Goal: Task Accomplishment & Management: Manage account settings

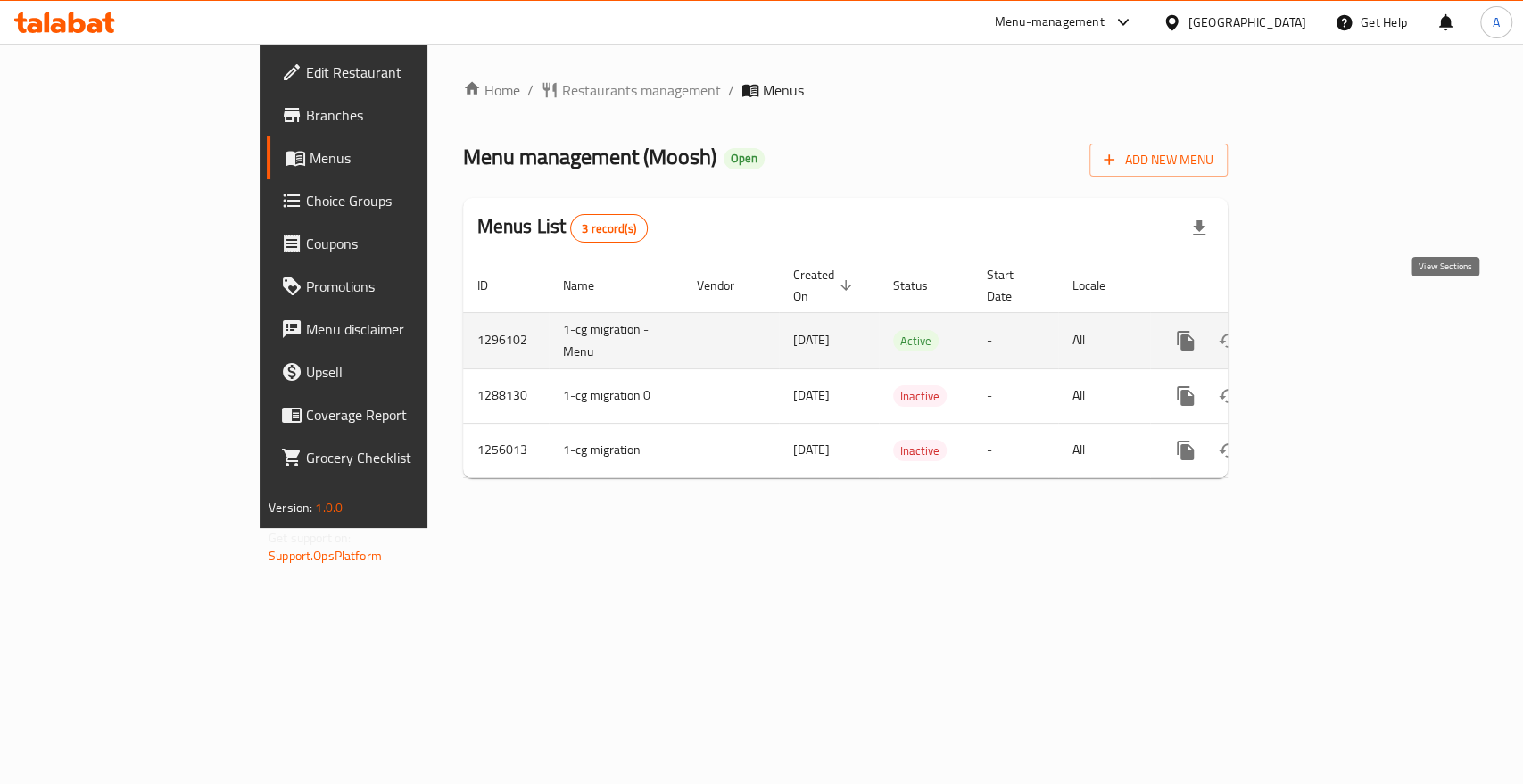
click at [1325, 330] on icon "enhanced table" at bounding box center [1314, 341] width 22 height 22
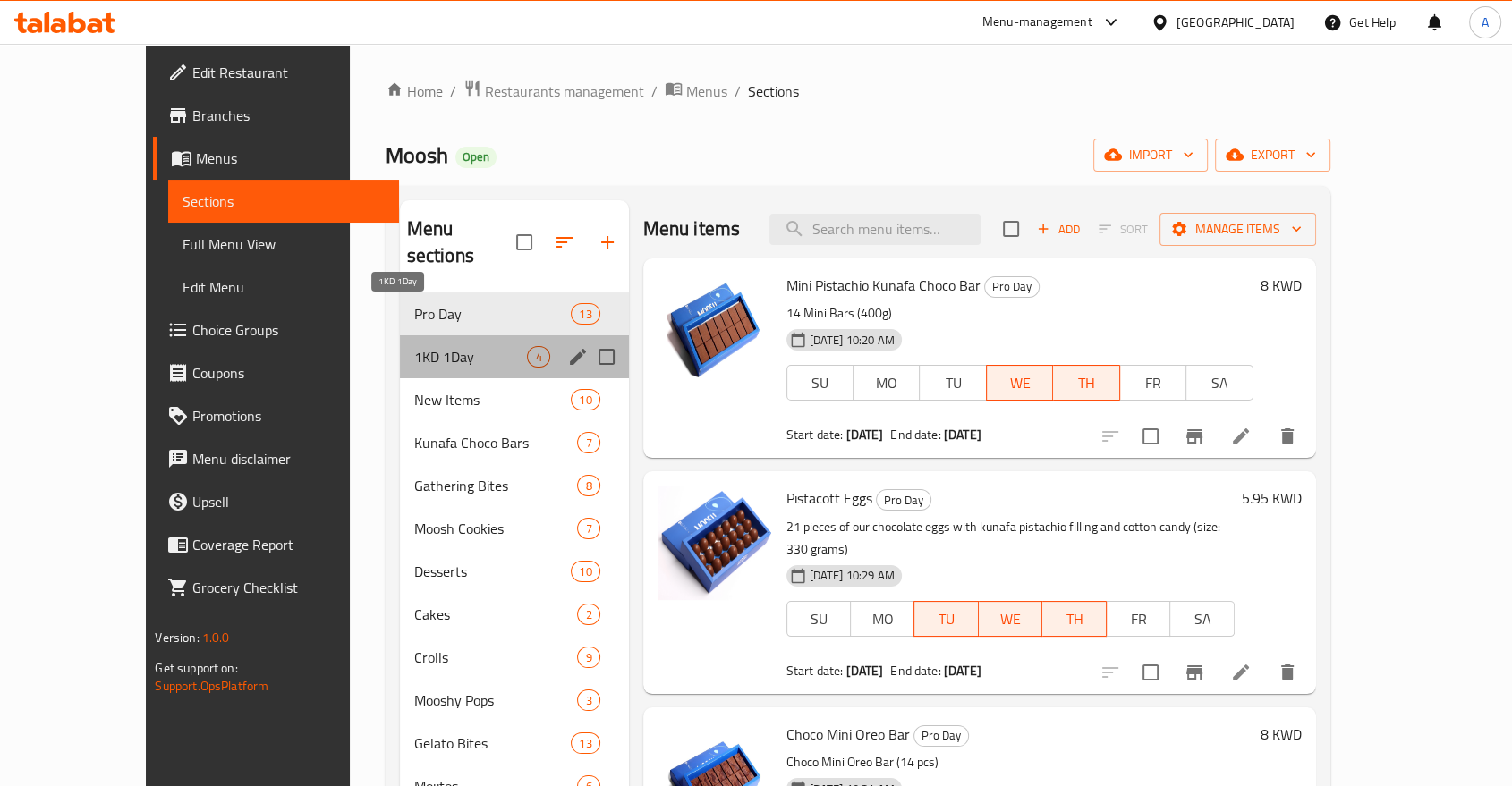
click at [436, 346] on span "1KD 1Day" at bounding box center [471, 357] width 114 height 22
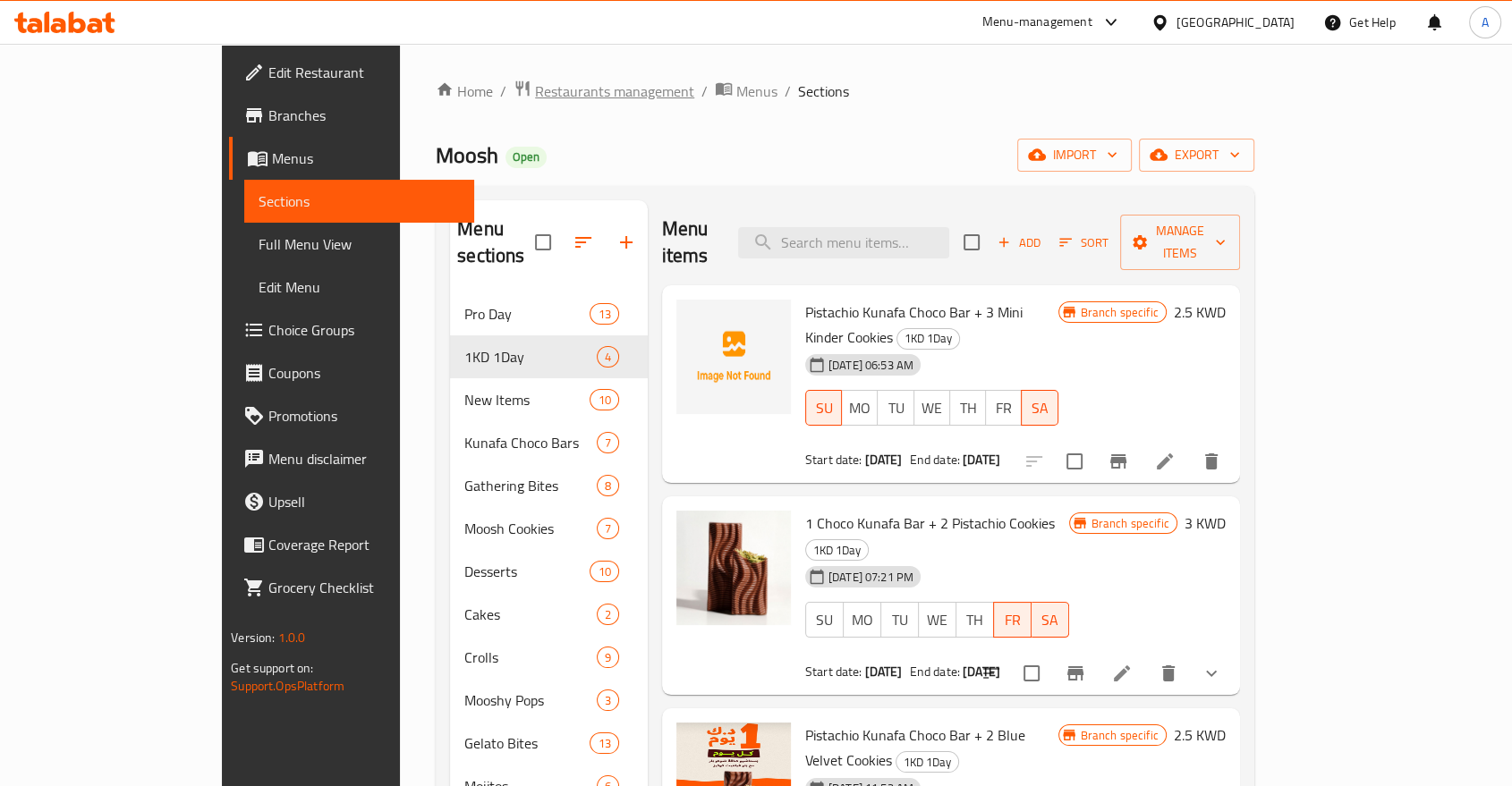
click at [535, 89] on span "Restaurants management" at bounding box center [614, 91] width 160 height 22
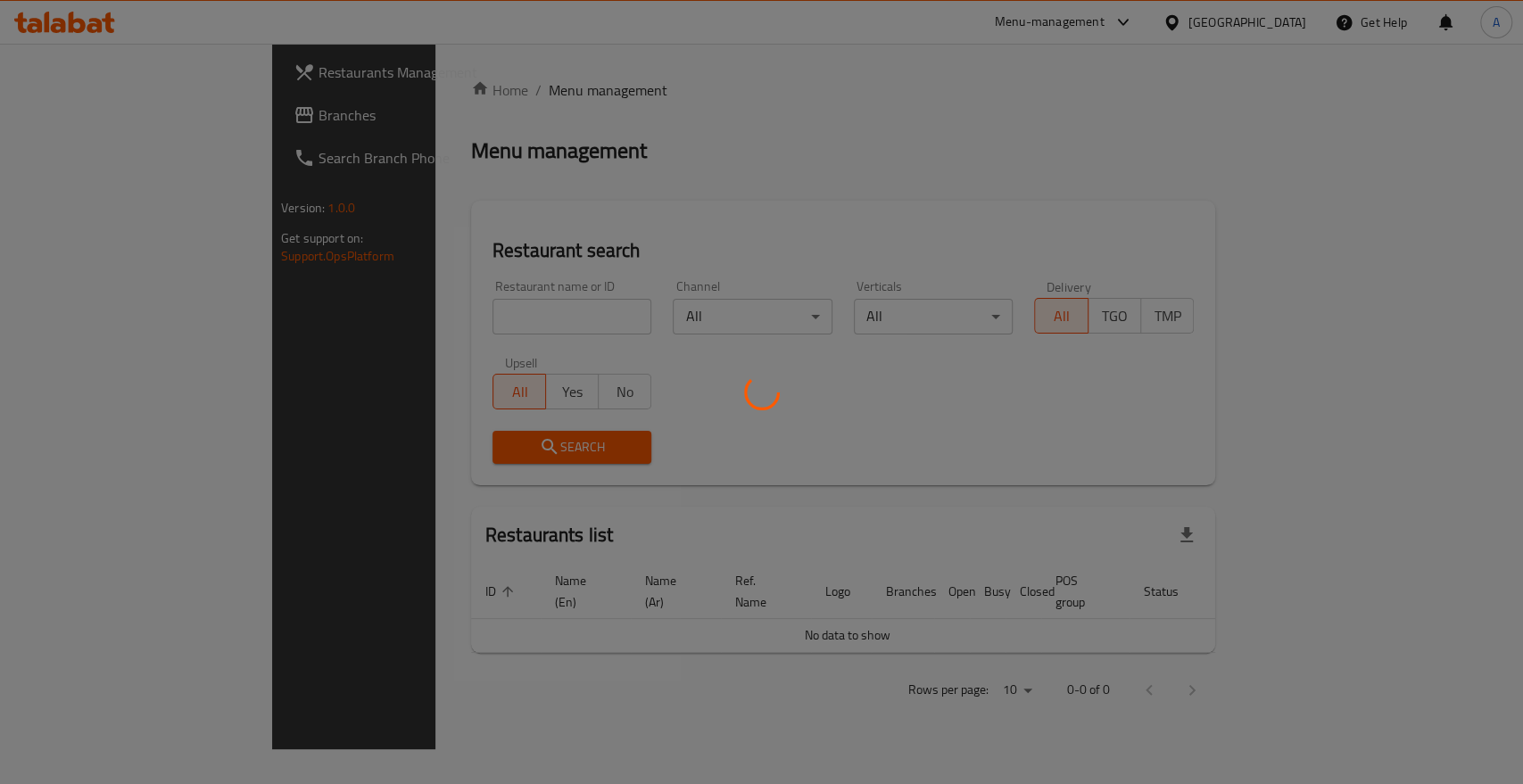
click at [382, 295] on div at bounding box center [761, 392] width 1523 height 784
click at [381, 302] on div at bounding box center [761, 392] width 1523 height 784
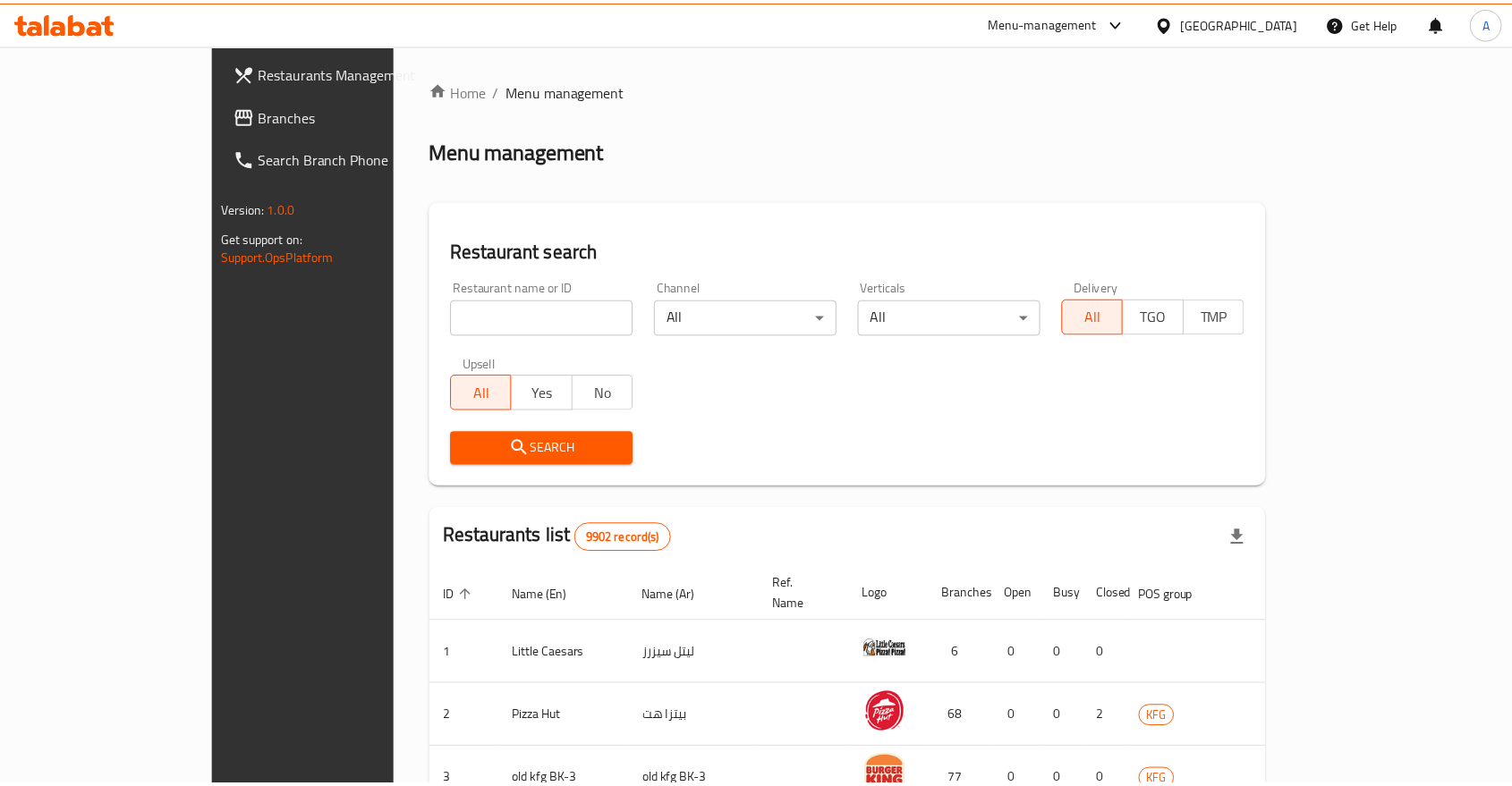
scroll to position [14, 0]
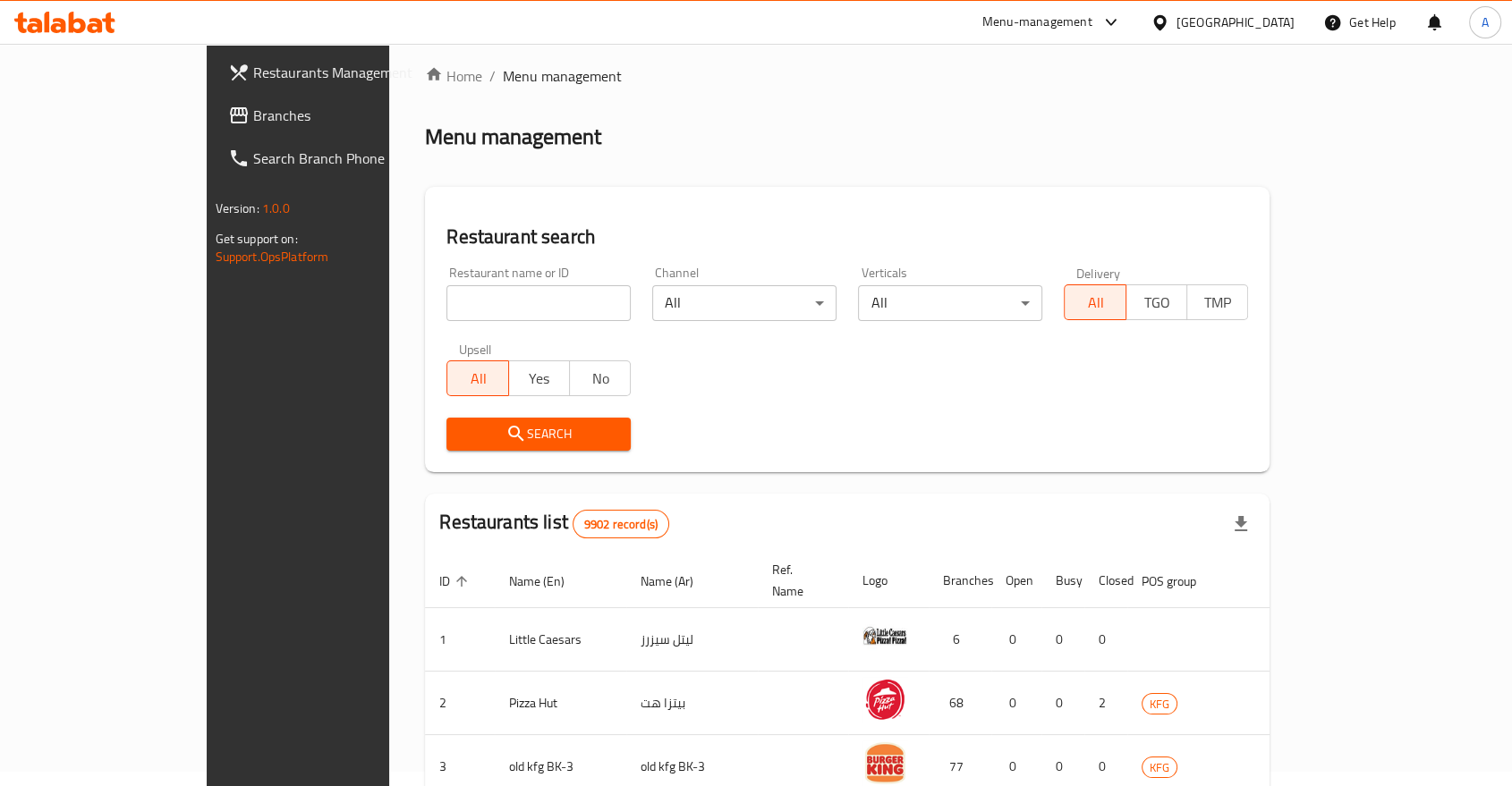
click at [446, 289] on input "search" at bounding box center [538, 303] width 184 height 36
type input "moosh"
click button "Search" at bounding box center [538, 434] width 184 height 33
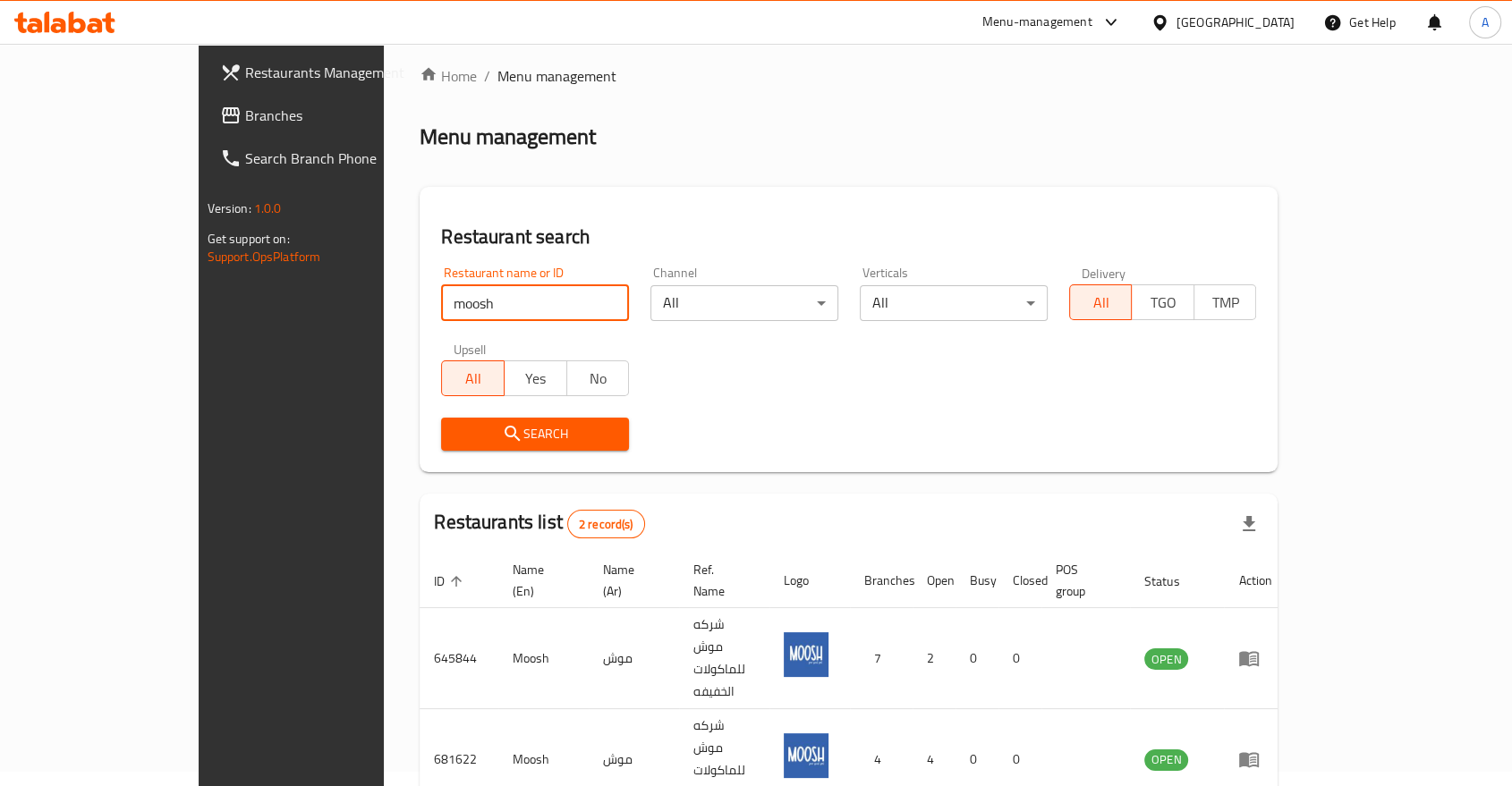
scroll to position [0, 0]
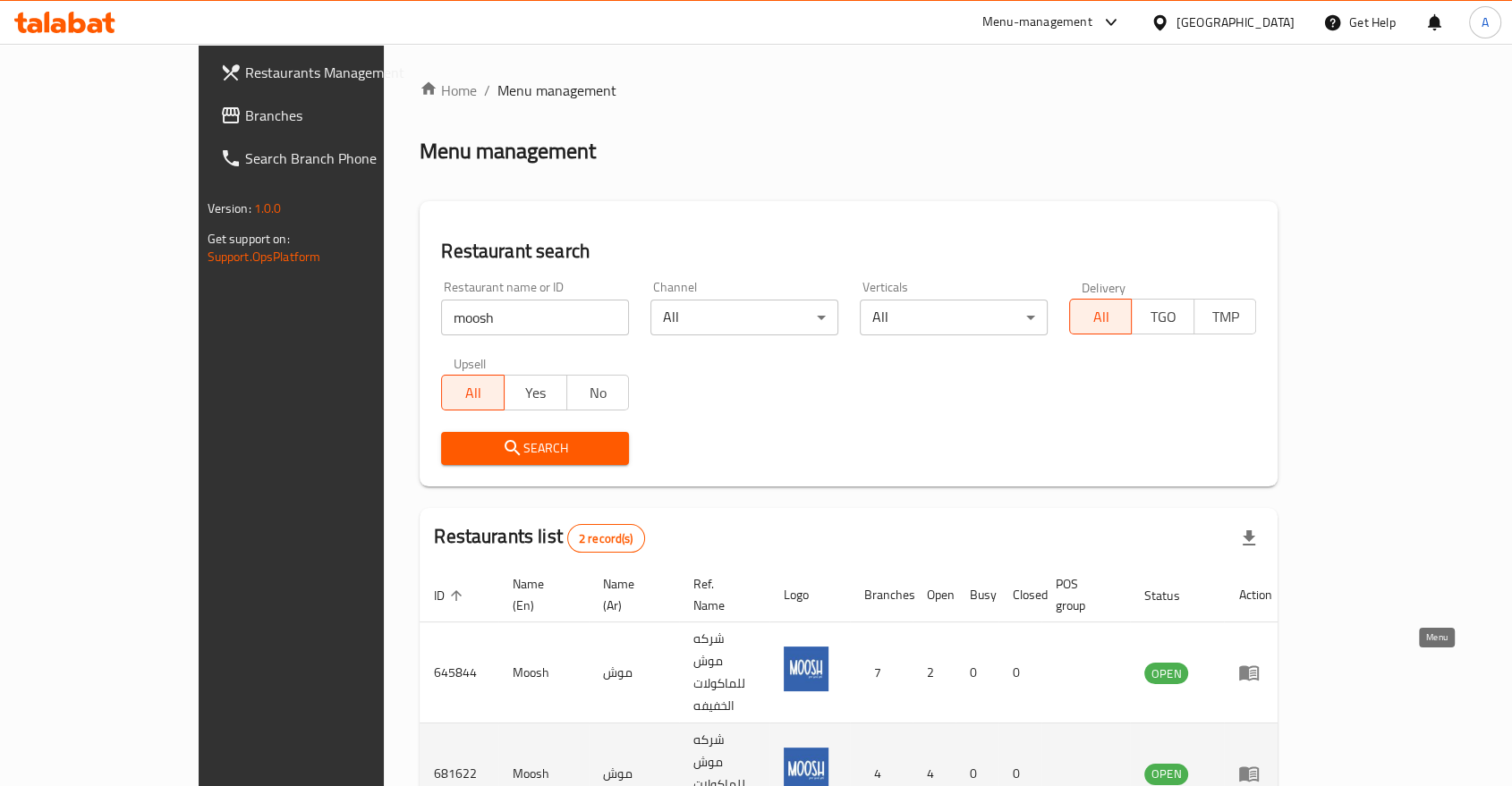
click at [1259, 767] on icon "enhanced table" at bounding box center [1249, 774] width 20 height 15
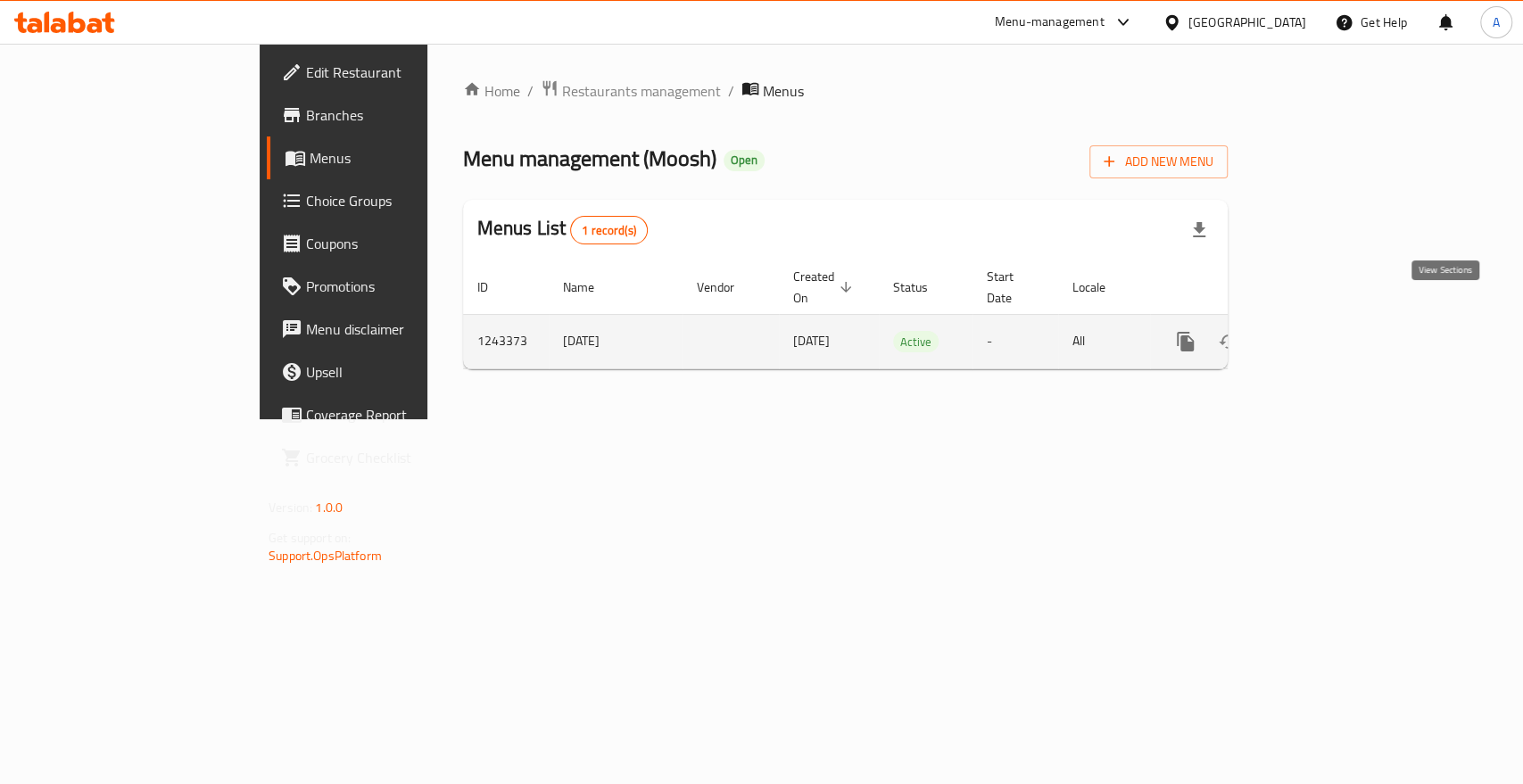
click at [1325, 331] on icon "enhanced table" at bounding box center [1314, 342] width 22 height 22
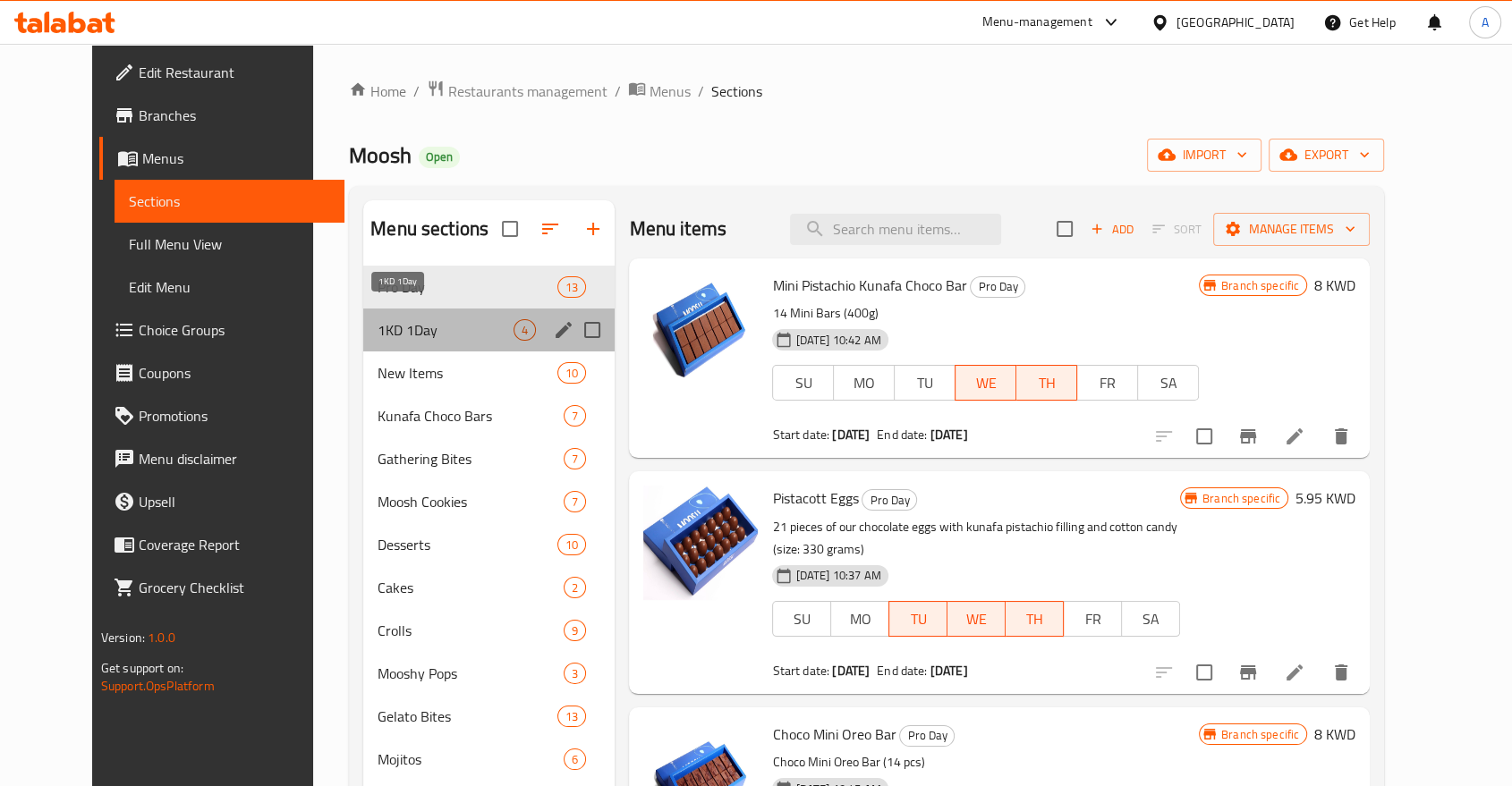
click at [378, 319] on span "1KD 1Day" at bounding box center [445, 330] width 136 height 22
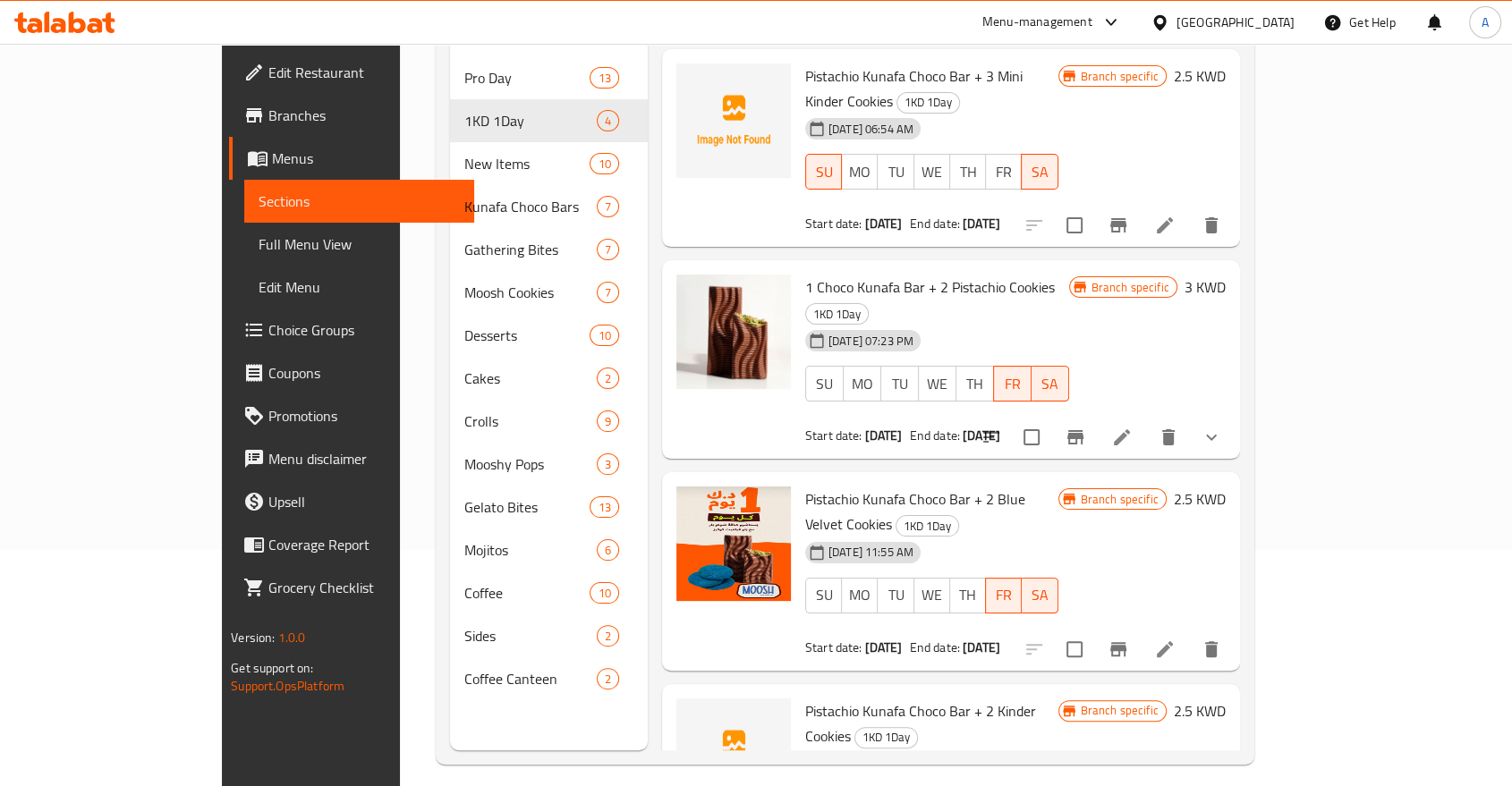
scroll to position [248, 0]
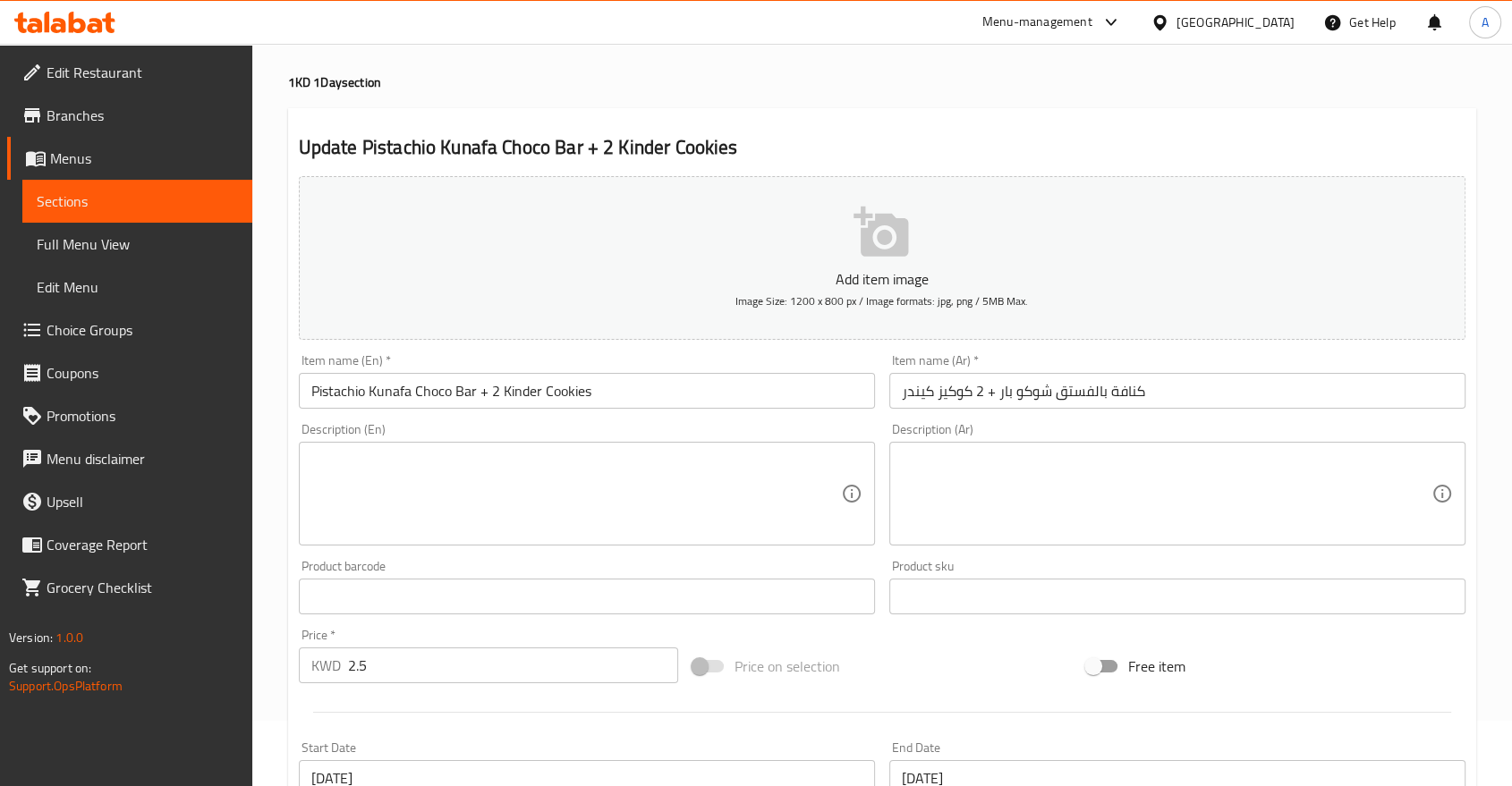
scroll to position [66, 0]
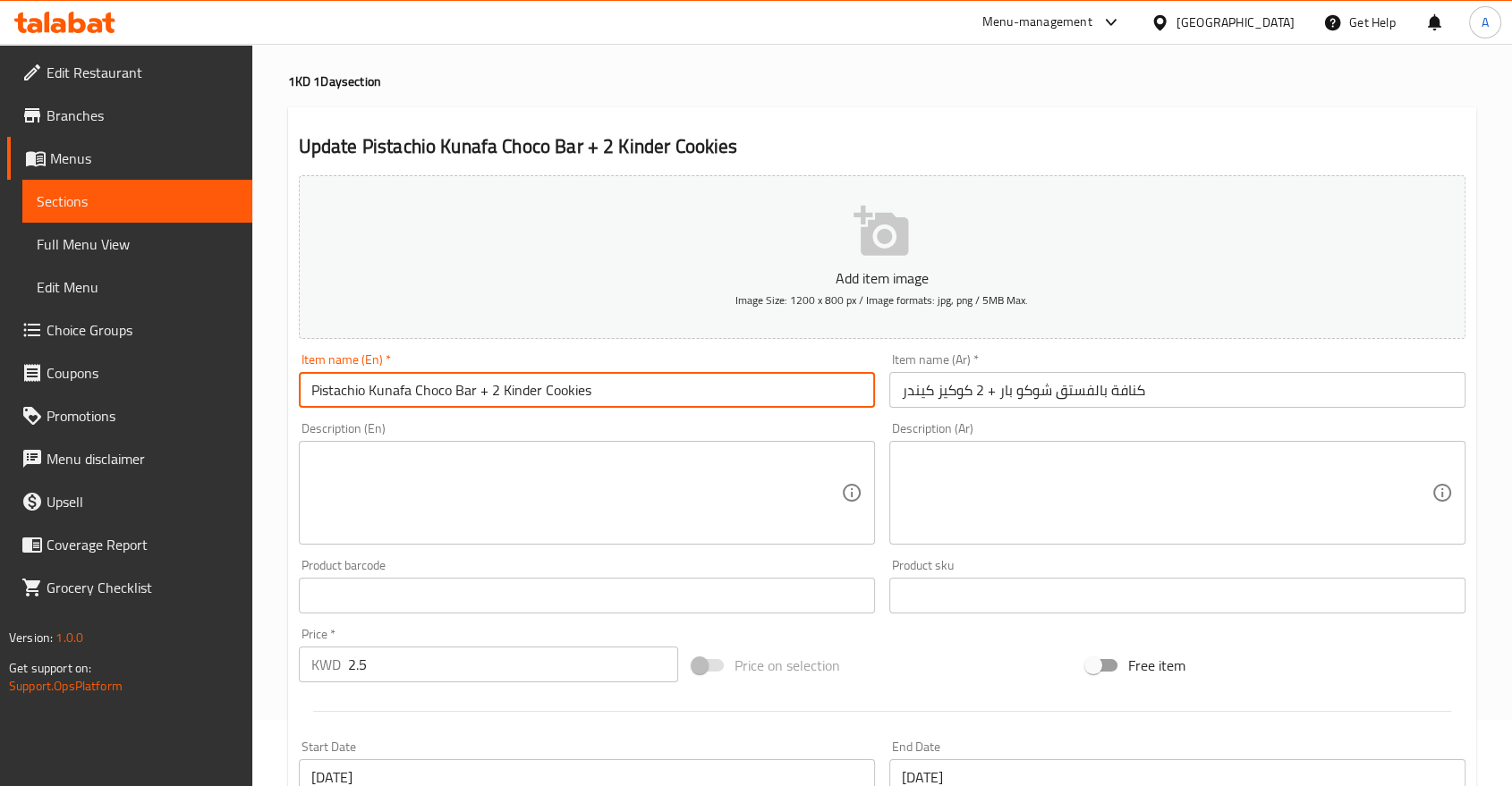
click at [463, 372] on input "Pistachio Kunafa Choco Bar + 2 Kinder Cookies" at bounding box center [586, 390] width 576 height 36
click at [454, 372] on input "Pistachio Kunafa Choco Bar + 3 Kinder Cookies" at bounding box center [586, 390] width 576 height 36
type input "3 Kinder Cookies"
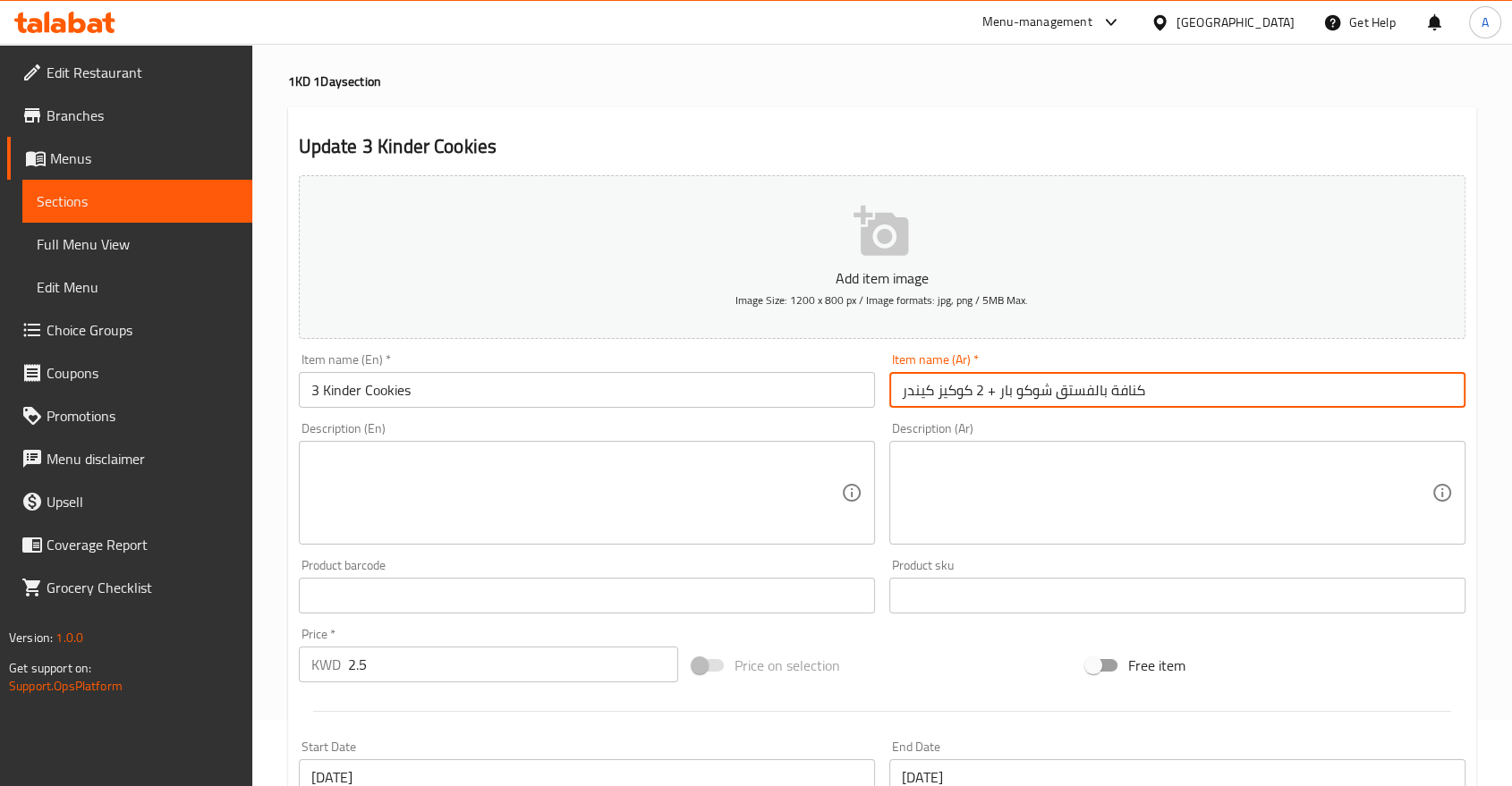
click at [961, 372] on input "كنافة بالفستق شوكو بار + 2 كوكيز كيندر" at bounding box center [1177, 390] width 576 height 36
drag, startPoint x: 972, startPoint y: 364, endPoint x: 1164, endPoint y: 364, distance: 192.0
click at [1164, 372] on input "كنافة بالفستق شوكو بار + 3 كوكيز كيندر" at bounding box center [1177, 390] width 576 height 36
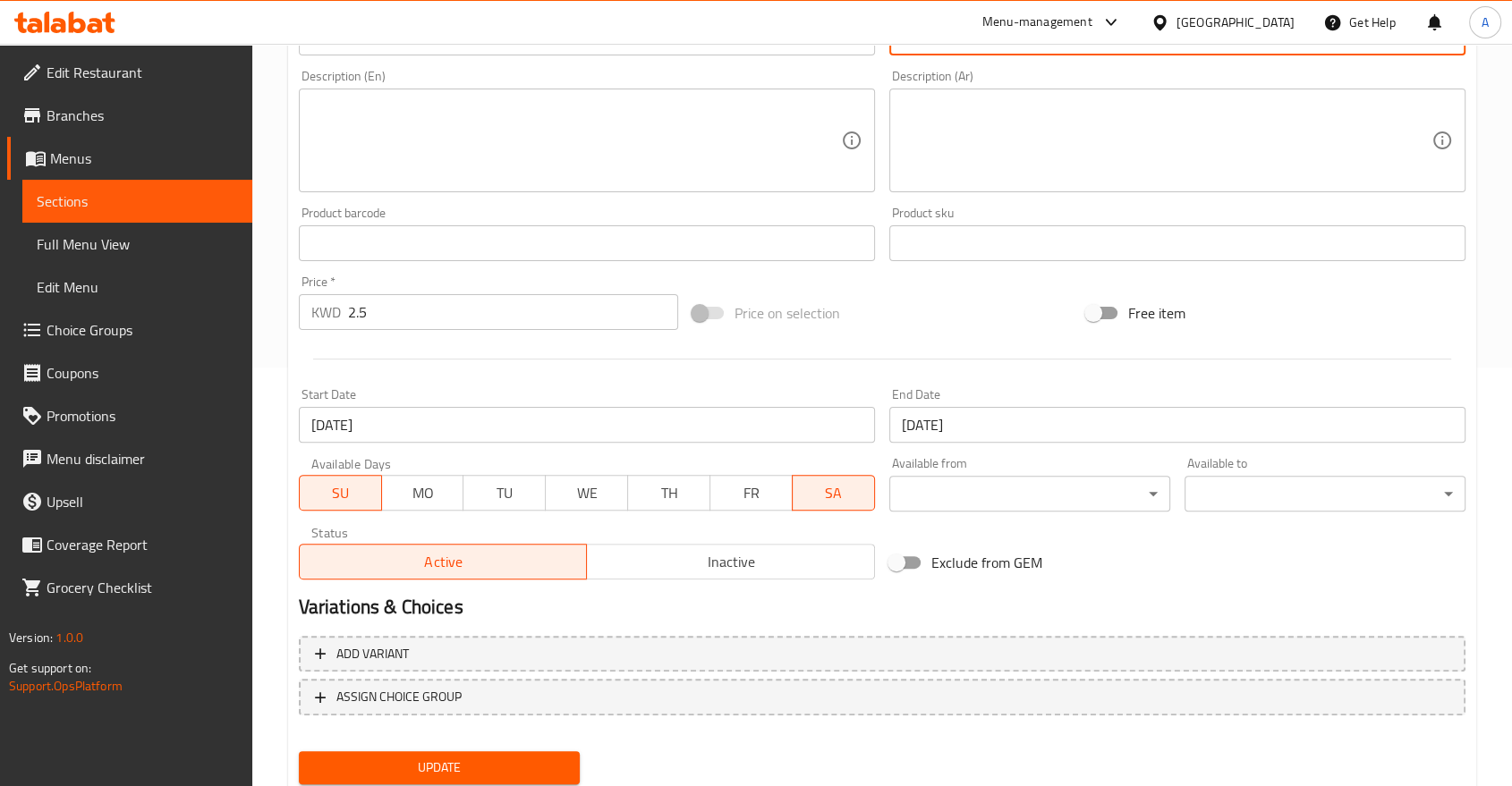
type input "3 كوكيز كيندر"
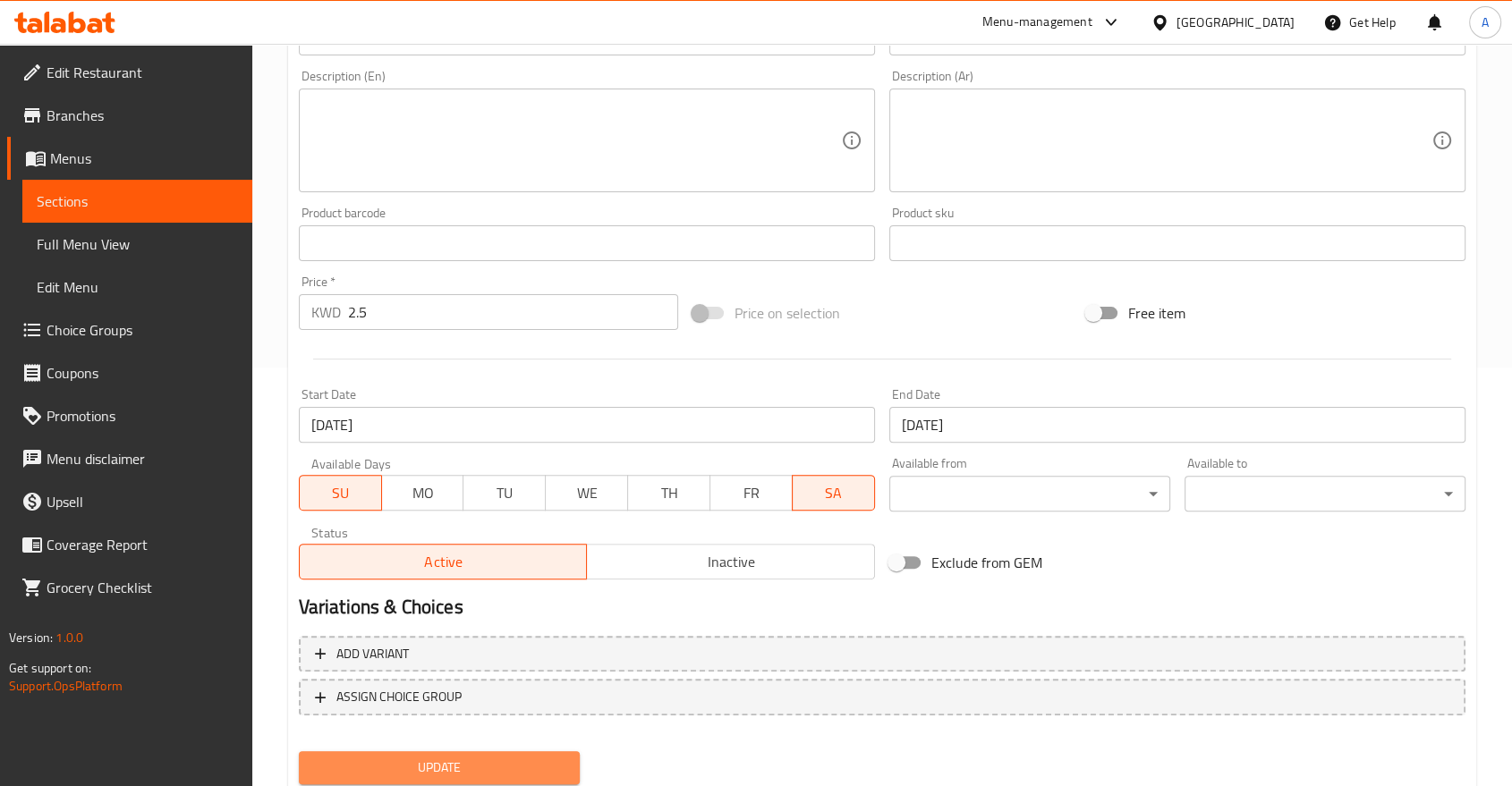
click at [554, 756] on span "Update" at bounding box center [439, 767] width 252 height 23
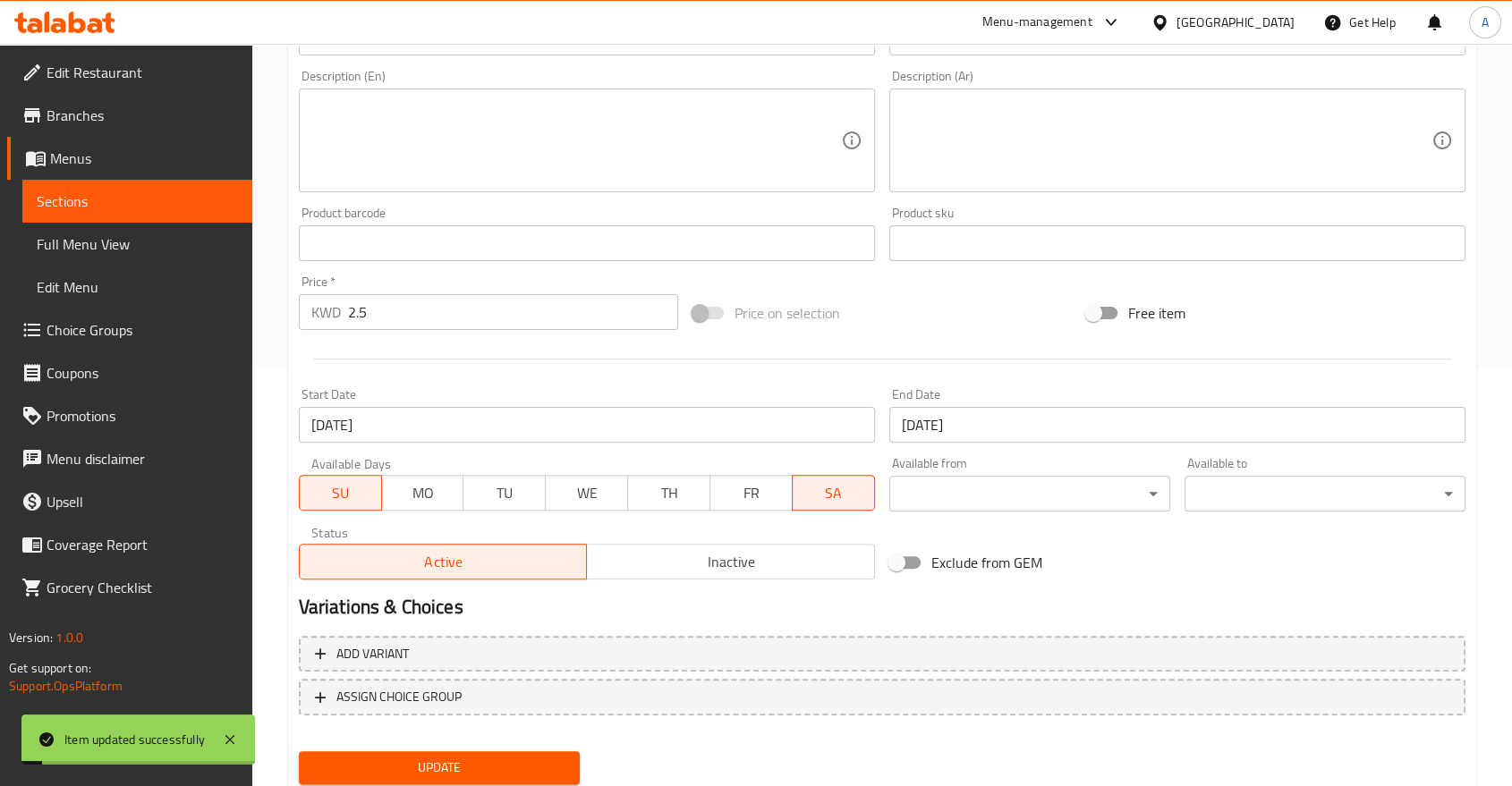
scroll to position [0, 0]
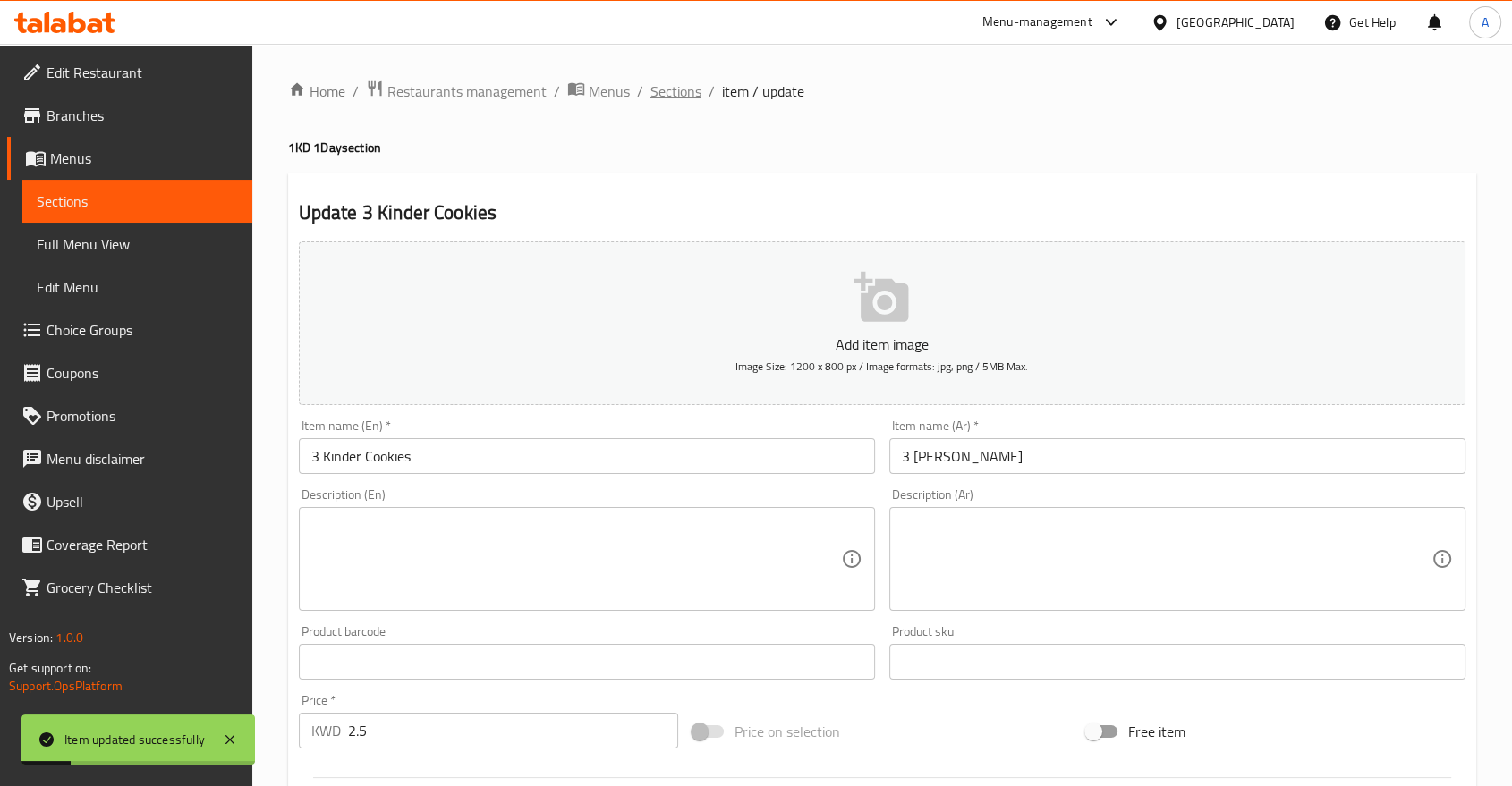
click at [650, 86] on span "Sections" at bounding box center [675, 91] width 51 height 22
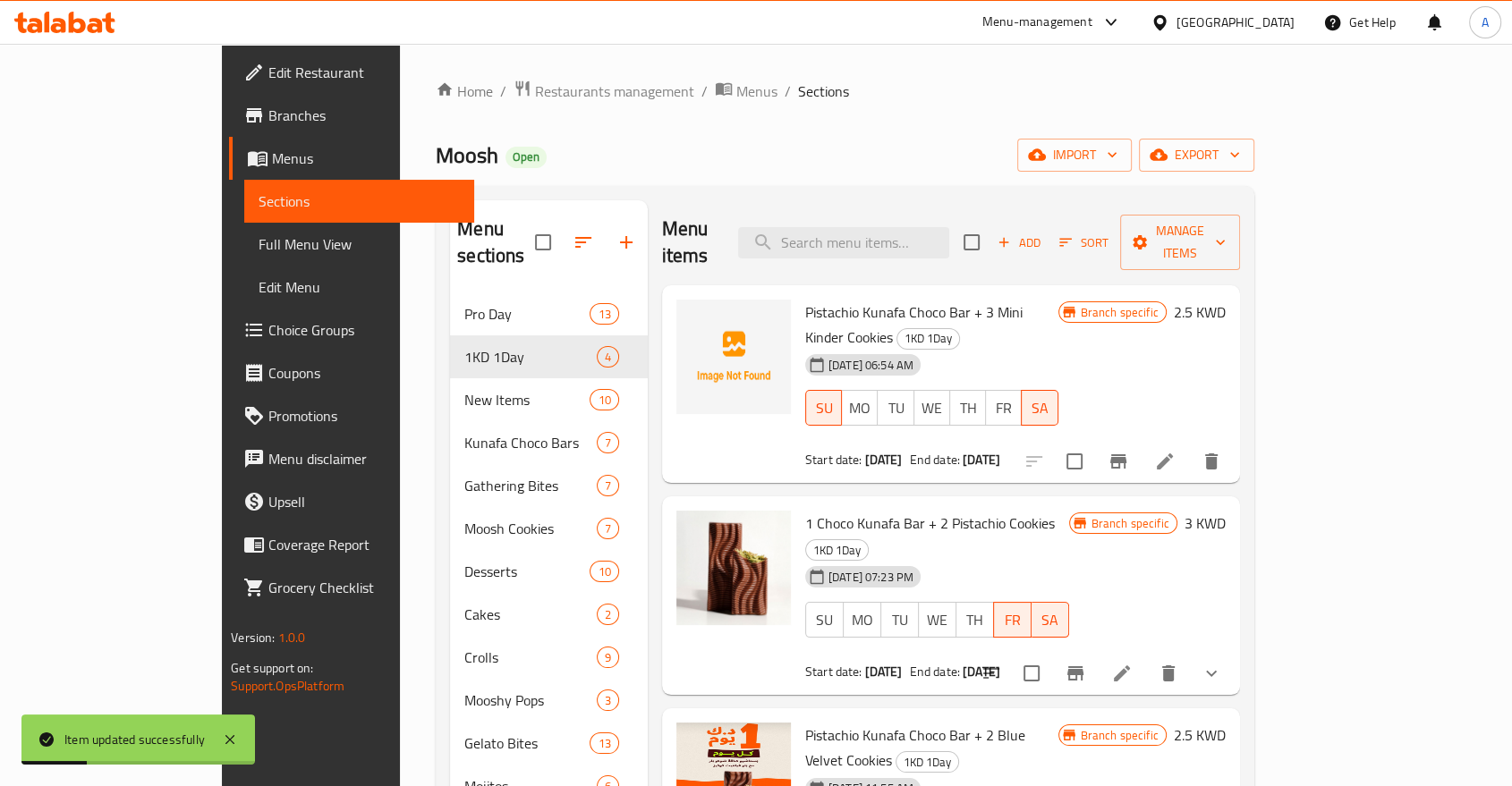
scroll to position [248, 0]
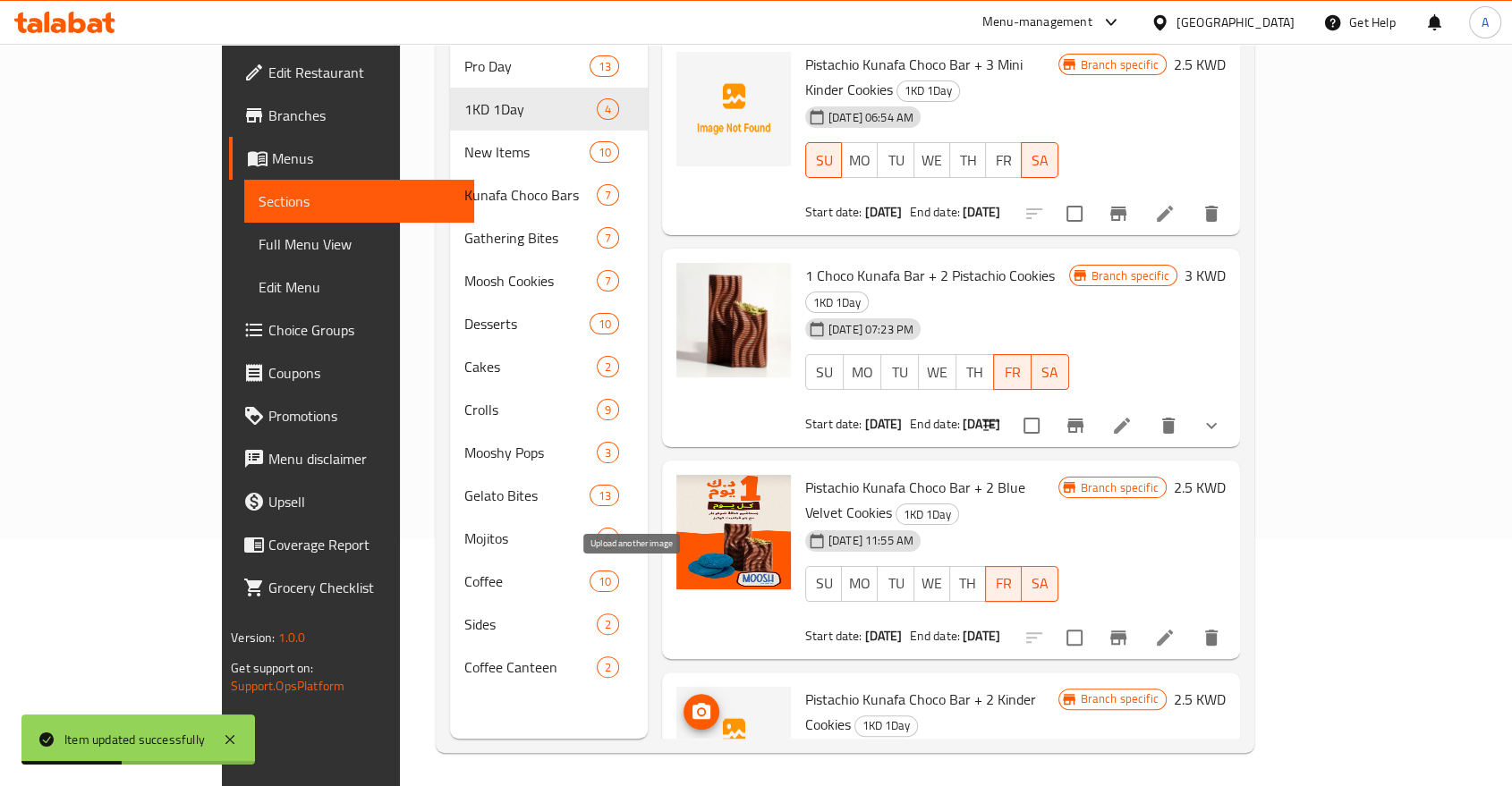
click at [692, 703] on icon "upload picture" at bounding box center [701, 711] width 18 height 16
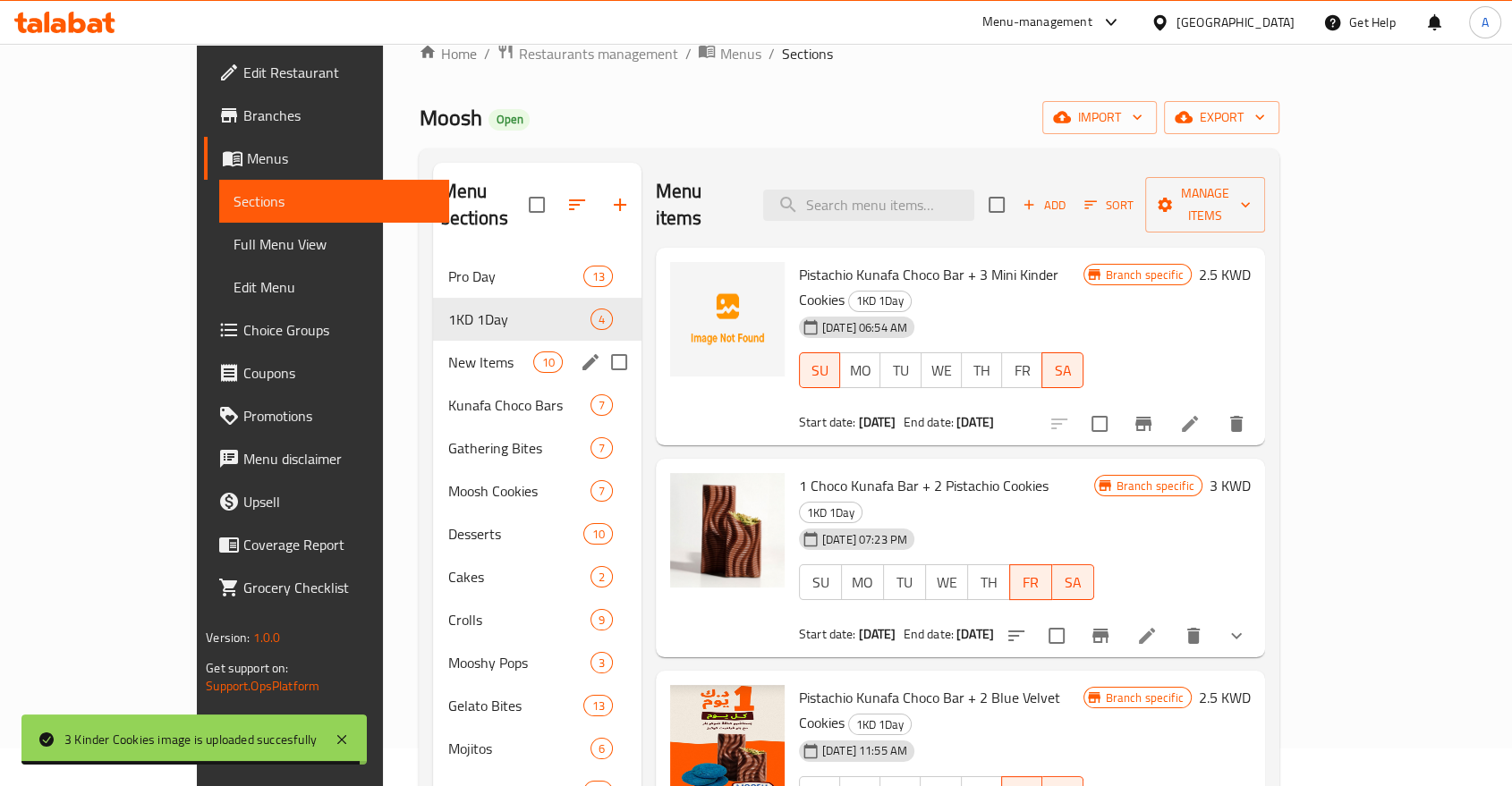
scroll to position [0, 0]
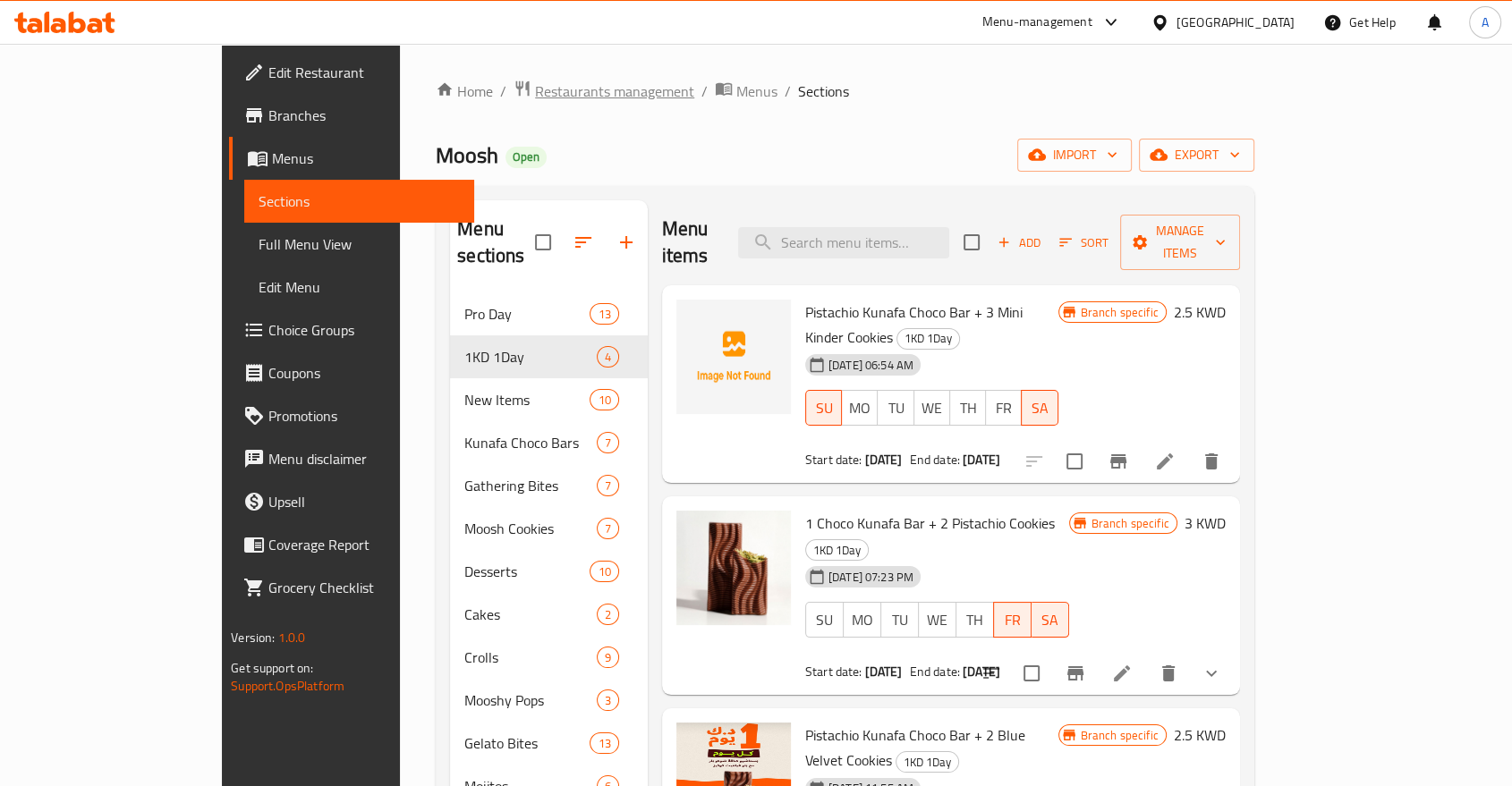
click at [535, 90] on span "Restaurants management" at bounding box center [614, 91] width 160 height 22
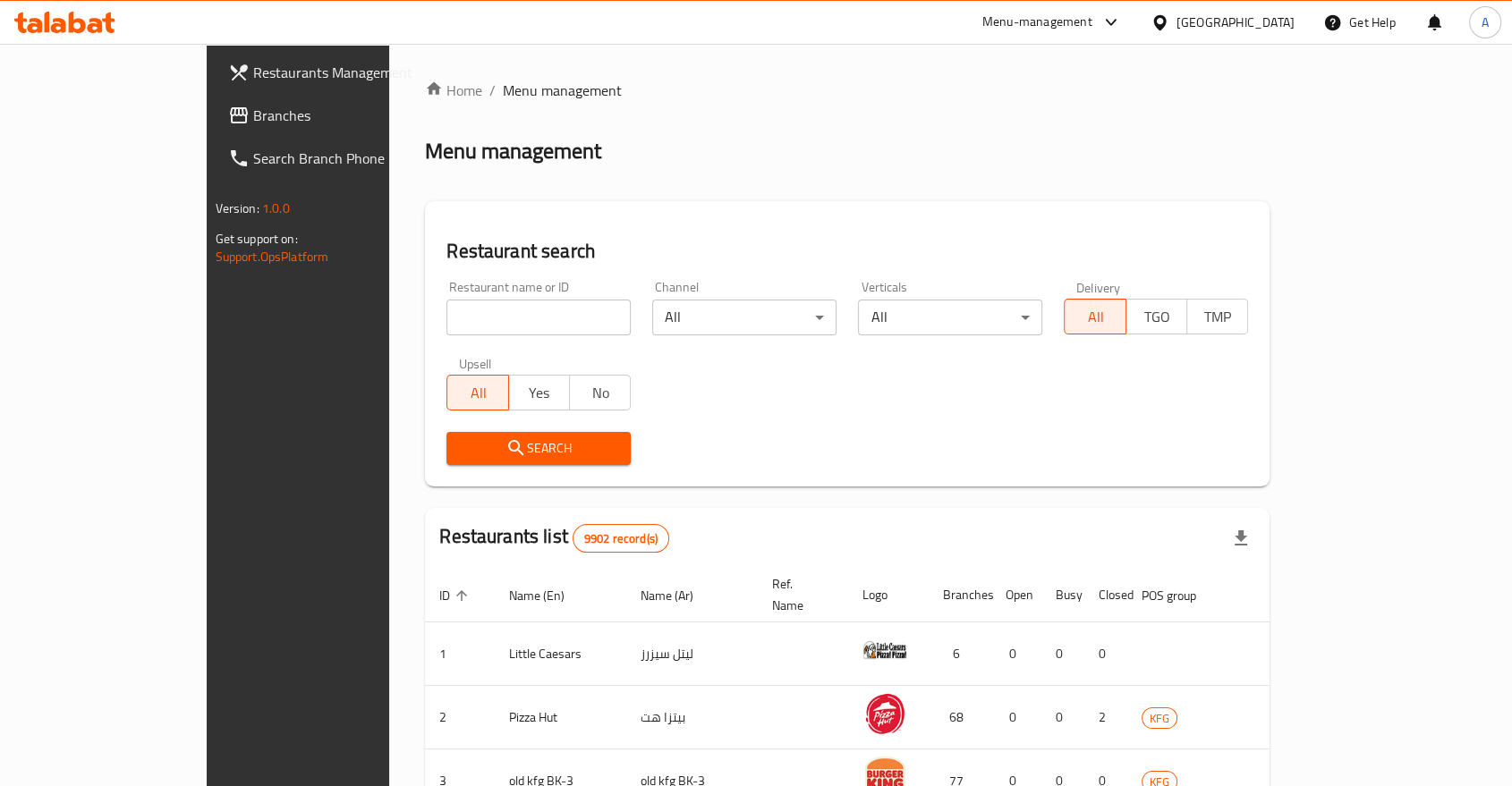
click at [446, 299] on input "search" at bounding box center [538, 317] width 184 height 36
type input "moosh"
click button "Search" at bounding box center [538, 448] width 184 height 33
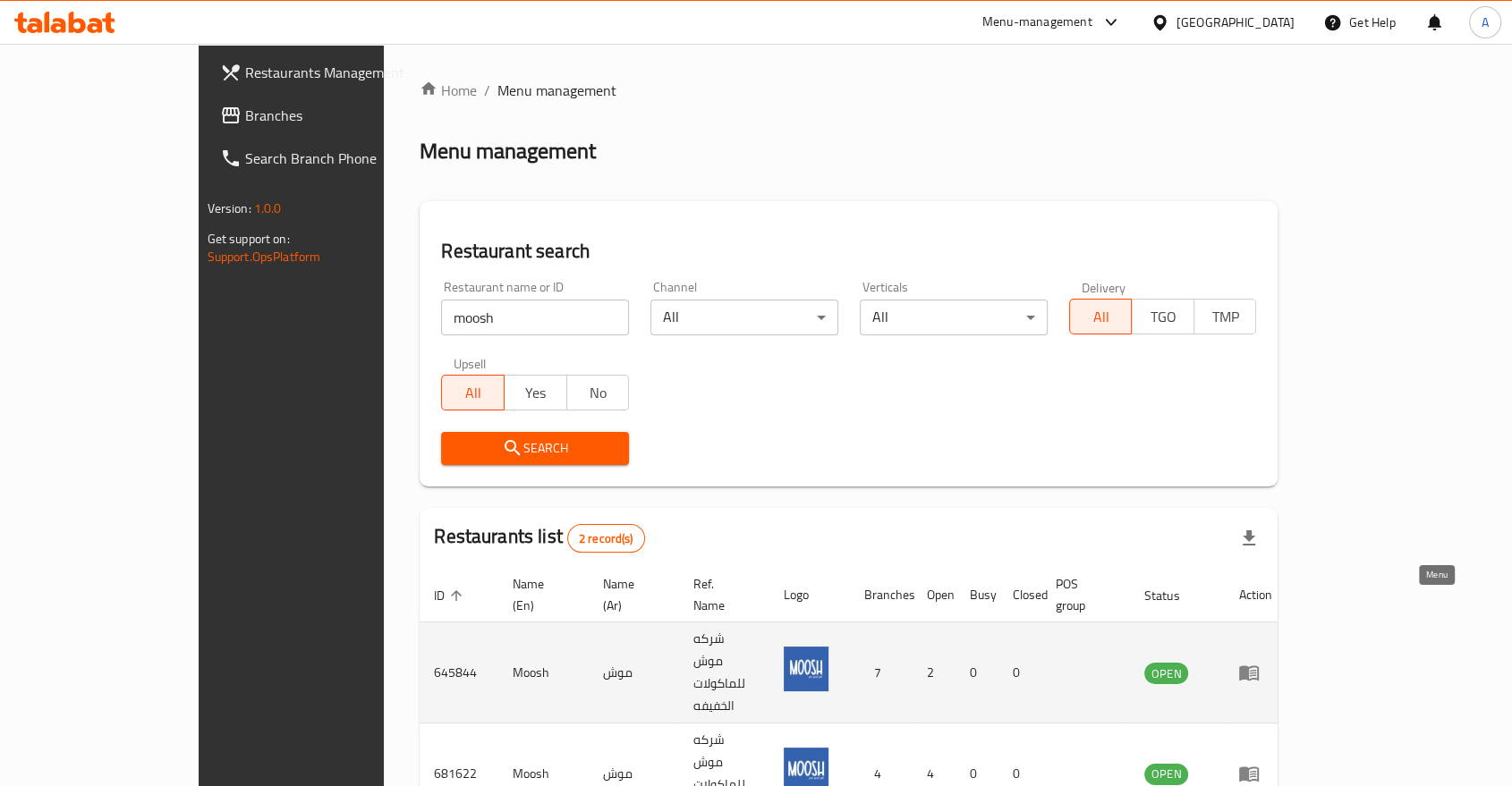
click at [1260, 662] on icon "enhanced table" at bounding box center [1249, 672] width 22 height 22
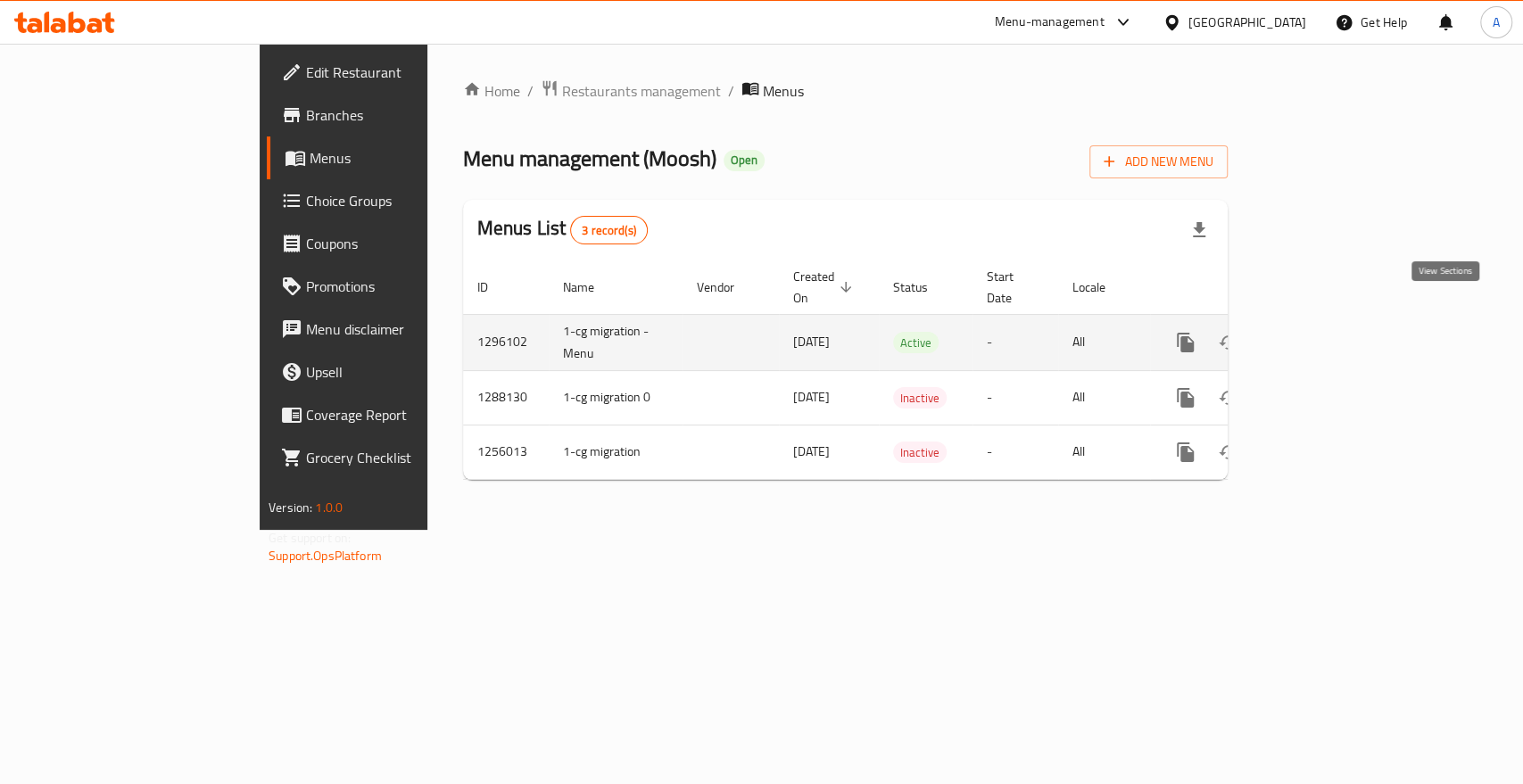
click at [1325, 332] on icon "enhanced table" at bounding box center [1314, 343] width 22 height 22
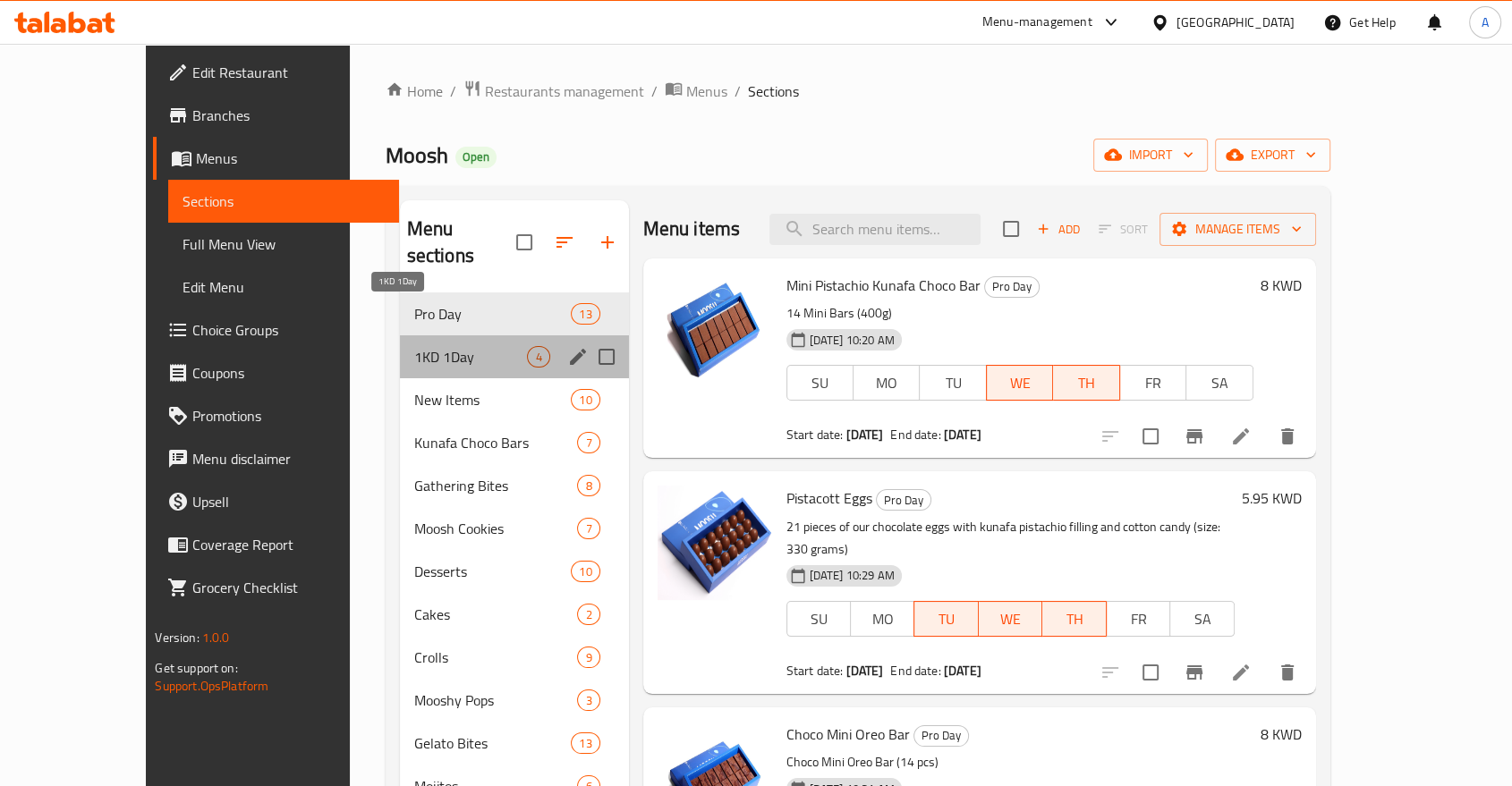
click at [444, 346] on span "1KD 1Day" at bounding box center [471, 357] width 114 height 22
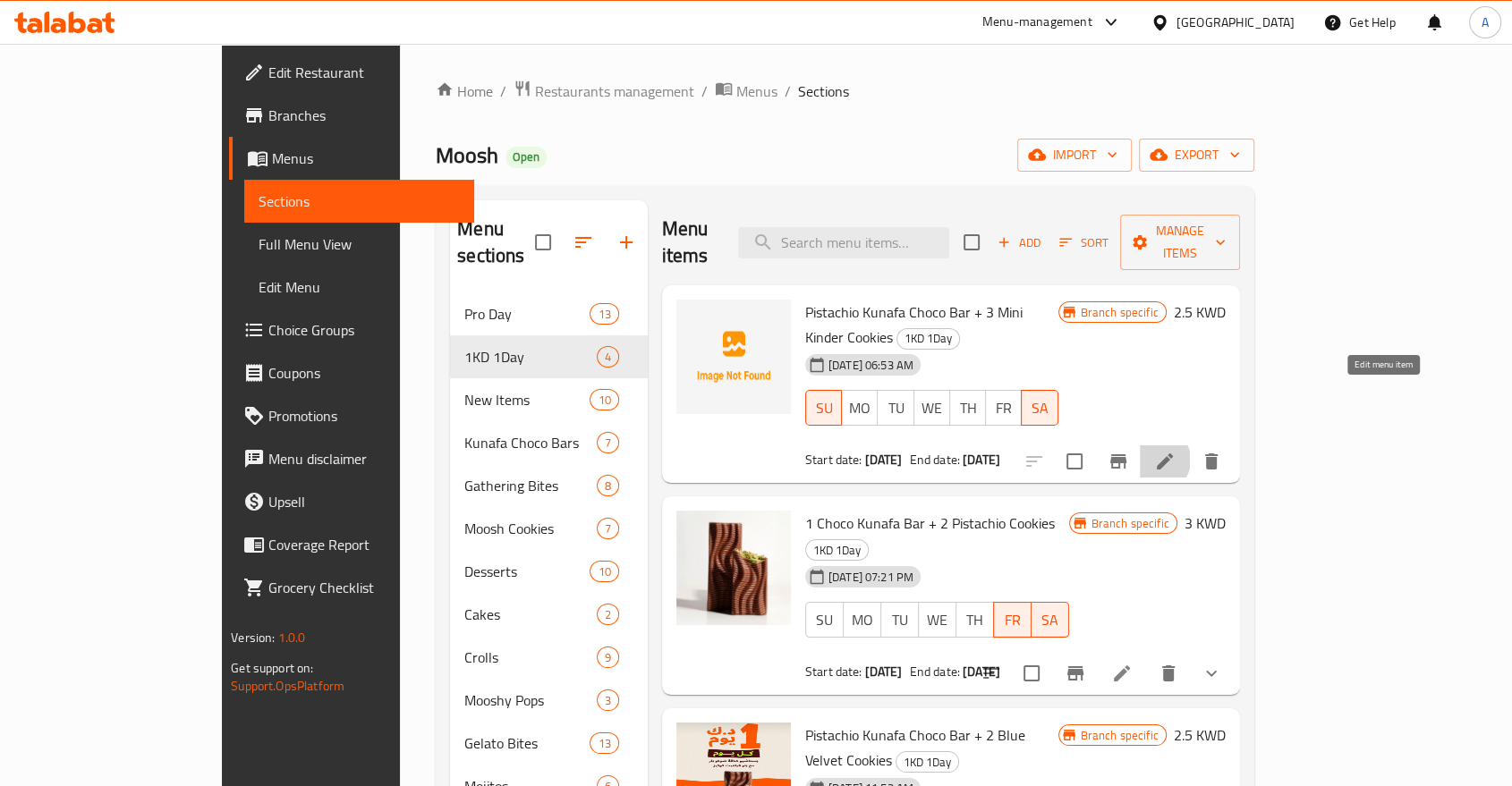
click at [1176, 451] on icon at bounding box center [1165, 462] width 22 height 22
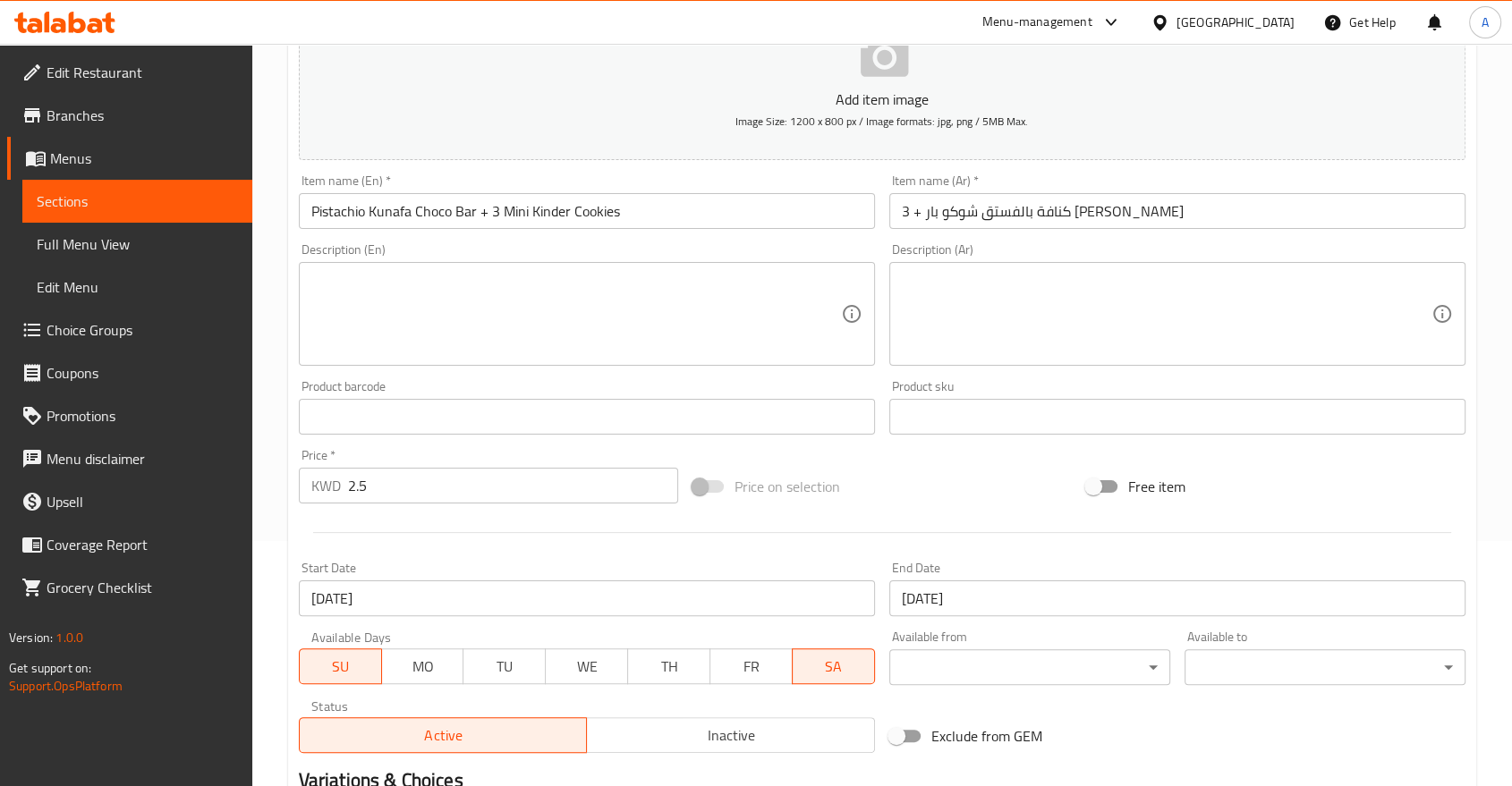
scroll to position [259, 0]
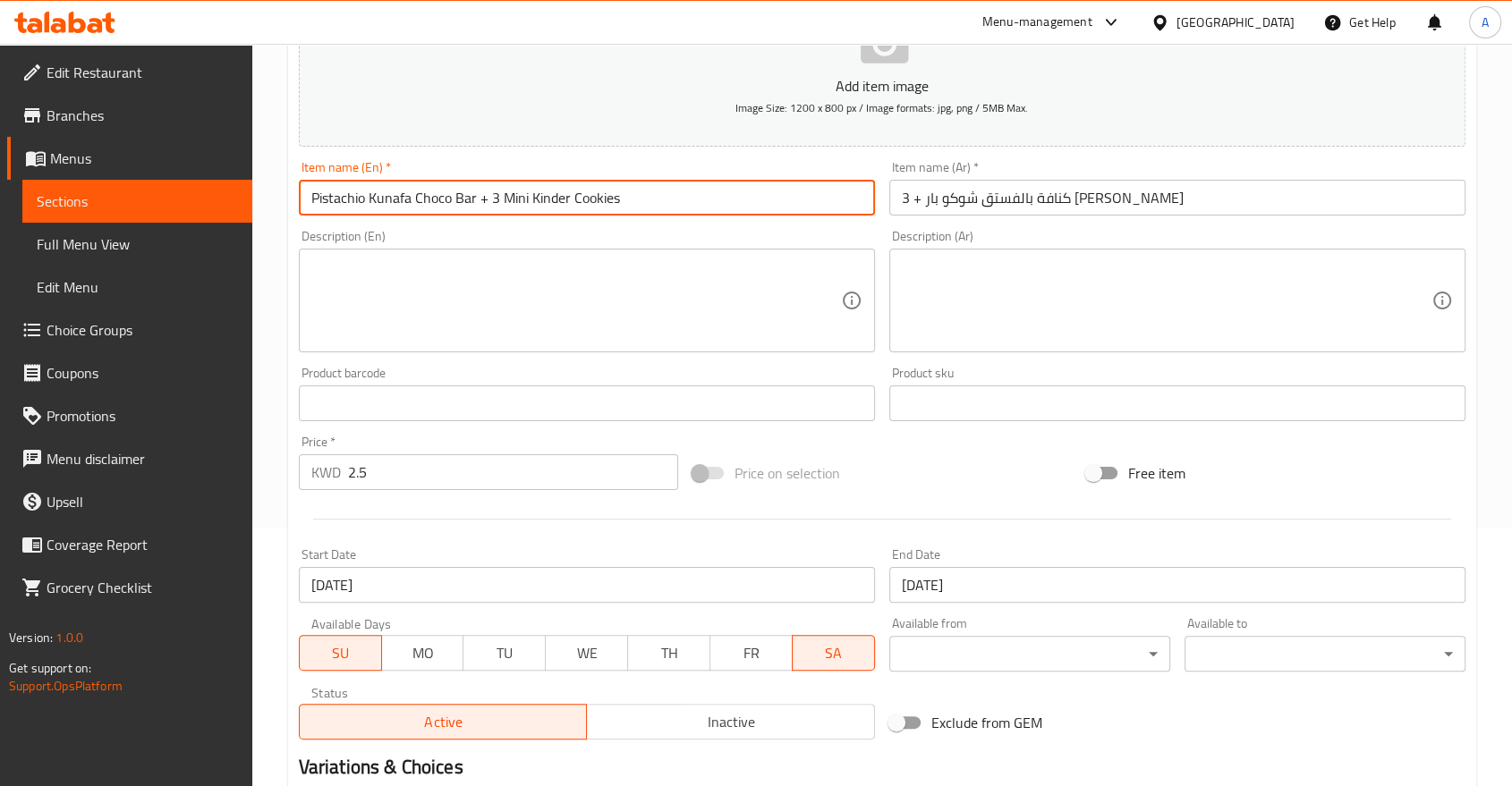
click at [487, 179] on input "Pistachio Kunafa Choco Bar + 3 Mini Kinder Cookies" at bounding box center [586, 197] width 576 height 36
drag, startPoint x: 459, startPoint y: 177, endPoint x: 207, endPoint y: 178, distance: 252.0
click at [207, 178] on div "Edit Restaurant Branches Menus Sections Full Menu View Edit Menu Choice Groups …" at bounding box center [756, 395] width 1512 height 1220
type input "Kinder Cookies"
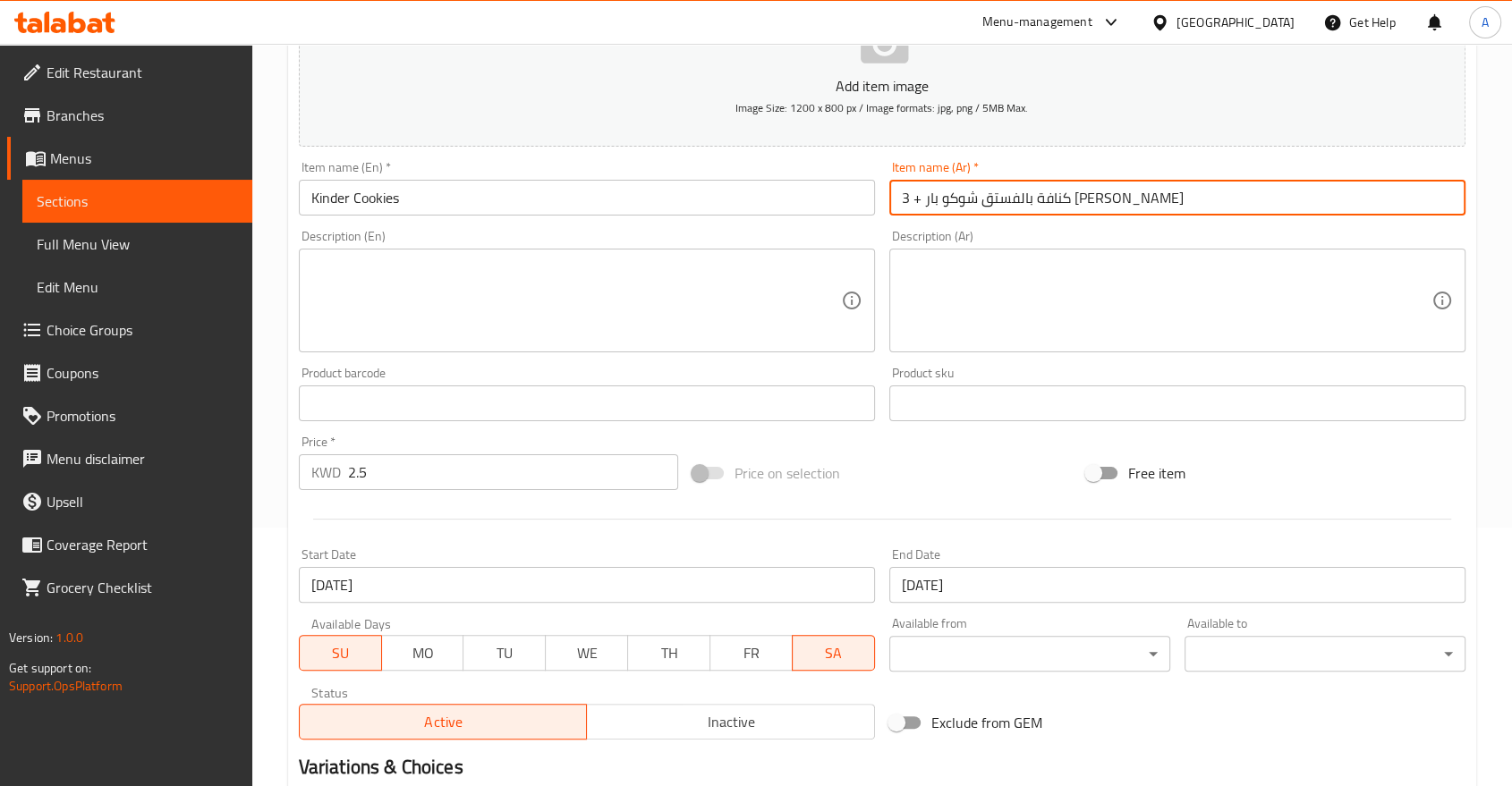
drag, startPoint x: 999, startPoint y: 169, endPoint x: 1276, endPoint y: 186, distance: 277.5
click at [1276, 186] on input "كنافة بالفستق شوكو بار + 3 ميني كوكيز كيندر" at bounding box center [1177, 197] width 576 height 36
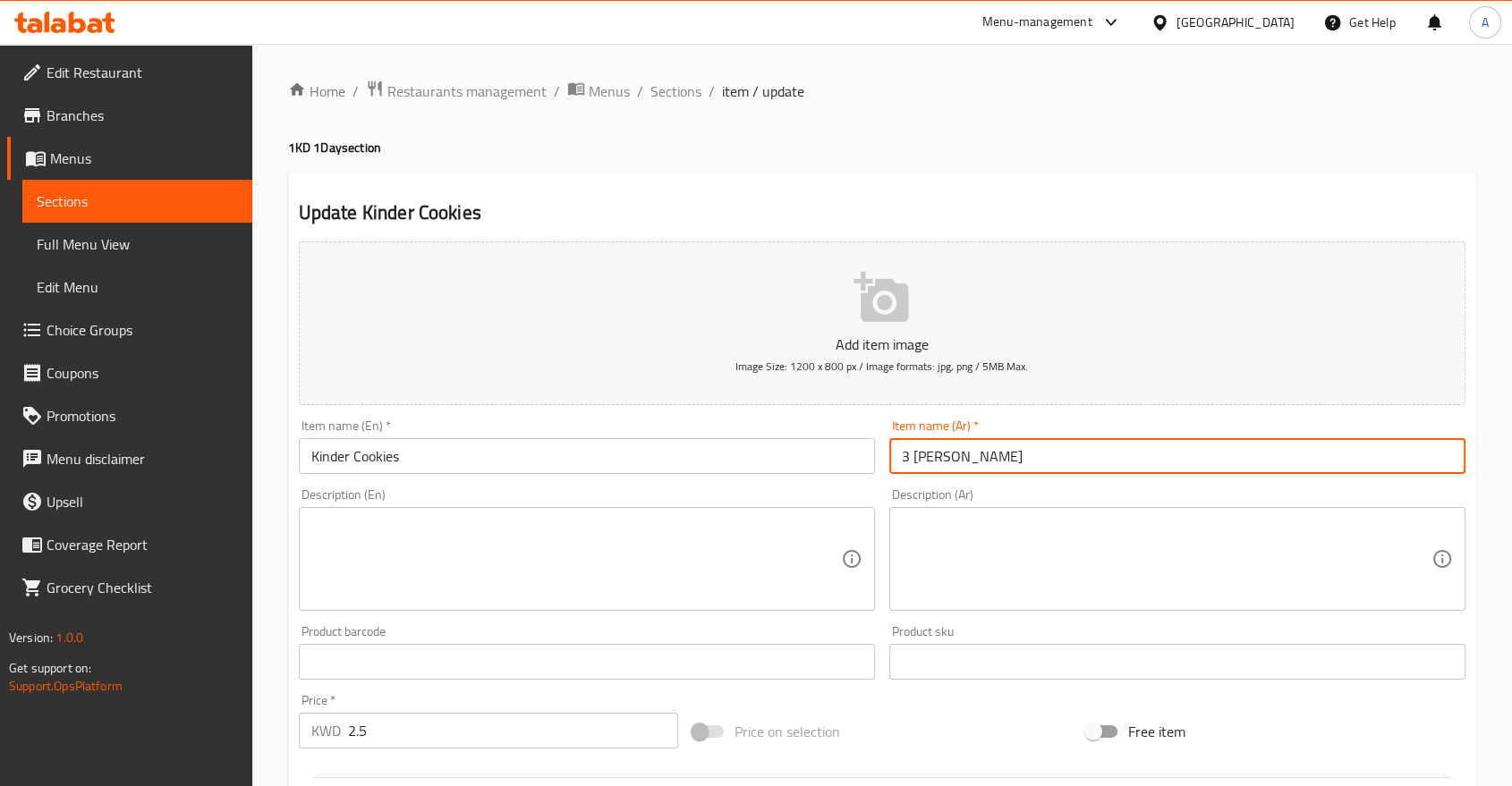
scroll to position [418, 0]
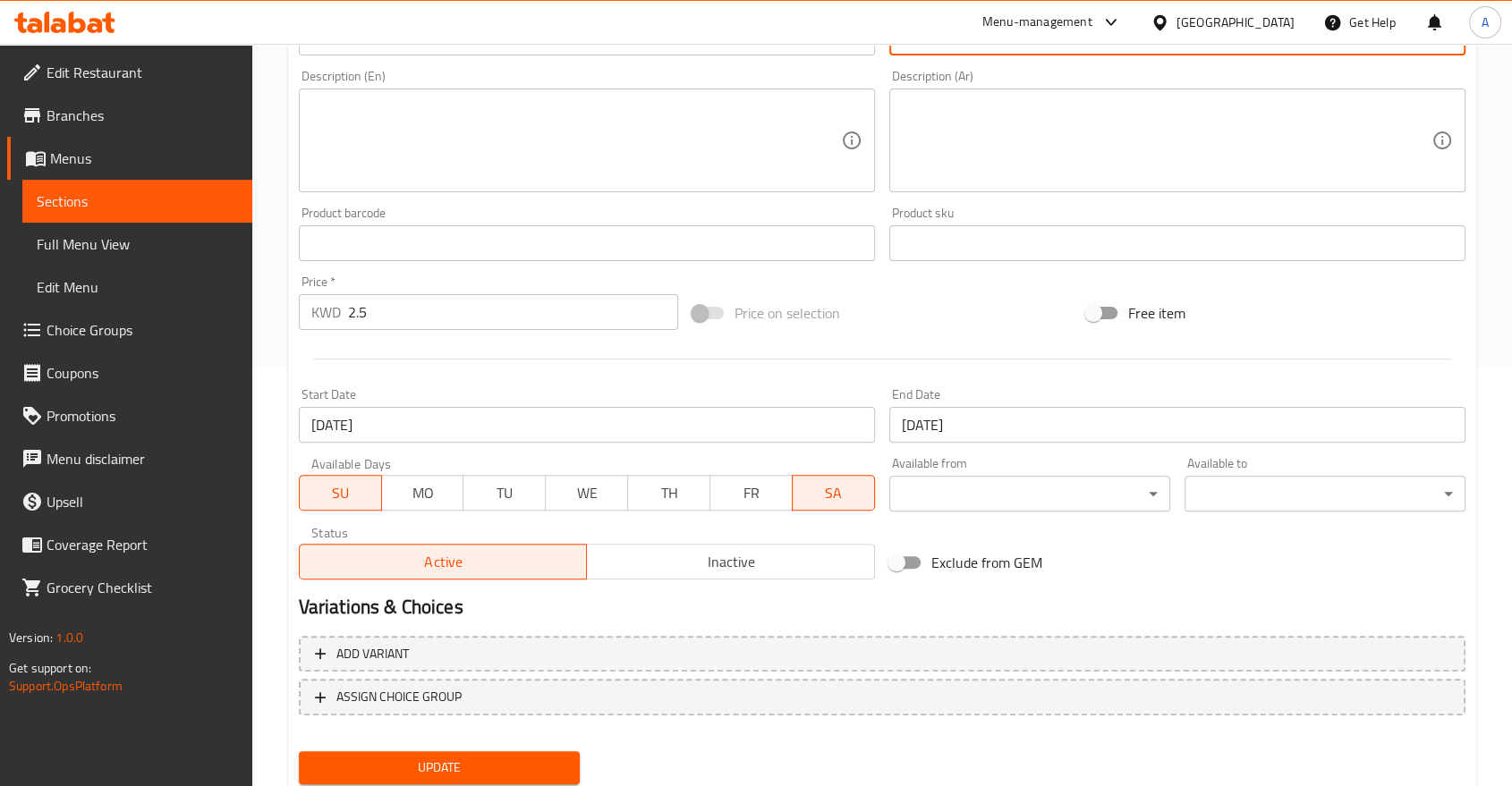
type input "3 ميني كوكيز كيندر"
click at [540, 751] on button "Update" at bounding box center [439, 767] width 281 height 33
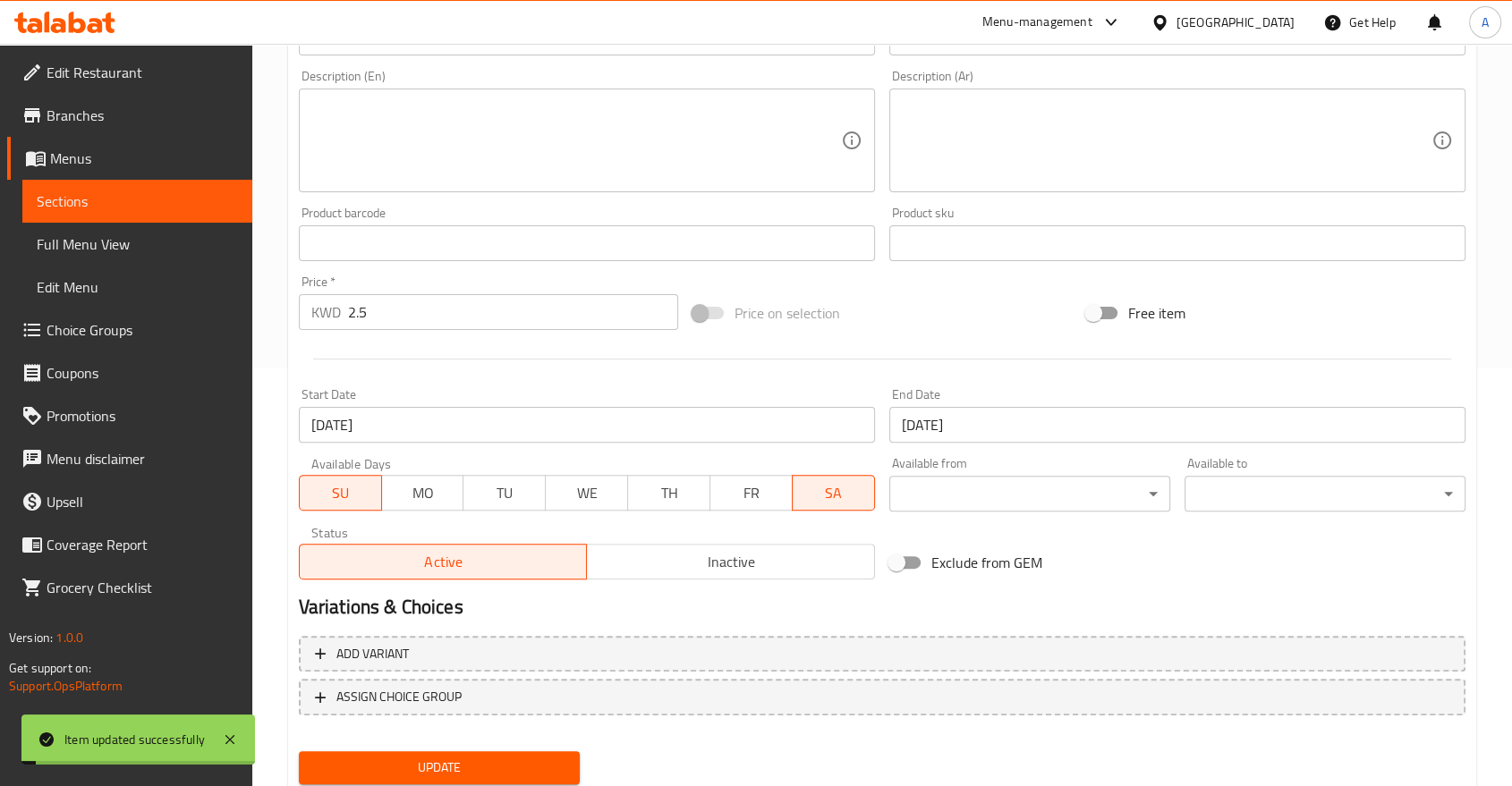
scroll to position [0, 0]
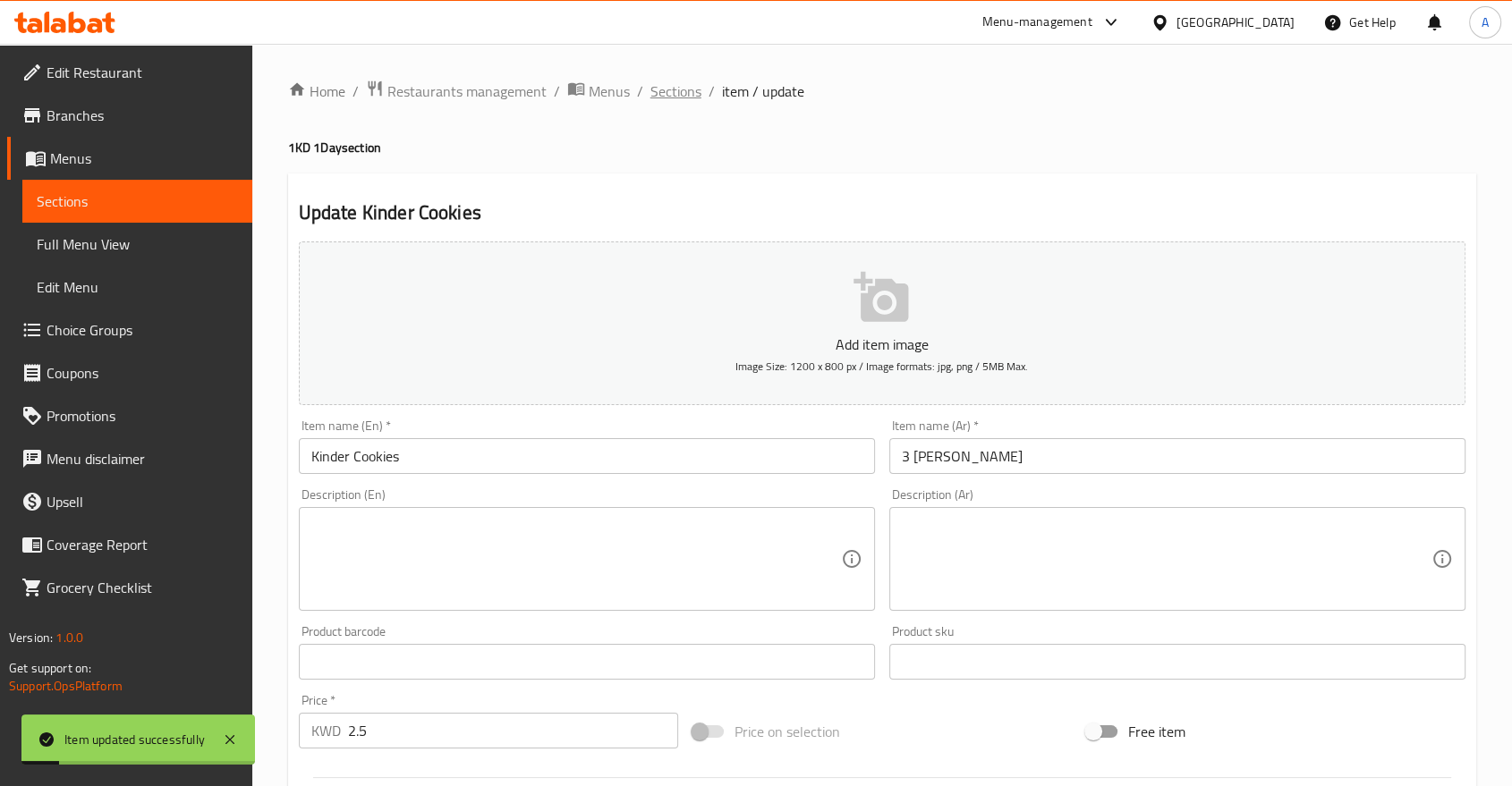
click at [650, 88] on span "Sections" at bounding box center [675, 91] width 51 height 22
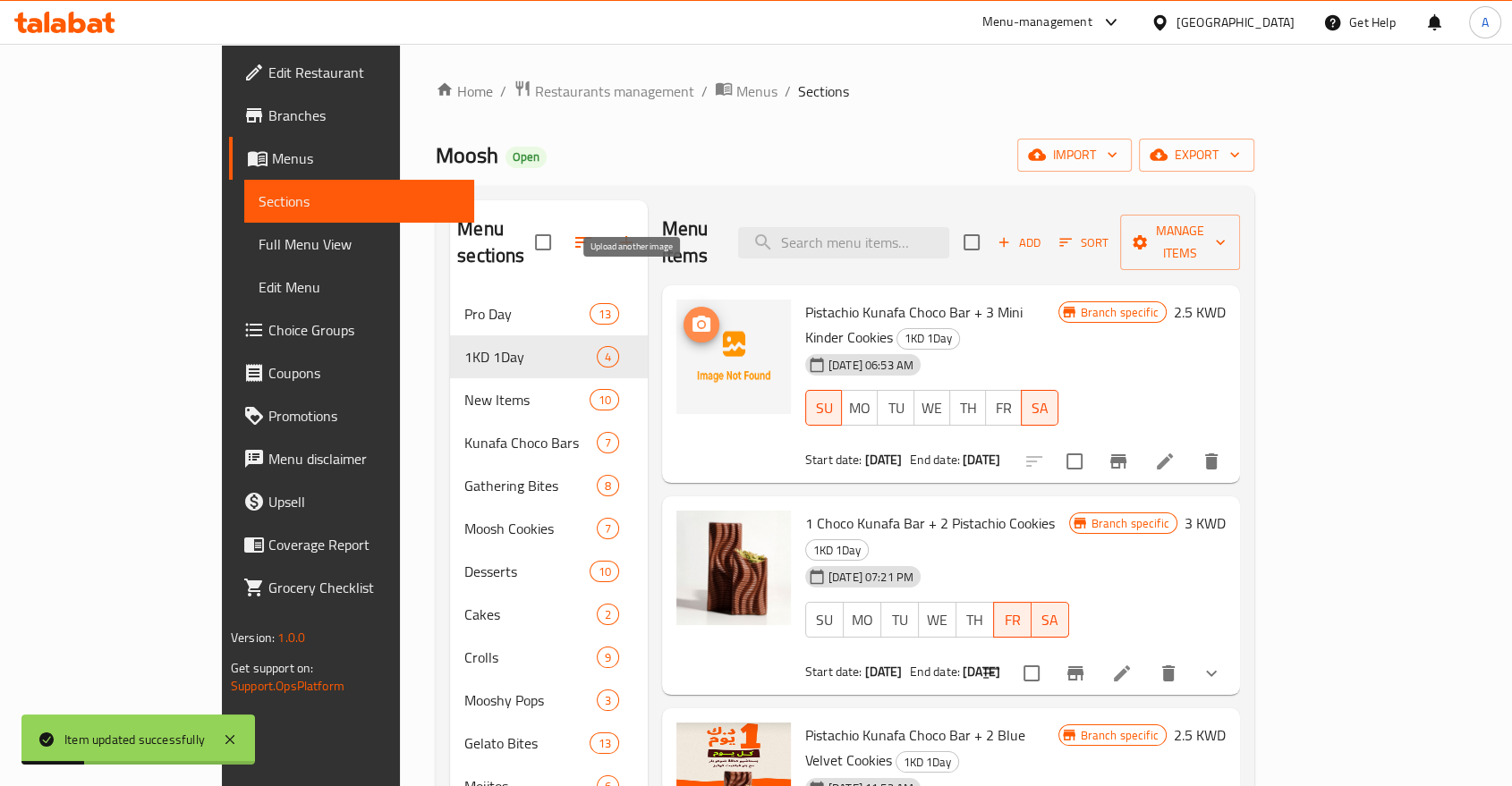
click at [691, 314] on icon "upload picture" at bounding box center [701, 324] width 22 height 22
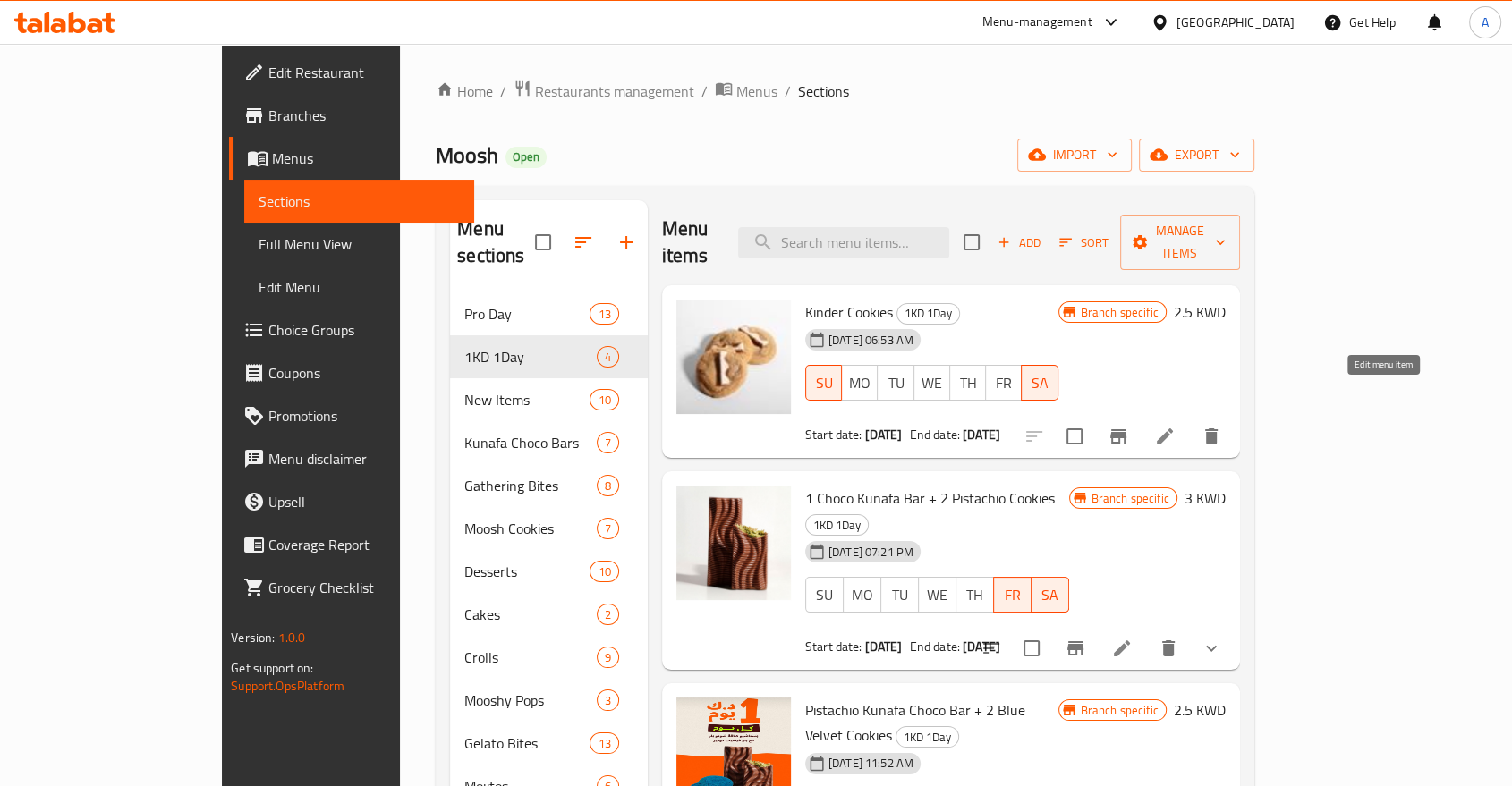
click at [1173, 428] on icon at bounding box center [1165, 436] width 16 height 16
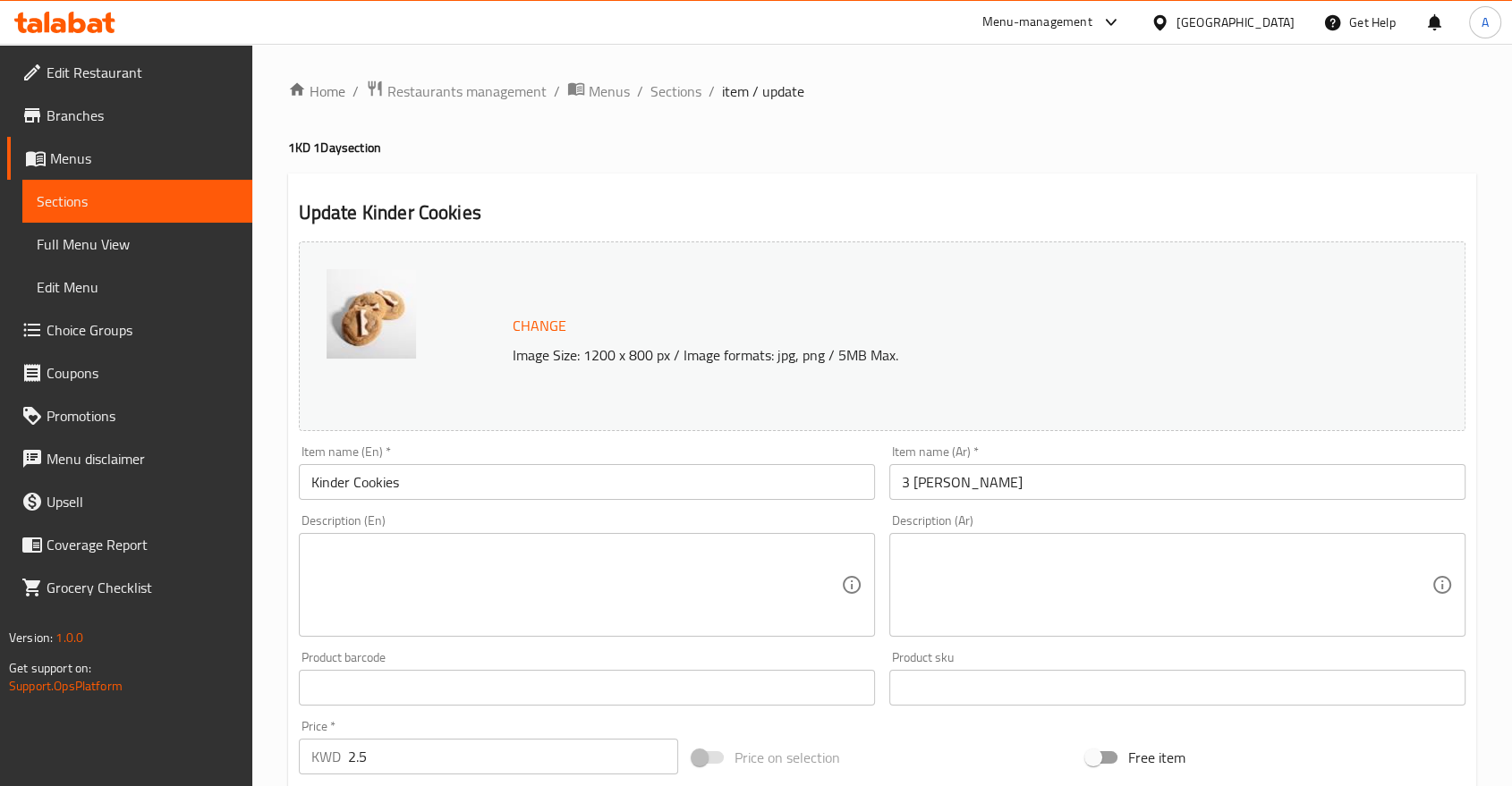
click at [305, 464] on input "Kinder Cookies" at bounding box center [586, 482] width 576 height 36
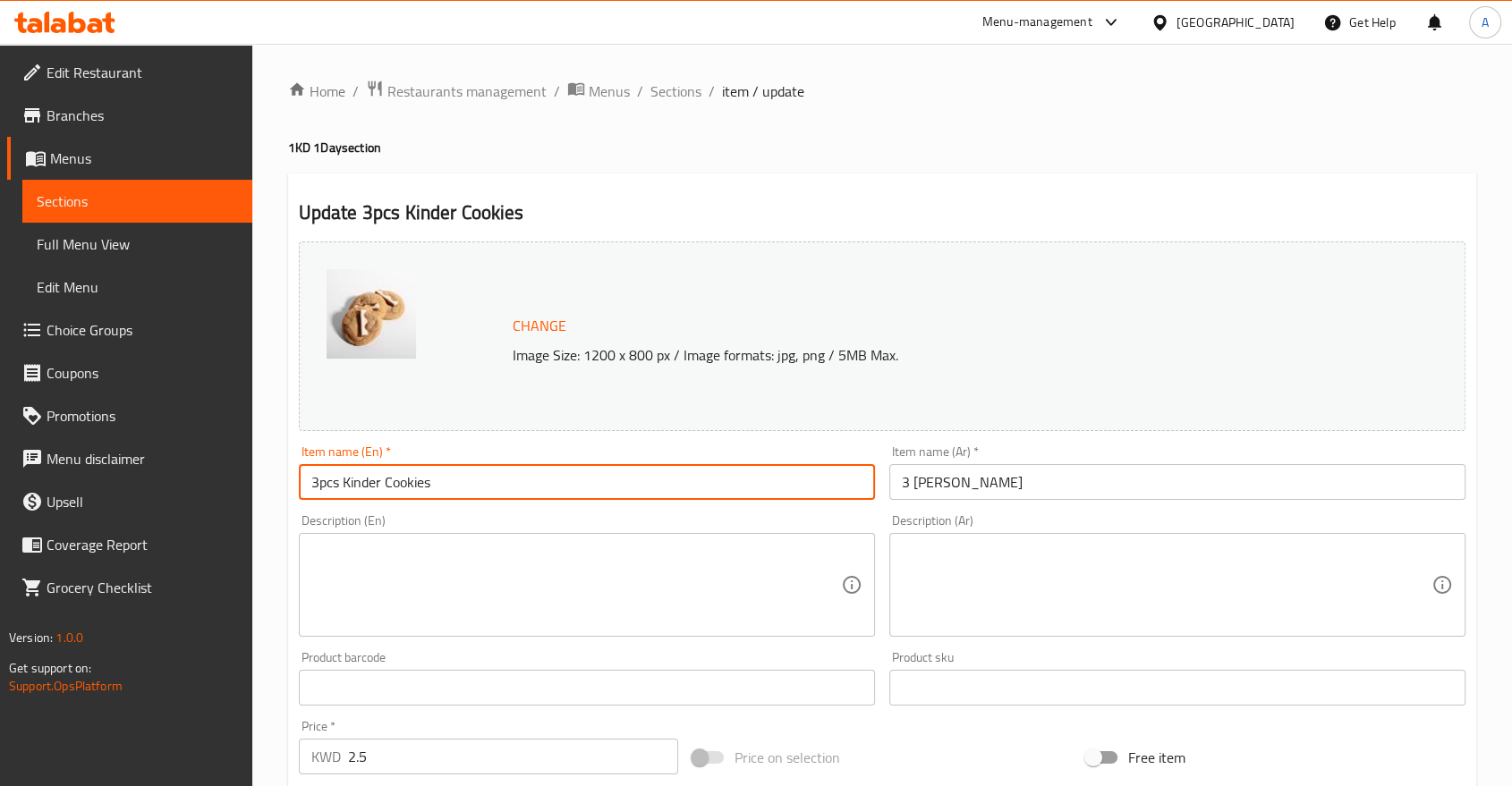
scroll to position [451, 0]
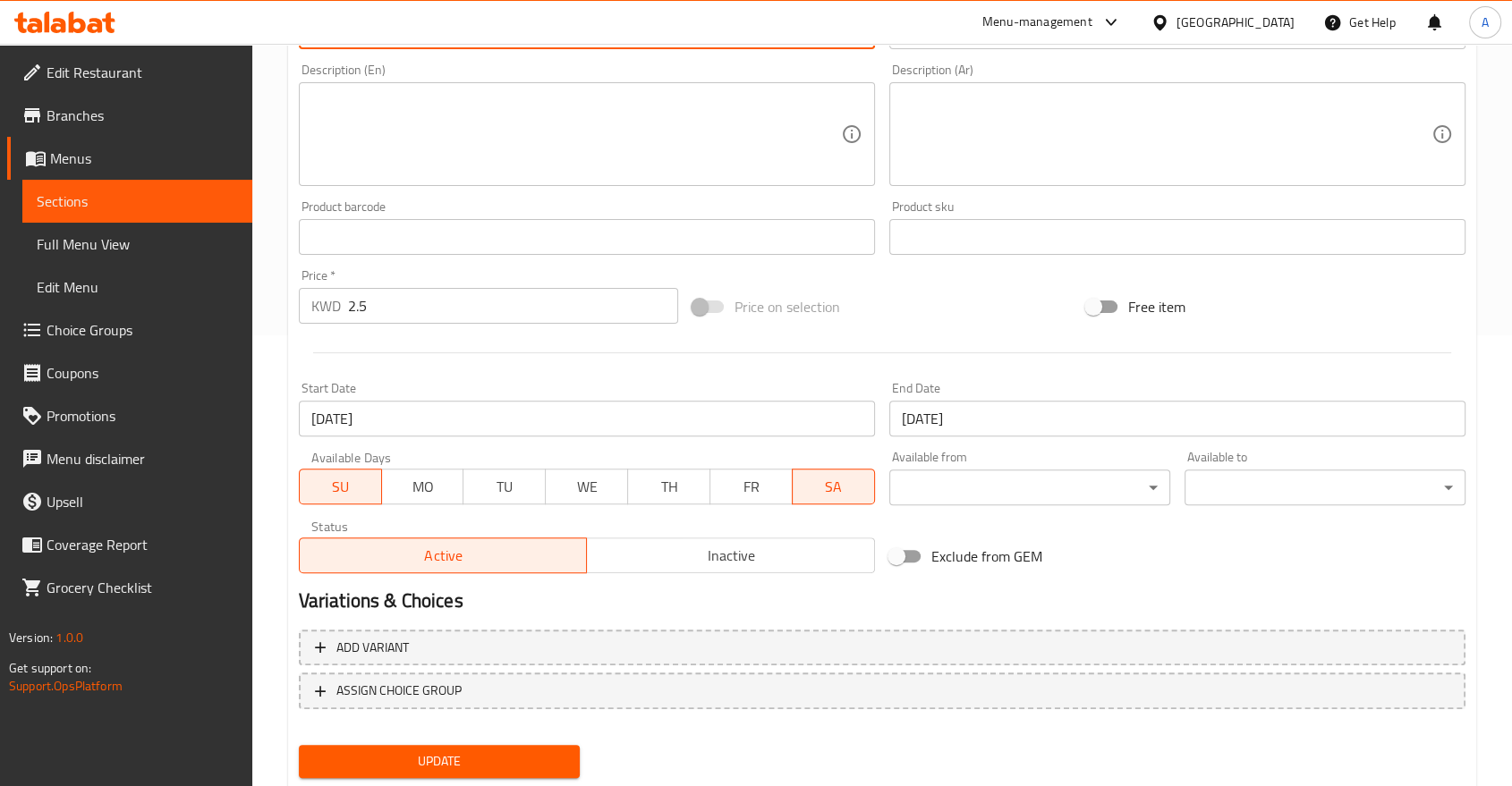
type input "3pcs Kinder Cookies"
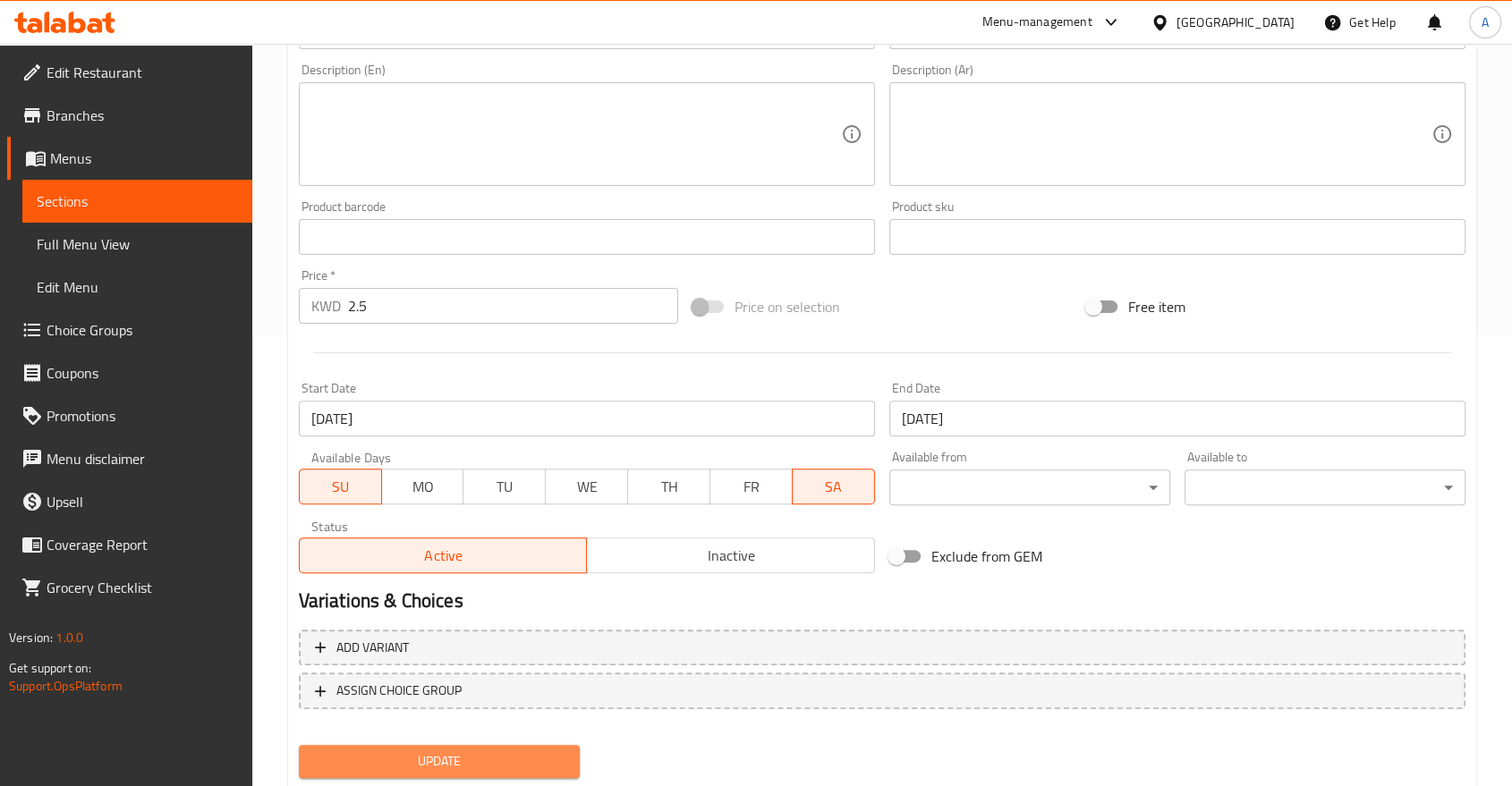
click at [444, 750] on span "Update" at bounding box center [439, 761] width 252 height 23
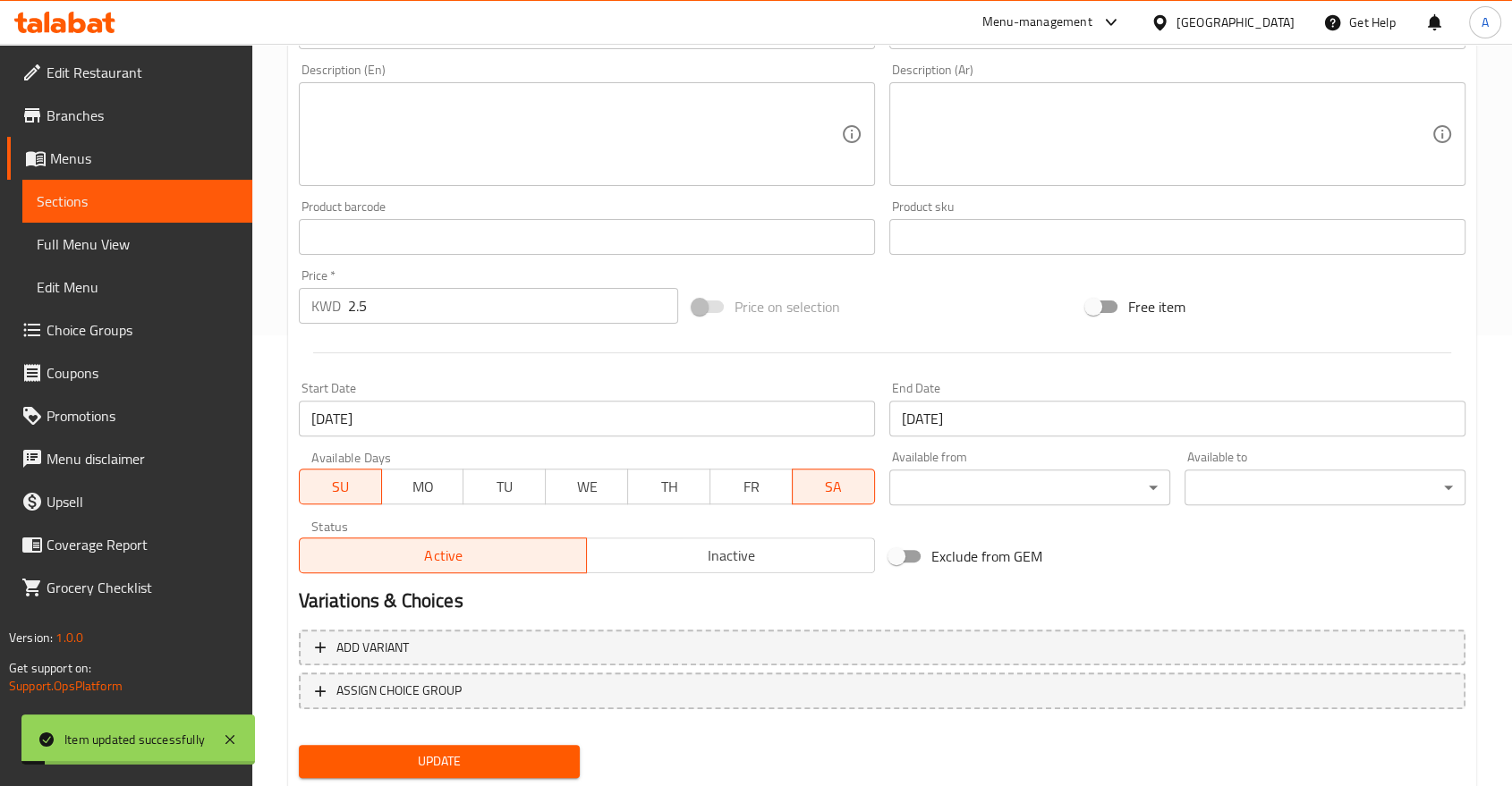
scroll to position [0, 0]
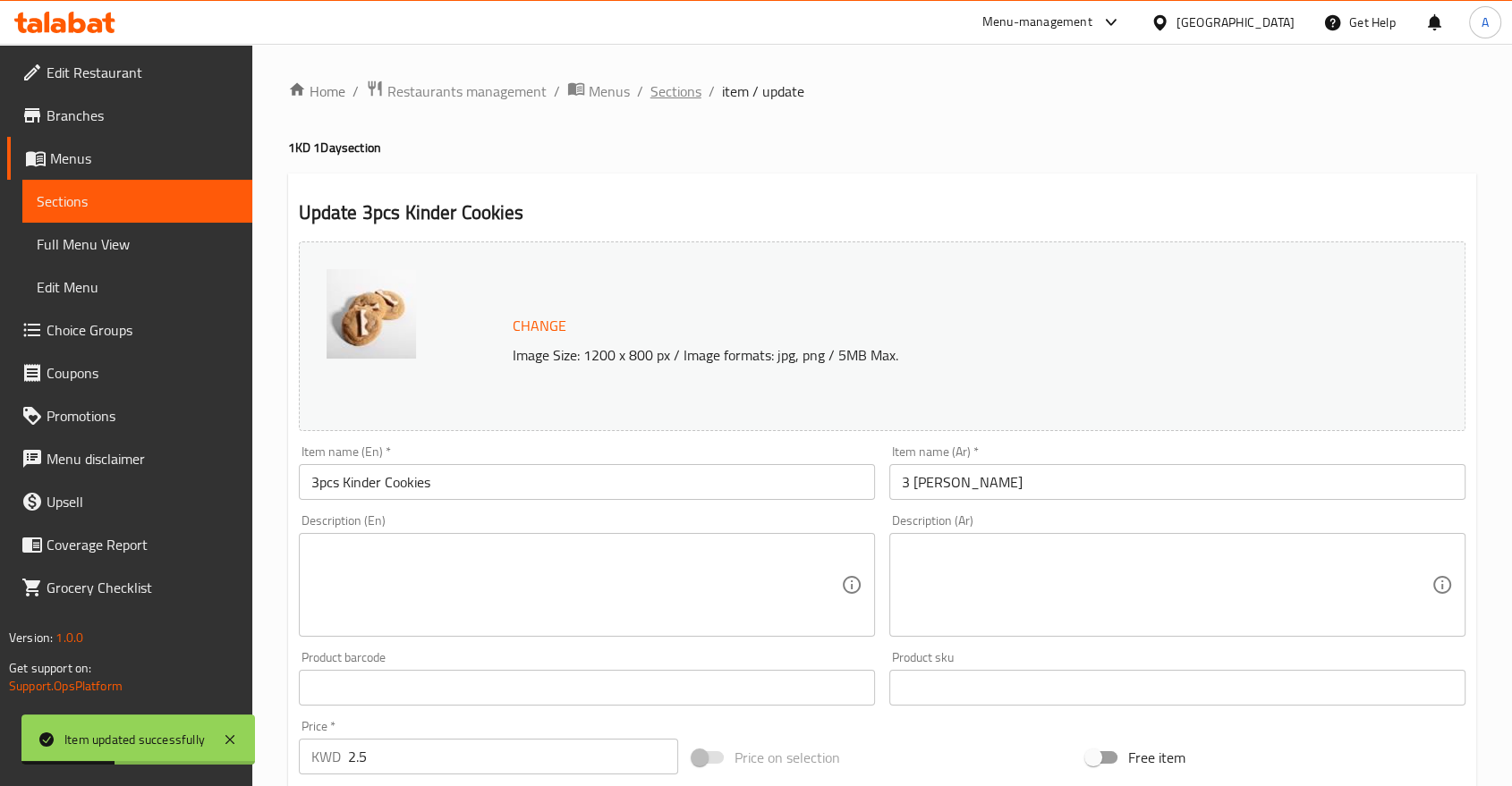
click at [650, 85] on span "Sections" at bounding box center [675, 91] width 51 height 22
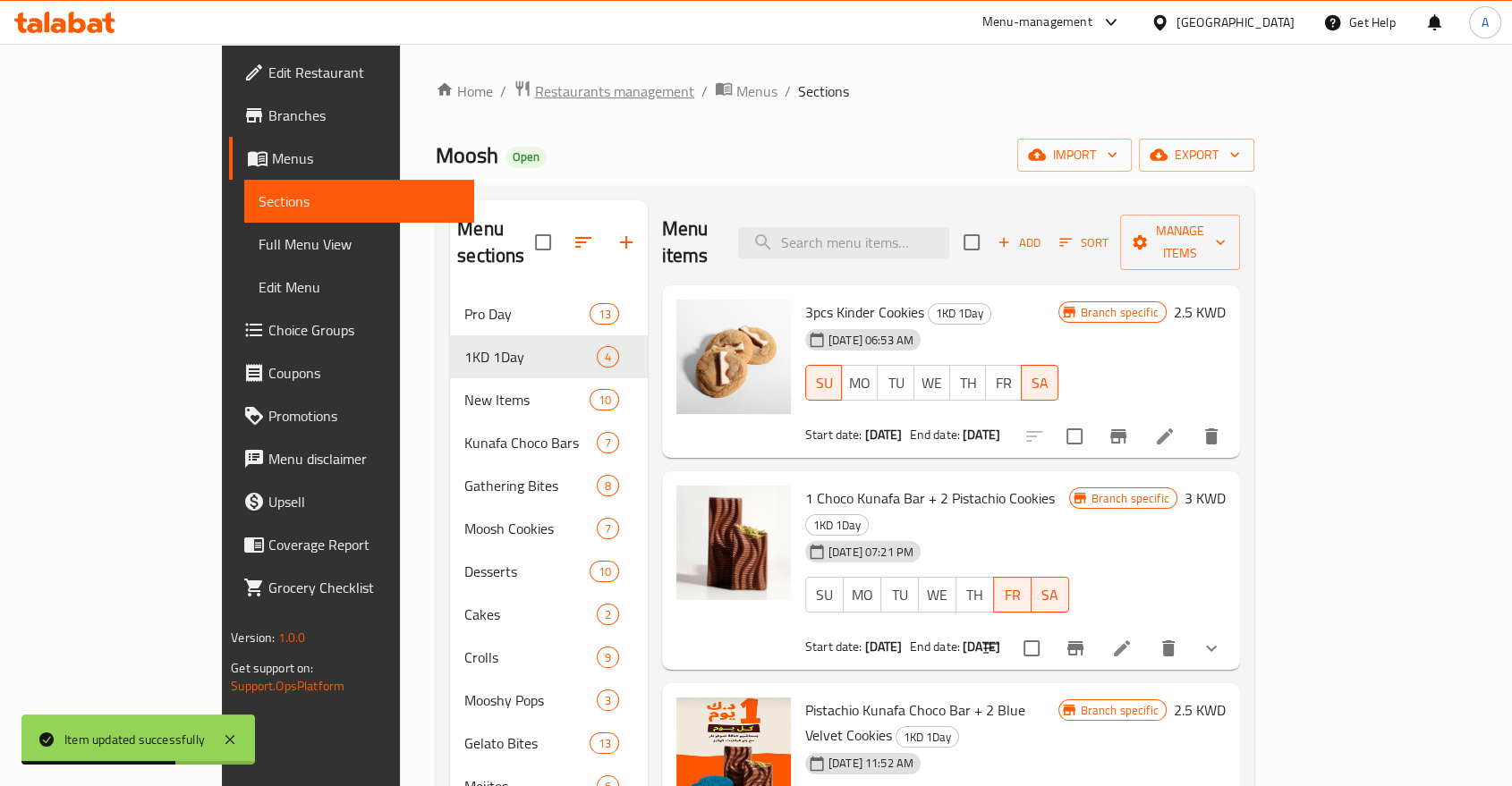
click at [535, 87] on span "Restaurants management" at bounding box center [614, 91] width 160 height 22
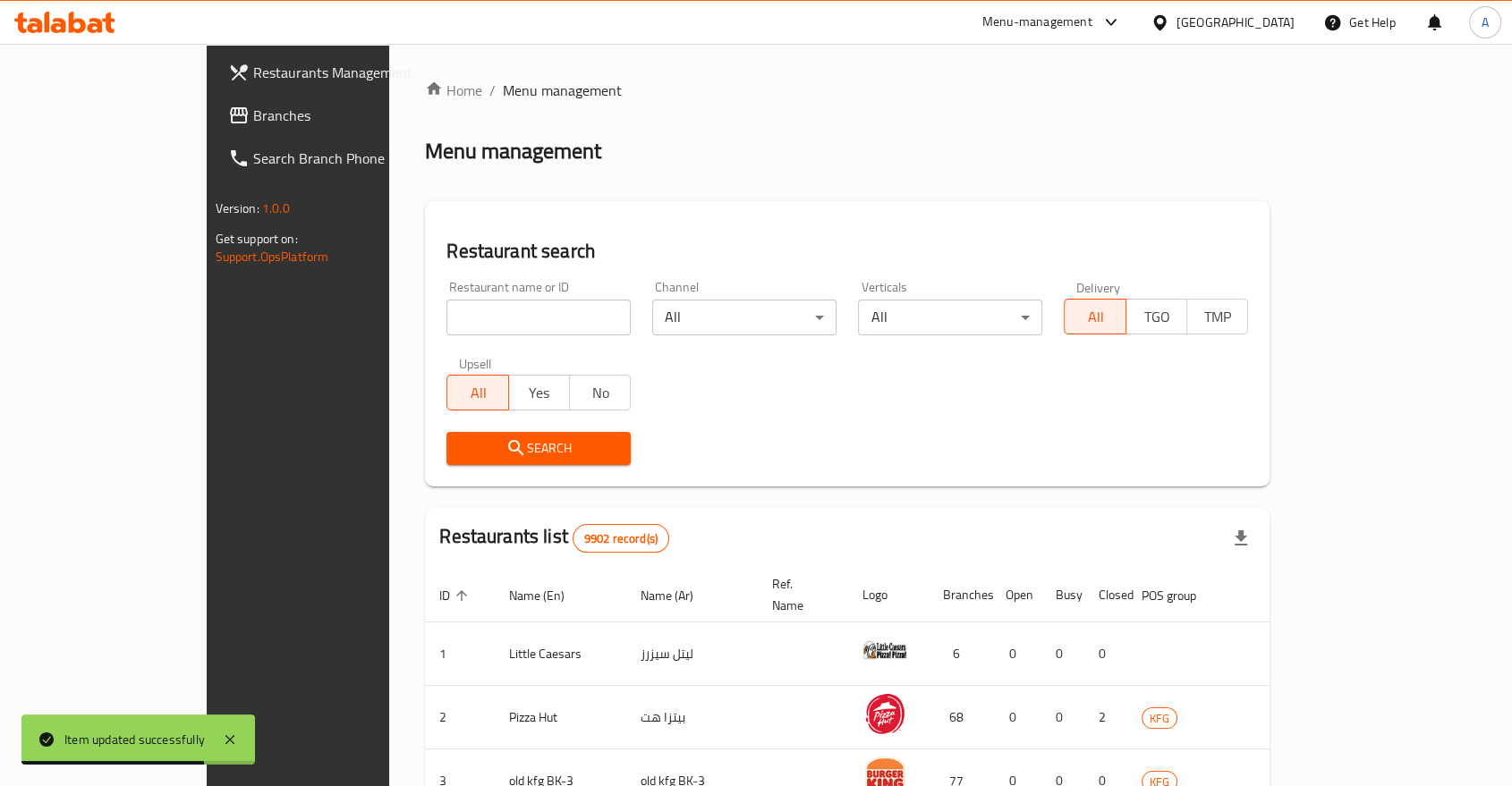
click at [446, 281] on div "Restaurant name or ID Restaurant name or ID" at bounding box center [538, 308] width 184 height 55
click at [446, 299] on input "search" at bounding box center [538, 317] width 184 height 36
type input "n"
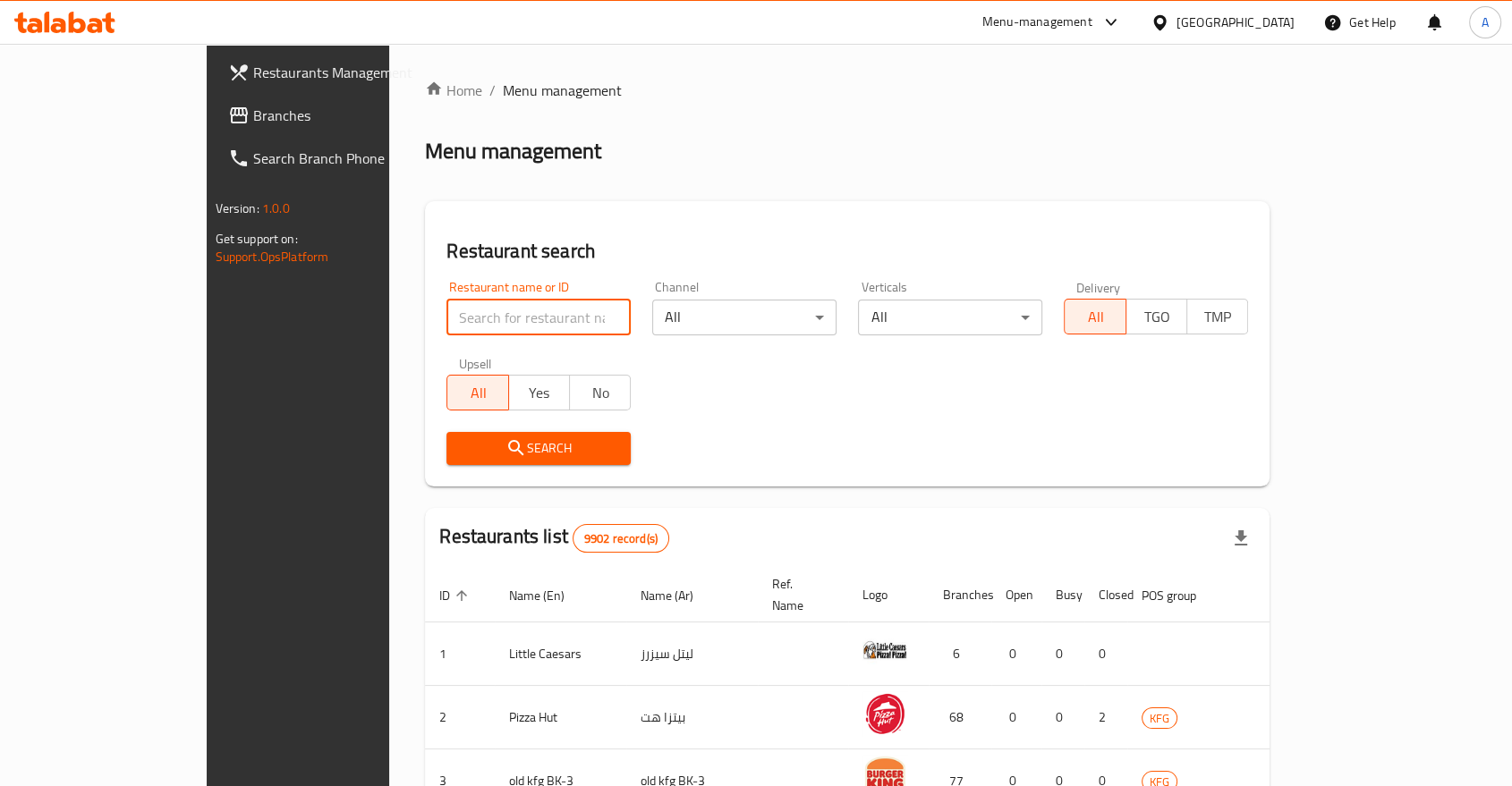
type input "m"
type input "moosh"
click button "Search" at bounding box center [538, 448] width 184 height 33
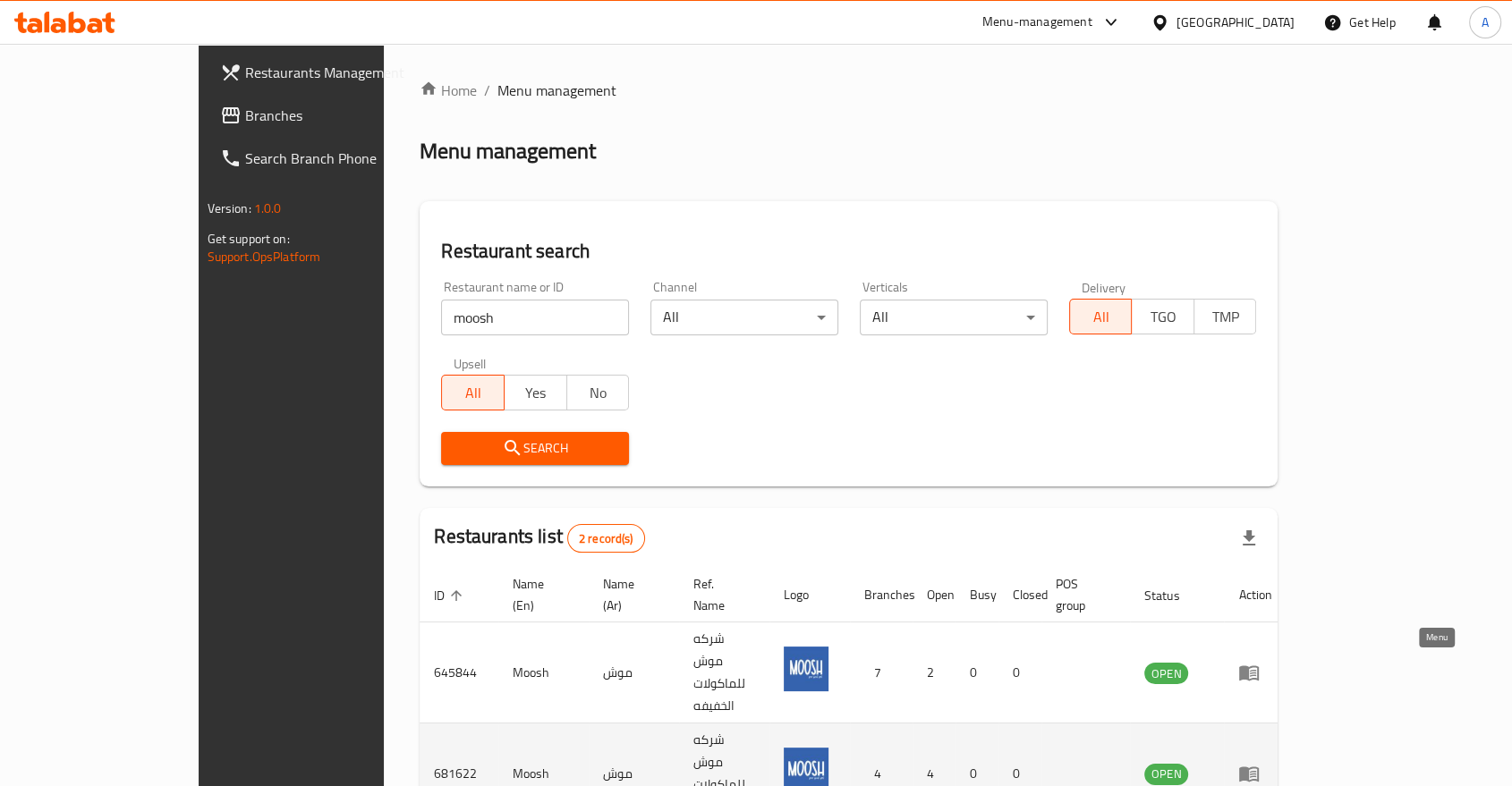
click at [1256, 771] on icon "enhanced table" at bounding box center [1252, 774] width 6 height 7
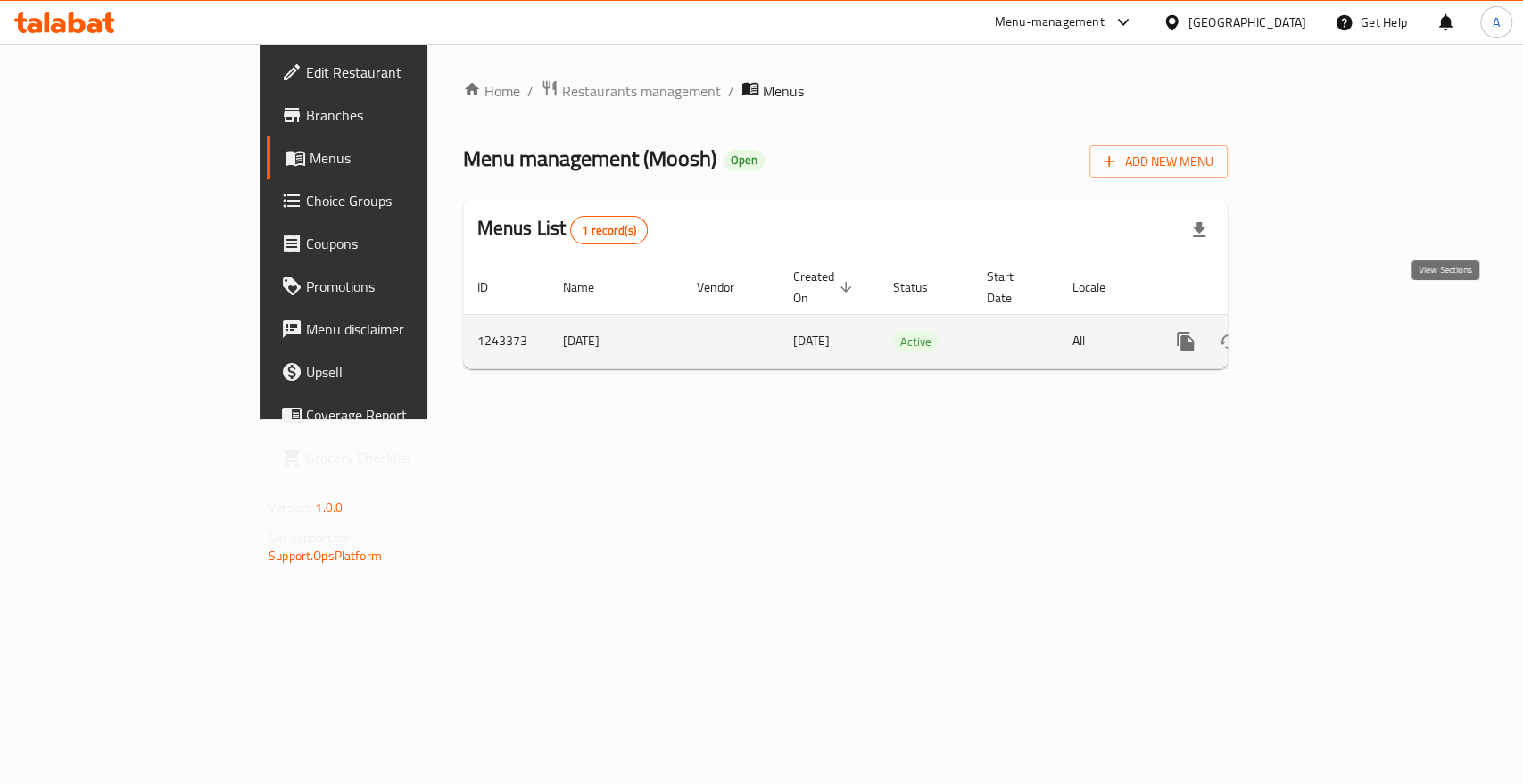
click at [1325, 331] on icon "enhanced table" at bounding box center [1314, 342] width 22 height 22
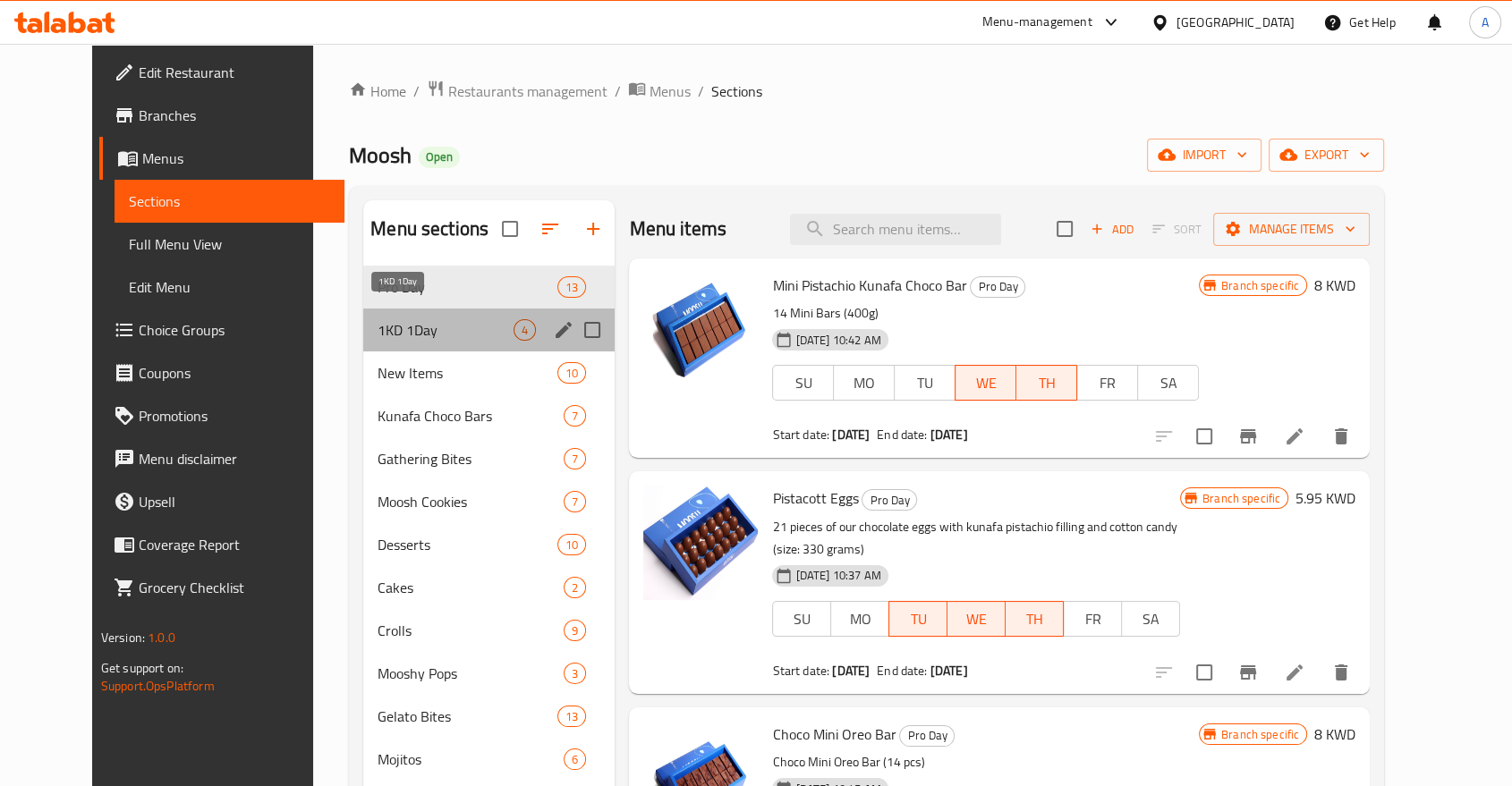
click at [378, 319] on span "1KD 1Day" at bounding box center [445, 330] width 136 height 22
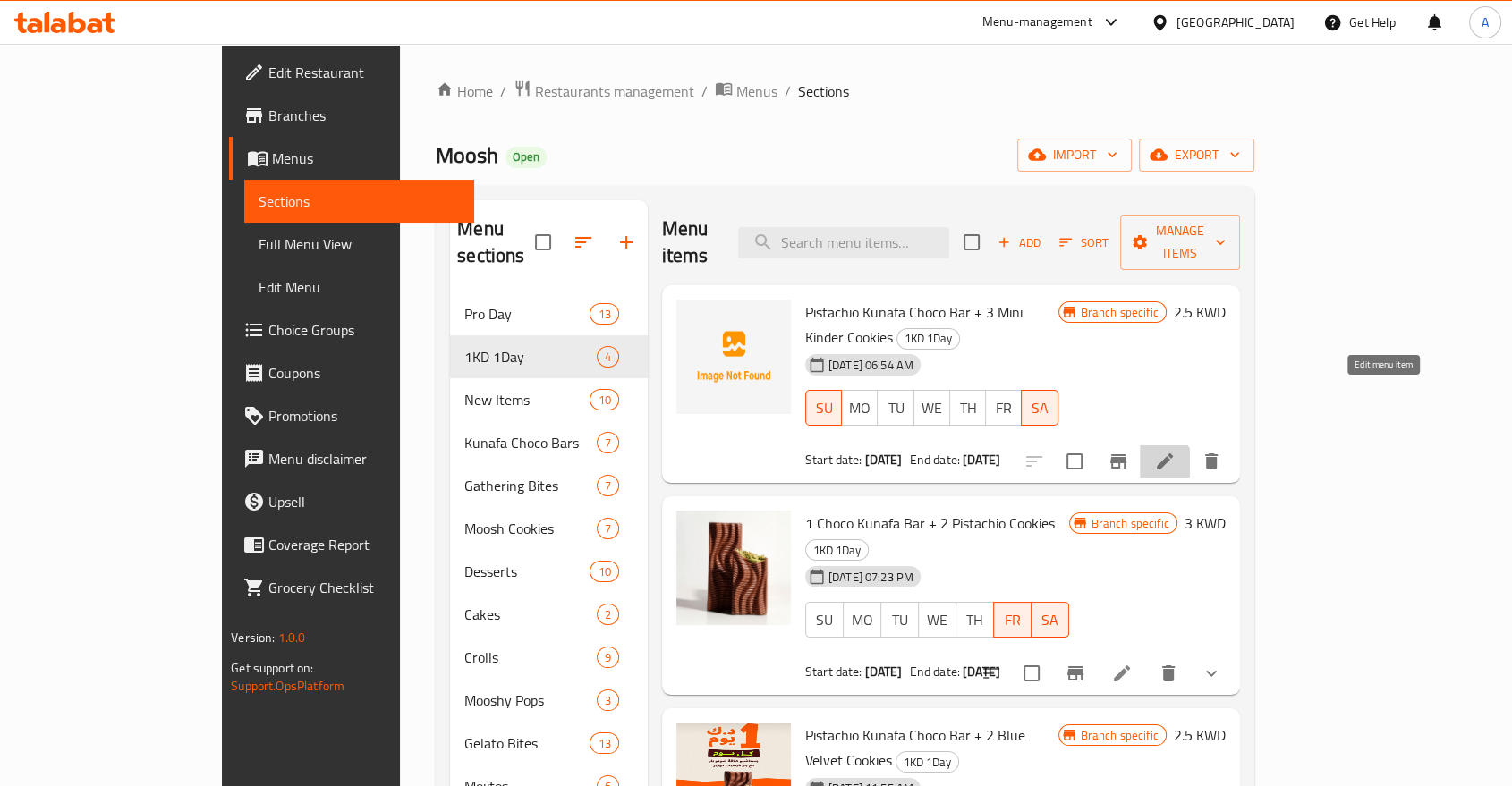
click at [1176, 451] on icon at bounding box center [1165, 462] width 22 height 22
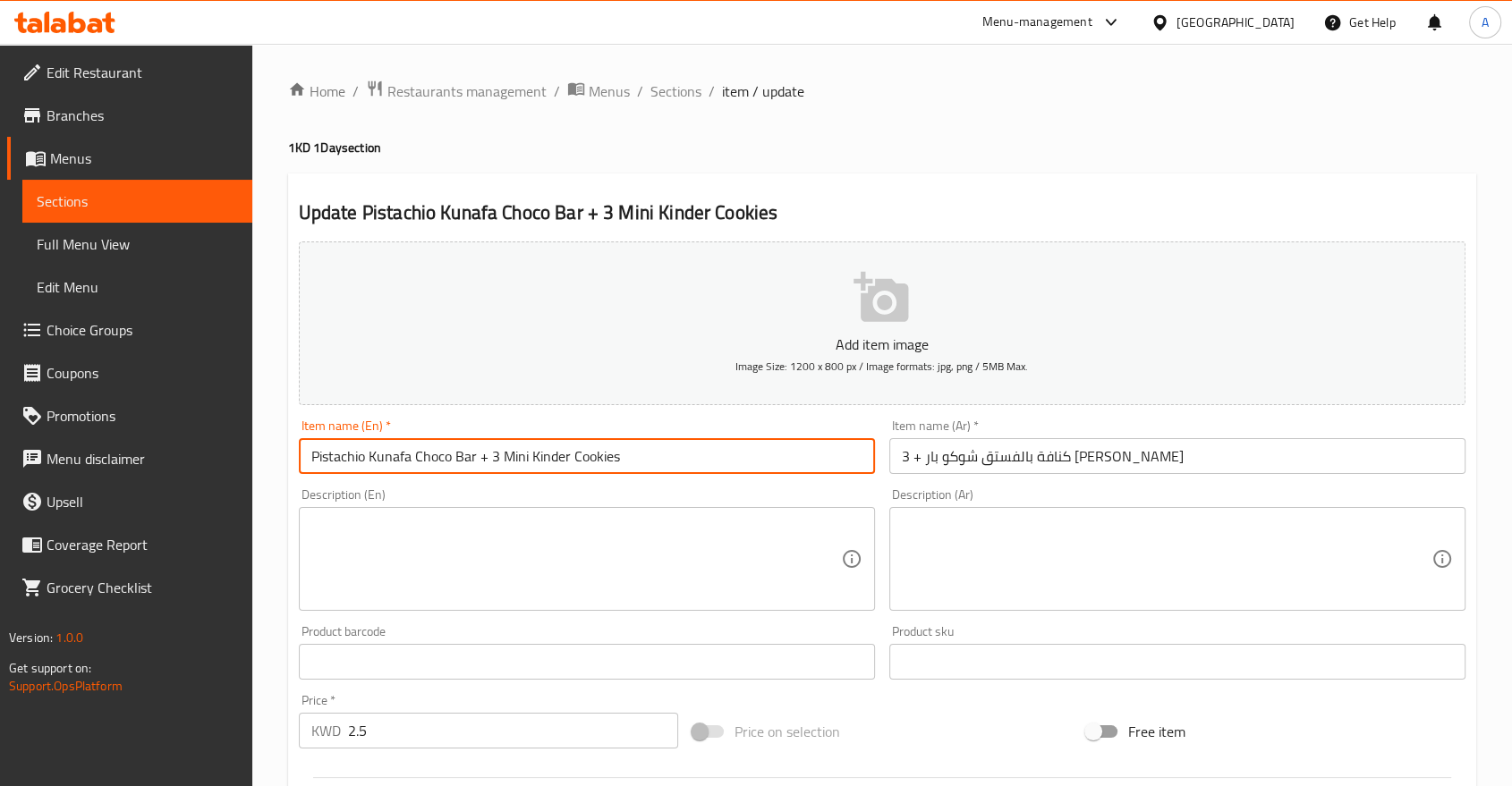
drag, startPoint x: 455, startPoint y: 430, endPoint x: 204, endPoint y: 443, distance: 251.3
click at [204, 443] on div "Edit Restaurant Branches Menus Sections Full Menu View Edit Menu Choice Groups …" at bounding box center [756, 653] width 1512 height 1220
type input "3 Mini Kinder Cookies"
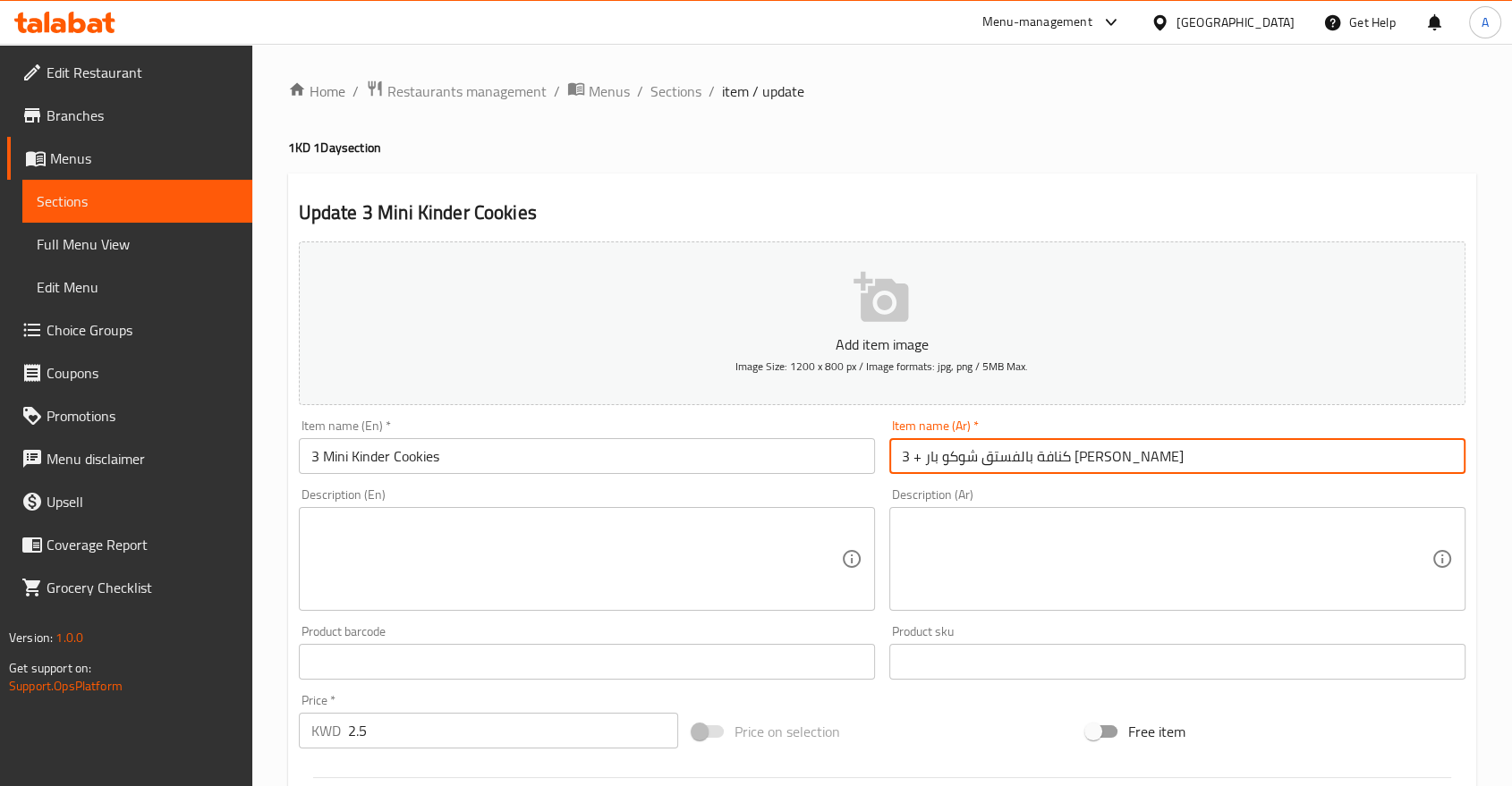
drag, startPoint x: 995, startPoint y: 434, endPoint x: 1245, endPoint y: 435, distance: 250.0
click at [1286, 438] on input "كنافة بالفستق شوكو بار + 3 ميني كوكيز كيندر" at bounding box center [1177, 456] width 576 height 36
click at [1235, 438] on input "كنافة بالفستق شوكو بار + 3 ميني كوكيز كيندر" at bounding box center [1177, 456] width 576 height 36
drag, startPoint x: 1178, startPoint y: 434, endPoint x: 999, endPoint y: 429, distance: 179.1
click at [999, 438] on input "كنافة بالفستق شوكو بار + 3 ميني كوكيز كيندر" at bounding box center [1177, 456] width 576 height 36
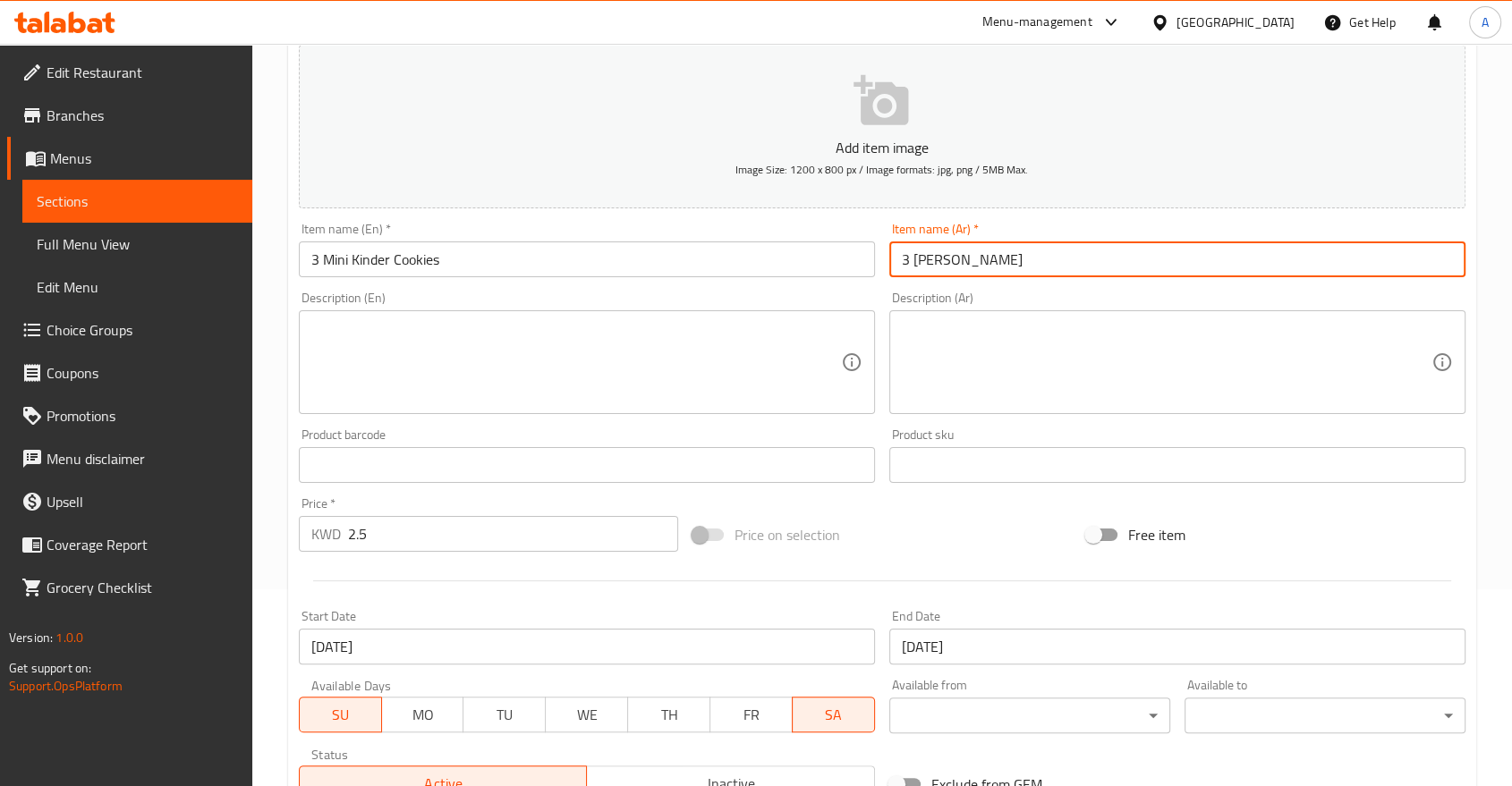
scroll to position [200, 0]
type input "3 ميني كوكيز كيندر"
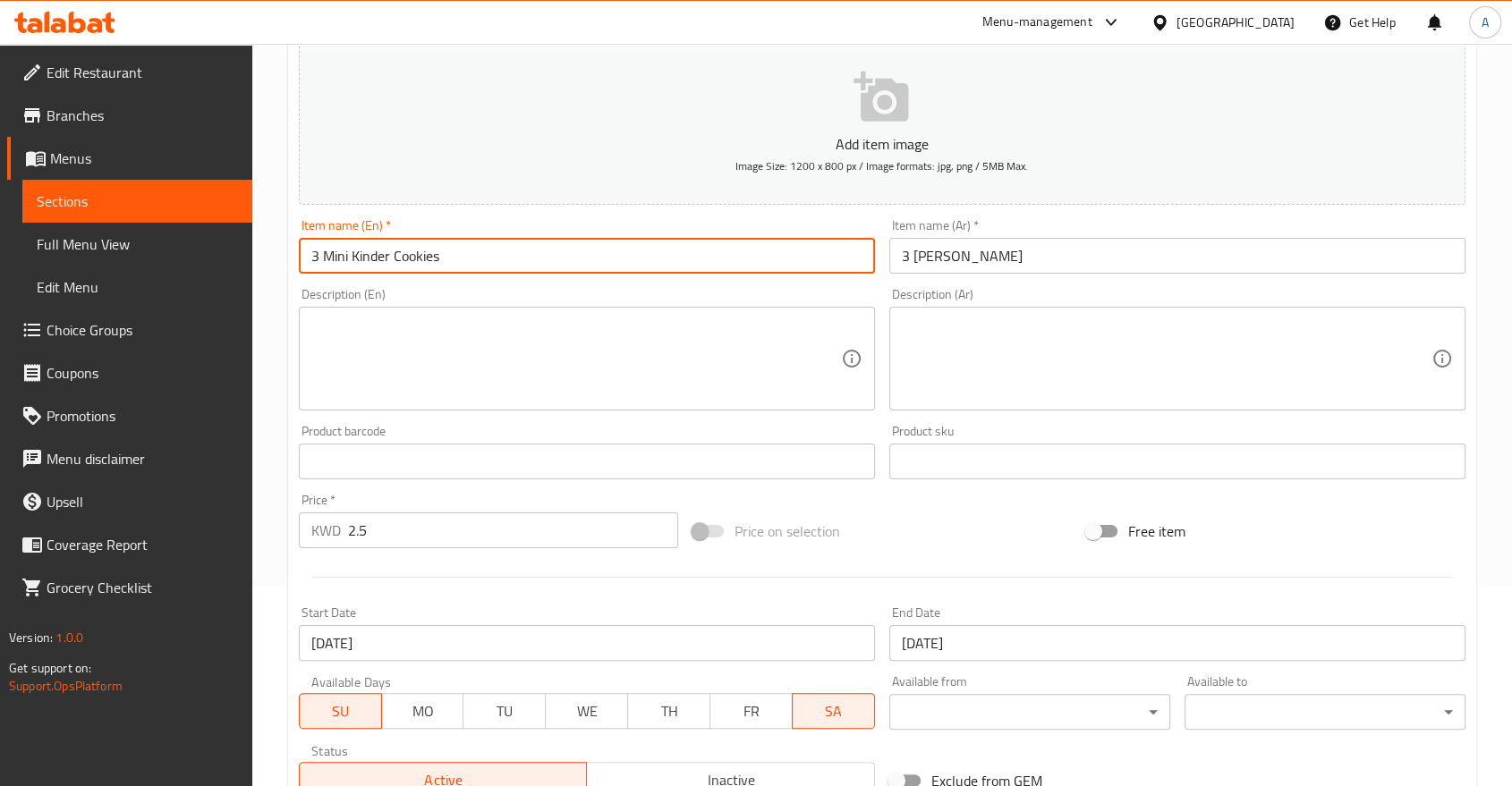
click at [343, 238] on input "3 Mini Kinder Cookies" at bounding box center [586, 256] width 576 height 36
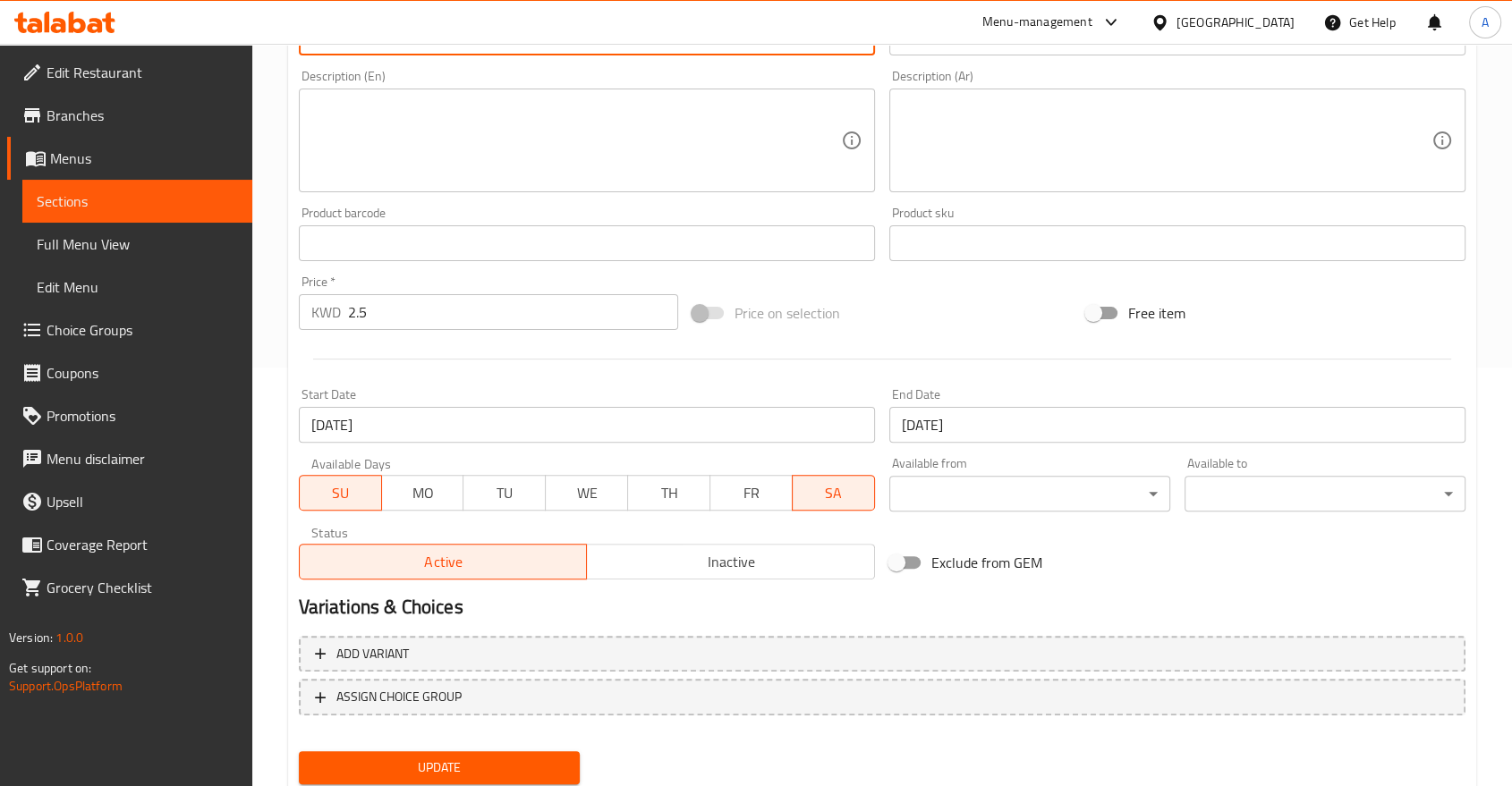
type input "3pcs Kinder Cookies"
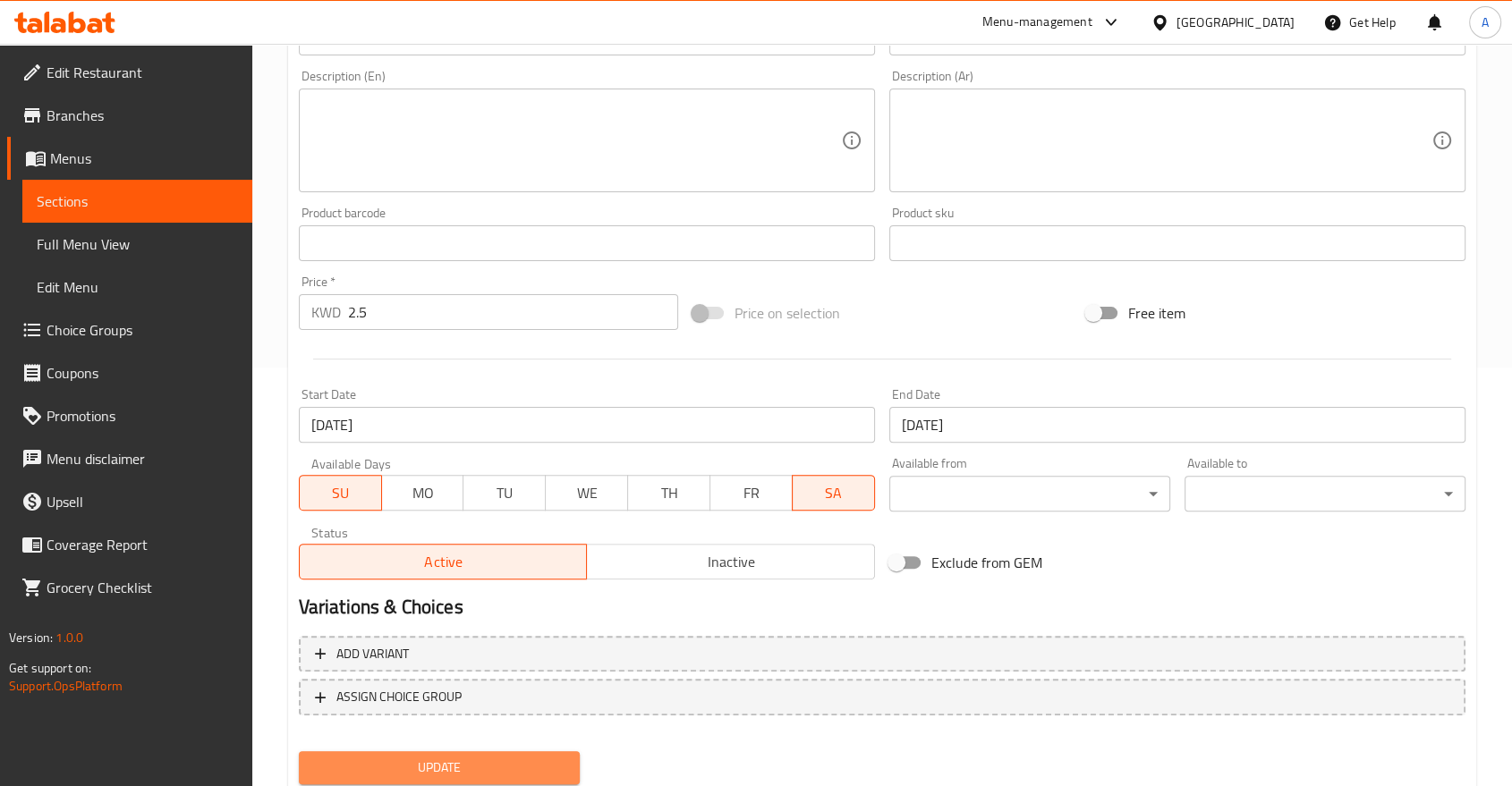
click at [478, 756] on span "Update" at bounding box center [439, 767] width 252 height 23
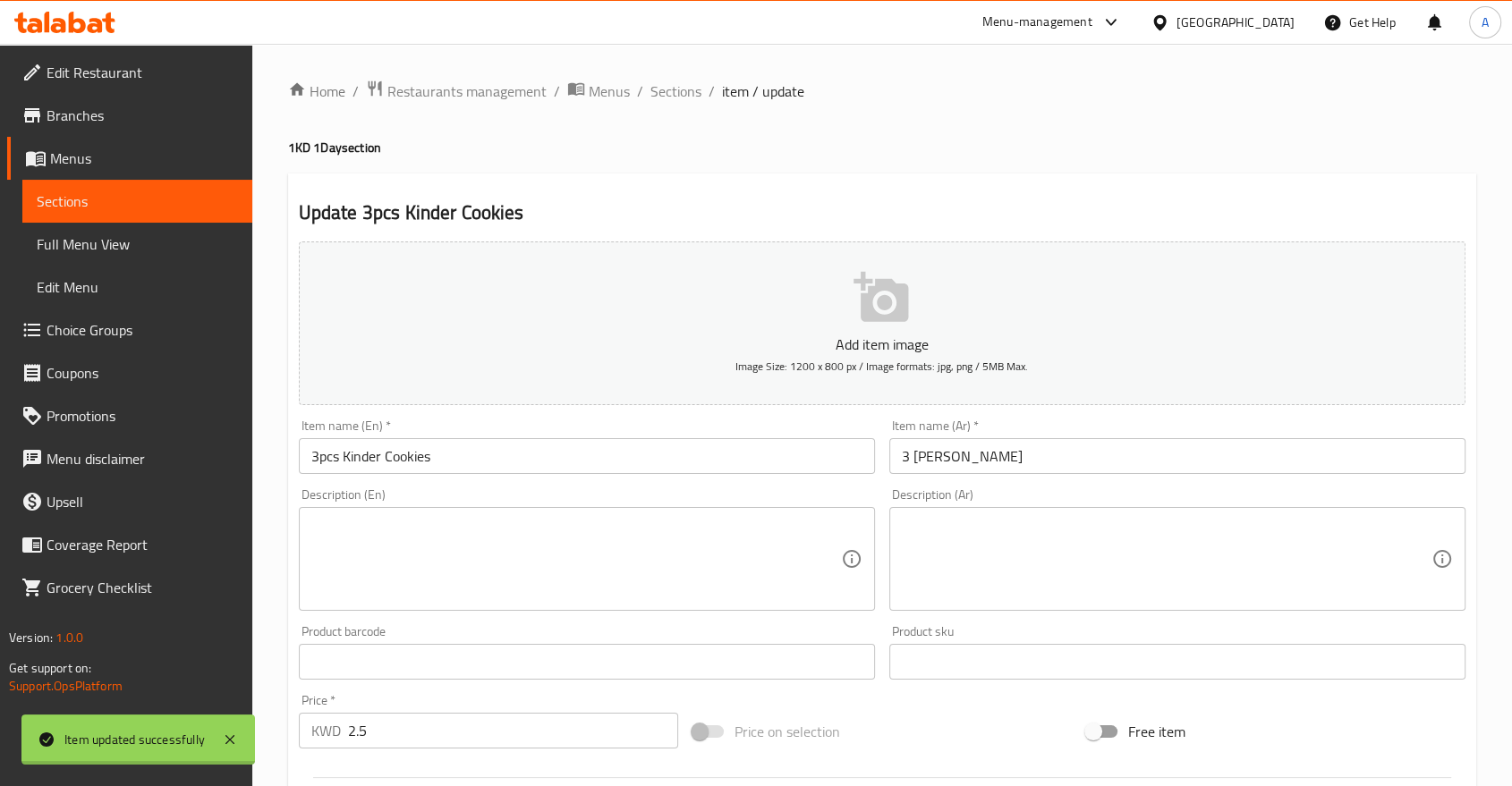
scroll to position [0, 0]
click at [650, 88] on span "Sections" at bounding box center [675, 91] width 51 height 22
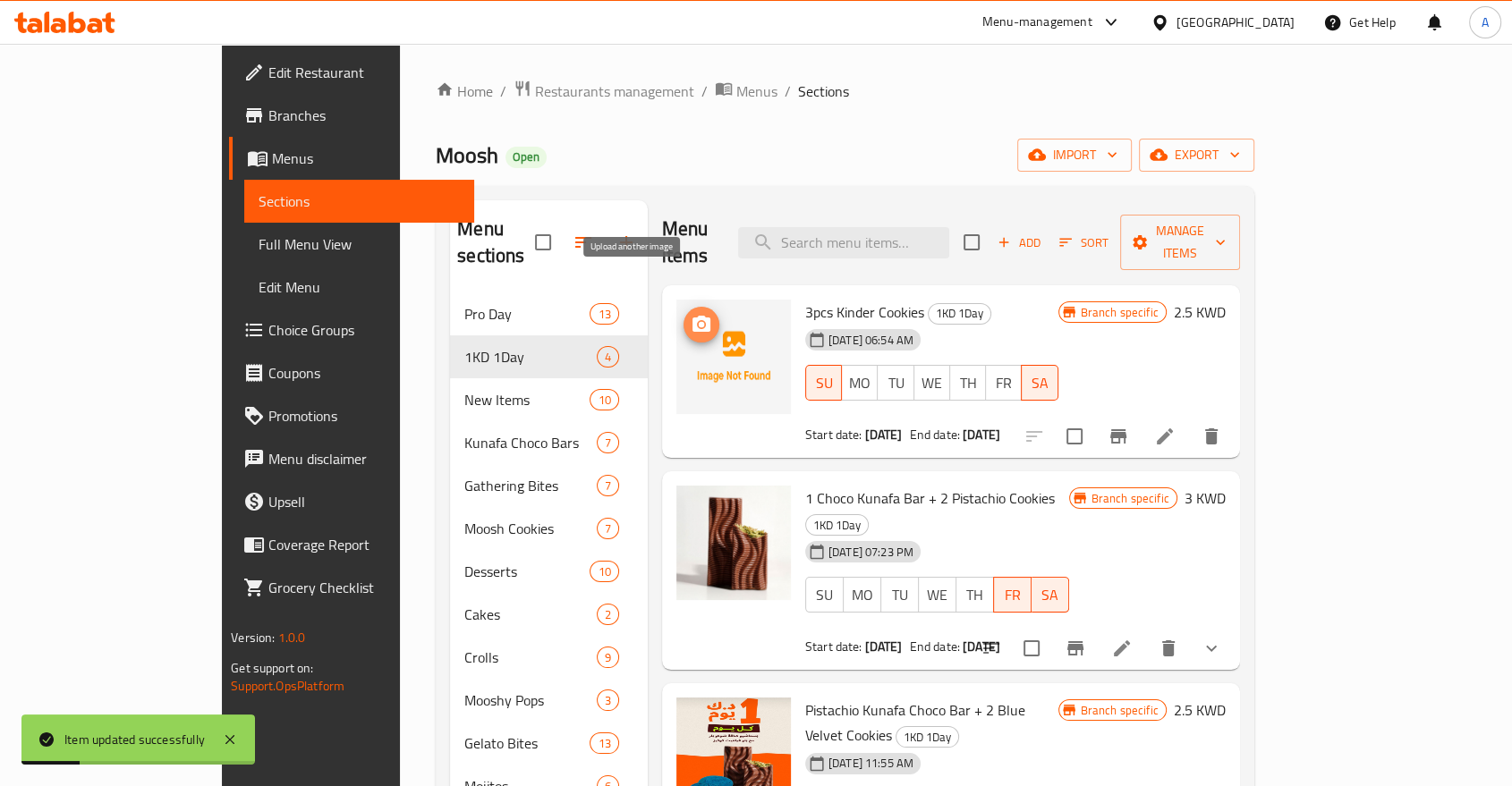
click at [691, 314] on icon "upload picture" at bounding box center [701, 324] width 22 height 22
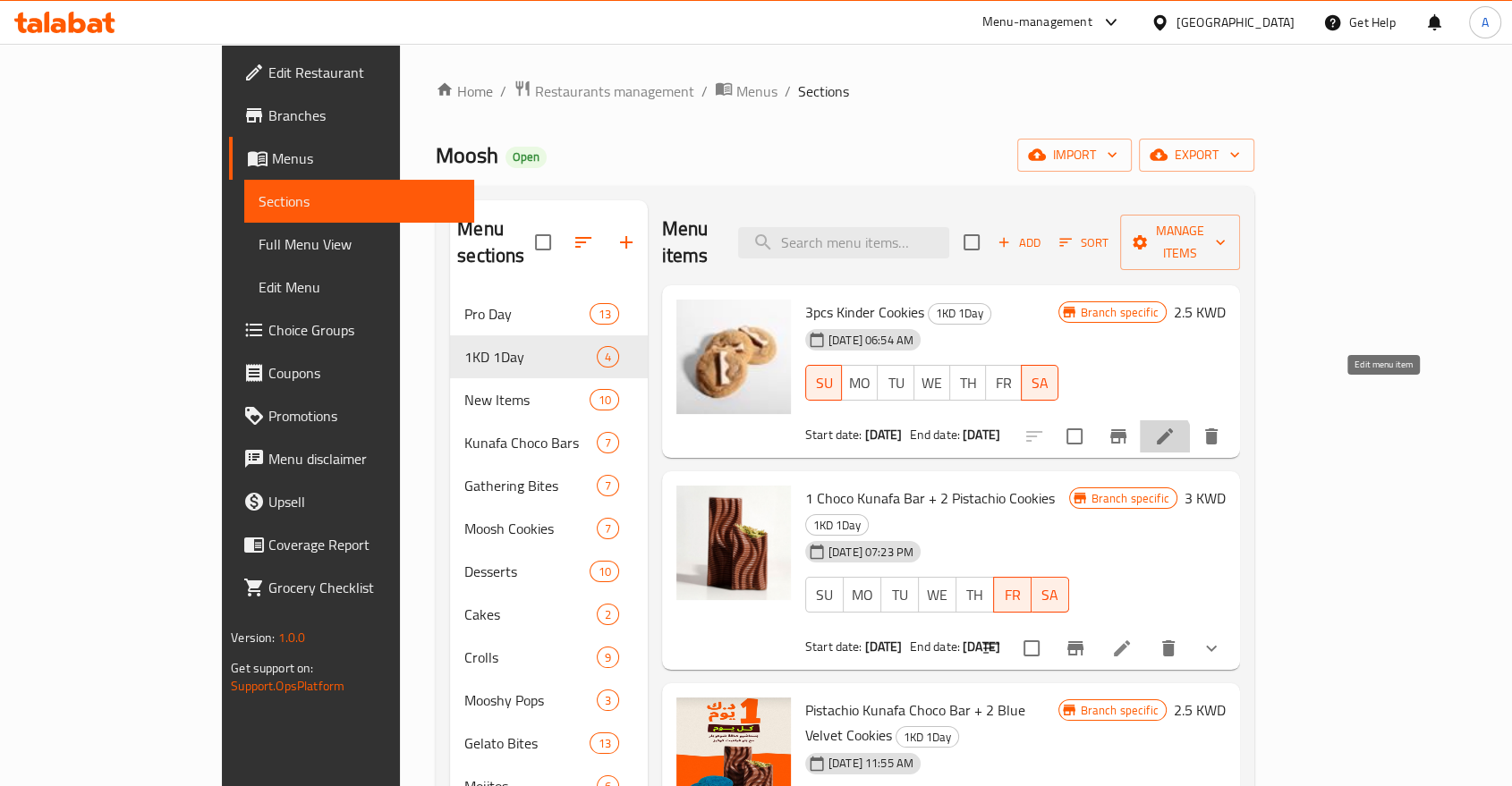
click at [1173, 428] on icon at bounding box center [1165, 436] width 16 height 16
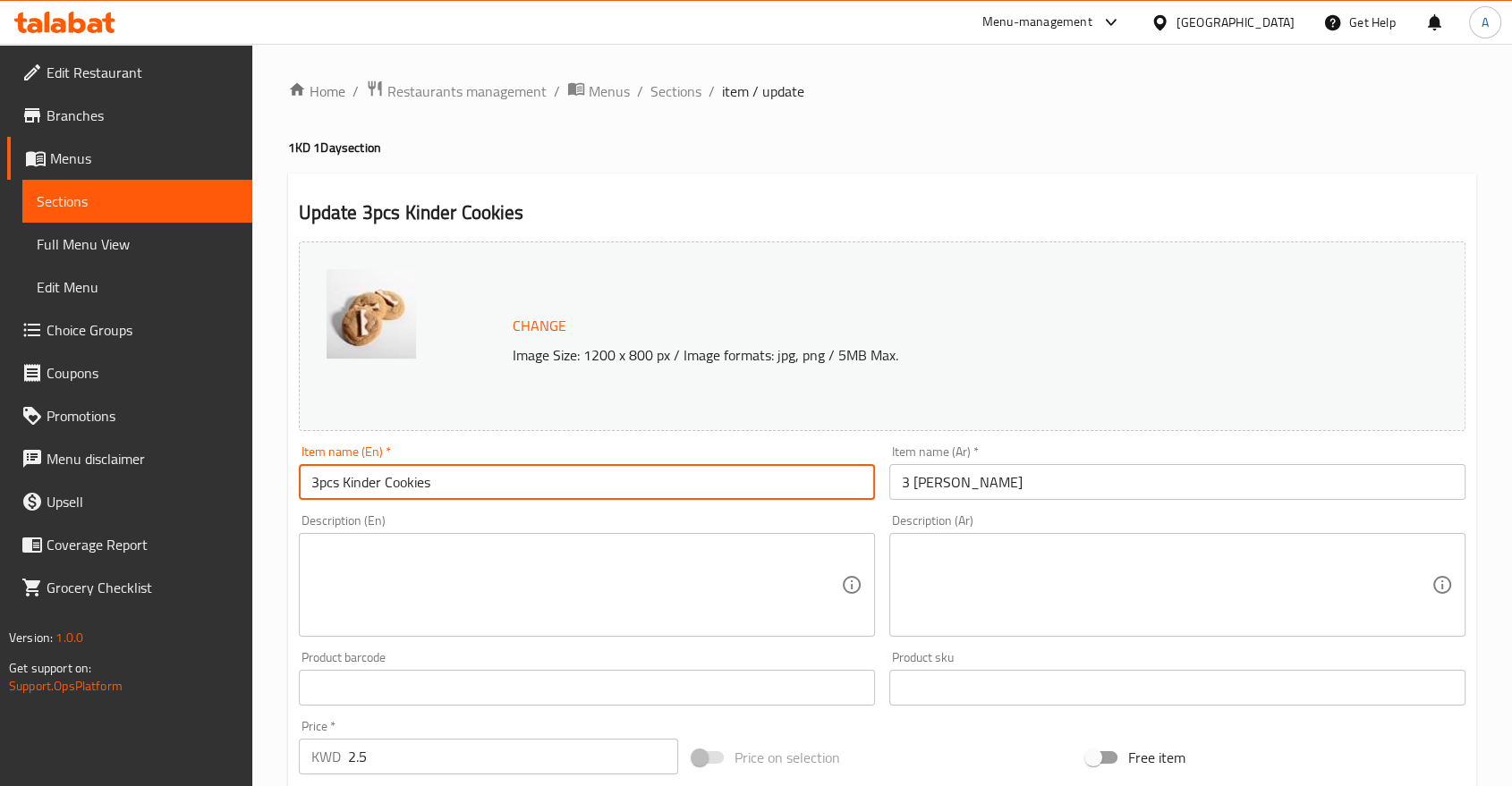
click at [335, 465] on input "3pcs Kinder Cookies" at bounding box center [586, 482] width 576 height 36
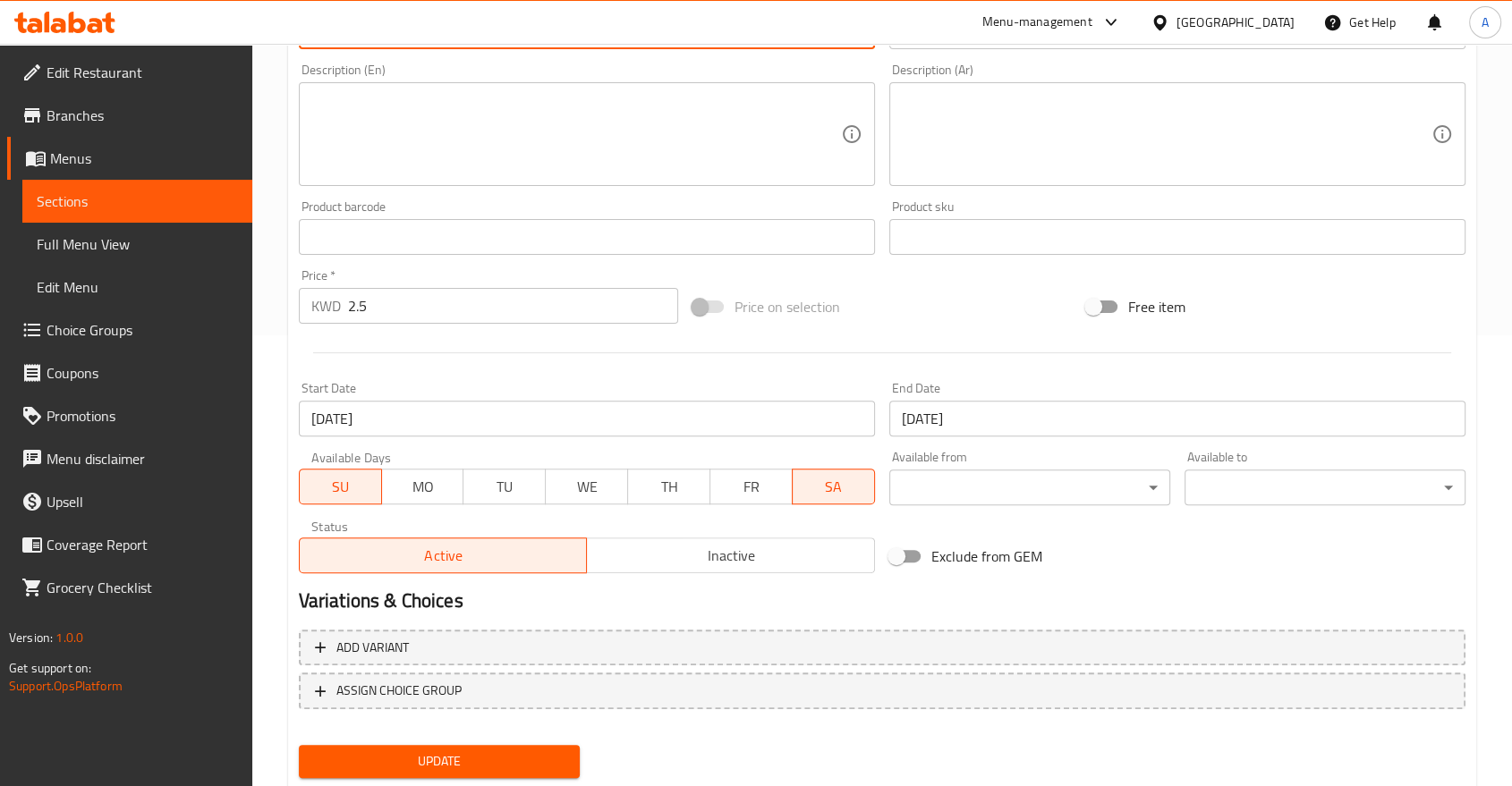
type input "3 Mini Kinder Cookies"
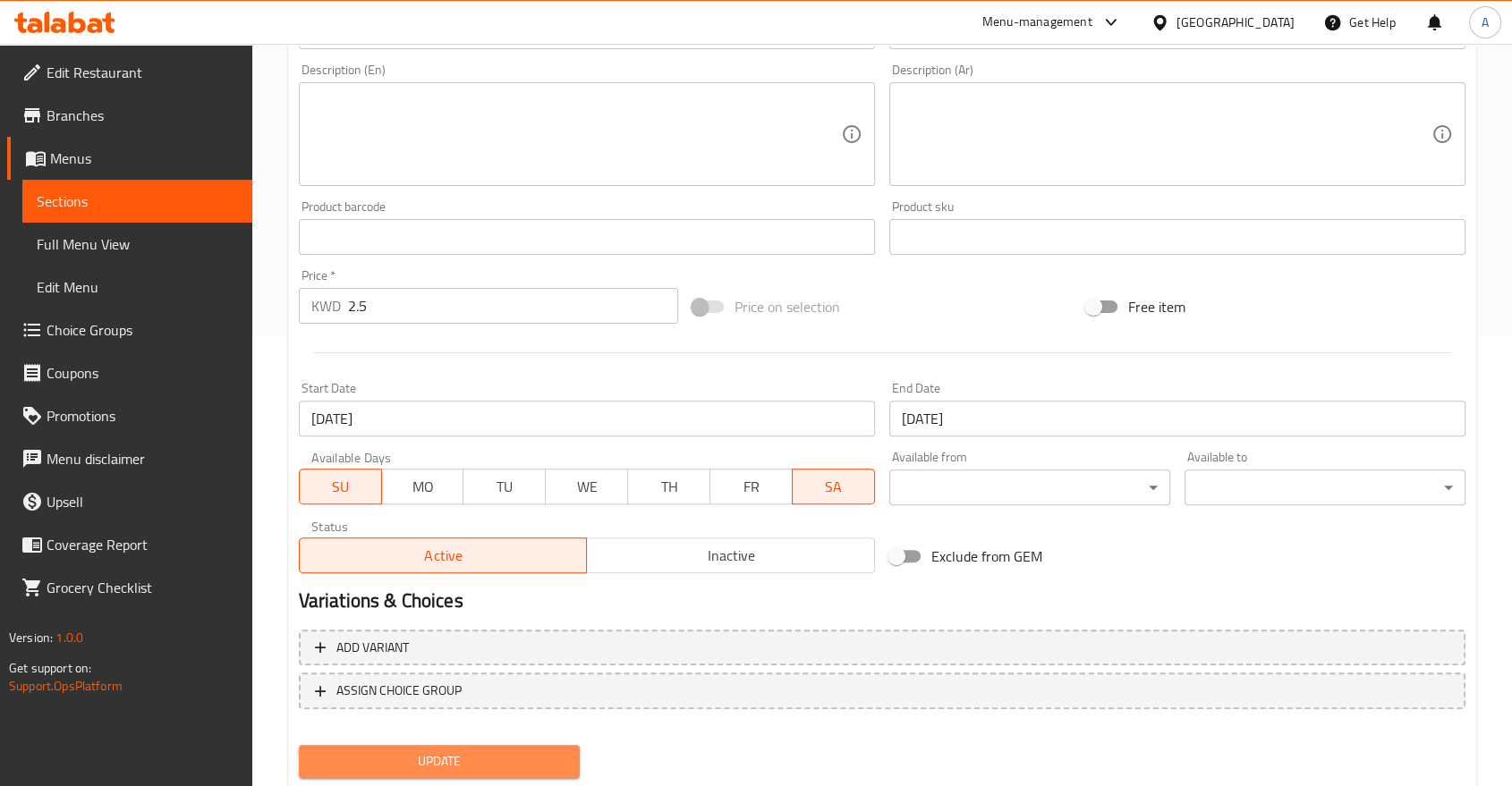
click at [427, 750] on span "Update" at bounding box center [439, 761] width 252 height 23
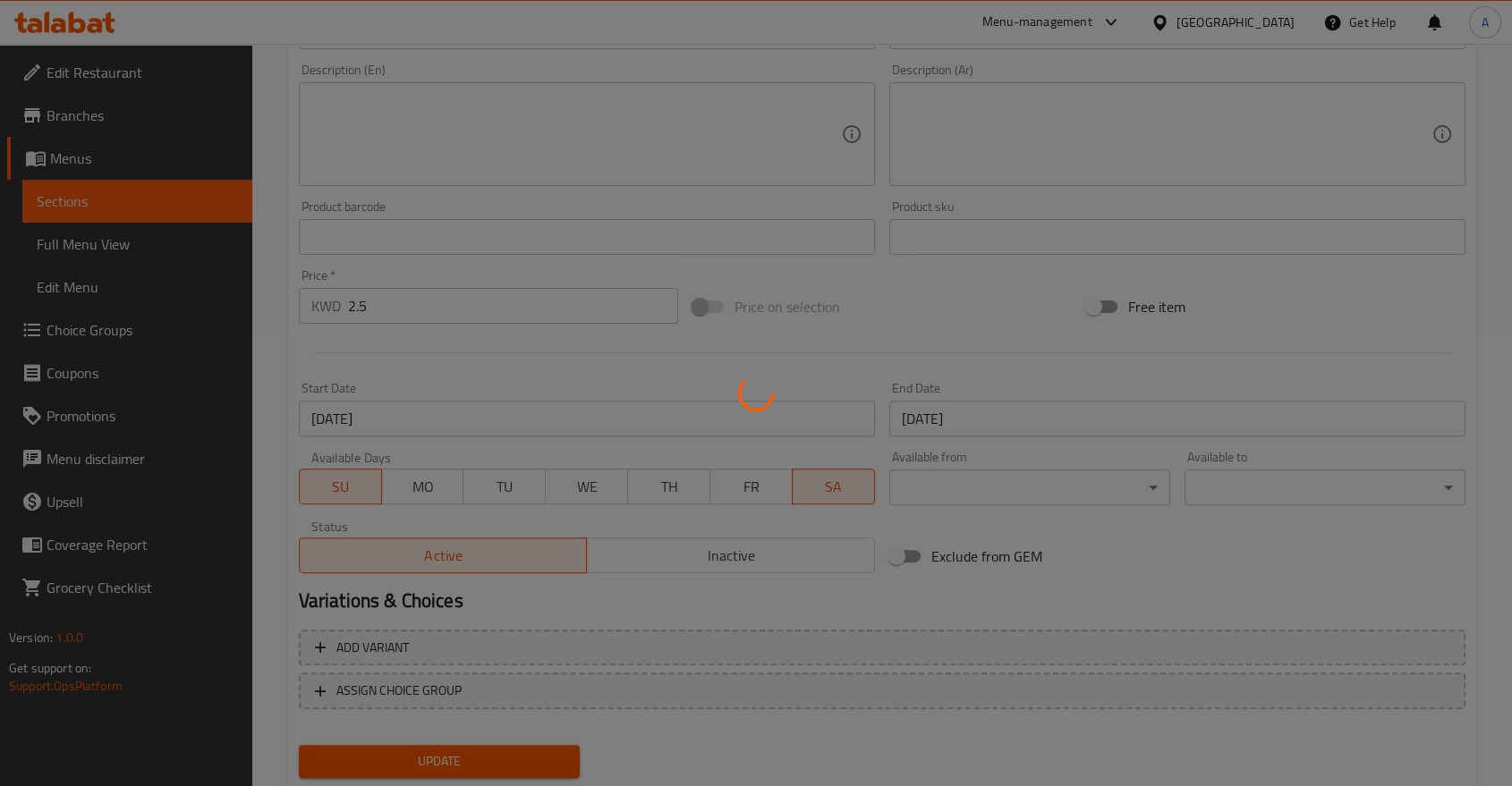
scroll to position [0, 0]
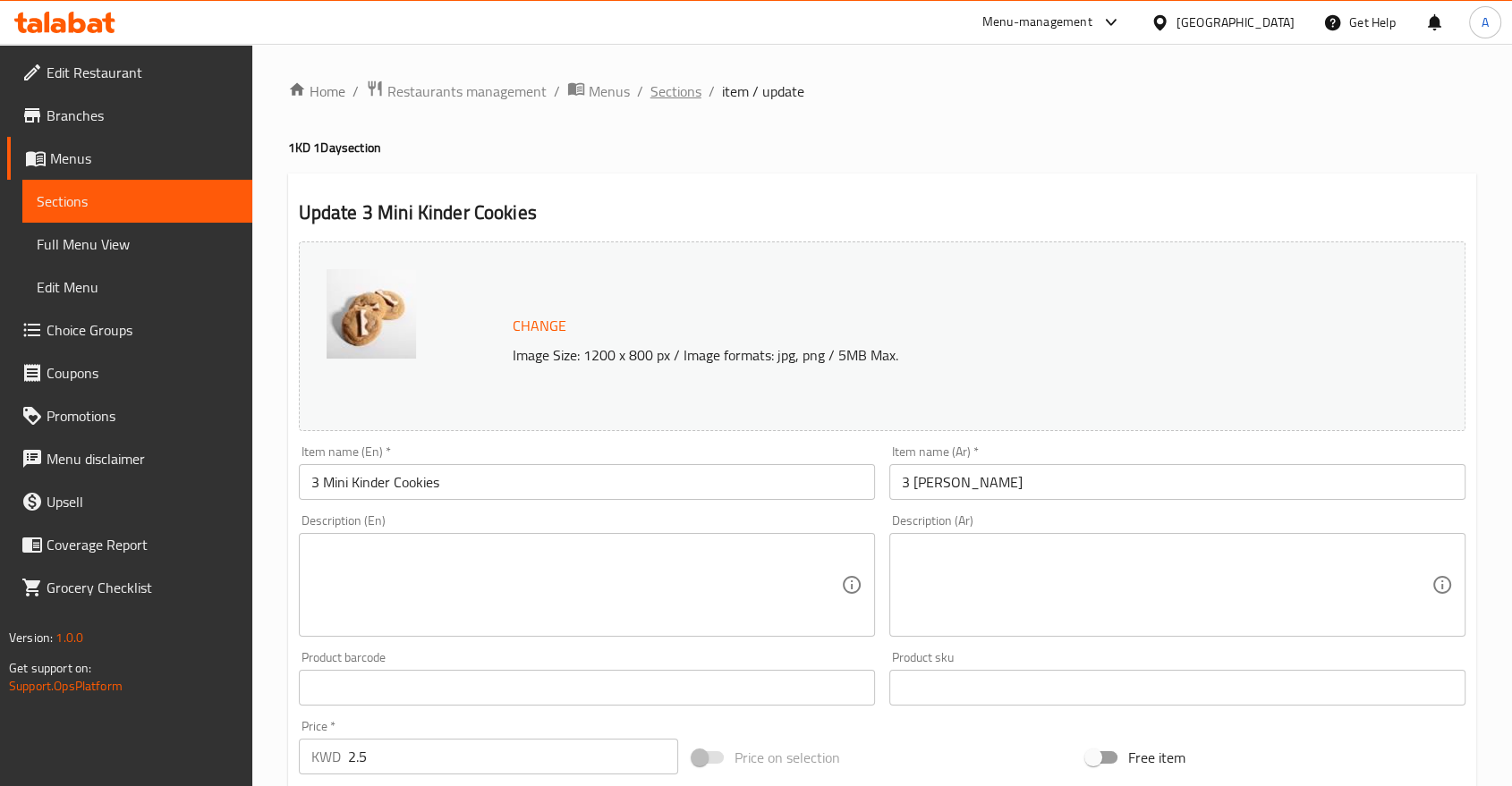
click at [650, 93] on span "Sections" at bounding box center [675, 91] width 51 height 22
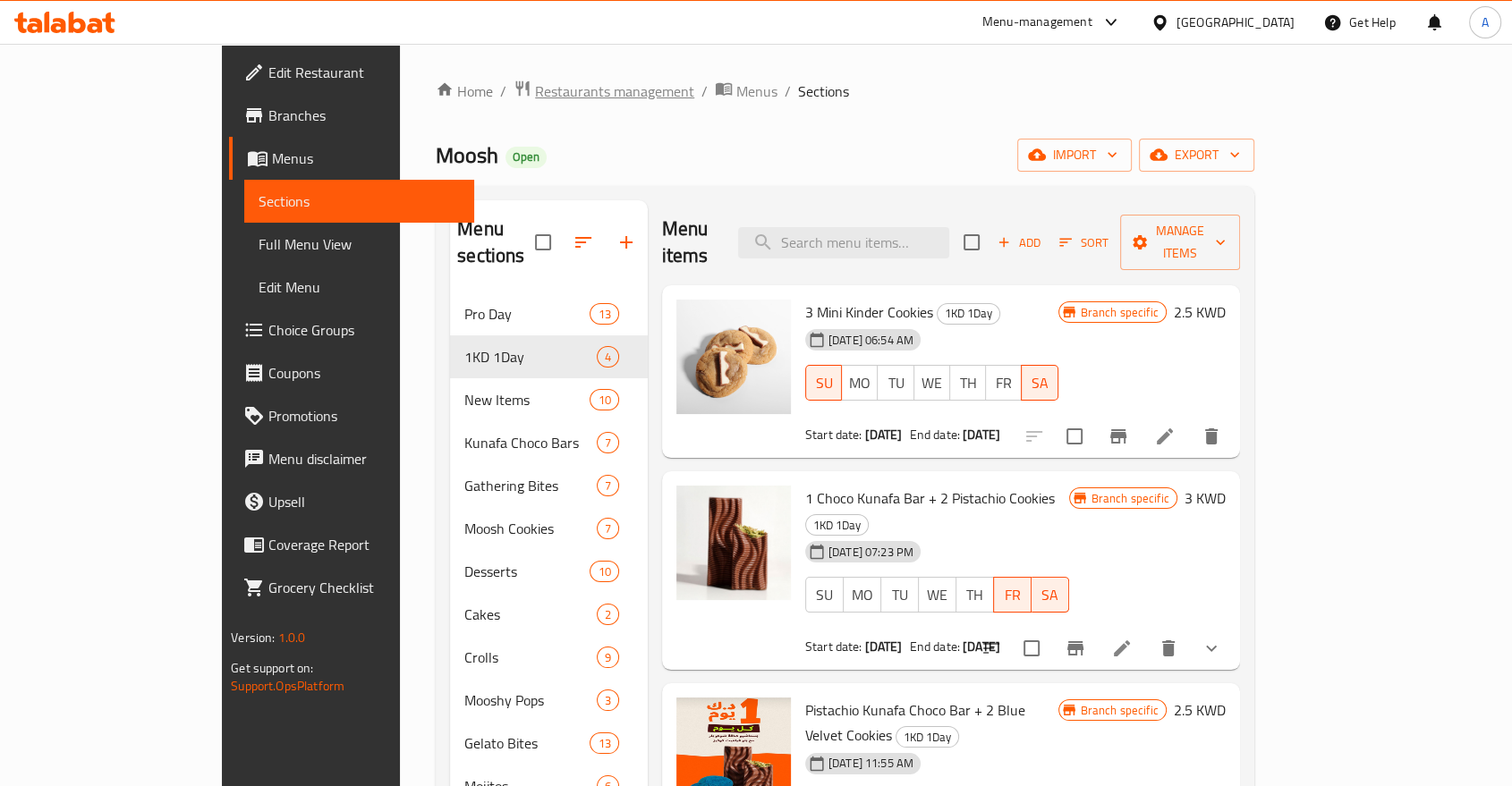
click at [535, 91] on span "Restaurants management" at bounding box center [614, 91] width 160 height 22
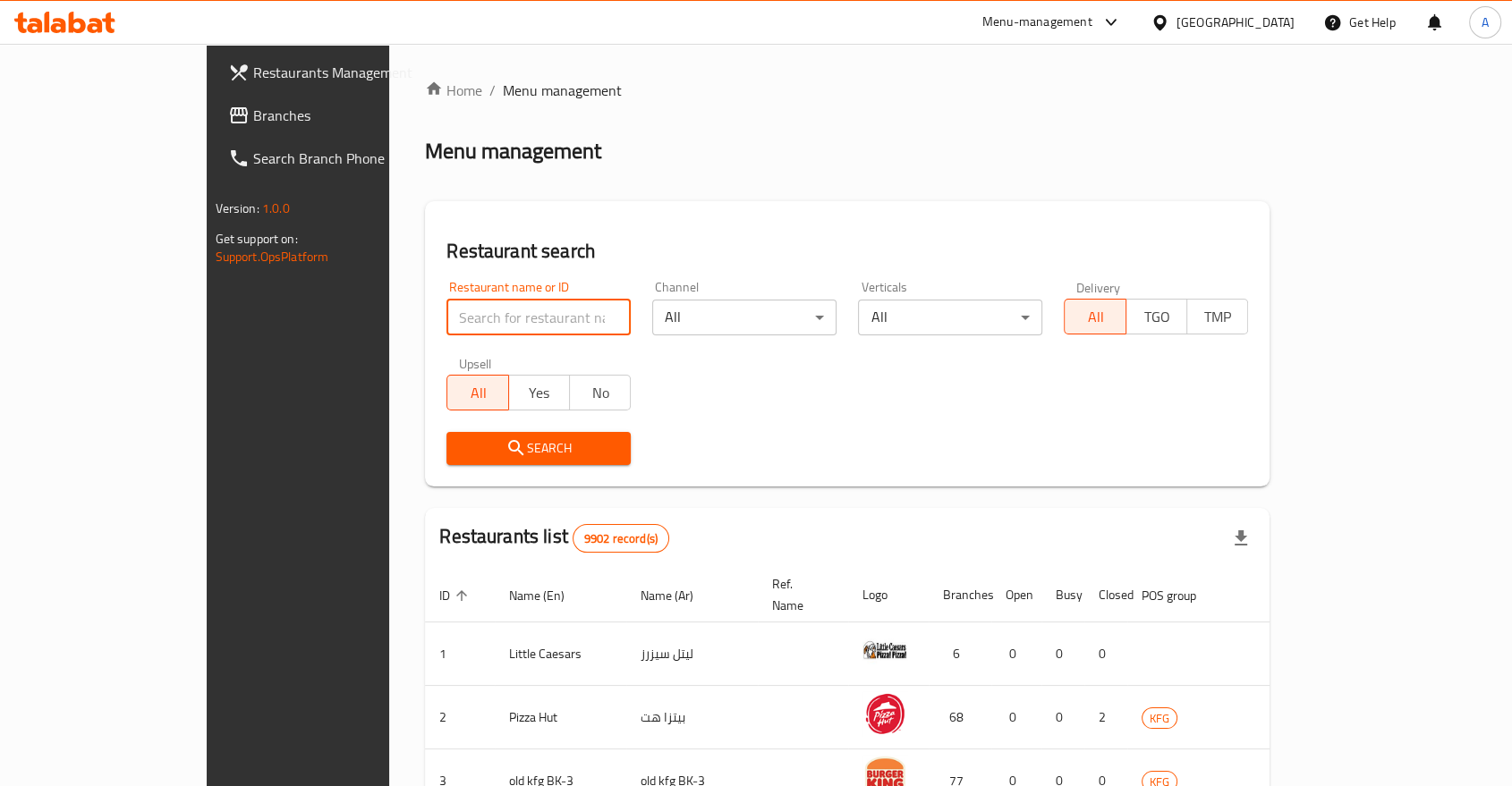
click at [446, 299] on input "search" at bounding box center [538, 317] width 184 height 36
type input "moosh"
click button "Search" at bounding box center [538, 448] width 184 height 33
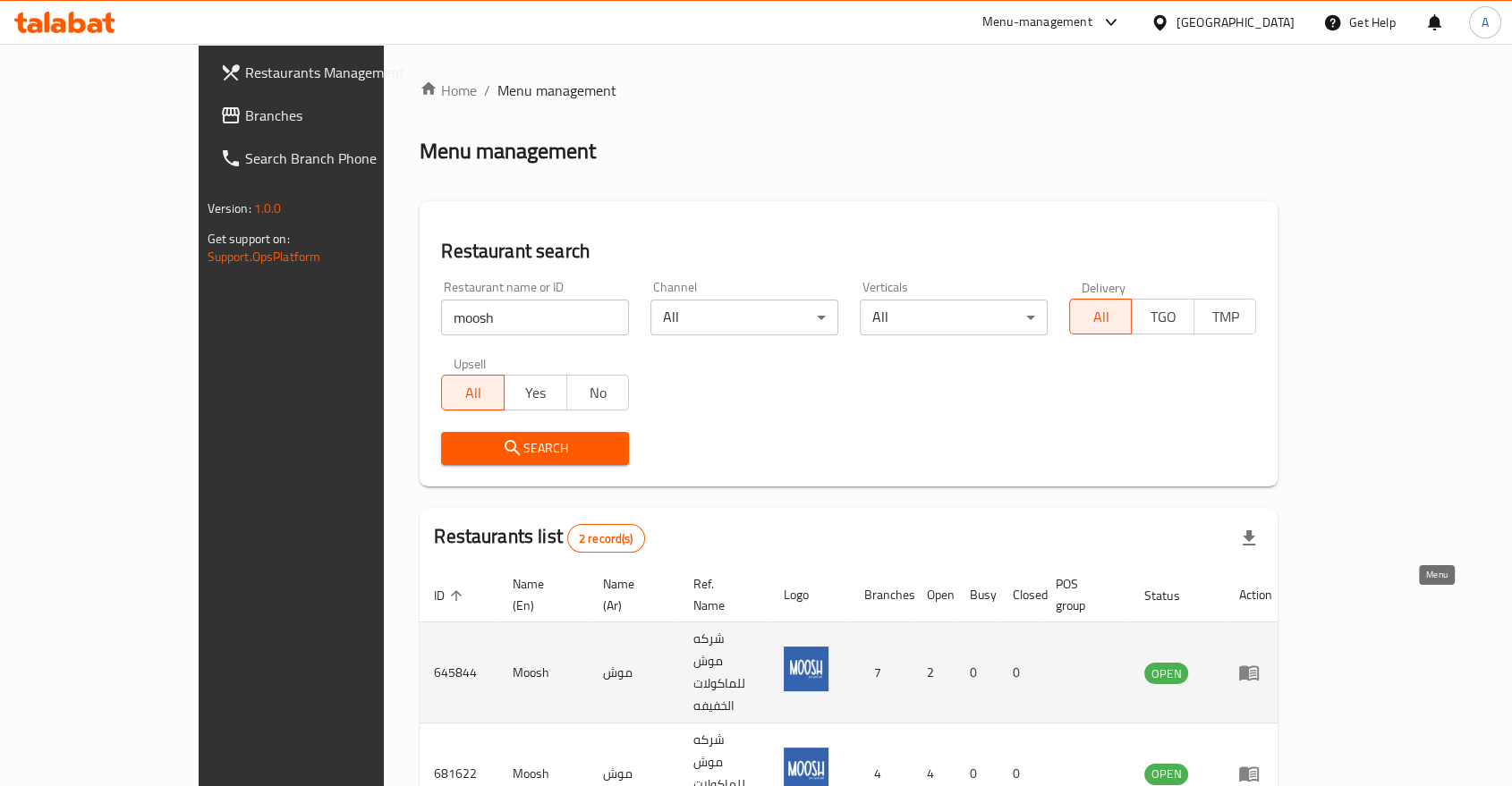
click at [1256, 670] on icon "enhanced table" at bounding box center [1252, 673] width 6 height 7
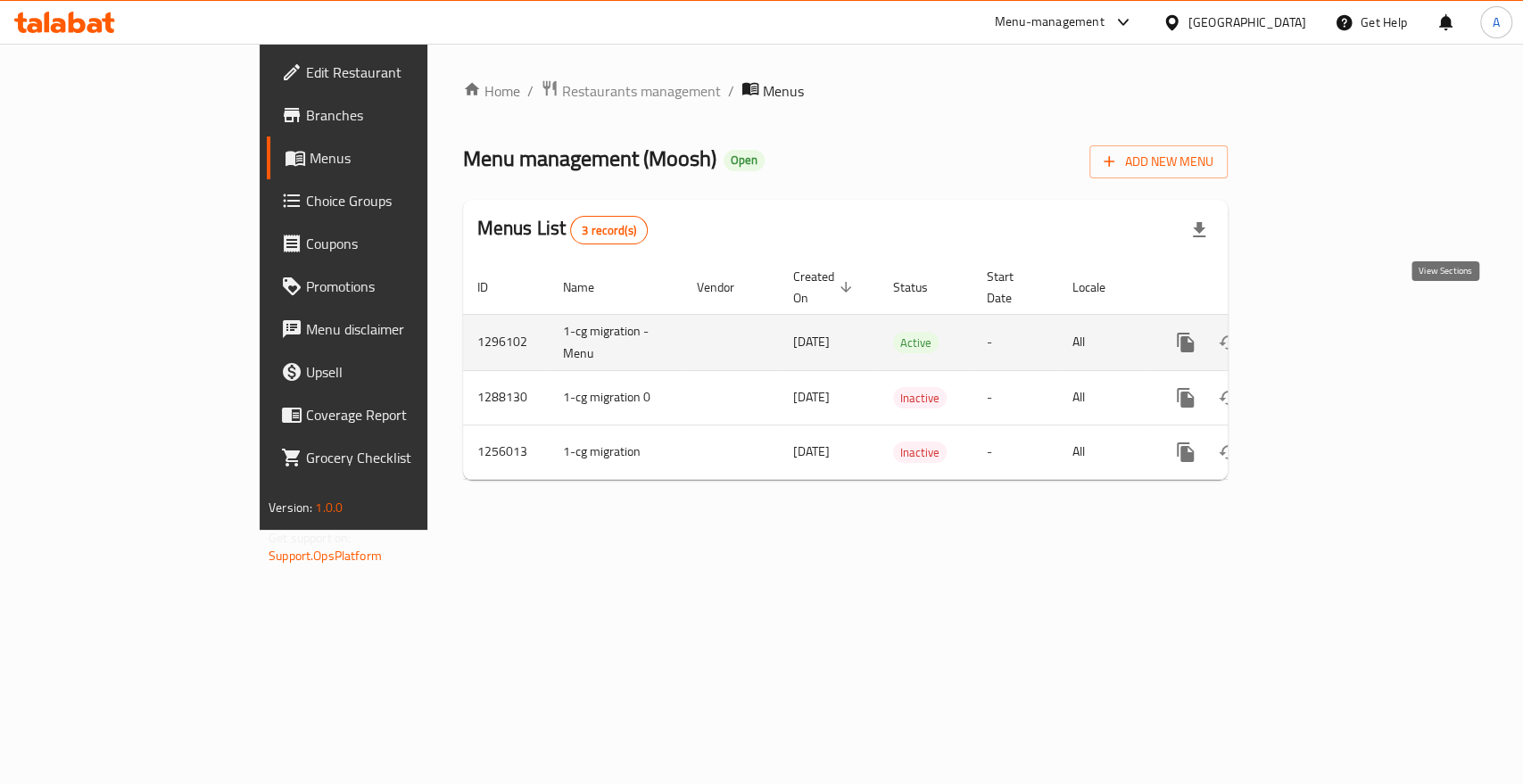
click at [1322, 334] on icon "enhanced table" at bounding box center [1314, 343] width 16 height 16
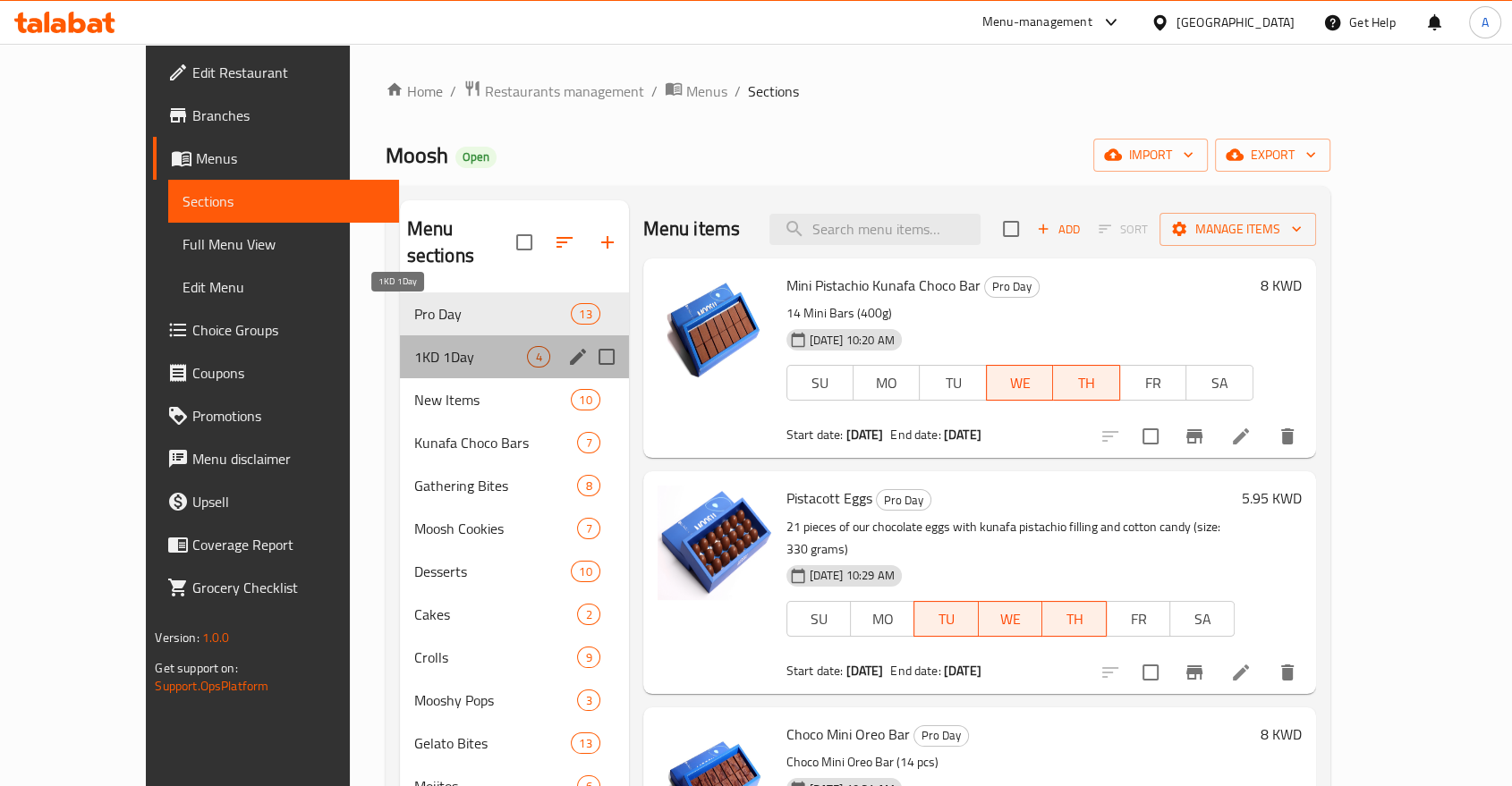
click at [414, 346] on span "1KD 1Day" at bounding box center [471, 357] width 114 height 22
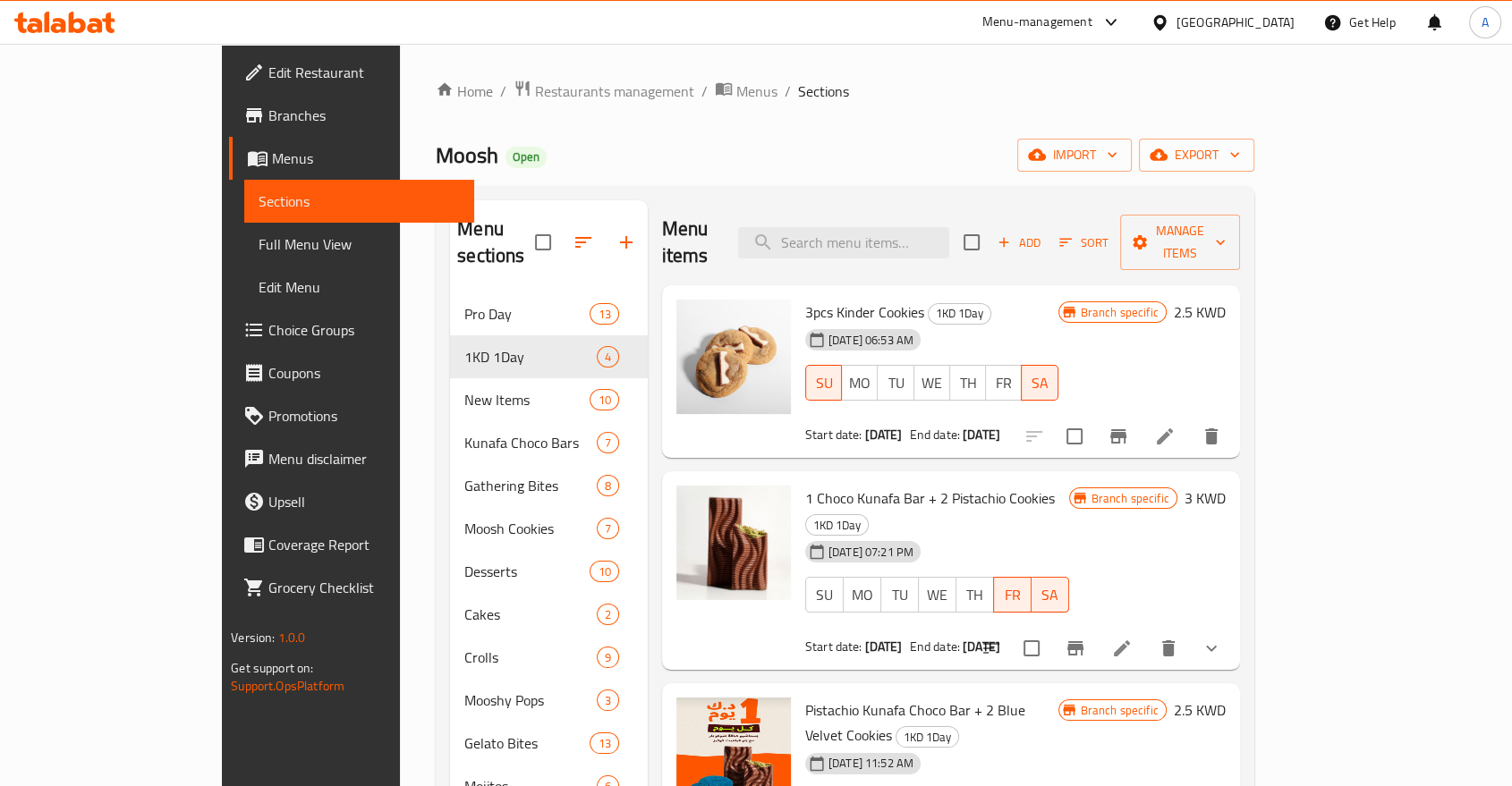
click at [1189, 420] on li at bounding box center [1165, 436] width 50 height 32
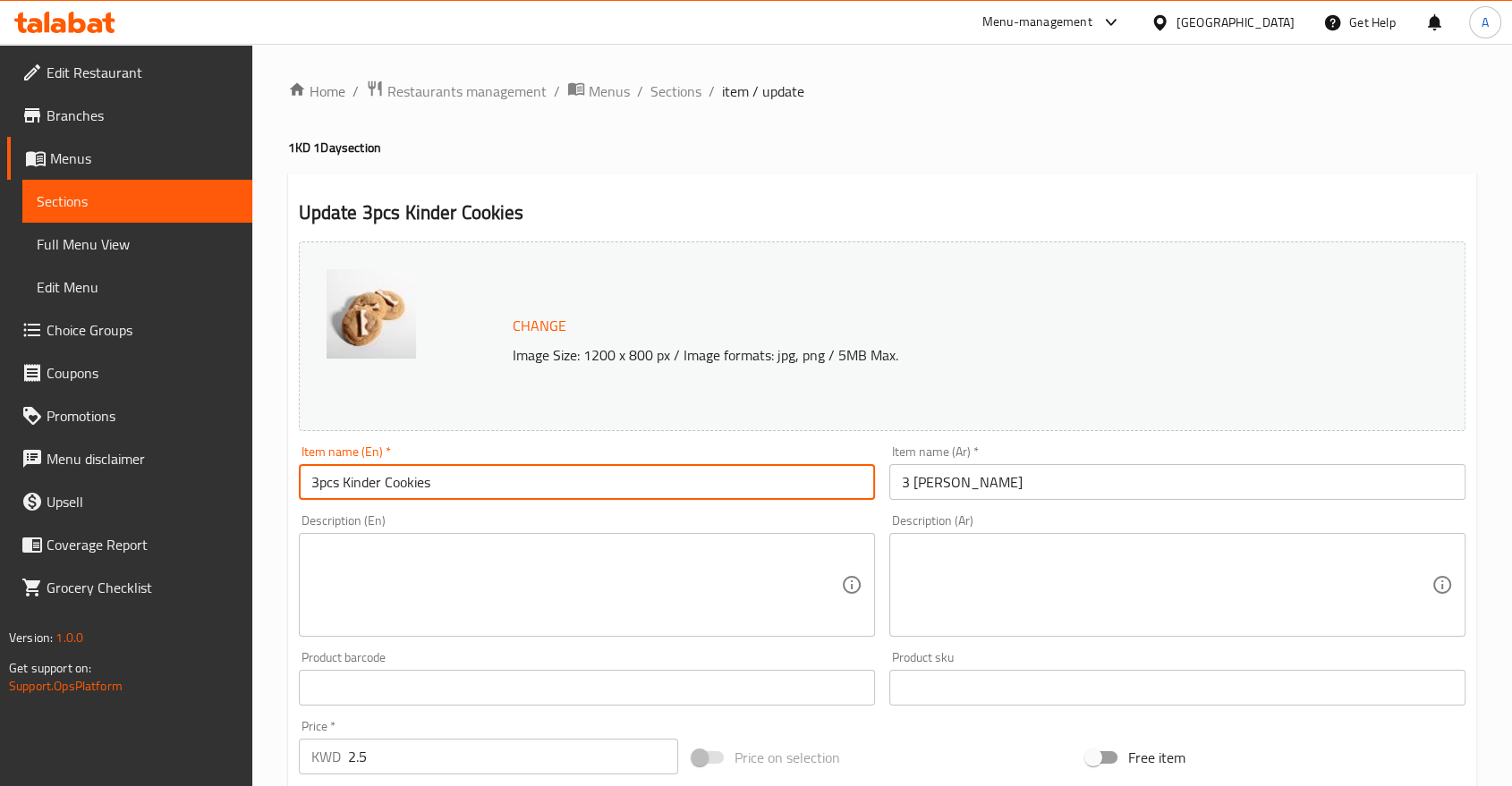
click at [336, 464] on input "3pcs Kinder Cookies" at bounding box center [586, 482] width 576 height 36
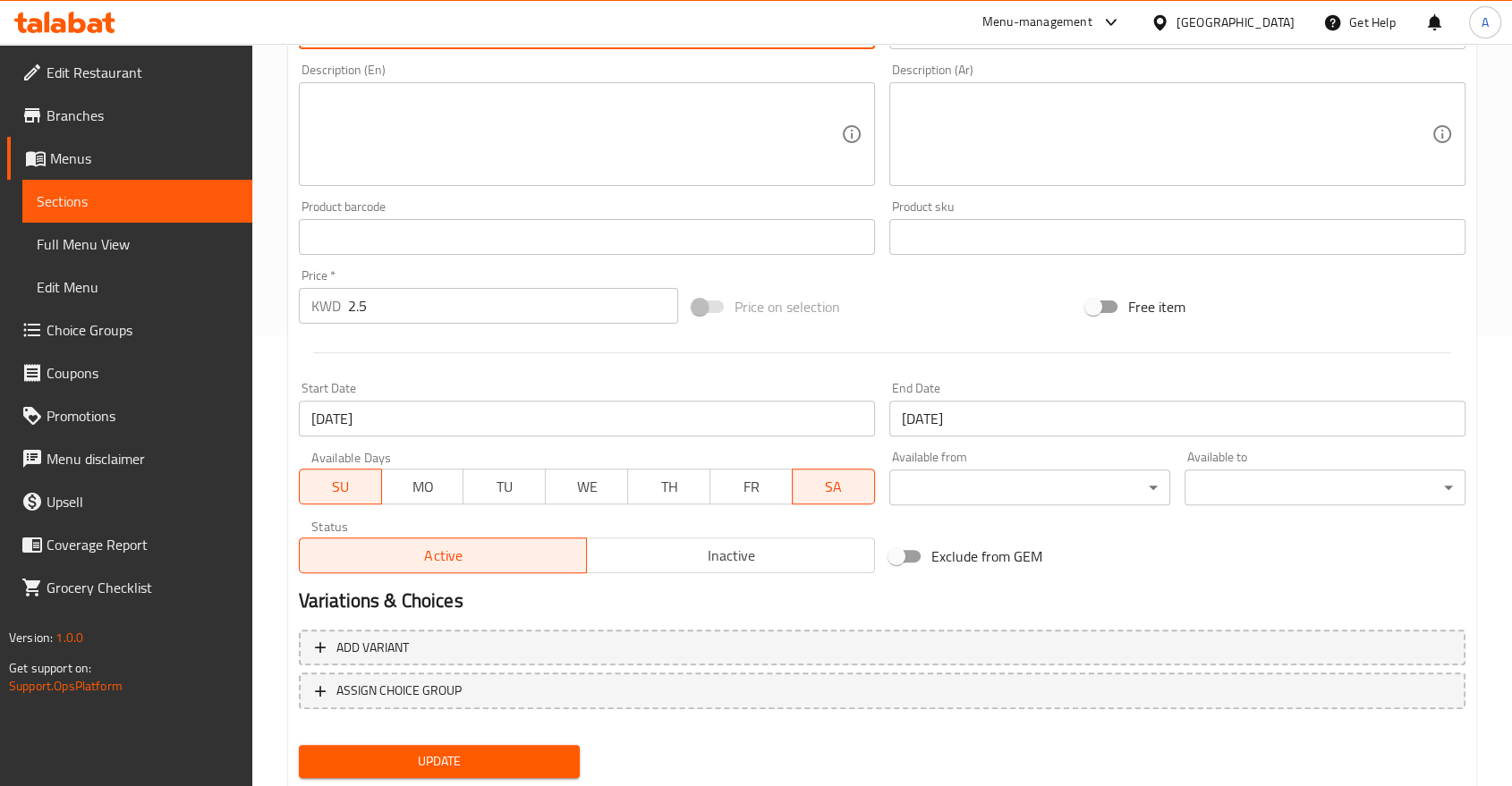
type input "3 Mini Kinder Cookies"
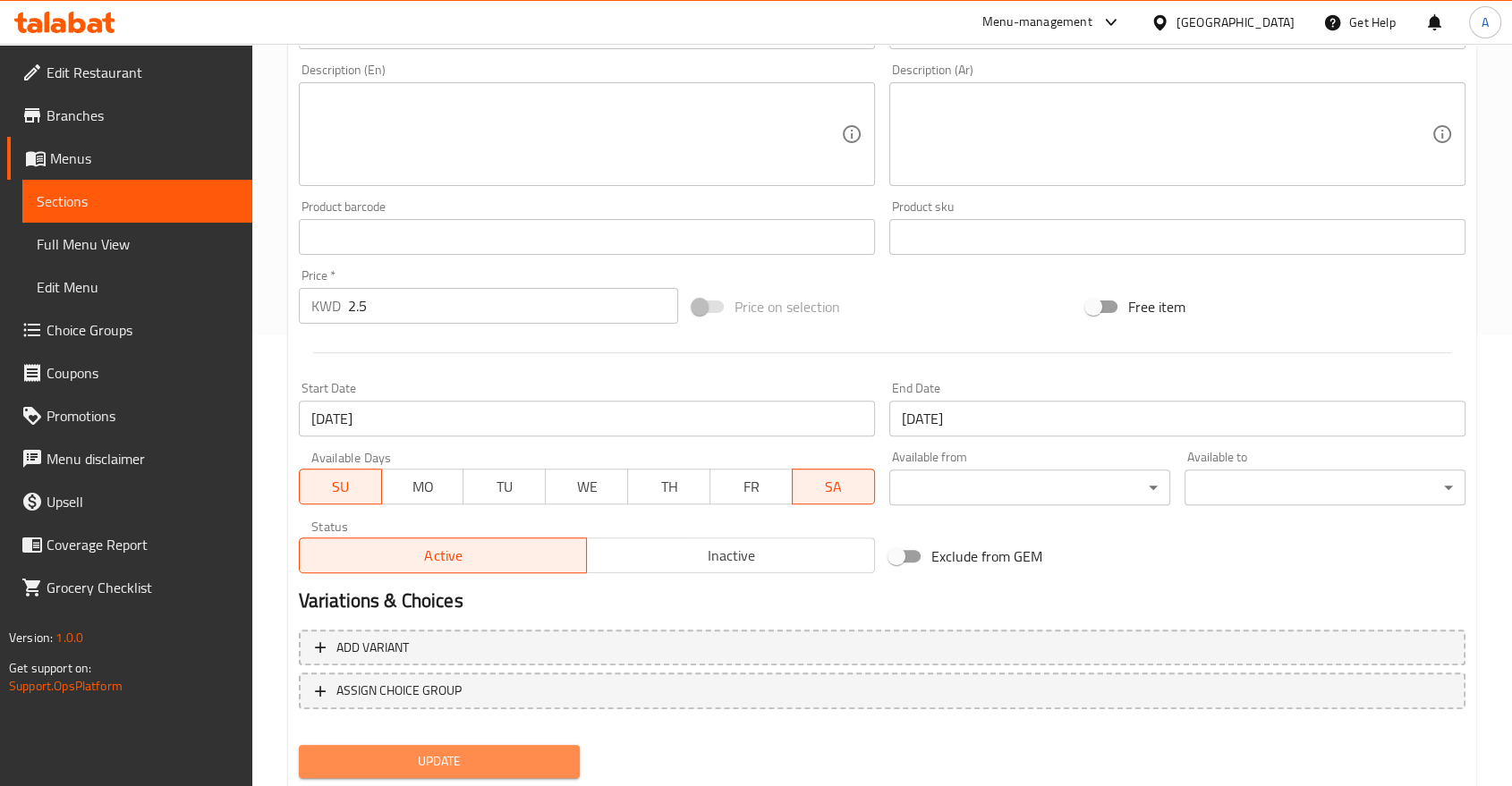
click at [422, 750] on span "Update" at bounding box center [439, 761] width 252 height 23
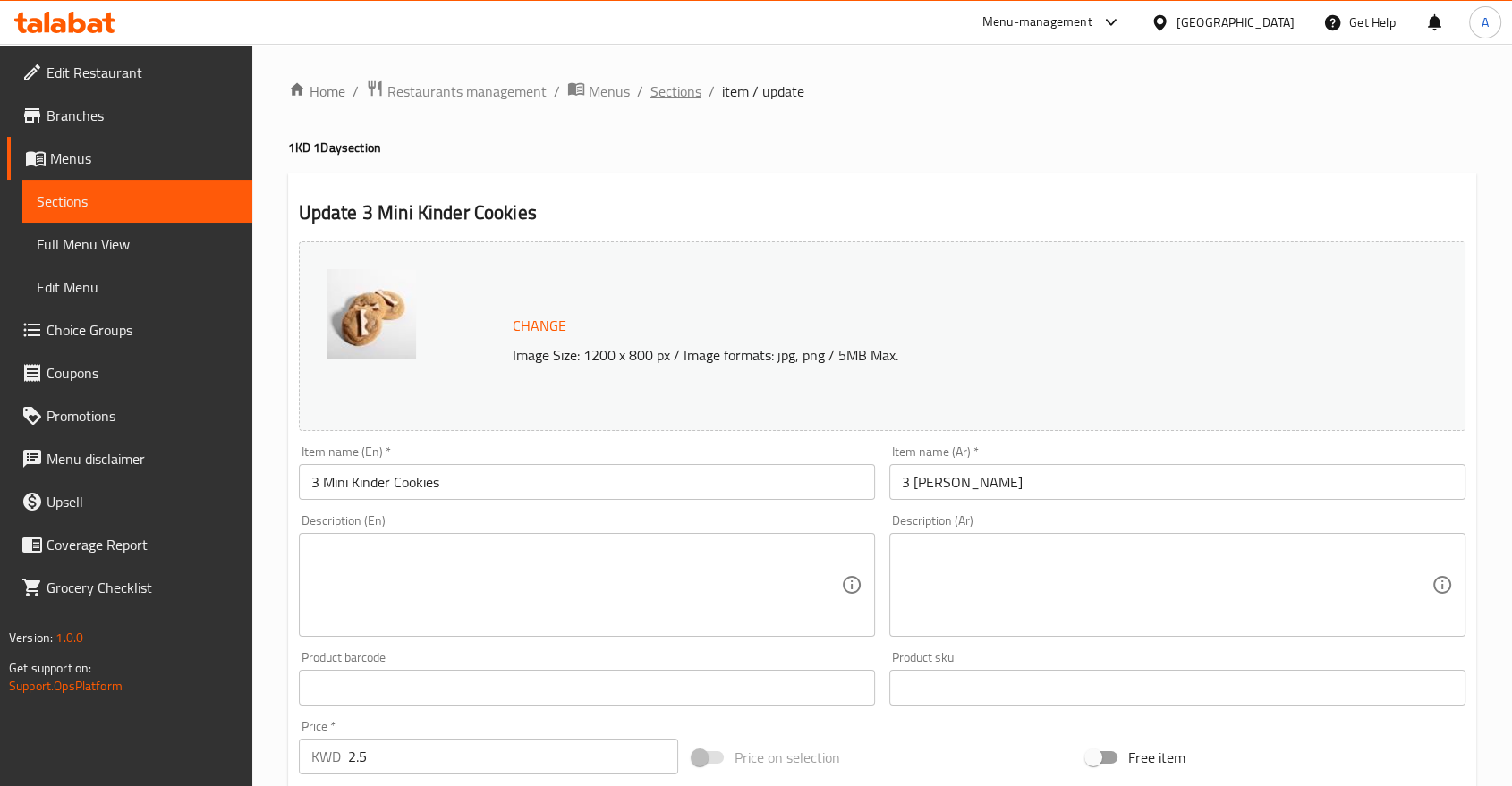
click at [650, 92] on span "Sections" at bounding box center [675, 91] width 51 height 22
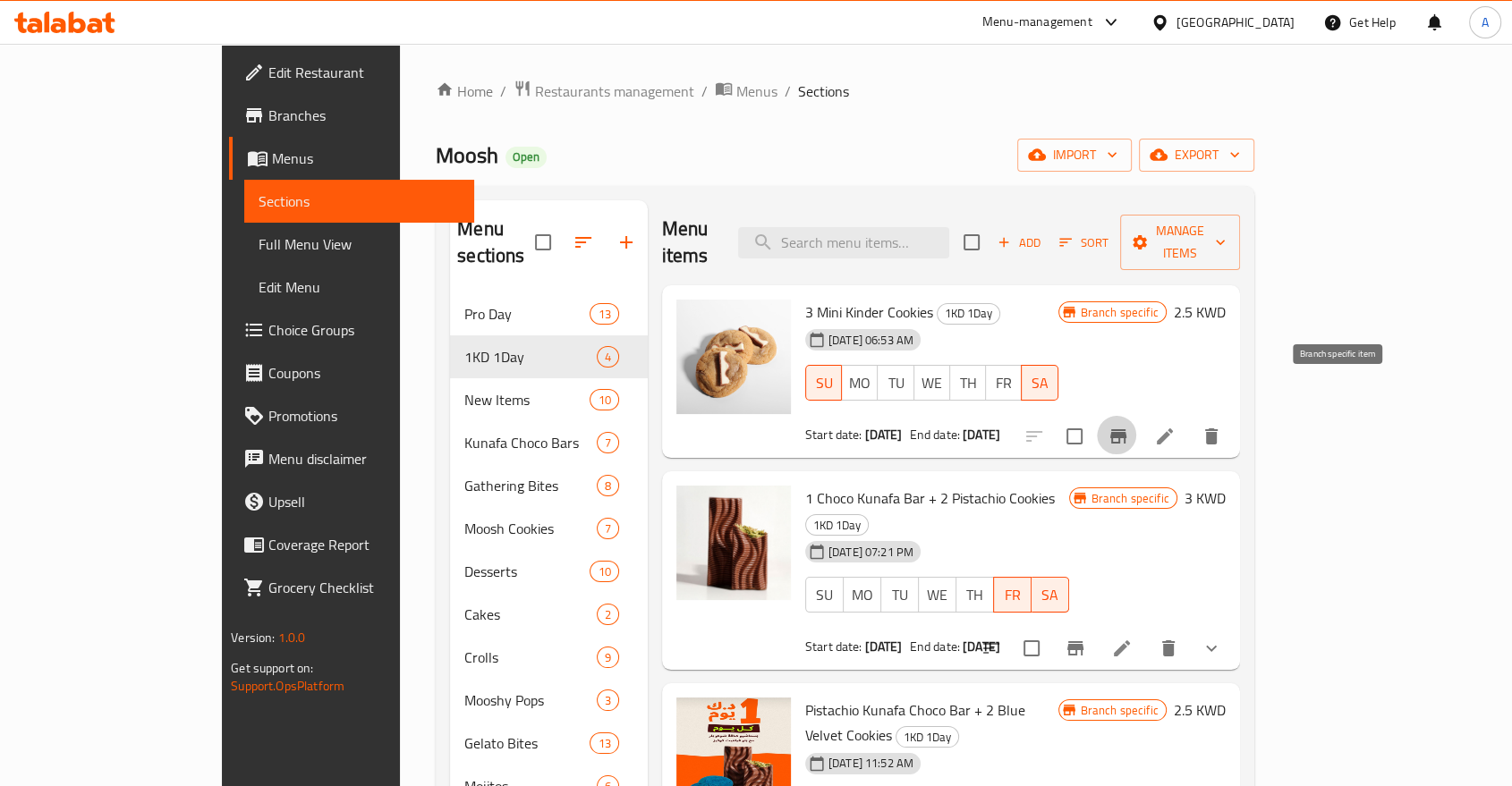
click at [1129, 425] on icon "Branch-specific-item" at bounding box center [1118, 436] width 22 height 22
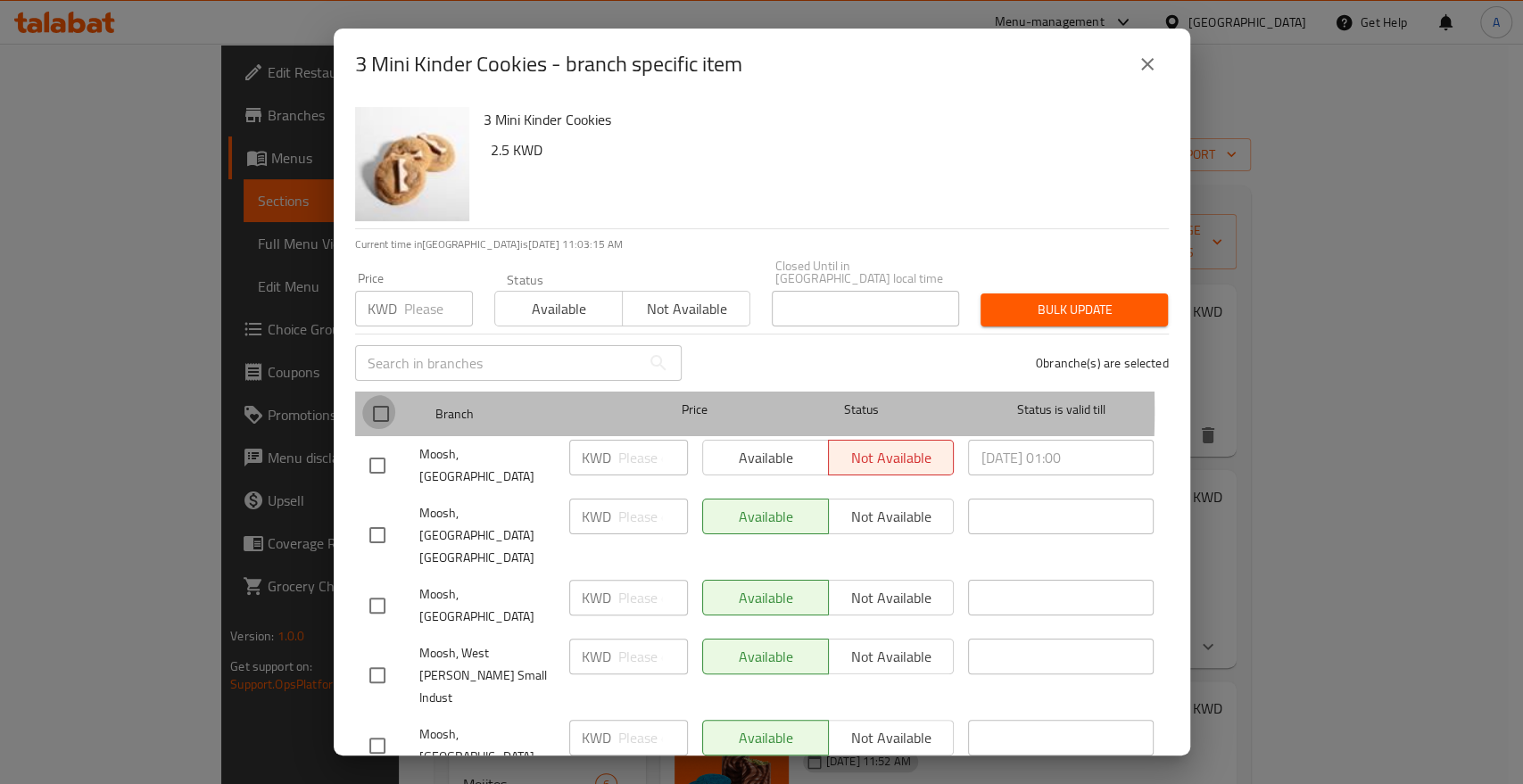
click at [374, 395] on input "checkbox" at bounding box center [381, 414] width 38 height 38
checkbox input "true"
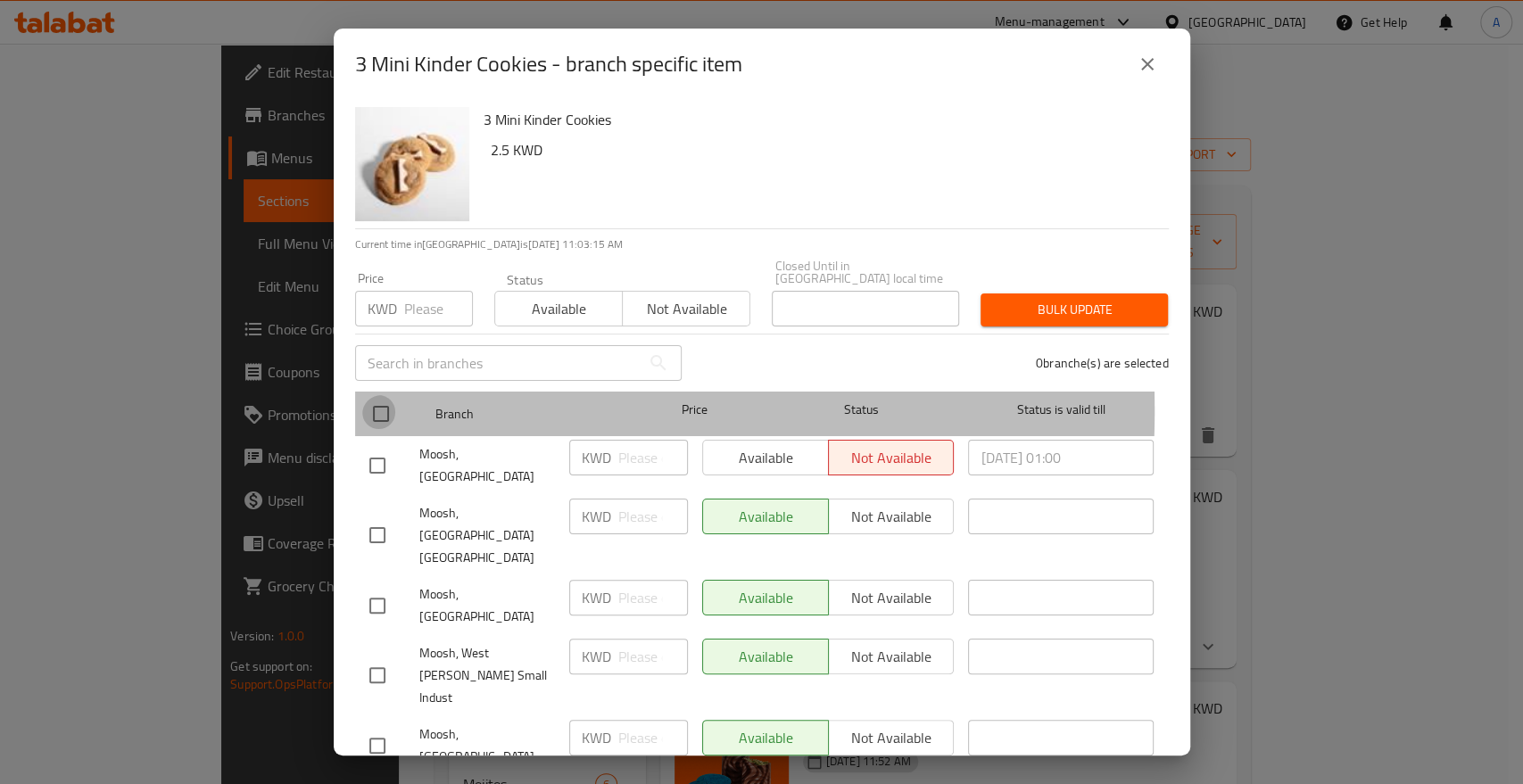
checkbox input "true"
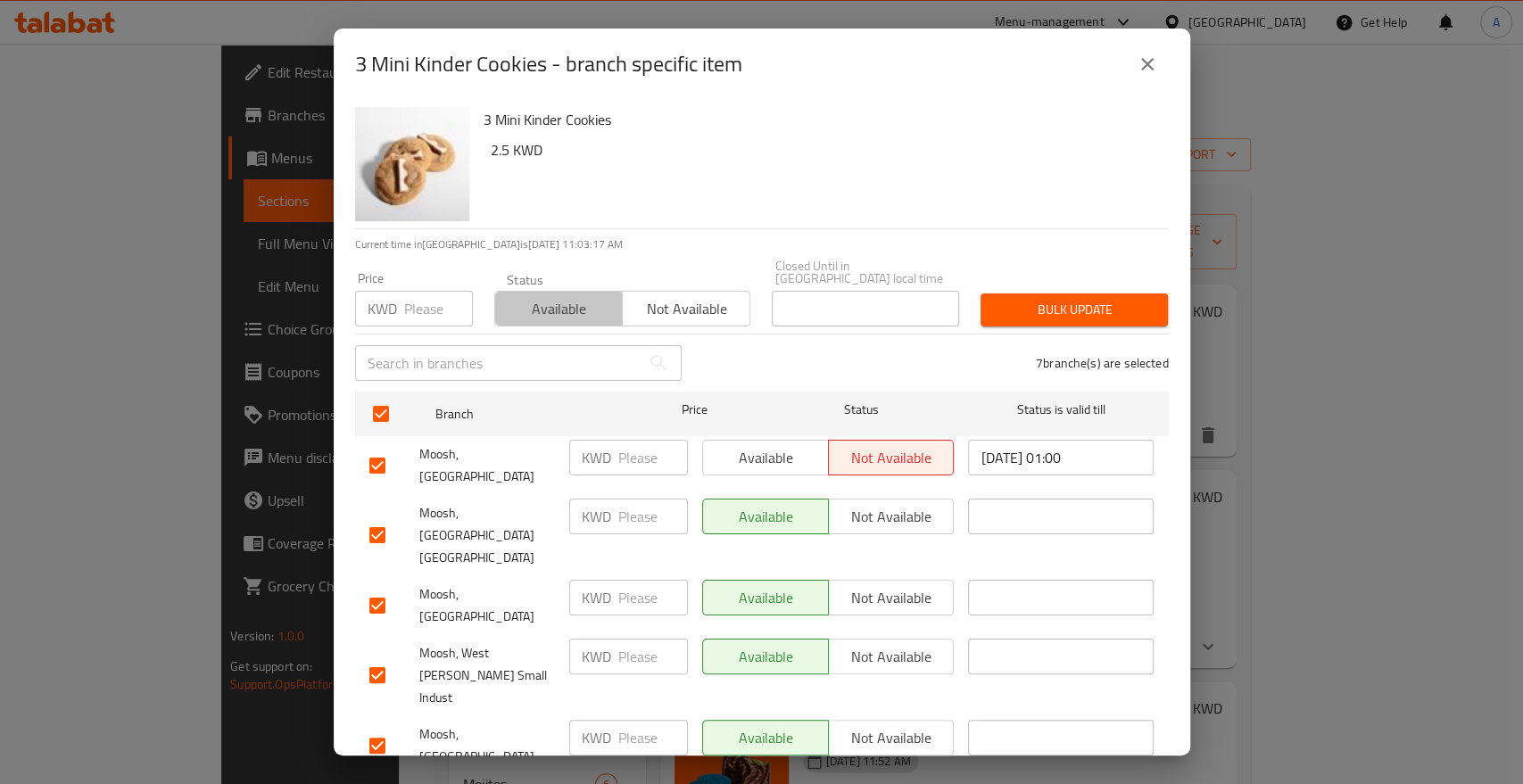
click at [541, 298] on span "Available" at bounding box center [560, 308] width 113 height 26
click at [1017, 298] on span "Bulk update" at bounding box center [1074, 309] width 159 height 22
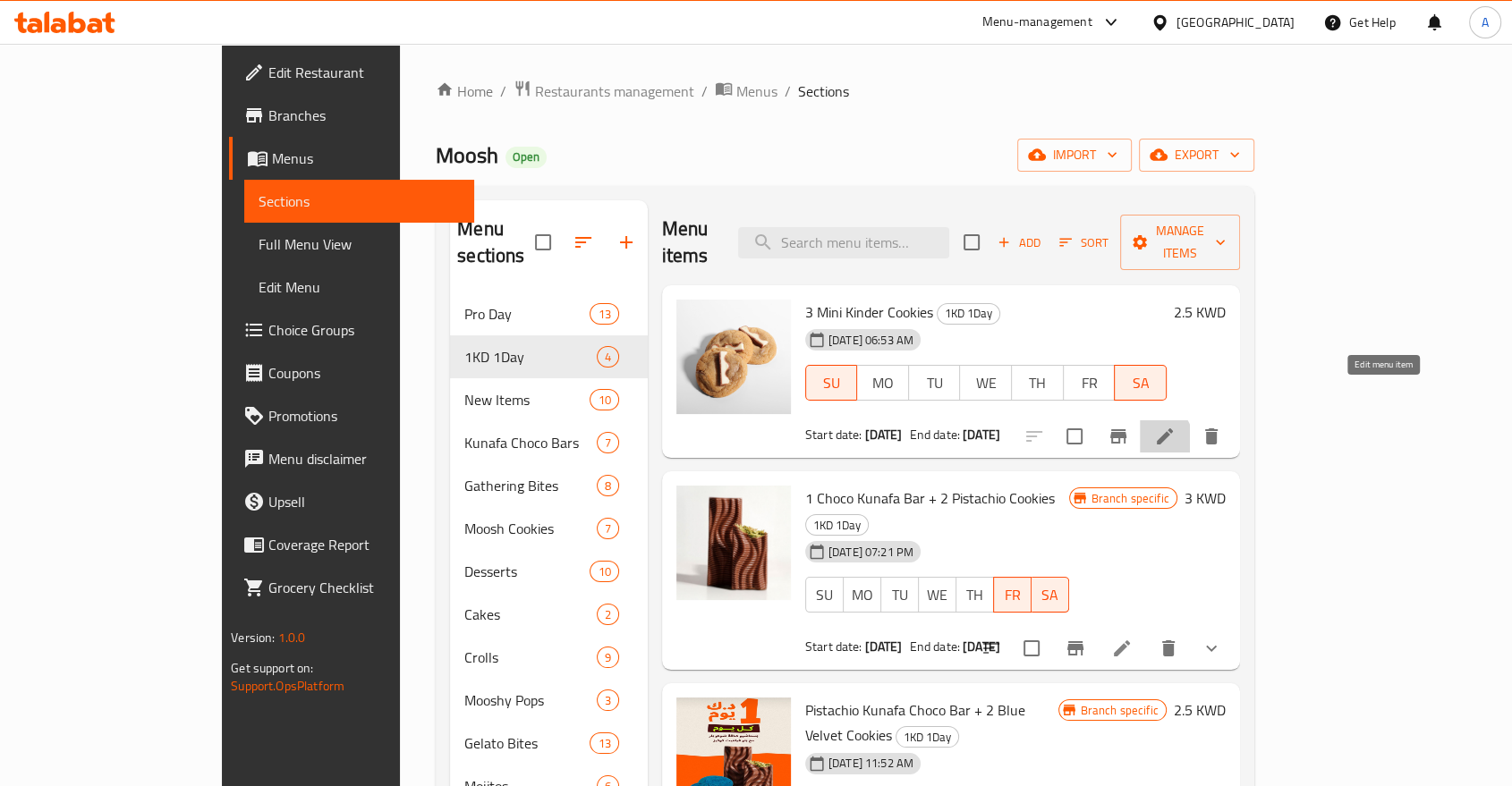
click at [1173, 428] on icon at bounding box center [1165, 436] width 16 height 16
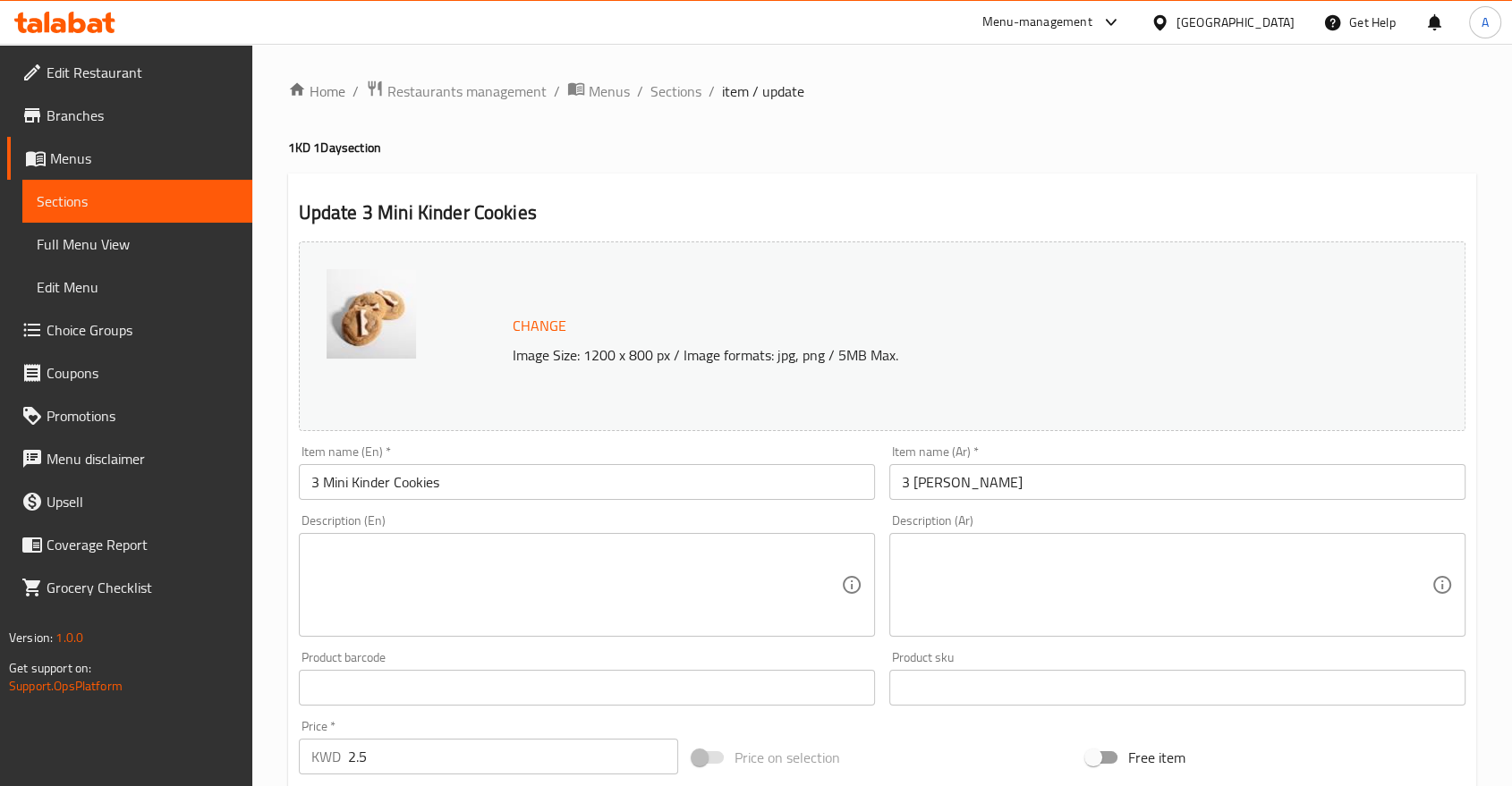
click at [461, 464] on input "3 Mini Kinder Cookies" at bounding box center [586, 482] width 576 height 36
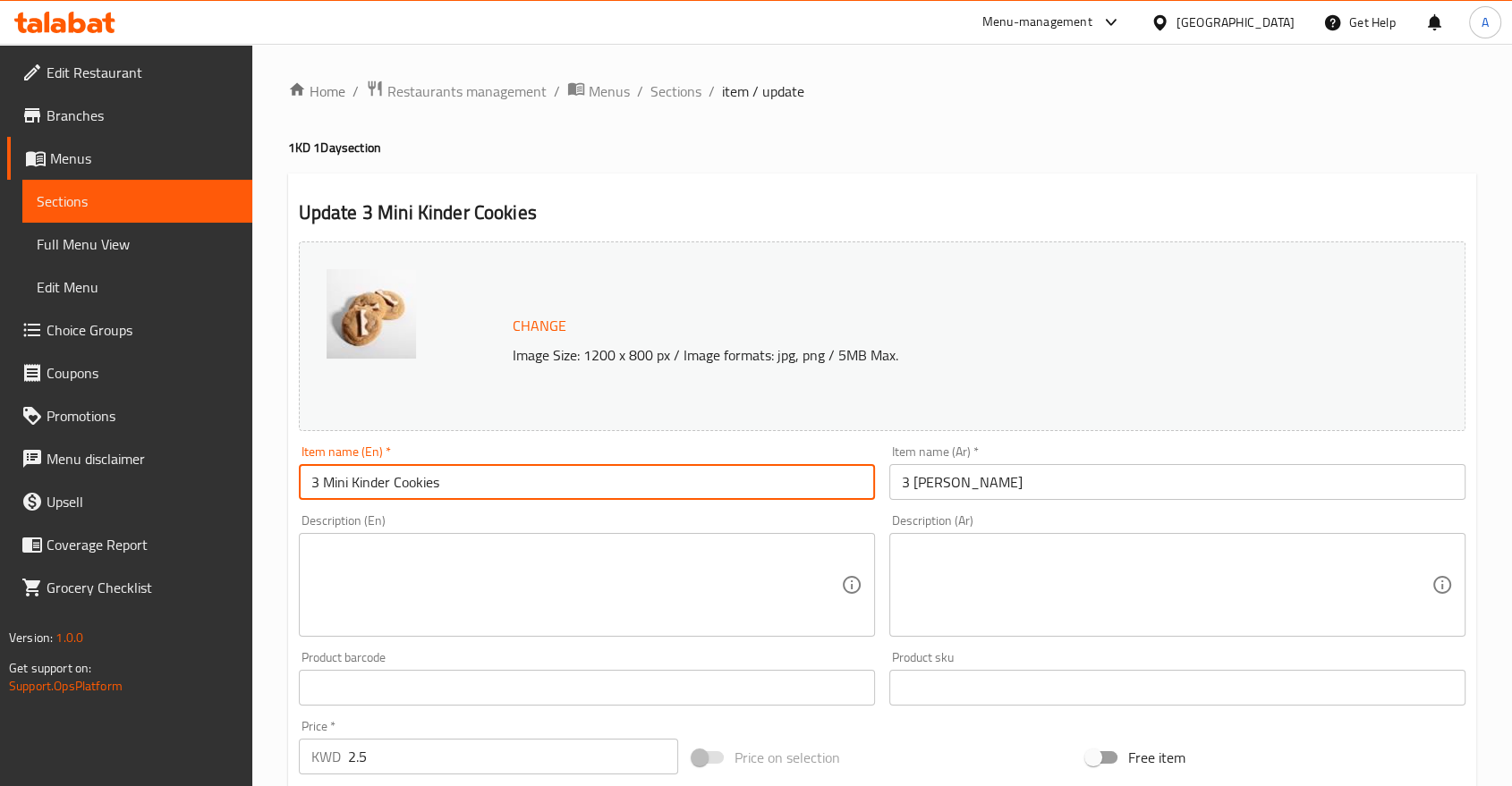
click at [461, 464] on input "3 Mini Kinder Cookies" at bounding box center [586, 482] width 576 height 36
paste input "بار كنافة بالفستق + 2 كوكيز كيندر"
type input "بار كنافة بالفستق + 2 كوكيز كيندر"
click at [938, 471] on input "3 ميني كوكيز كيندر" at bounding box center [1177, 482] width 576 height 36
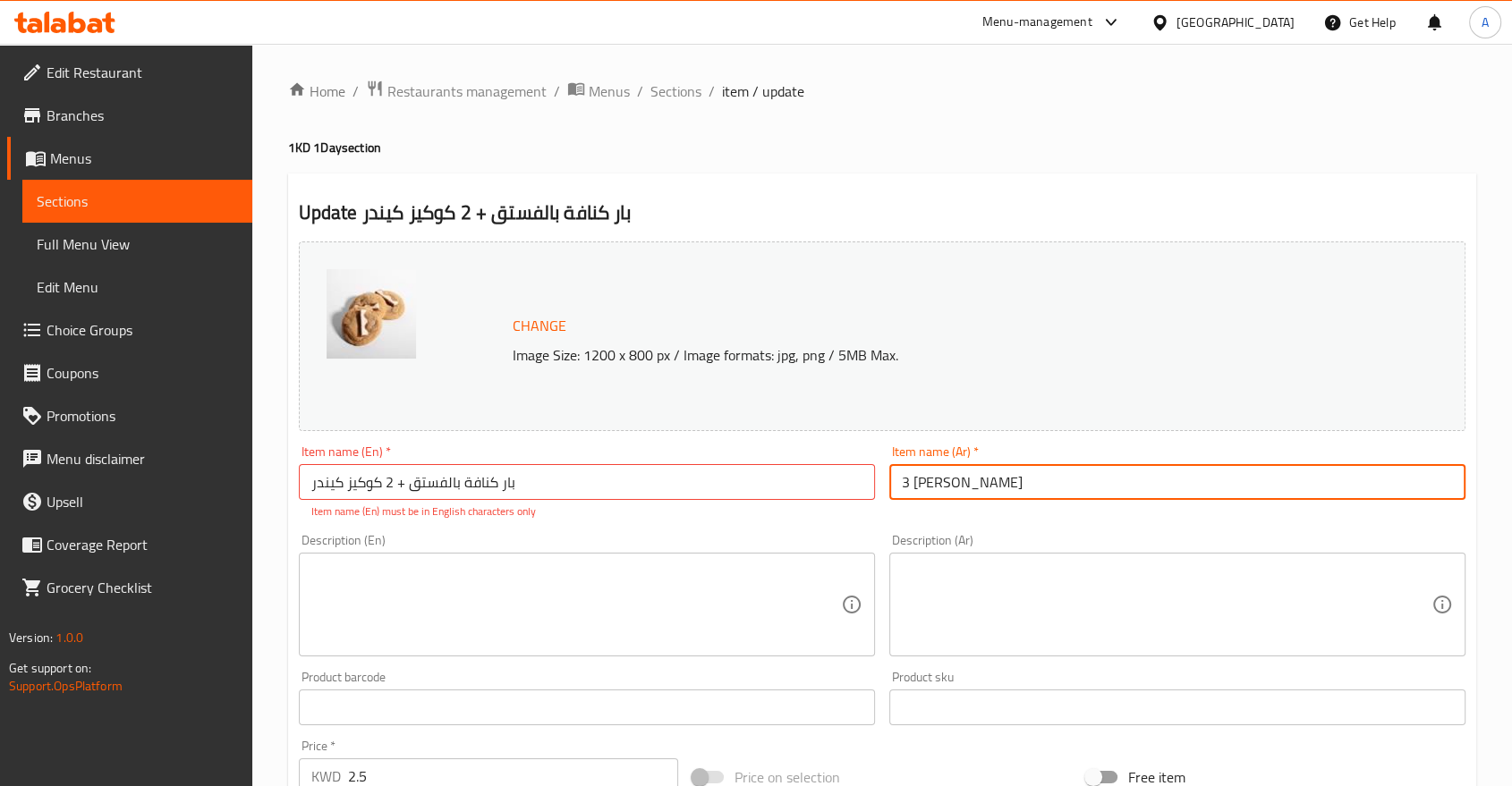
click at [938, 471] on input "3 ميني كوكيز كيندر" at bounding box center [1177, 482] width 576 height 36
paste input "بار كنافة بالفستق + 2"
type input "بار كنافة بالفستق + 2 كوكيز كيندر"
click at [494, 467] on input "بار كنافة بالفستق + 2 كوكيز كيندر" at bounding box center [586, 482] width 576 height 36
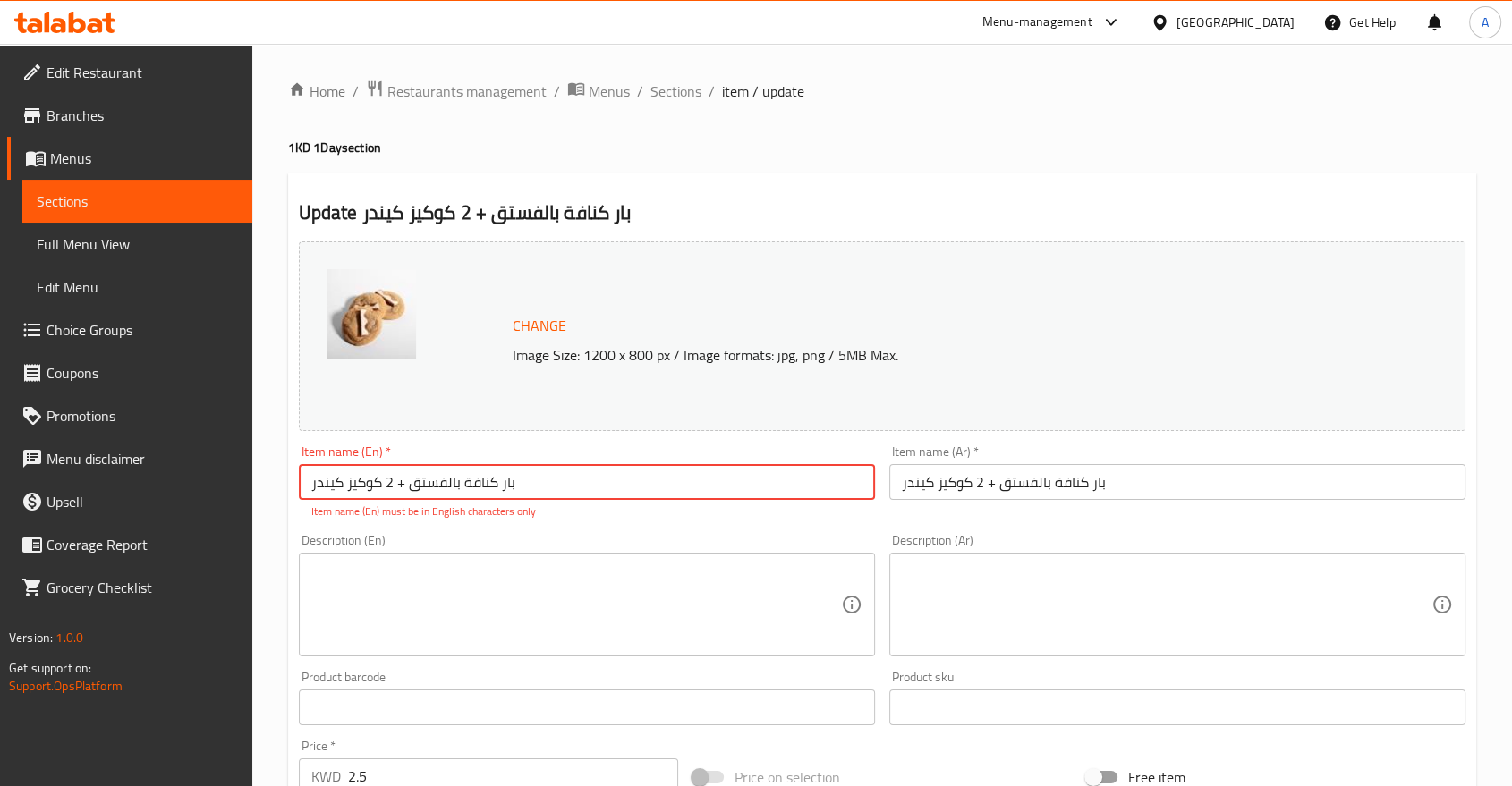
click at [494, 467] on input "بار كنافة بالفستق + 2 كوكيز كيندر" at bounding box center [586, 482] width 576 height 36
paste input "Pistachio Kunafa Bar + 2 Kinder Cookies"
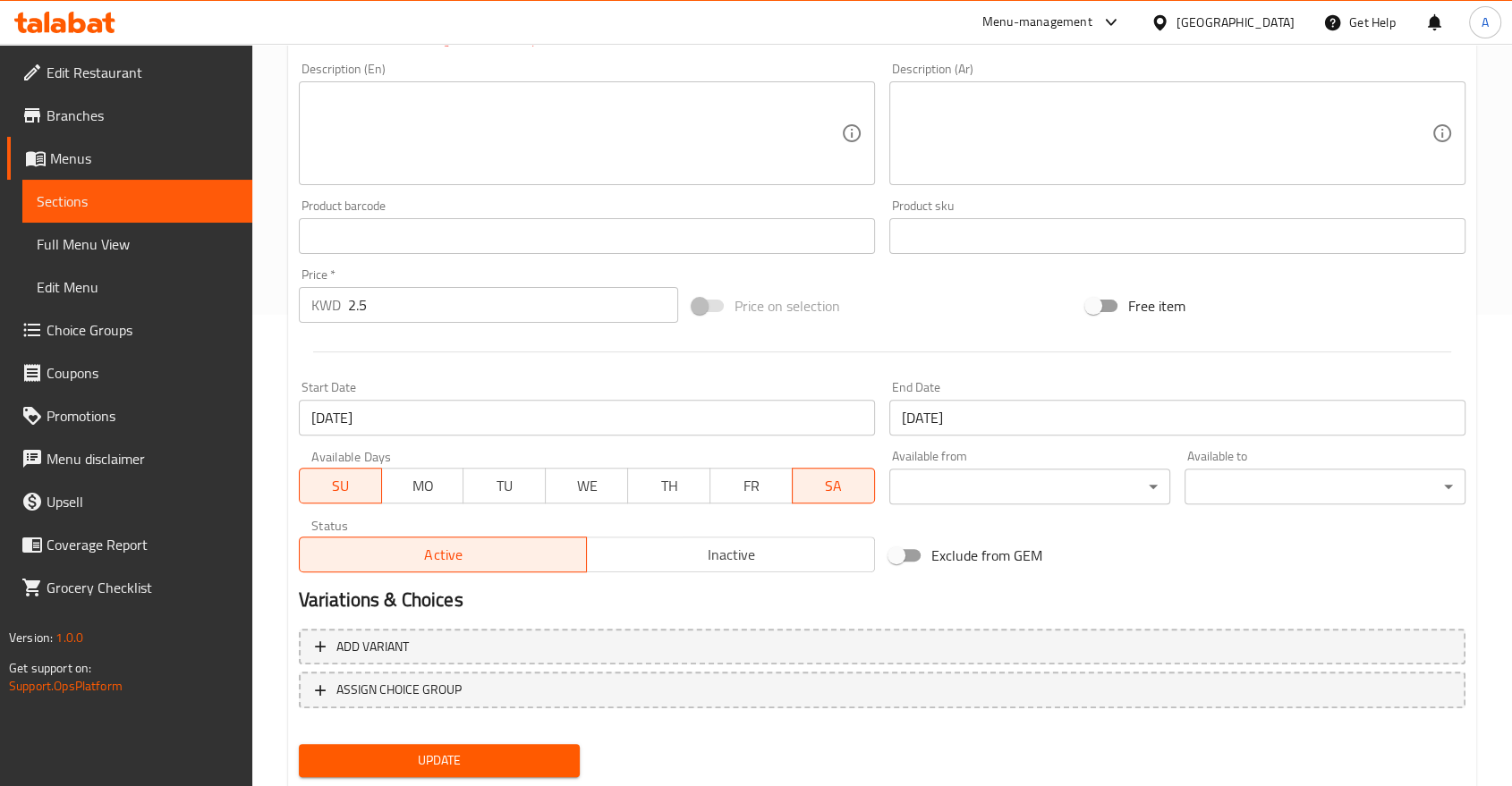
type input "Pistachio Kunafa Bar + 2 Kinder Cookies"
click at [394, 750] on span "Update" at bounding box center [439, 761] width 252 height 23
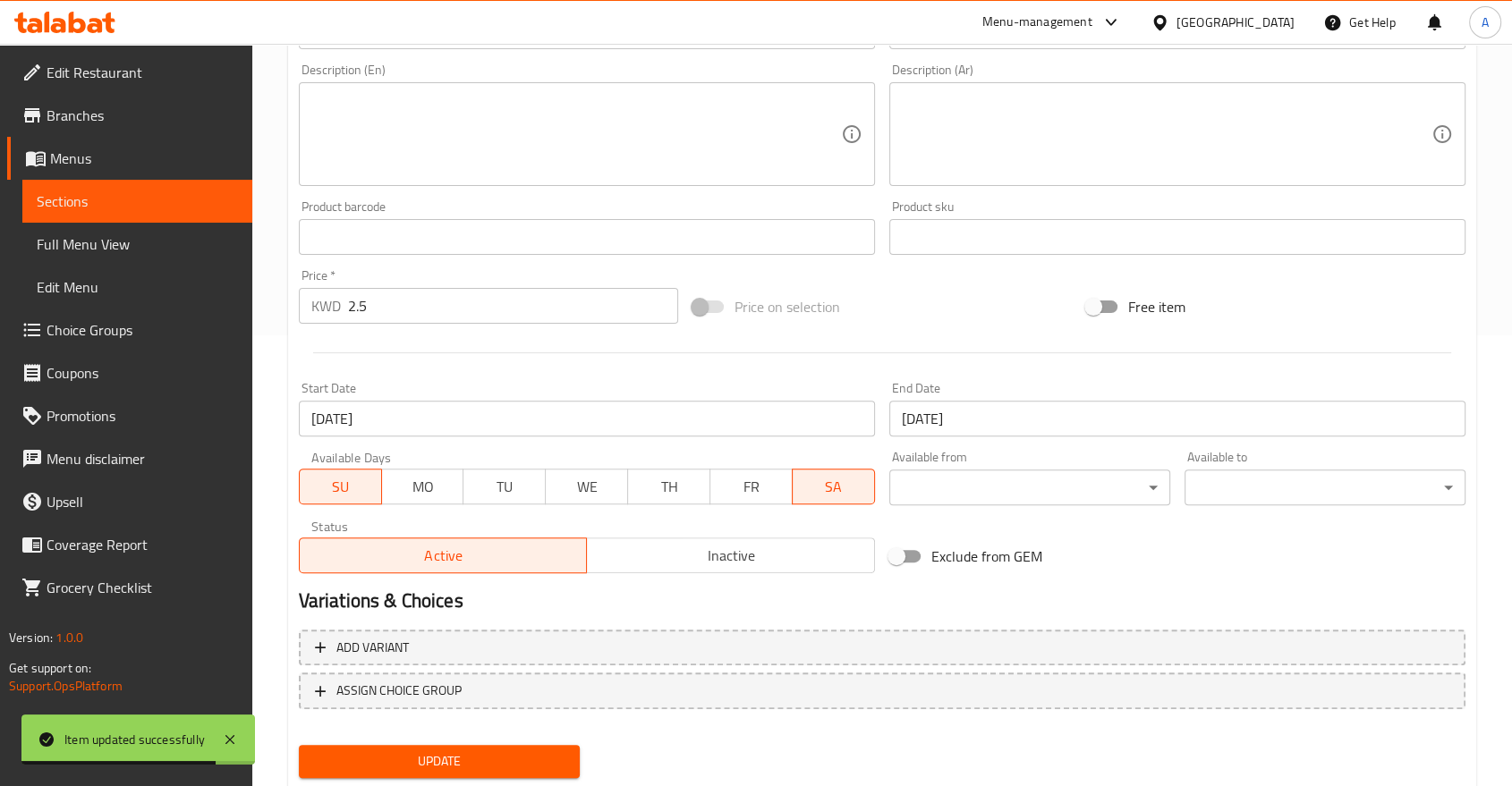
scroll to position [0, 0]
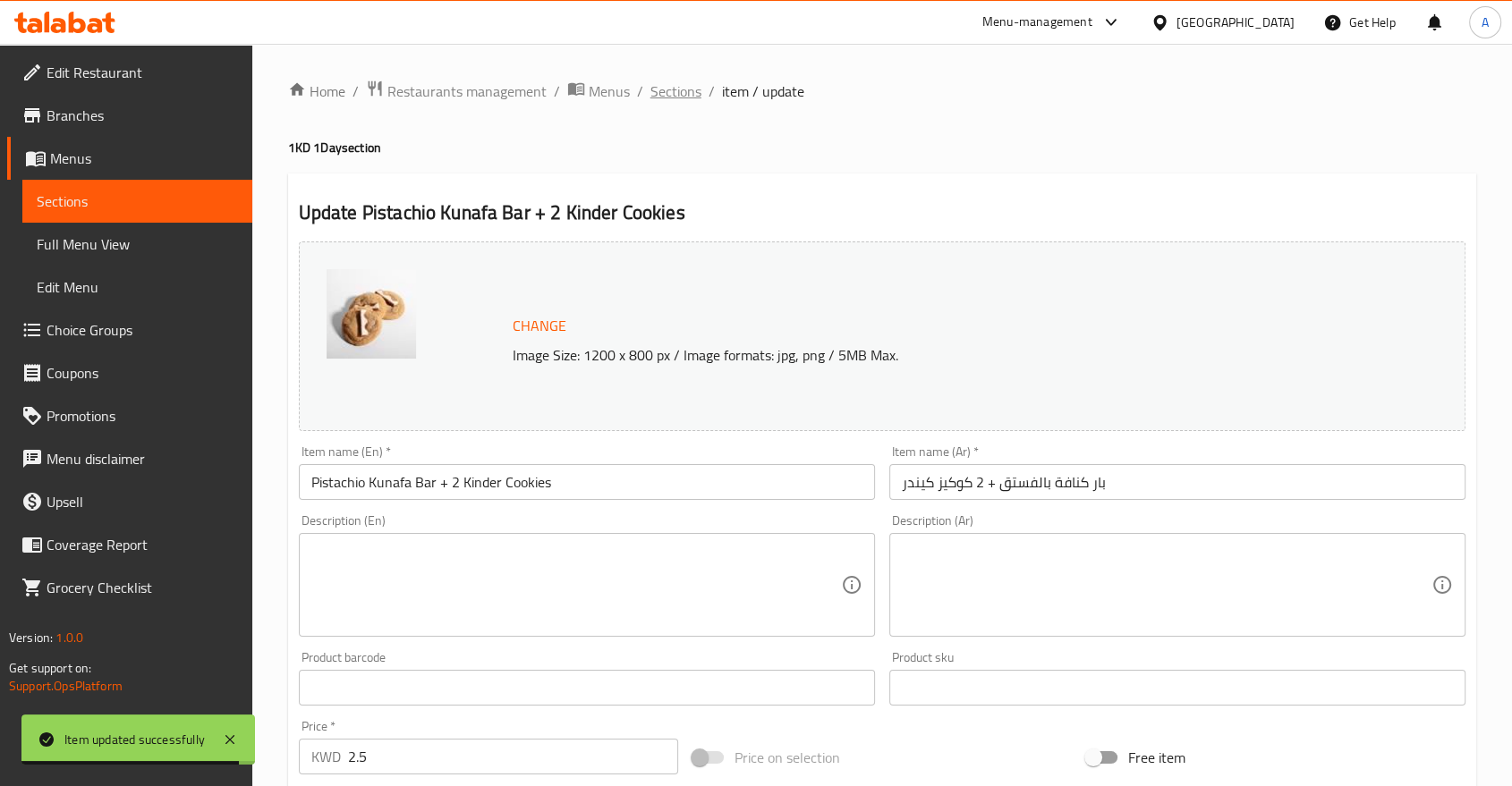
click at [650, 89] on span "Sections" at bounding box center [675, 91] width 51 height 22
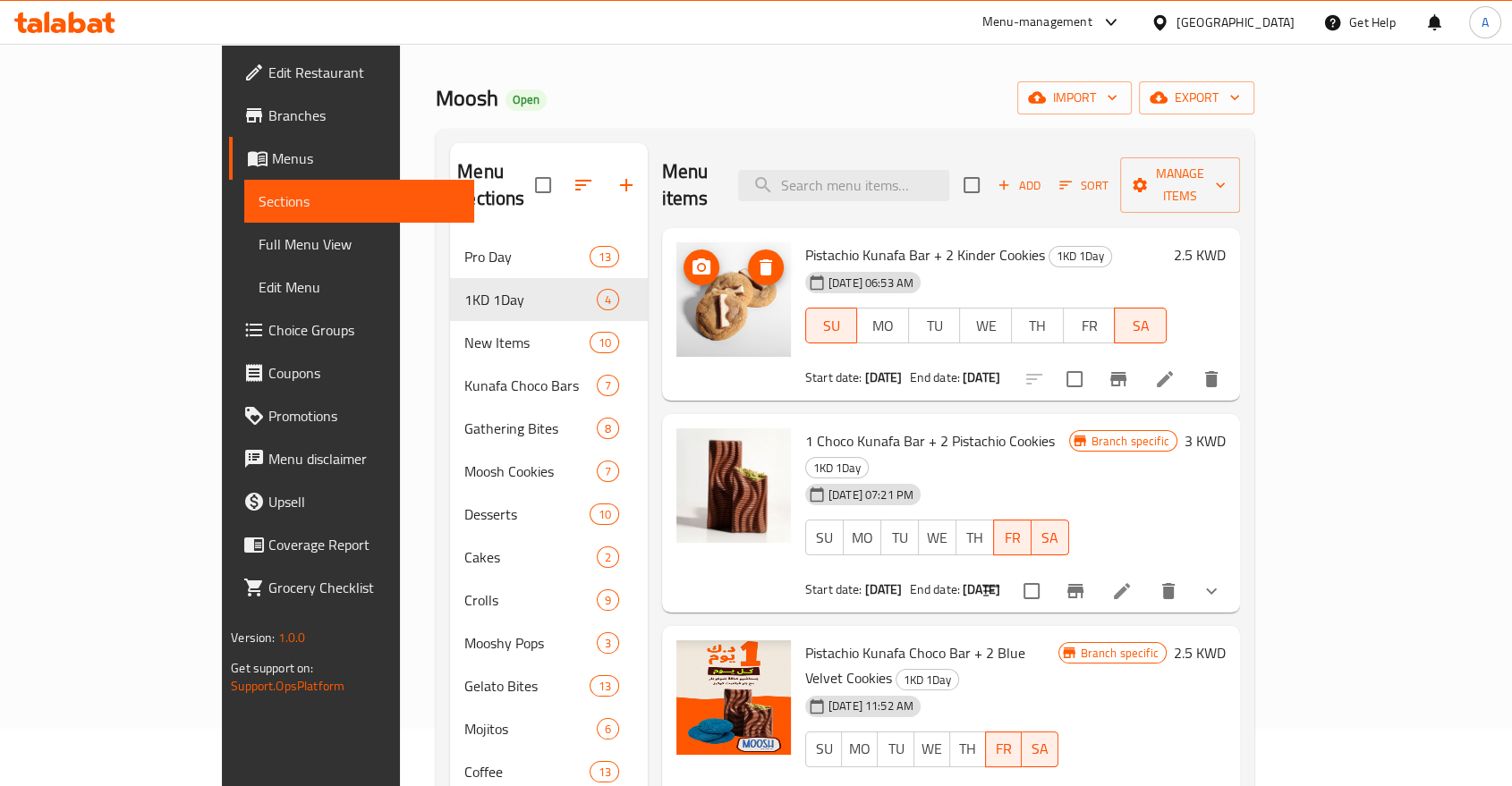
scroll to position [57, 0]
click at [683, 250] on button "upload picture" at bounding box center [701, 268] width 36 height 36
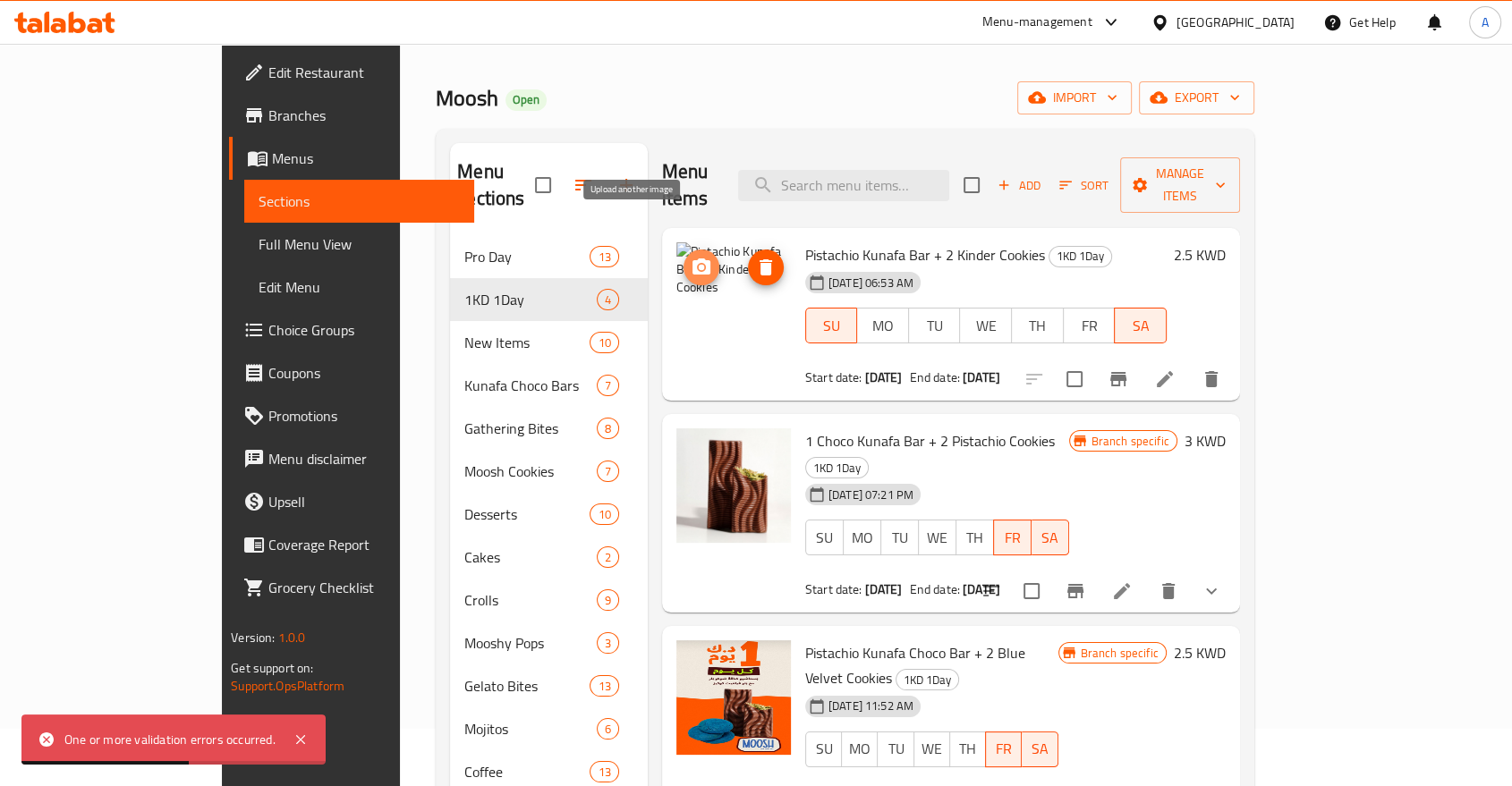
click at [692, 259] on icon "upload picture" at bounding box center [701, 267] width 18 height 16
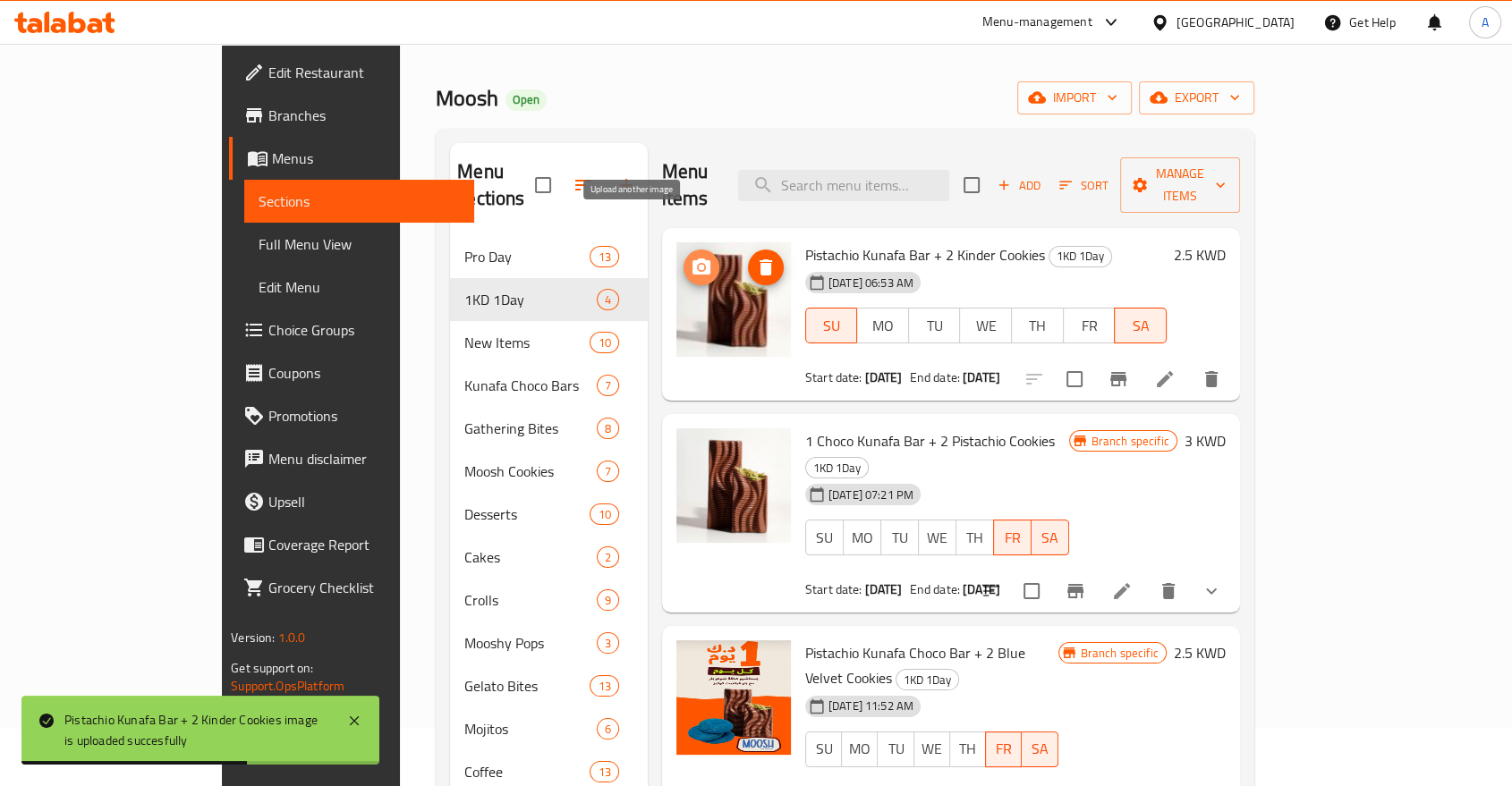
click at [692, 259] on icon "upload picture" at bounding box center [701, 267] width 18 height 16
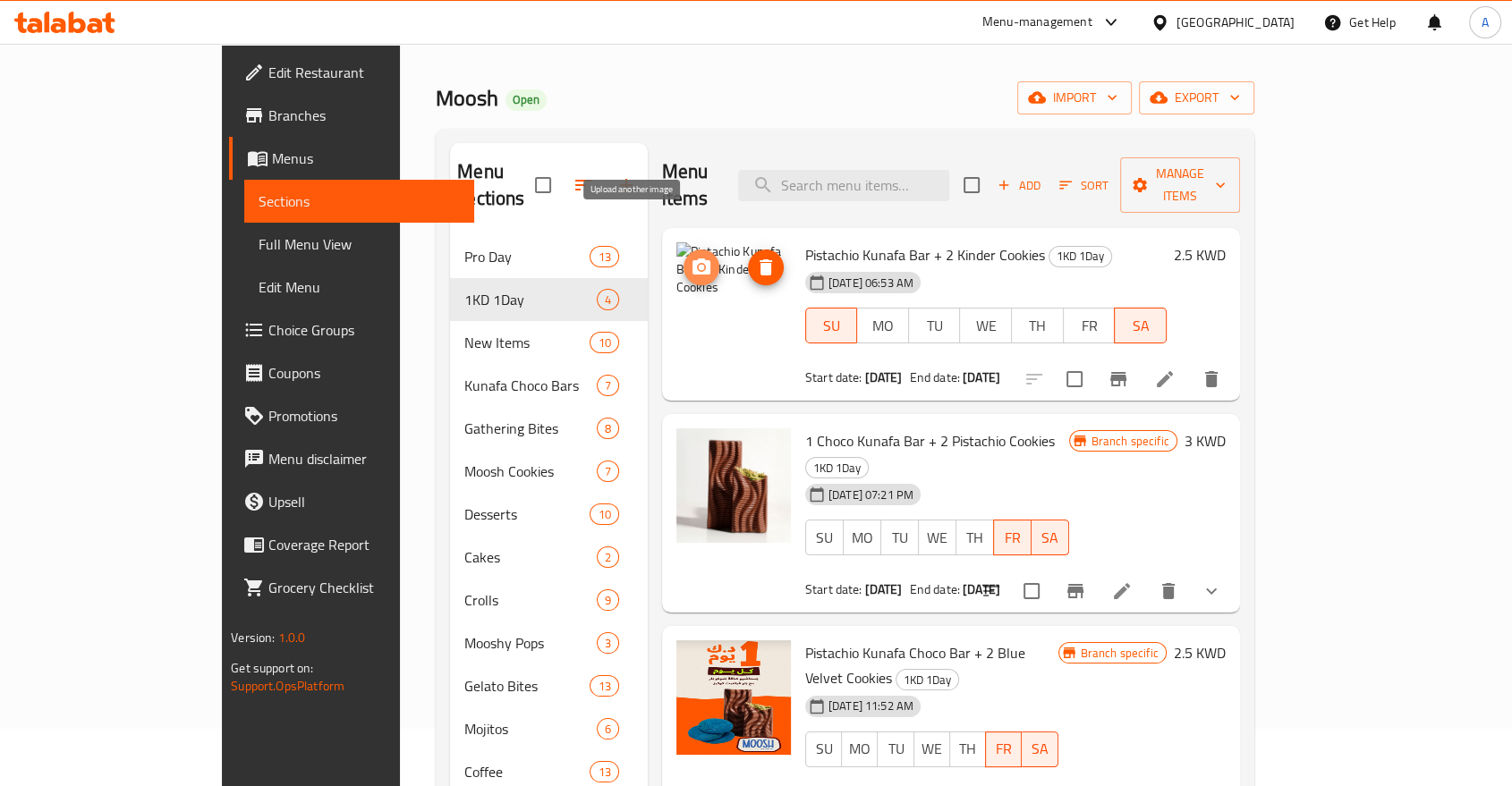
click at [699, 265] on circle "upload picture" at bounding box center [701, 268] width 5 height 5
click at [683, 250] on button "upload picture" at bounding box center [701, 268] width 36 height 36
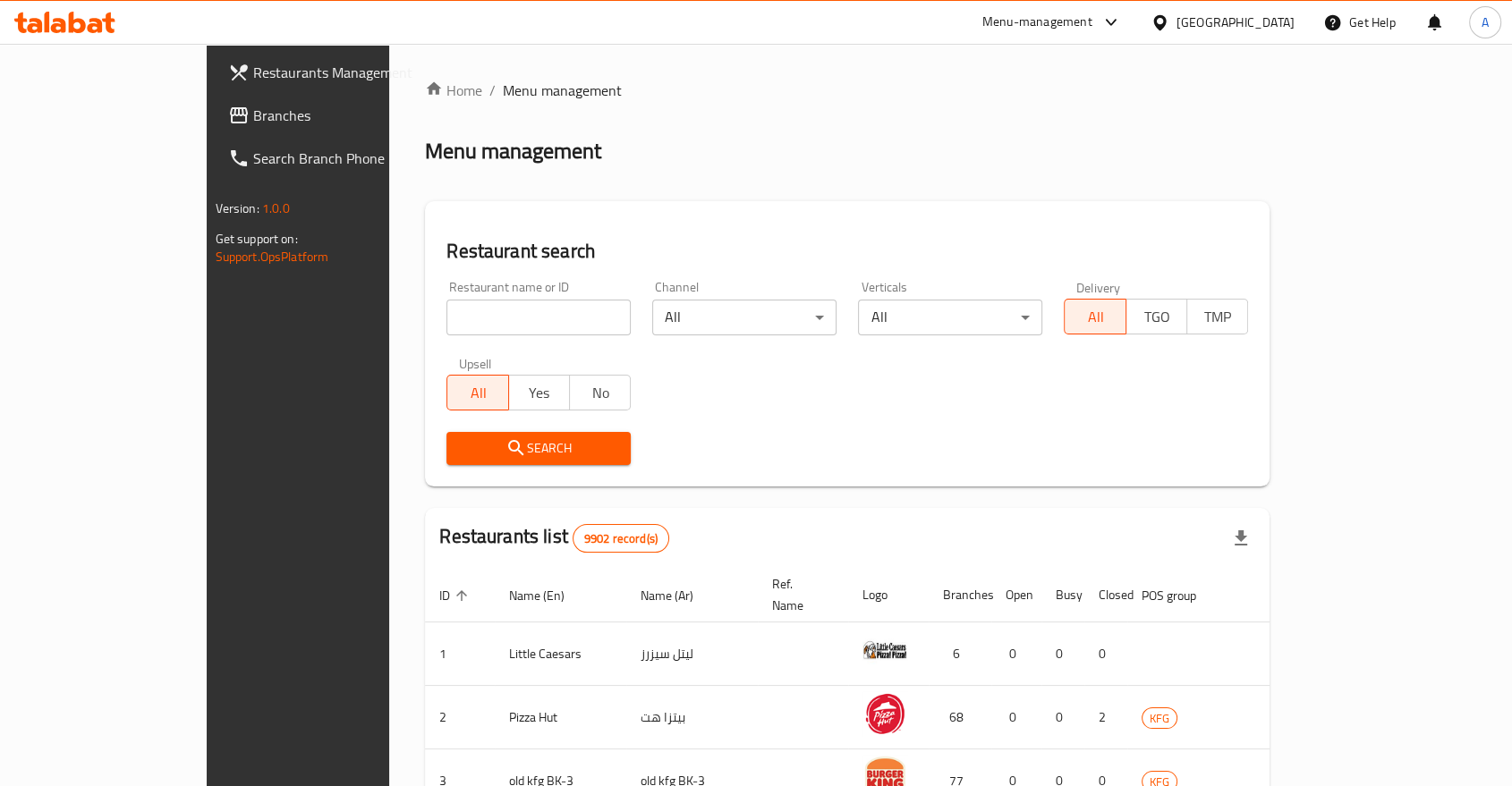
click at [545, 299] on input "search" at bounding box center [538, 317] width 184 height 36
type input "moosh"
click button "Search" at bounding box center [538, 448] width 184 height 33
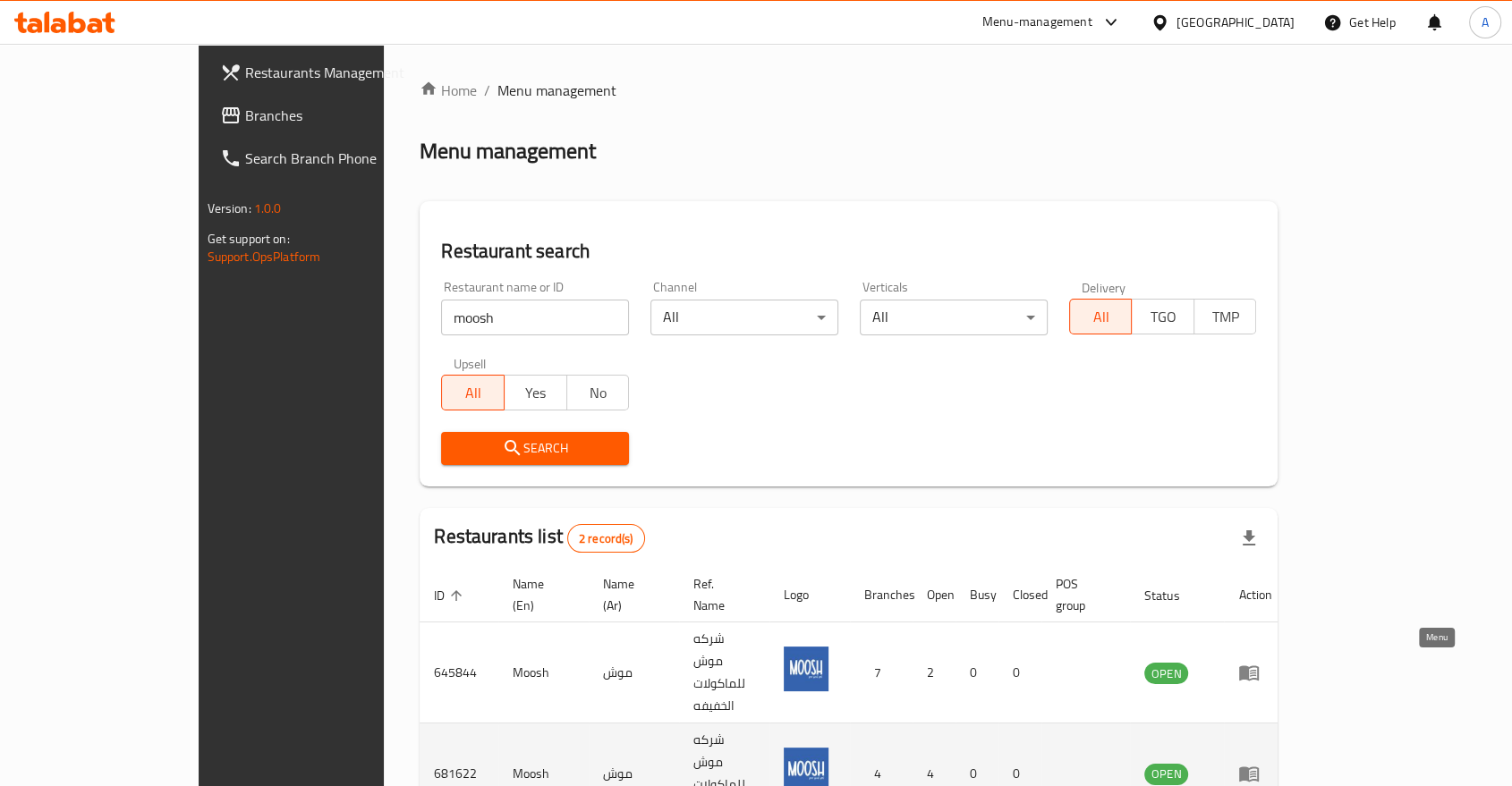
click at [1259, 767] on icon "enhanced table" at bounding box center [1249, 774] width 20 height 15
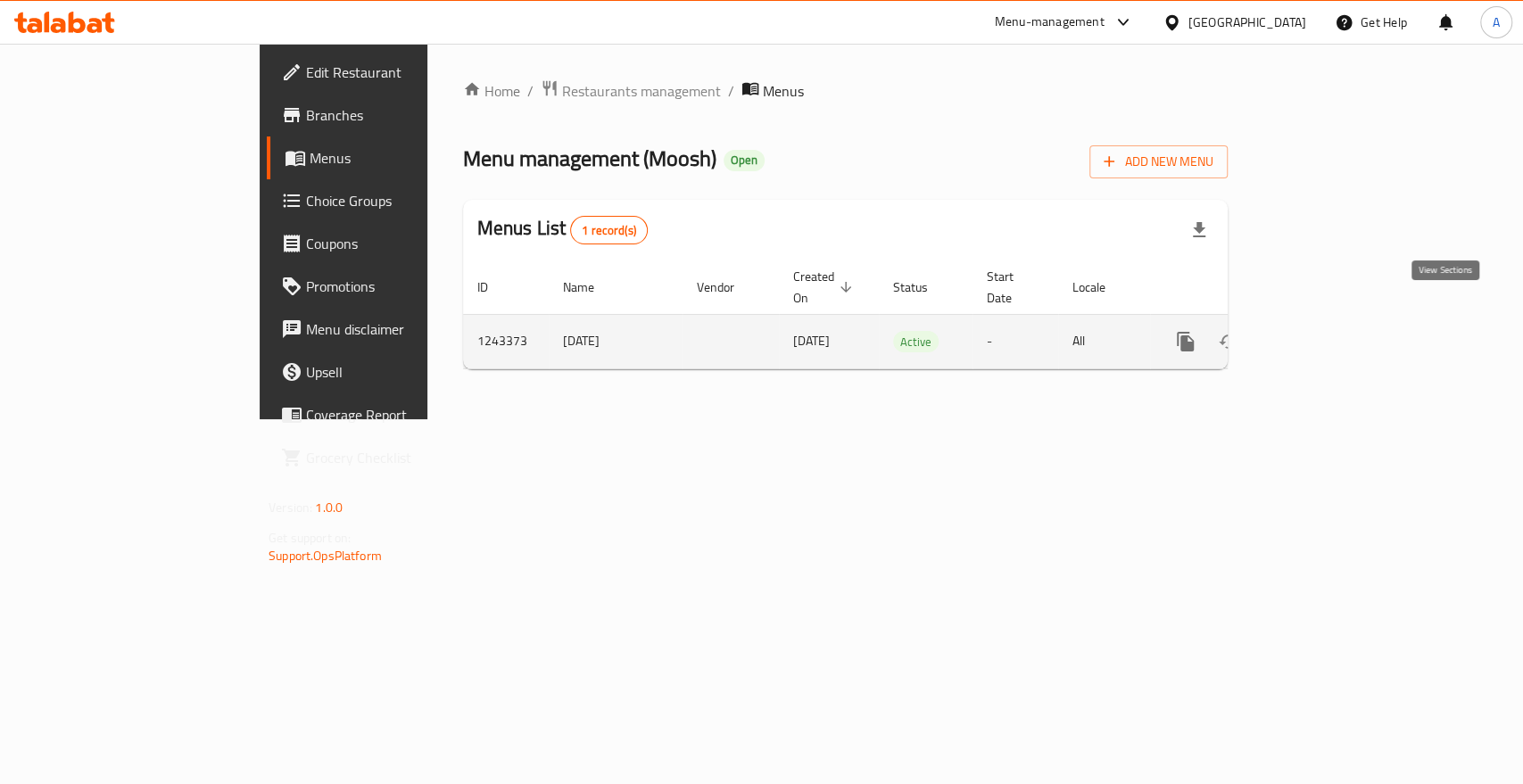
click at [1322, 334] on icon "enhanced table" at bounding box center [1314, 342] width 16 height 16
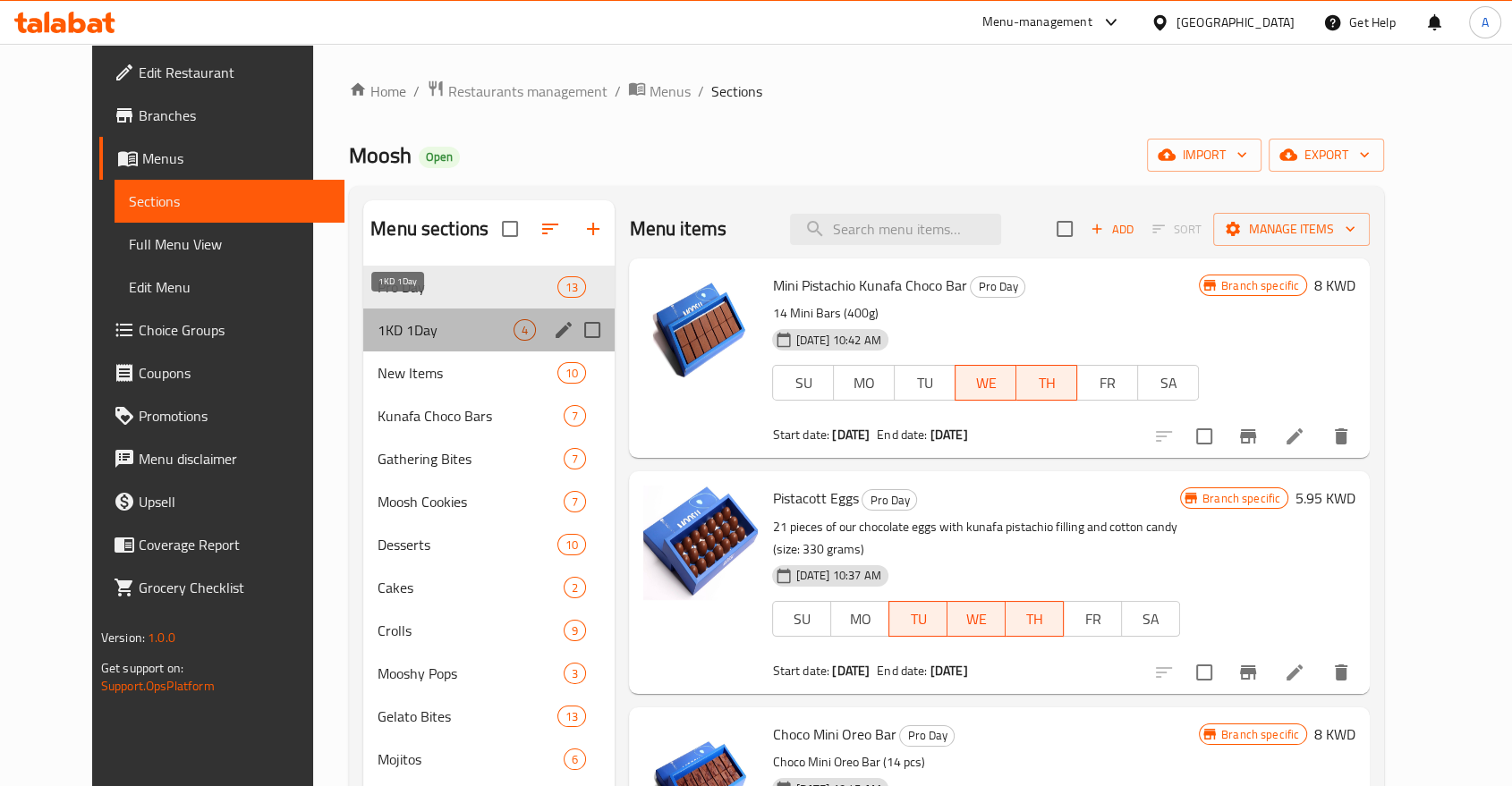
click at [405, 319] on span "1KD 1Day" at bounding box center [445, 330] width 136 height 22
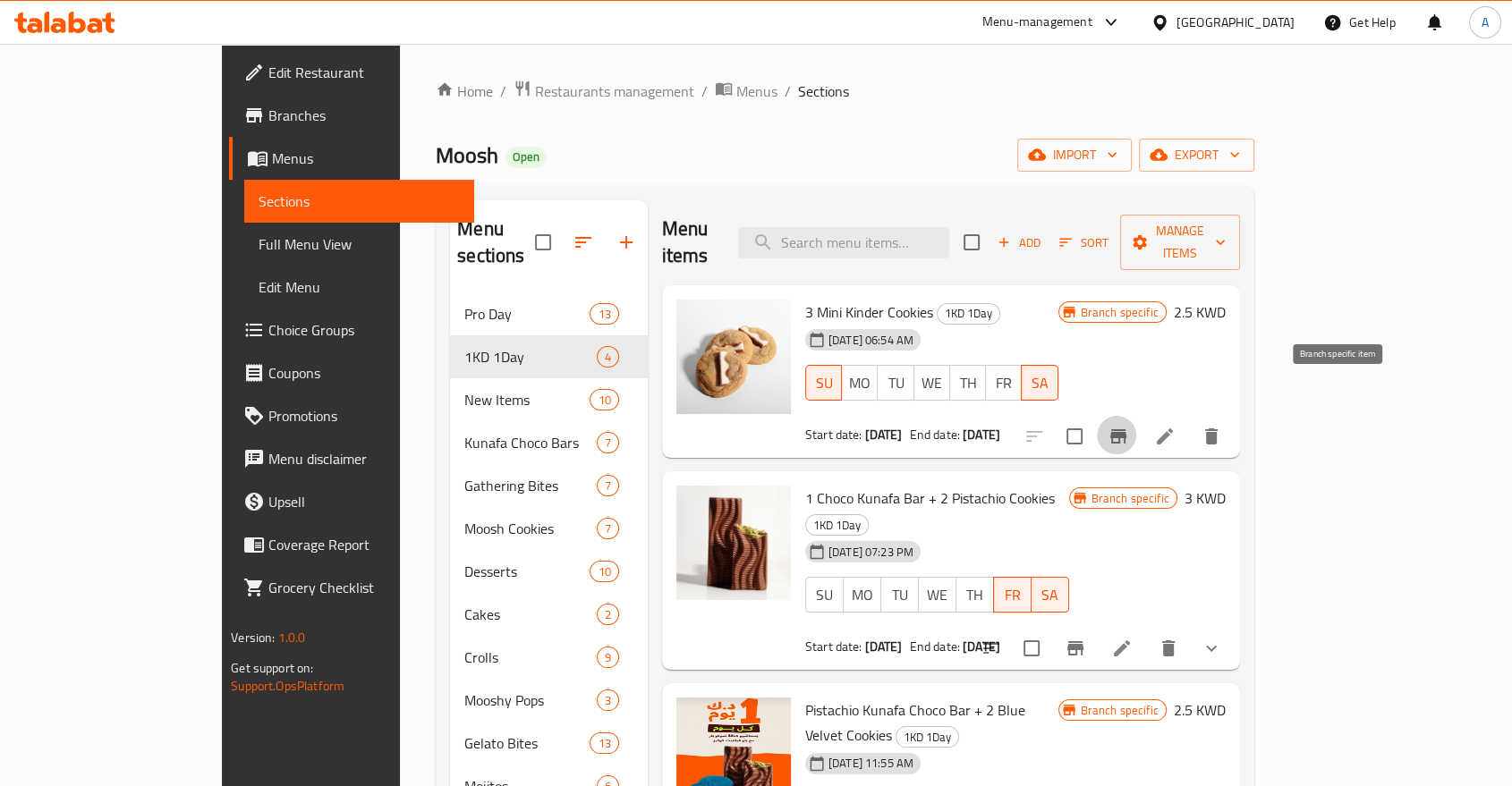
click at [1129, 425] on icon "Branch-specific-item" at bounding box center [1118, 436] width 22 height 22
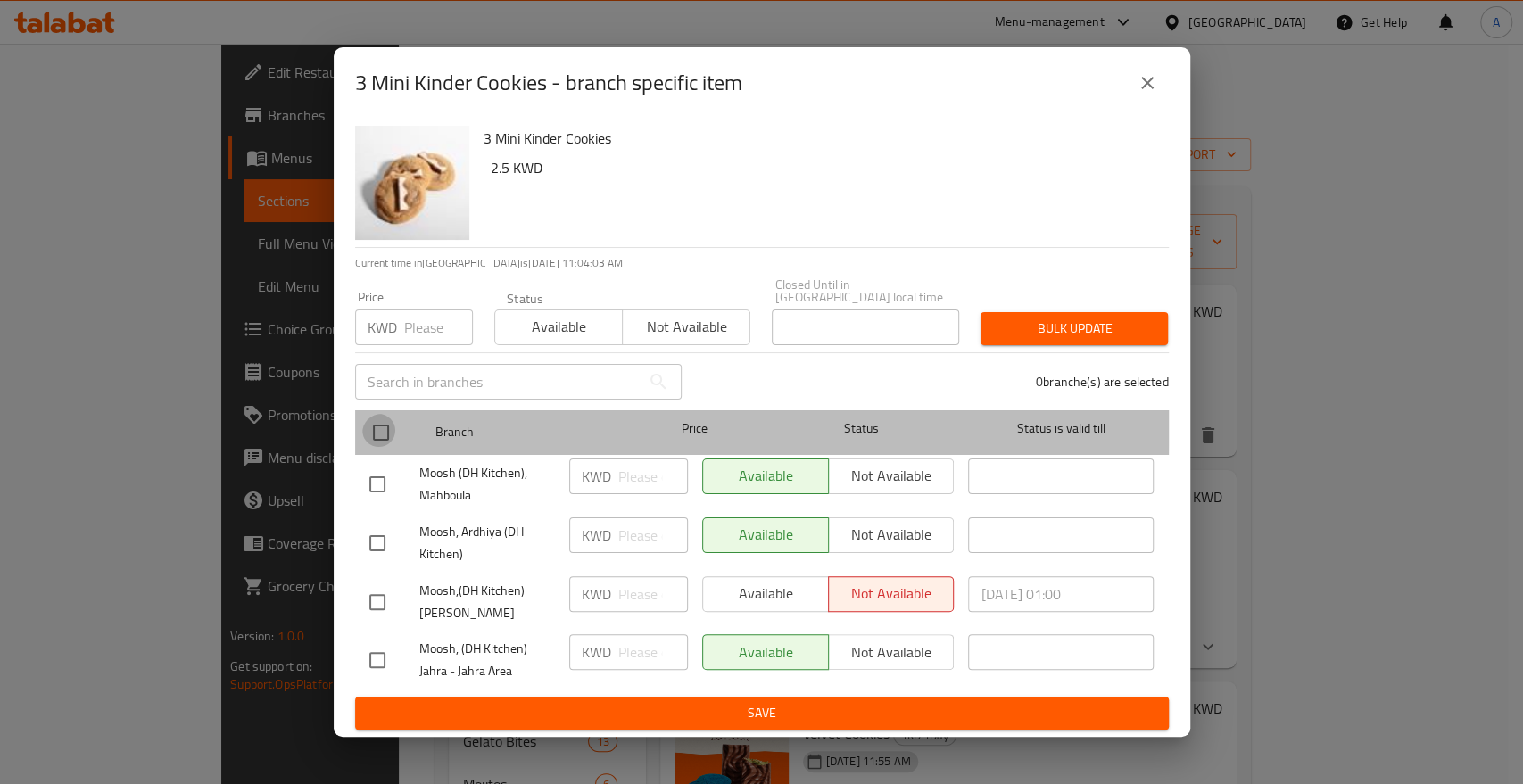
click at [375, 424] on input "checkbox" at bounding box center [381, 432] width 38 height 38
checkbox input "true"
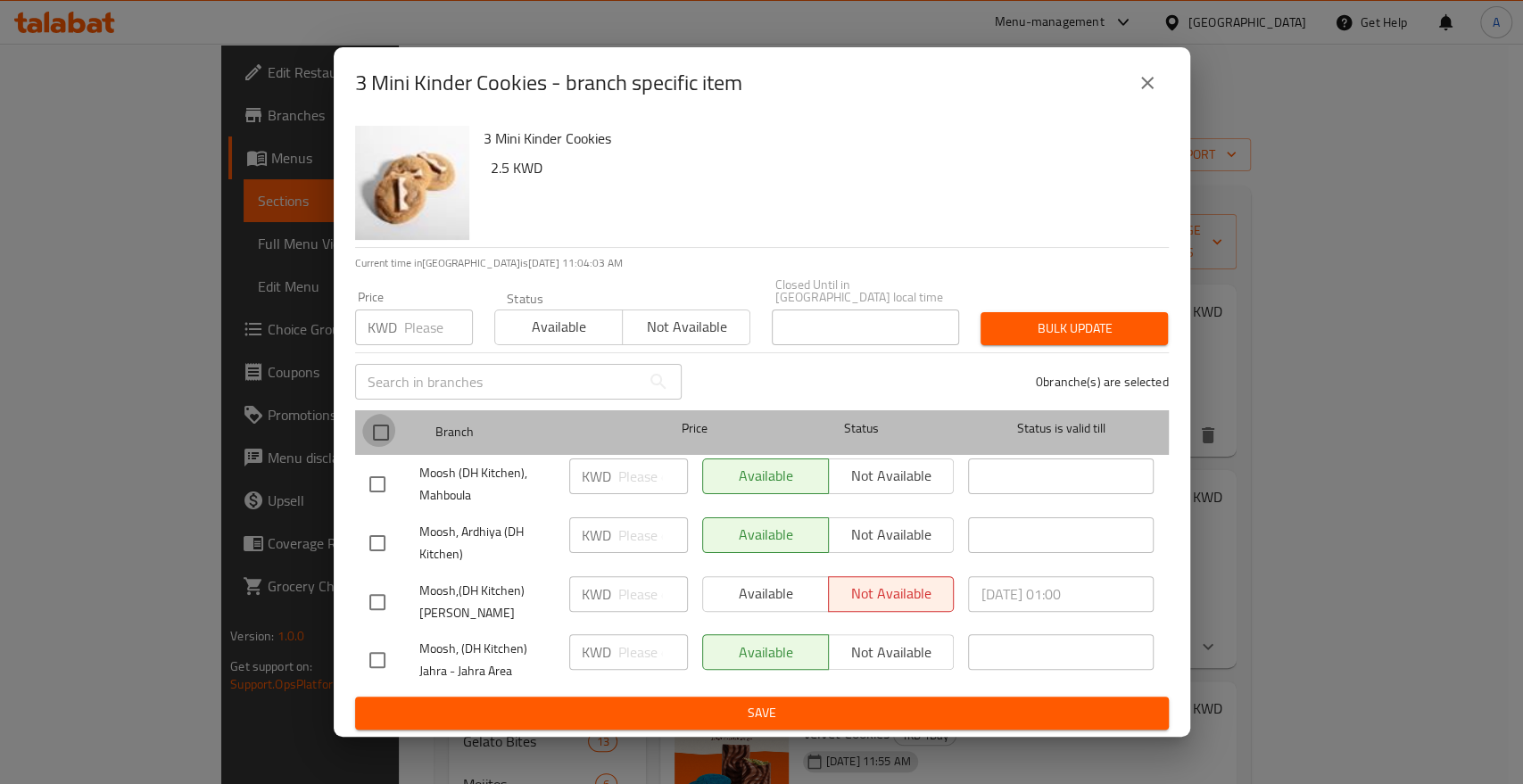
checkbox input "true"
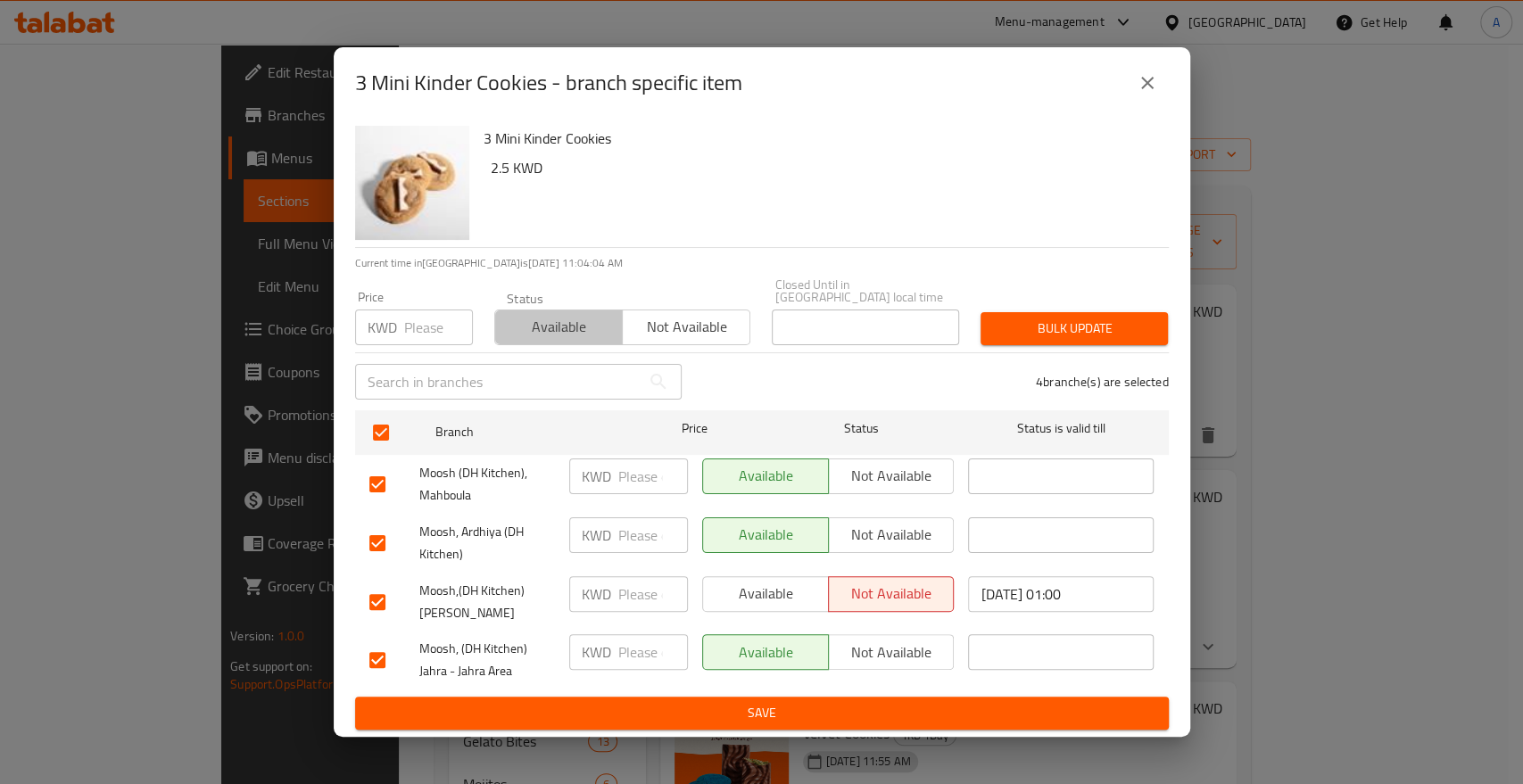
click at [547, 335] on span "Available" at bounding box center [560, 326] width 113 height 26
click at [999, 325] on span "Bulk update" at bounding box center [1074, 328] width 159 height 22
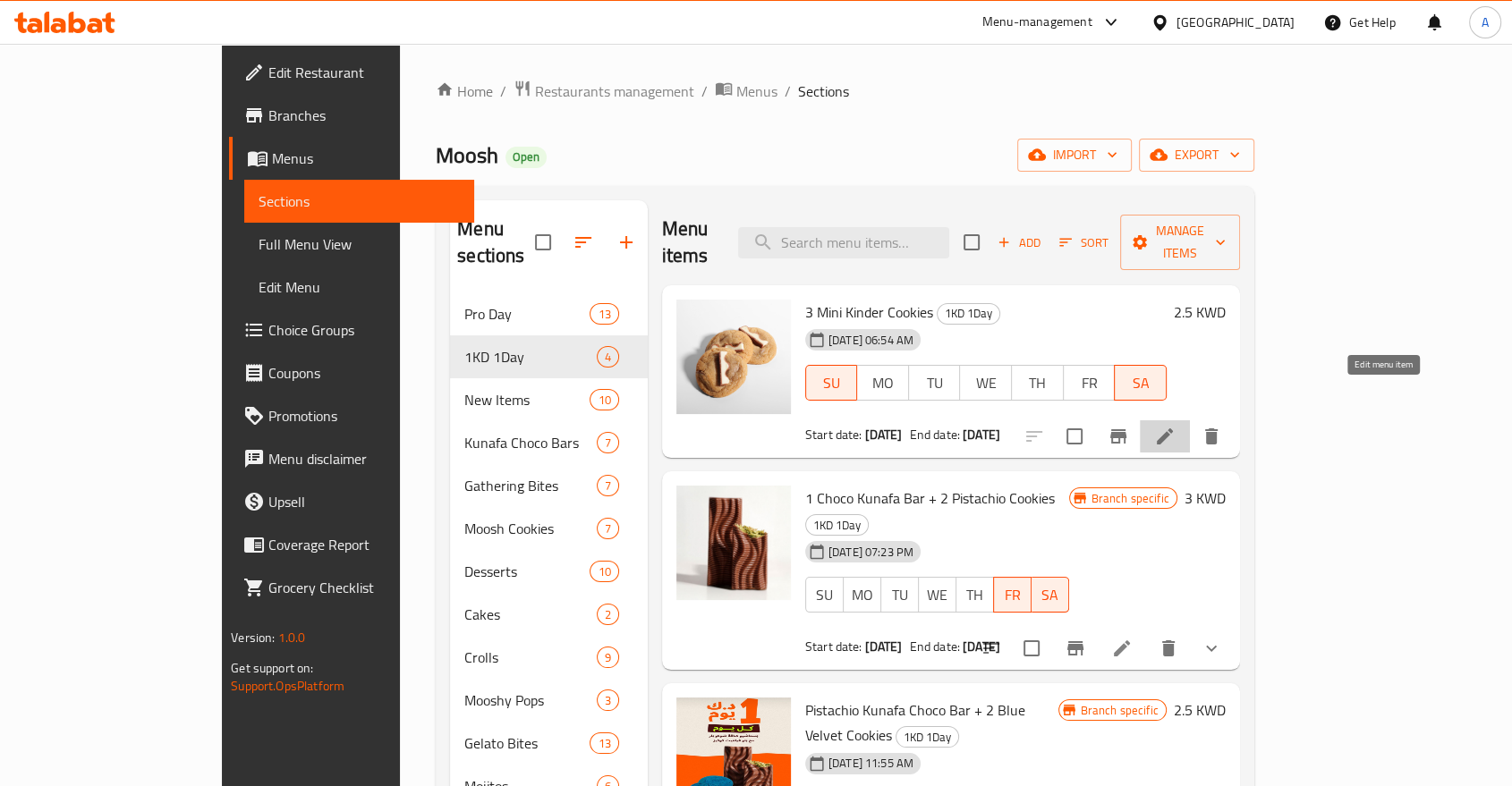
click at [1173, 428] on icon at bounding box center [1165, 436] width 16 height 16
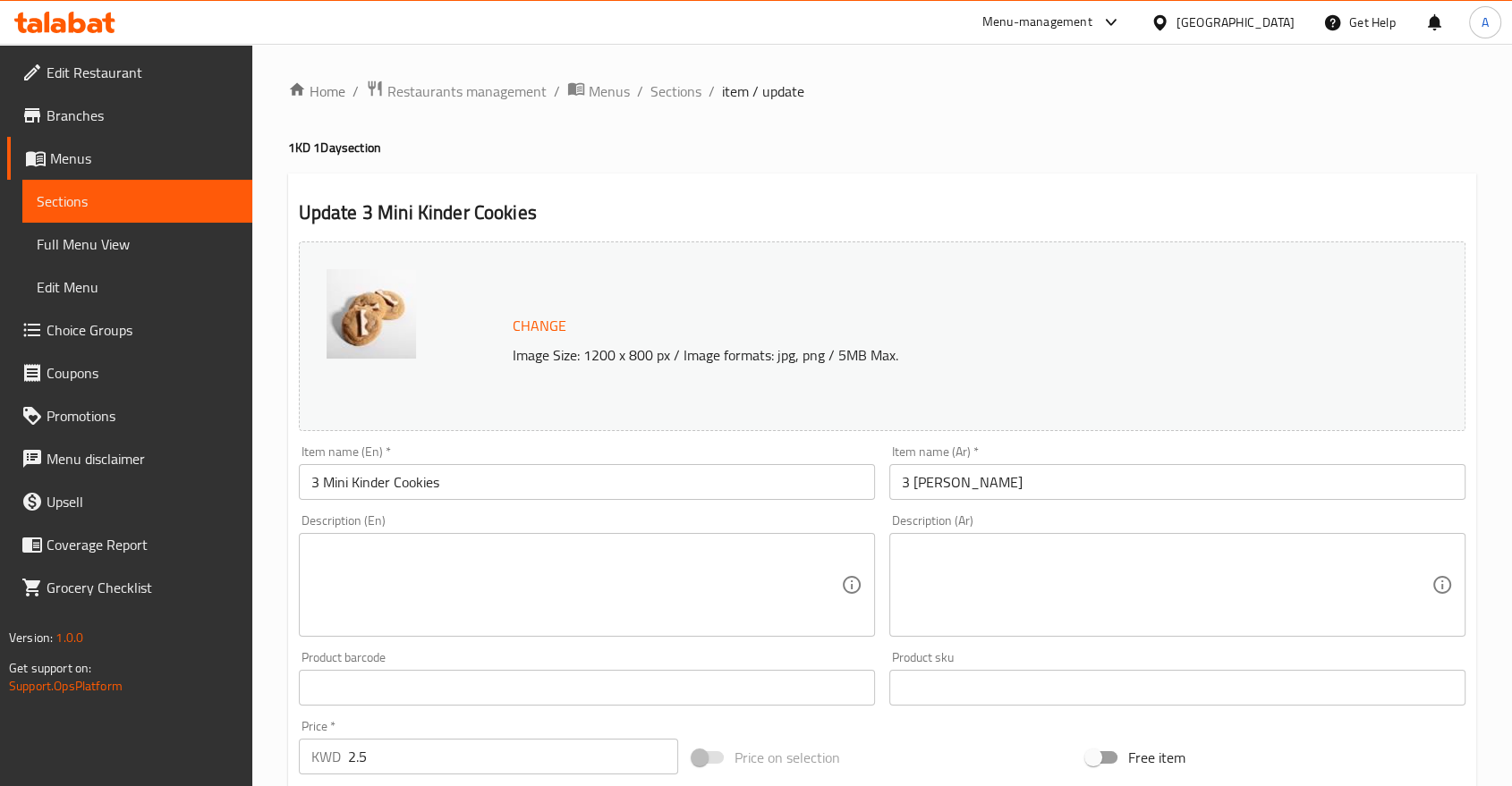
click at [525, 464] on input "3 Mini Kinder Cookies" at bounding box center [586, 482] width 576 height 36
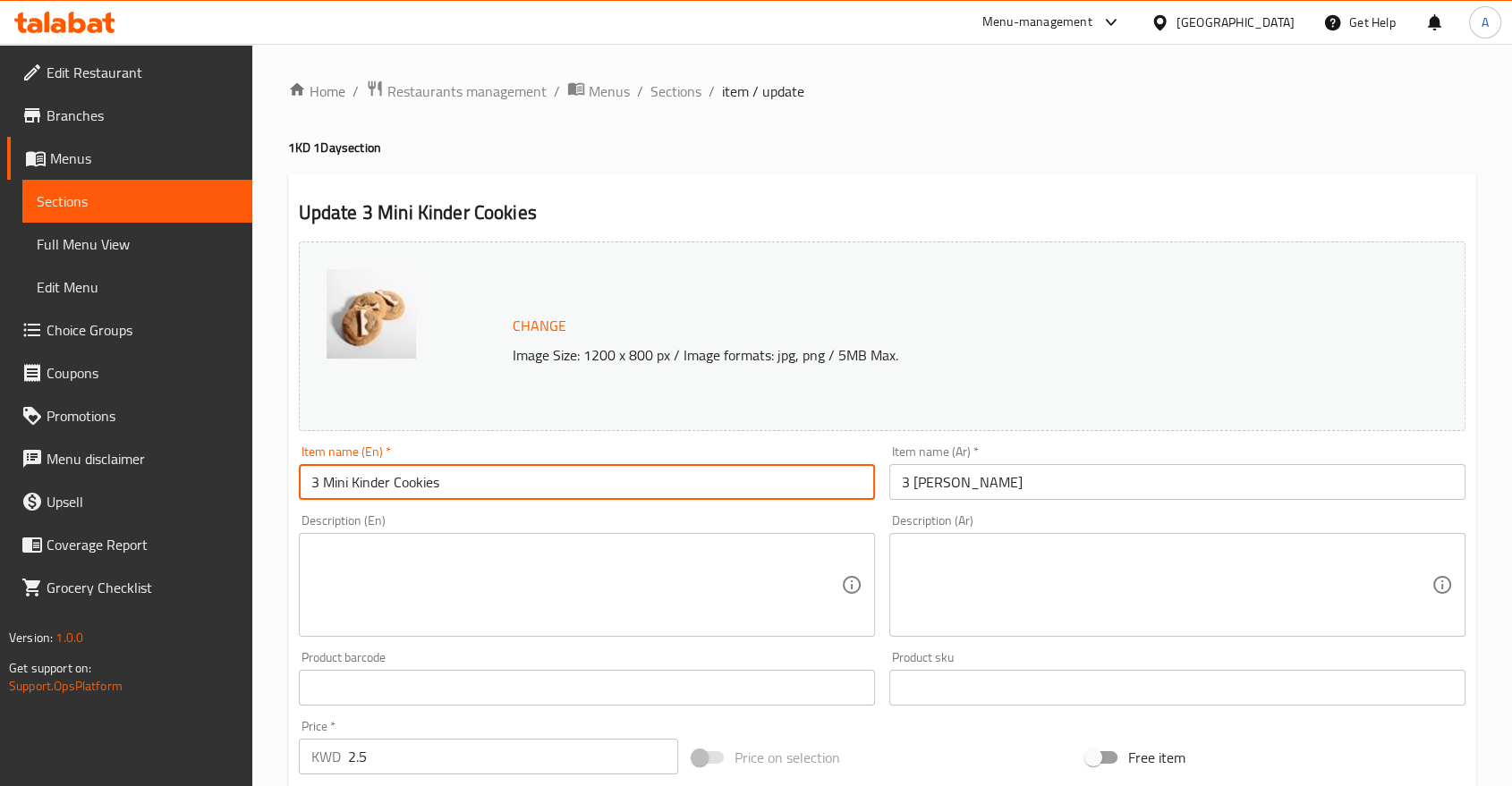
click at [525, 464] on input "3 Mini Kinder Cookies" at bounding box center [586, 482] width 576 height 36
paste input "Pistachio Kunafa Bar + 2"
type input "Pistachio Kunafa Bar + 2 Kinder Cookies"
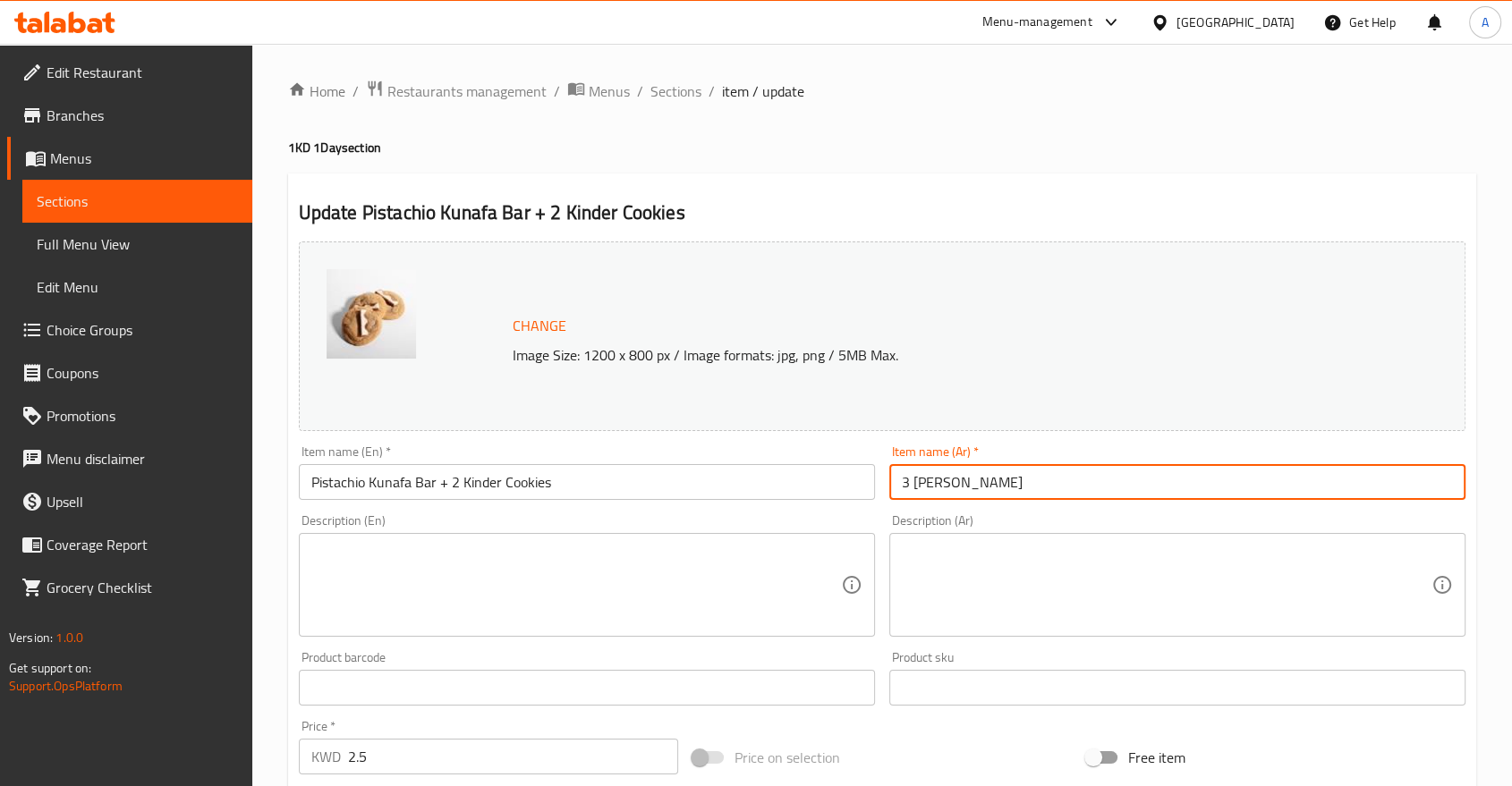
click at [924, 464] on input "3 ميني كوكيز كيندر" at bounding box center [1177, 482] width 576 height 36
paste input "بار كنافة بالفستق + 2"
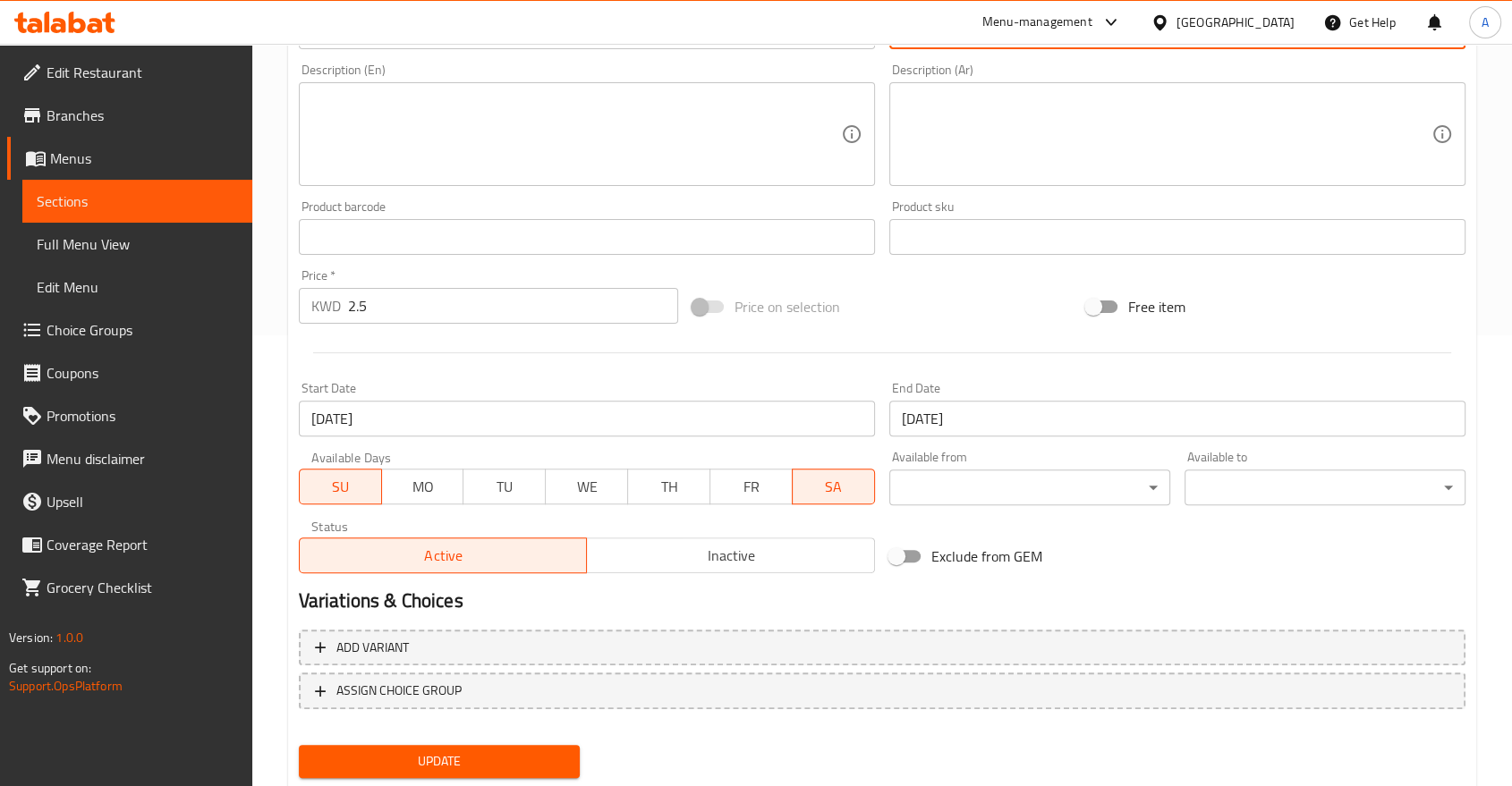
type input "بار كنافة بالفستق + 2 كوكيز كيندر"
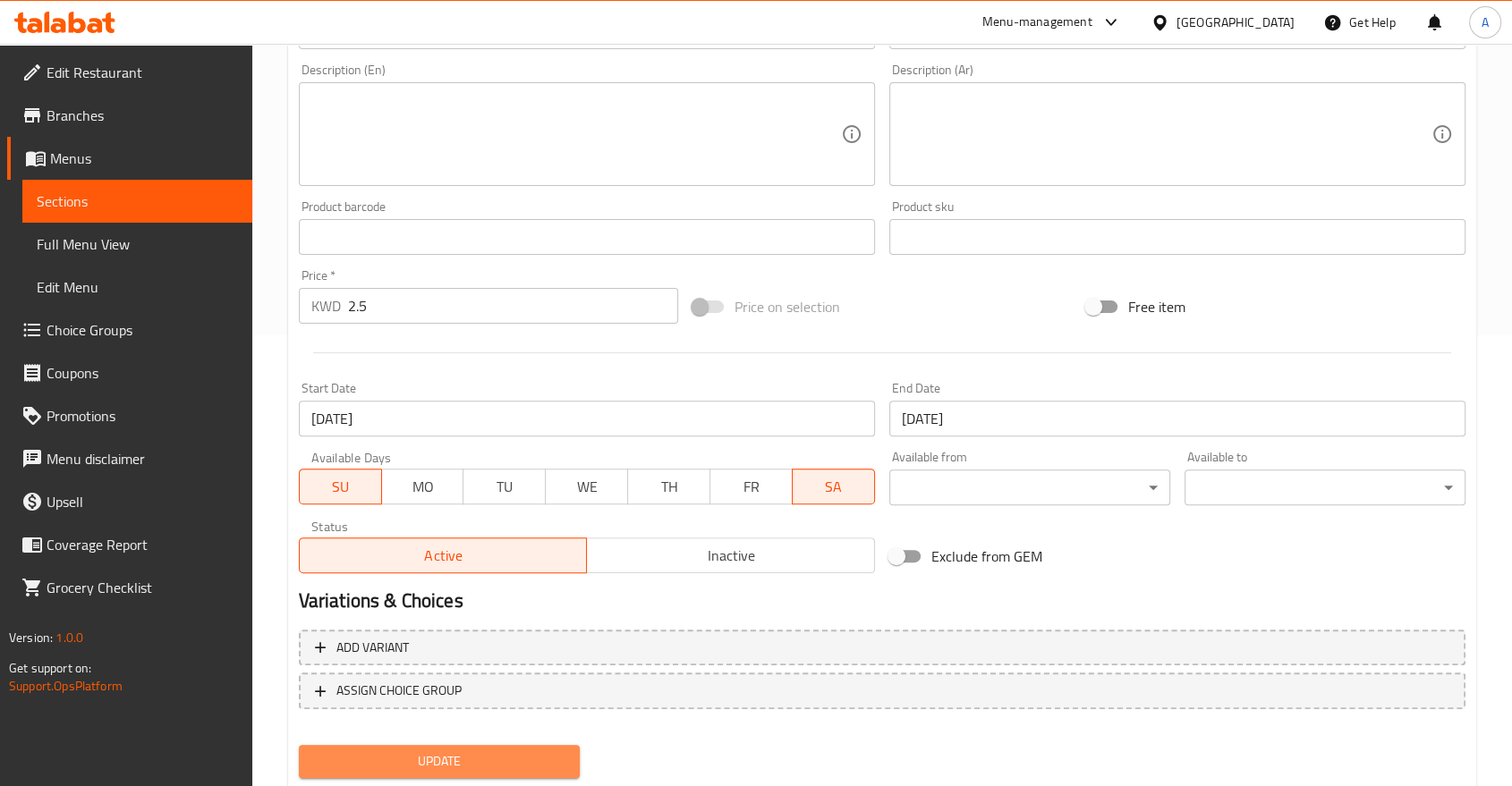
click at [418, 750] on span "Update" at bounding box center [439, 761] width 252 height 23
click at [548, 750] on span "Update" at bounding box center [439, 761] width 252 height 23
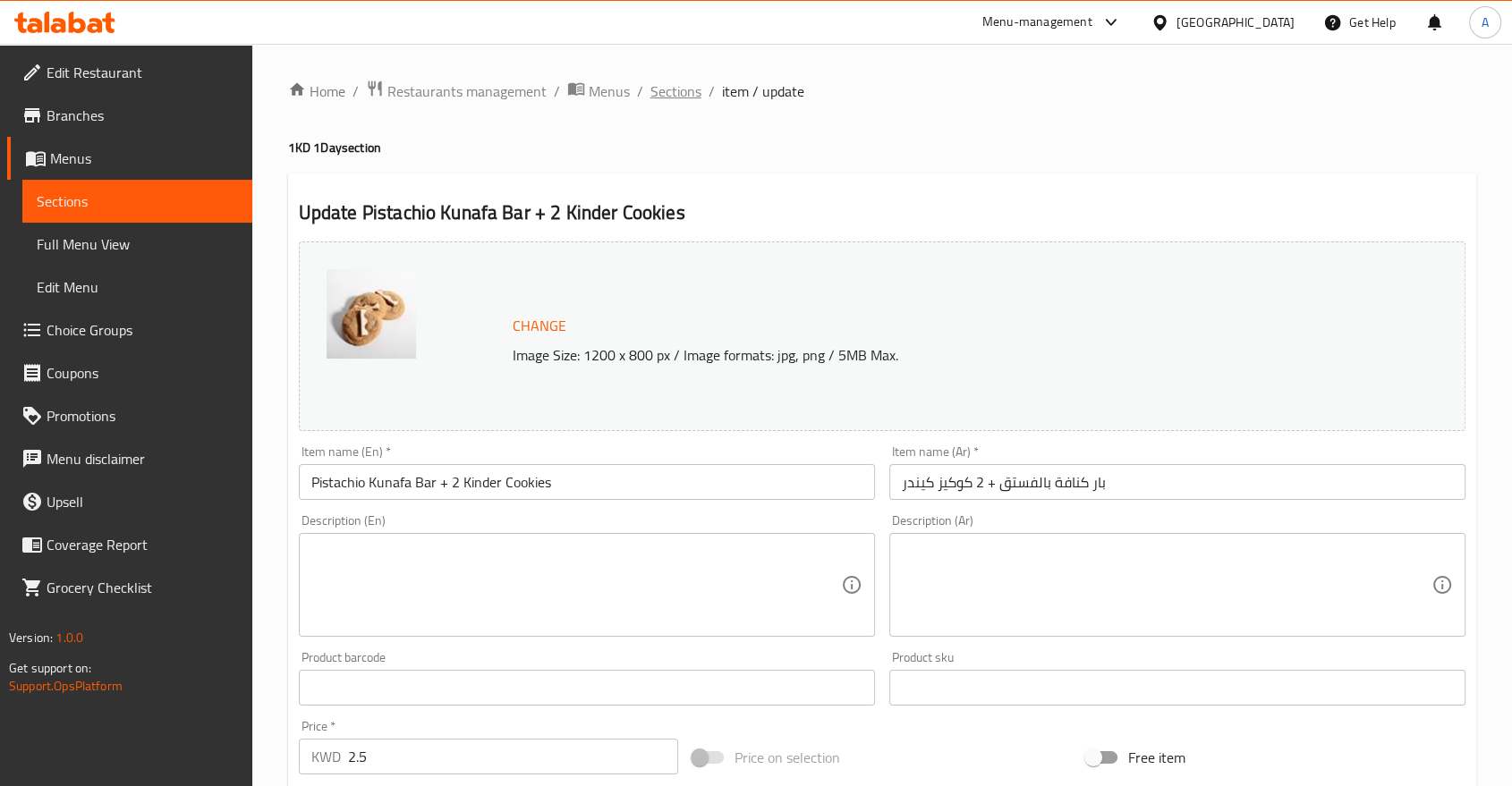
click at [650, 96] on span "Sections" at bounding box center [675, 91] width 51 height 22
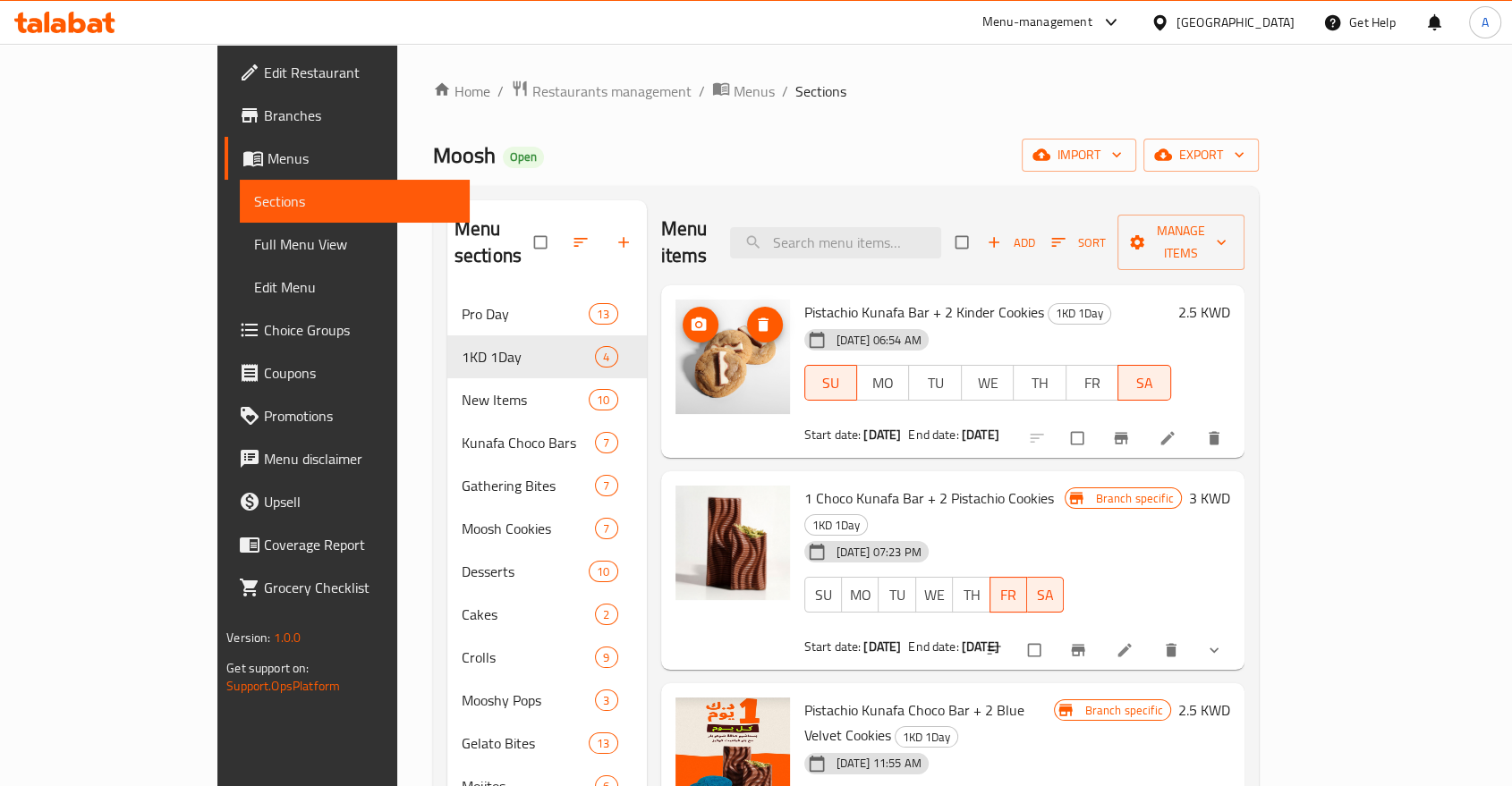
click at [696, 322] on circle "upload picture" at bounding box center [698, 324] width 5 height 5
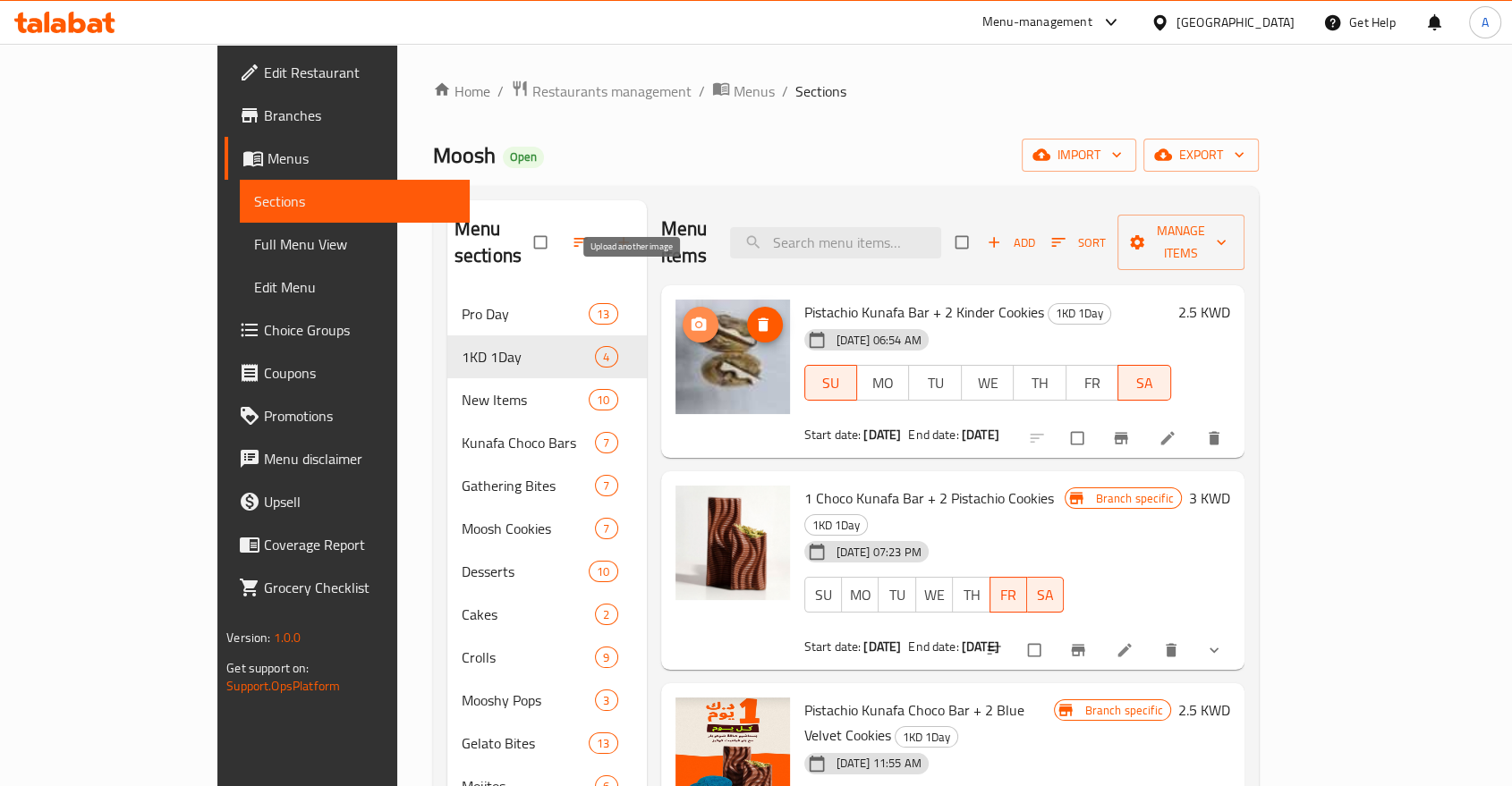
click at [683, 306] on button "upload picture" at bounding box center [701, 324] width 36 height 36
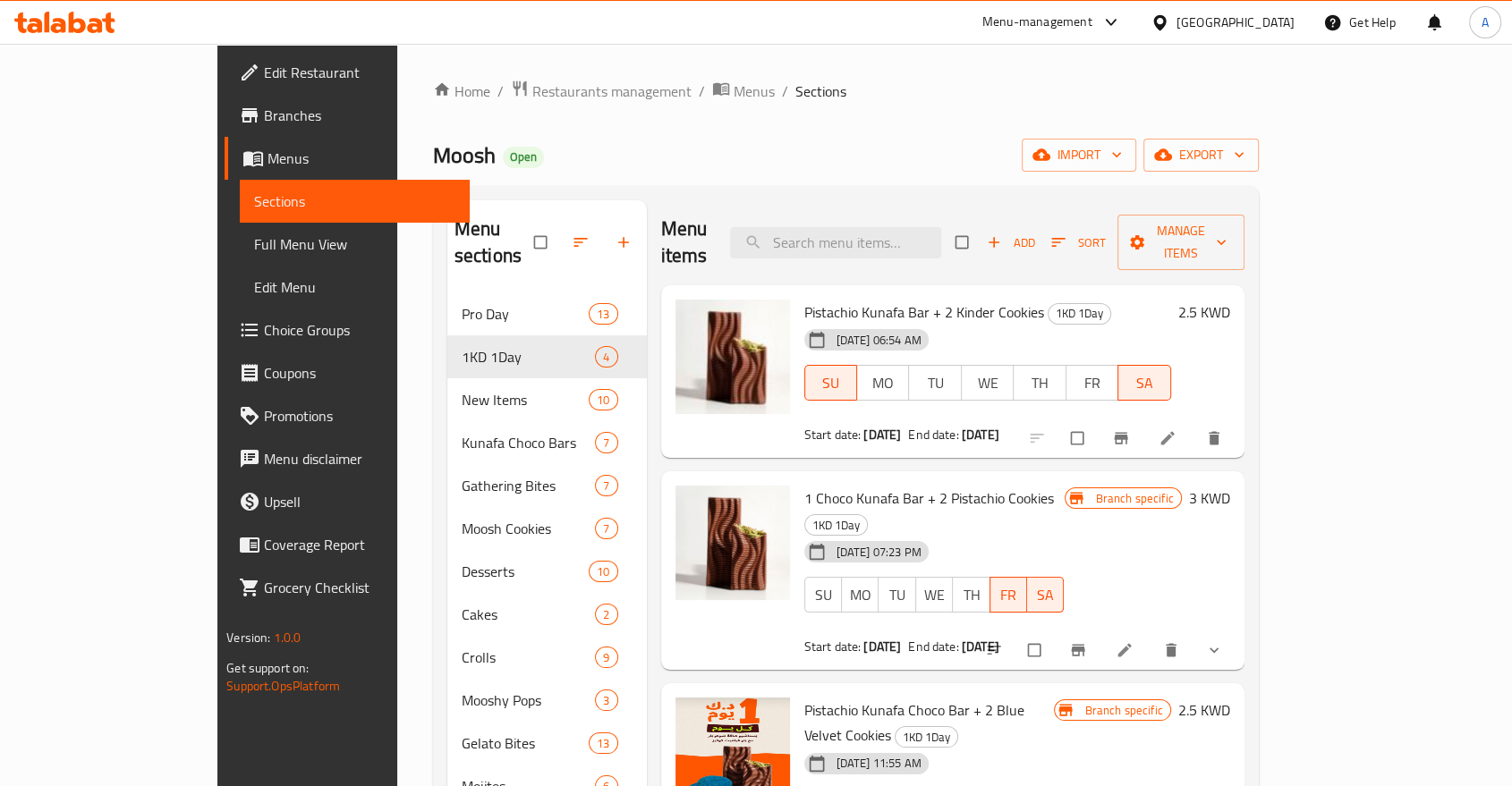
click at [1131, 91] on ol "Home / Restaurants management / Menus / Sections" at bounding box center [846, 91] width 826 height 23
click at [623, 150] on div "Moosh Open import export" at bounding box center [846, 155] width 826 height 33
click at [691, 317] on icon "upload picture" at bounding box center [698, 324] width 15 height 14
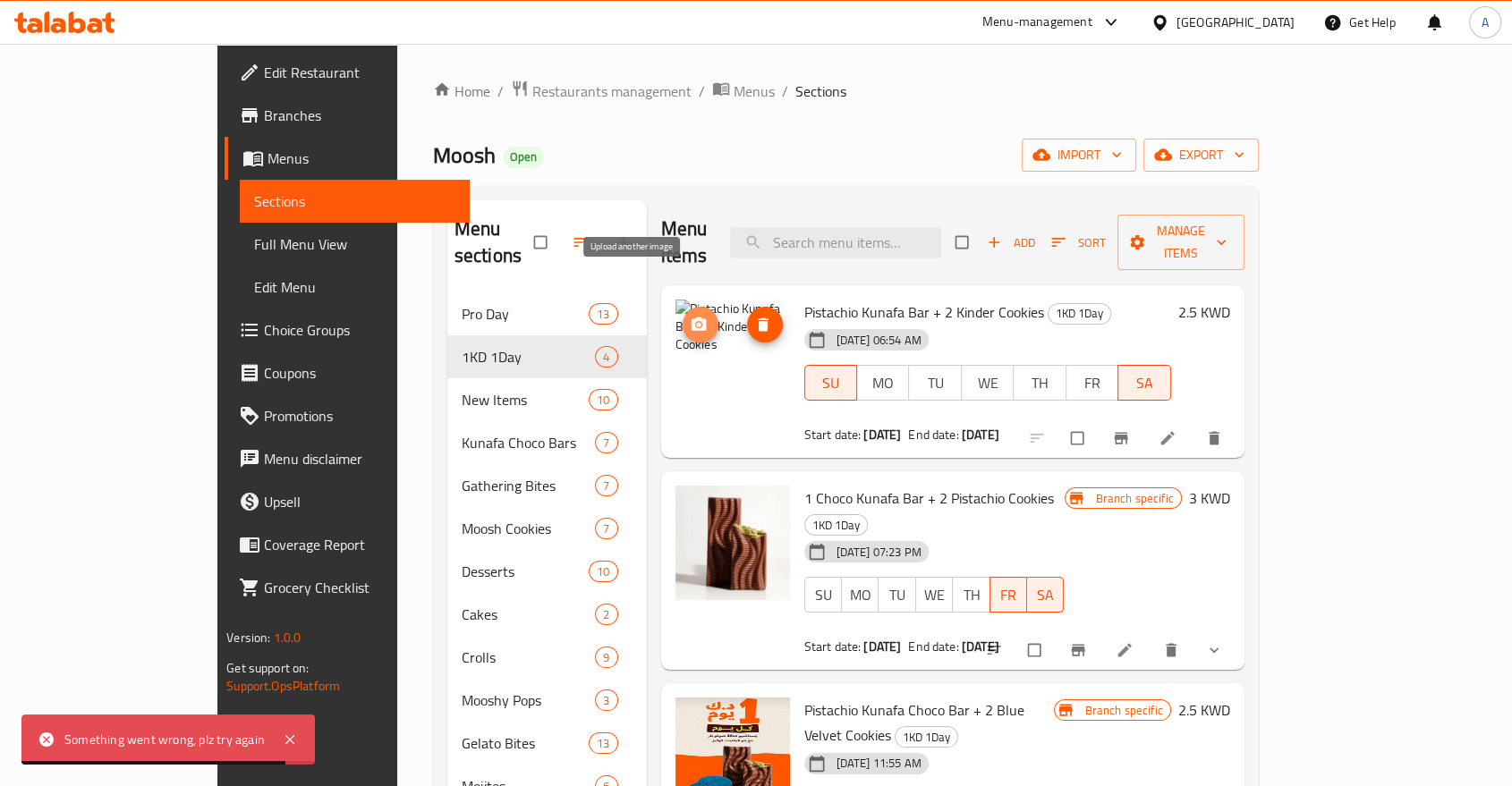
click at [691, 317] on icon "upload picture" at bounding box center [698, 324] width 15 height 14
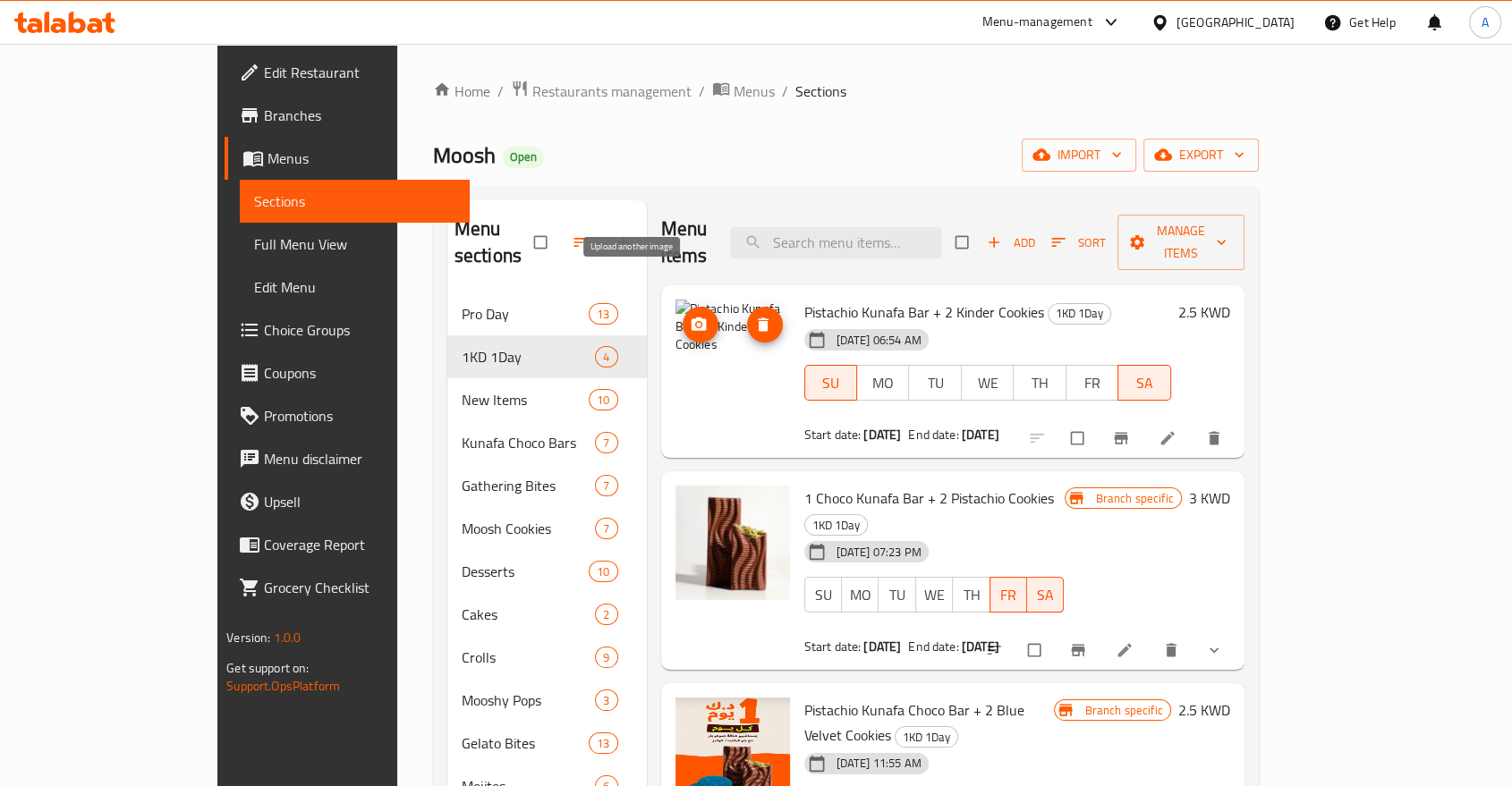
click at [696, 322] on circle "upload picture" at bounding box center [698, 324] width 5 height 5
click at [683, 315] on span "upload picture" at bounding box center [701, 324] width 36 height 18
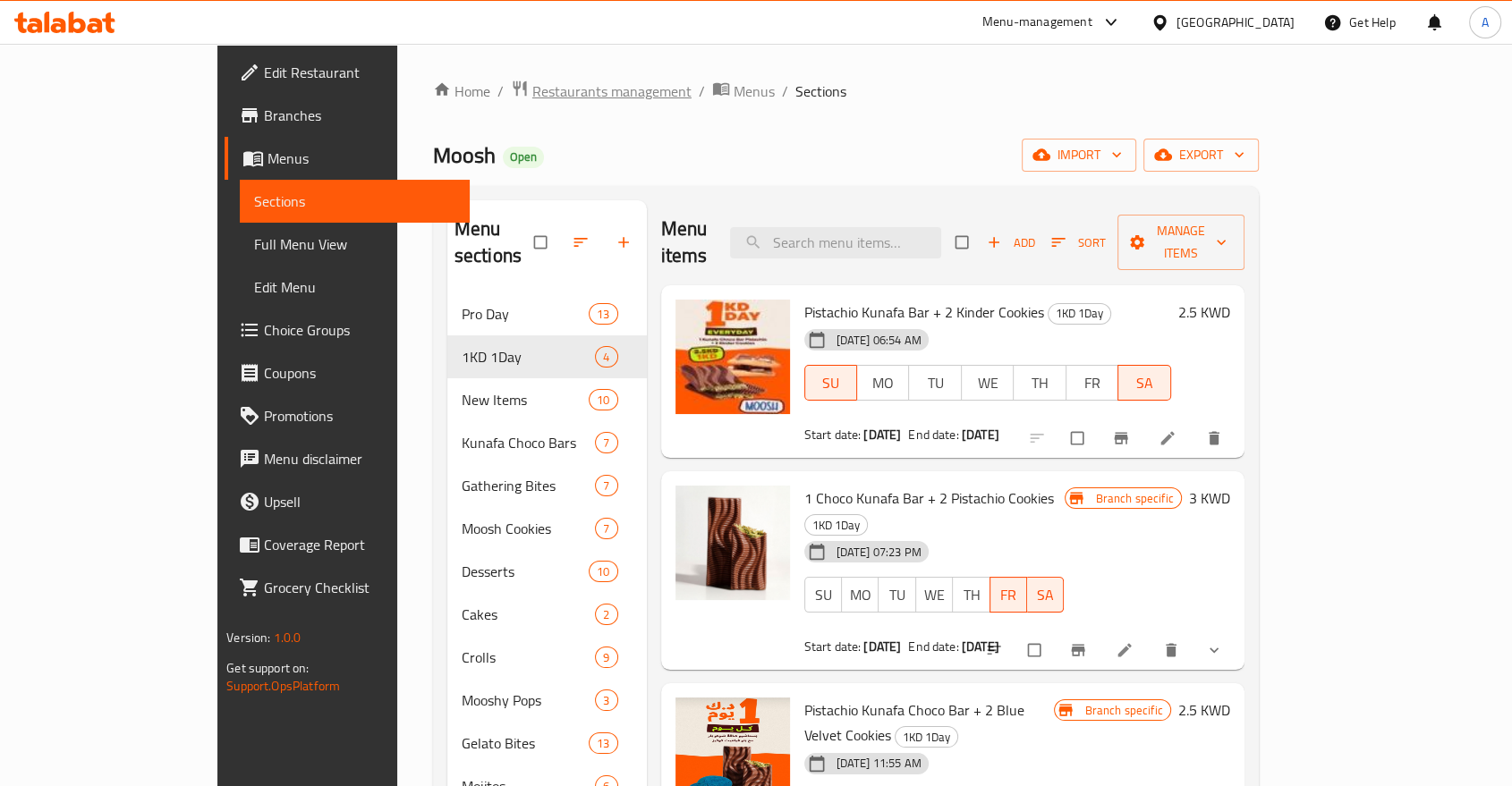
click at [532, 84] on span "Restaurants management" at bounding box center [611, 91] width 160 height 22
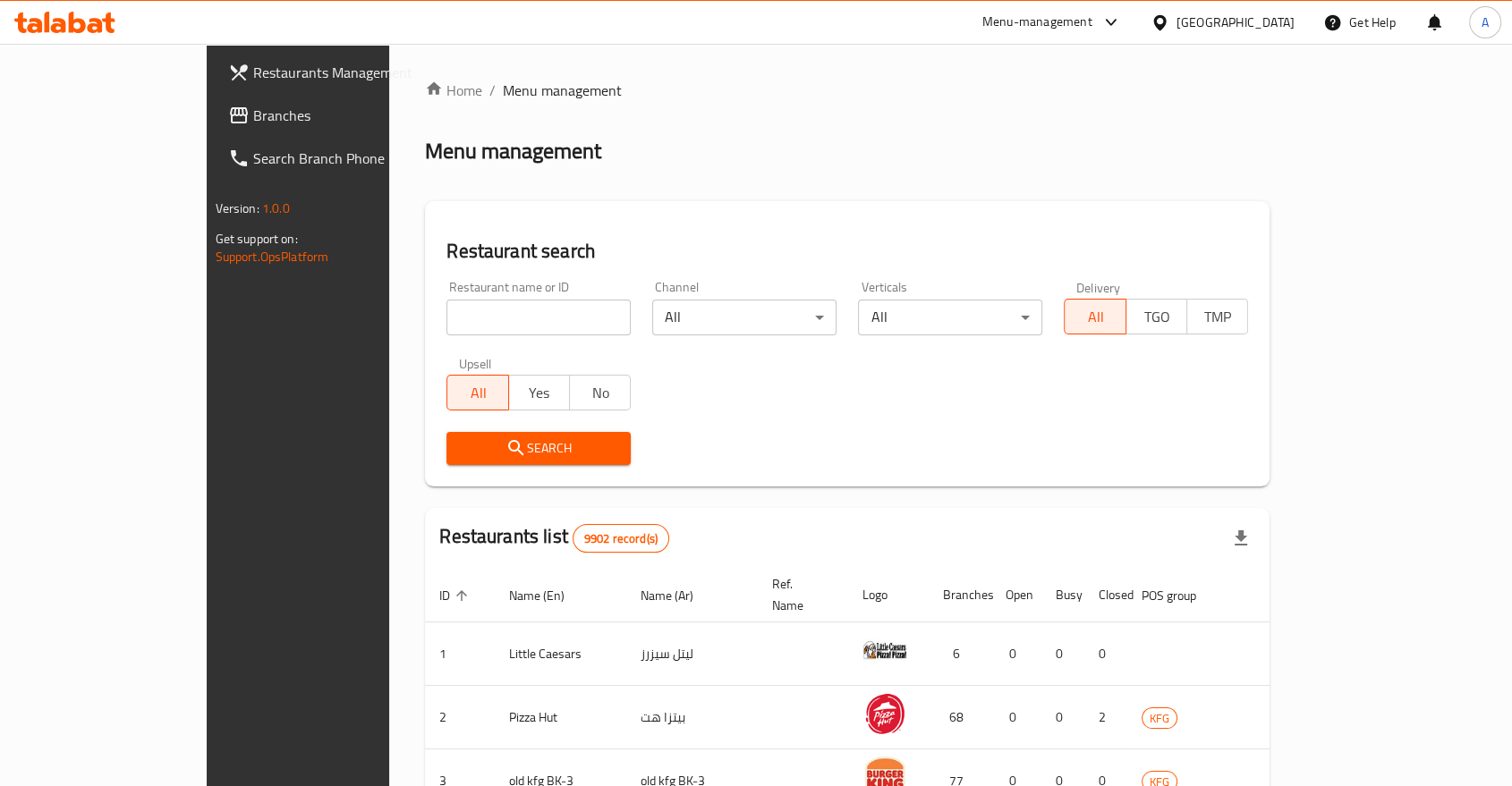
click at [425, 289] on div "Home / Menu management Menu management Restaurant search Restaurant name or ID …" at bounding box center [847, 684] width 844 height 1210
click at [446, 299] on input "search" at bounding box center [538, 317] width 184 height 36
paste input "615716"
type input "615716"
click button "Search" at bounding box center [538, 448] width 184 height 33
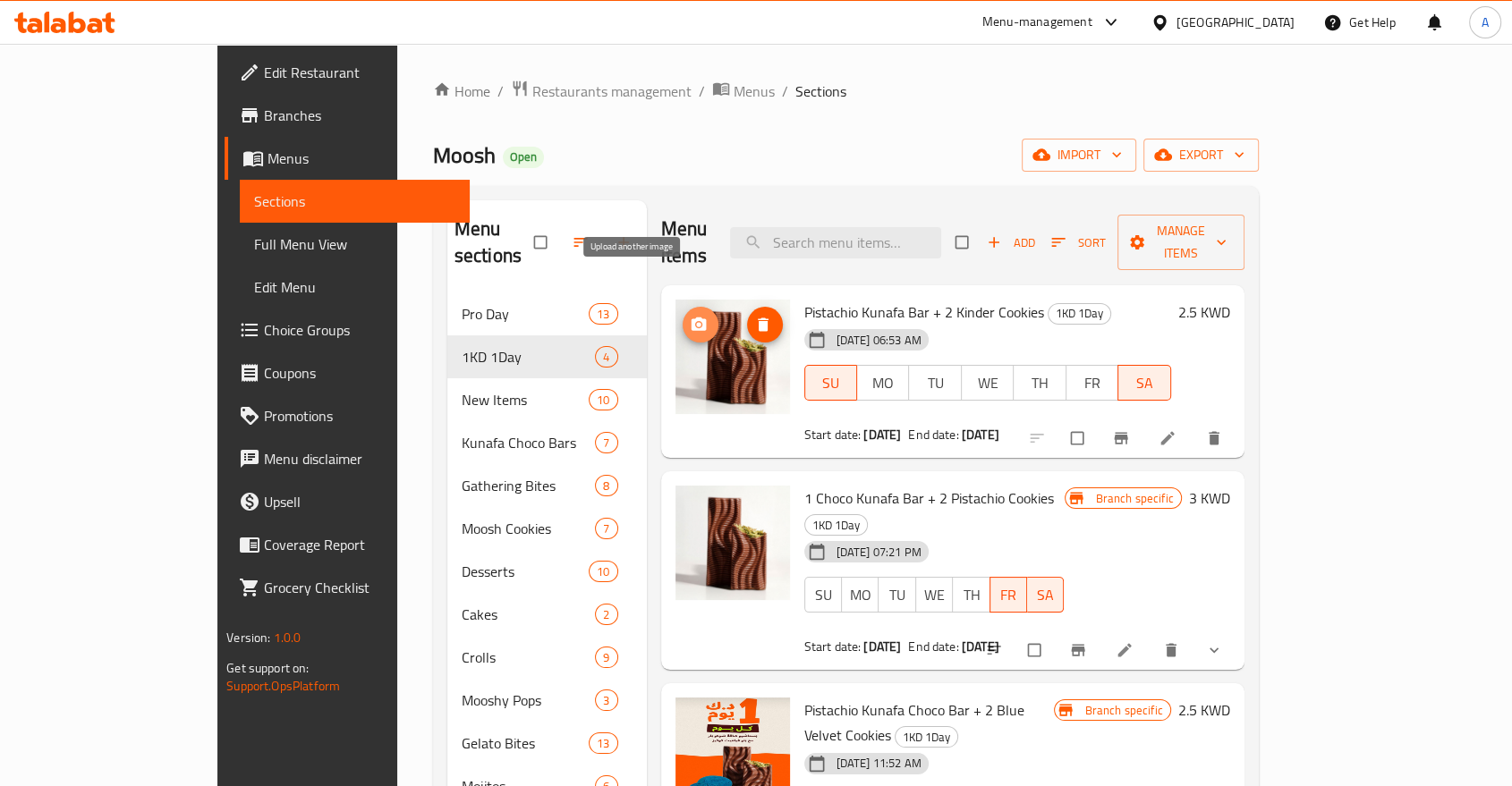
click at [683, 315] on span "upload picture" at bounding box center [701, 324] width 36 height 18
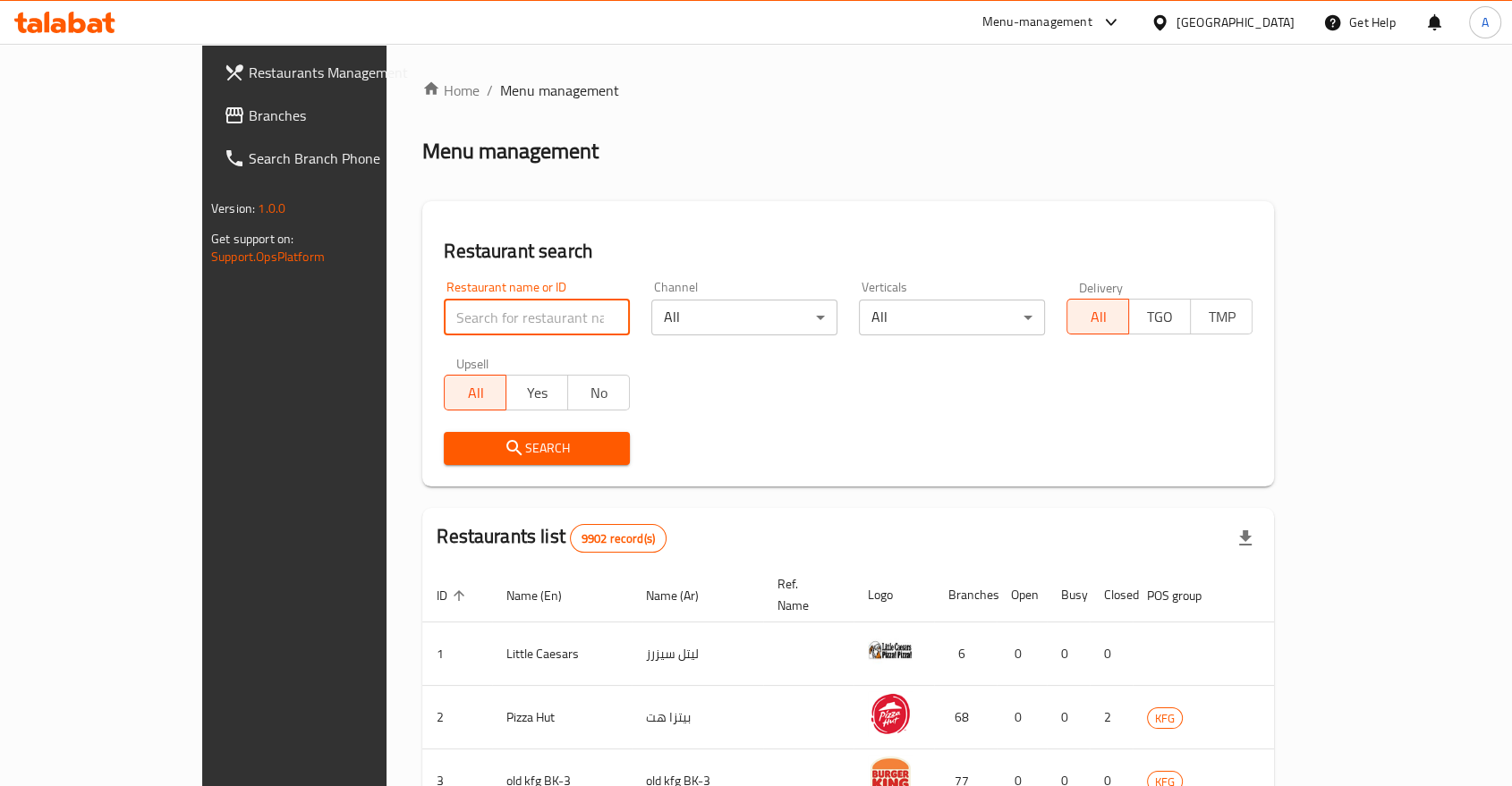
click at [444, 299] on input "search" at bounding box center [536, 317] width 186 height 36
paste input "615716"
click button "Search" at bounding box center [536, 448] width 186 height 33
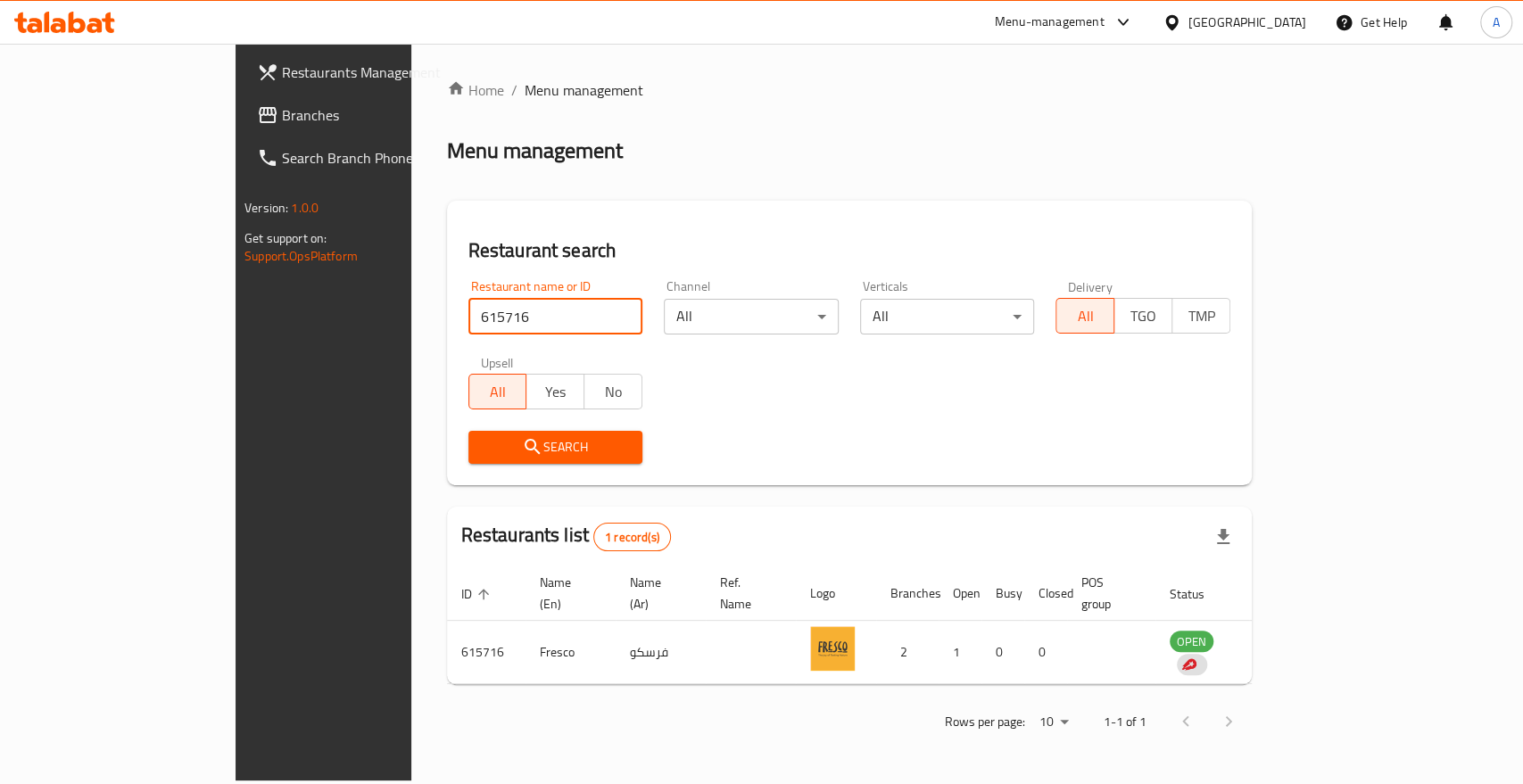
click at [469, 298] on input "615716" at bounding box center [556, 316] width 175 height 36
paste input "70506"
type input "705066"
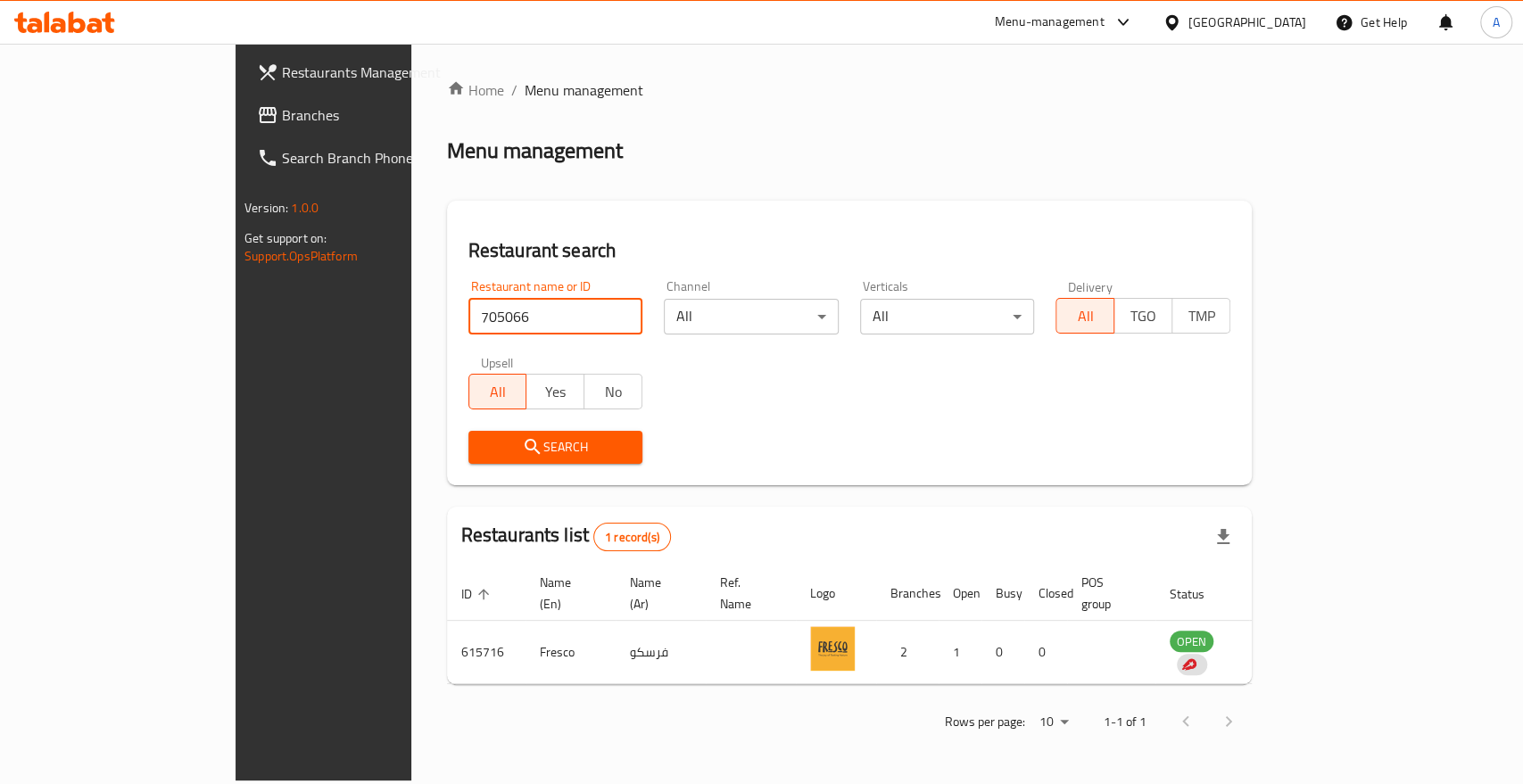
click button "Search" at bounding box center [556, 447] width 175 height 33
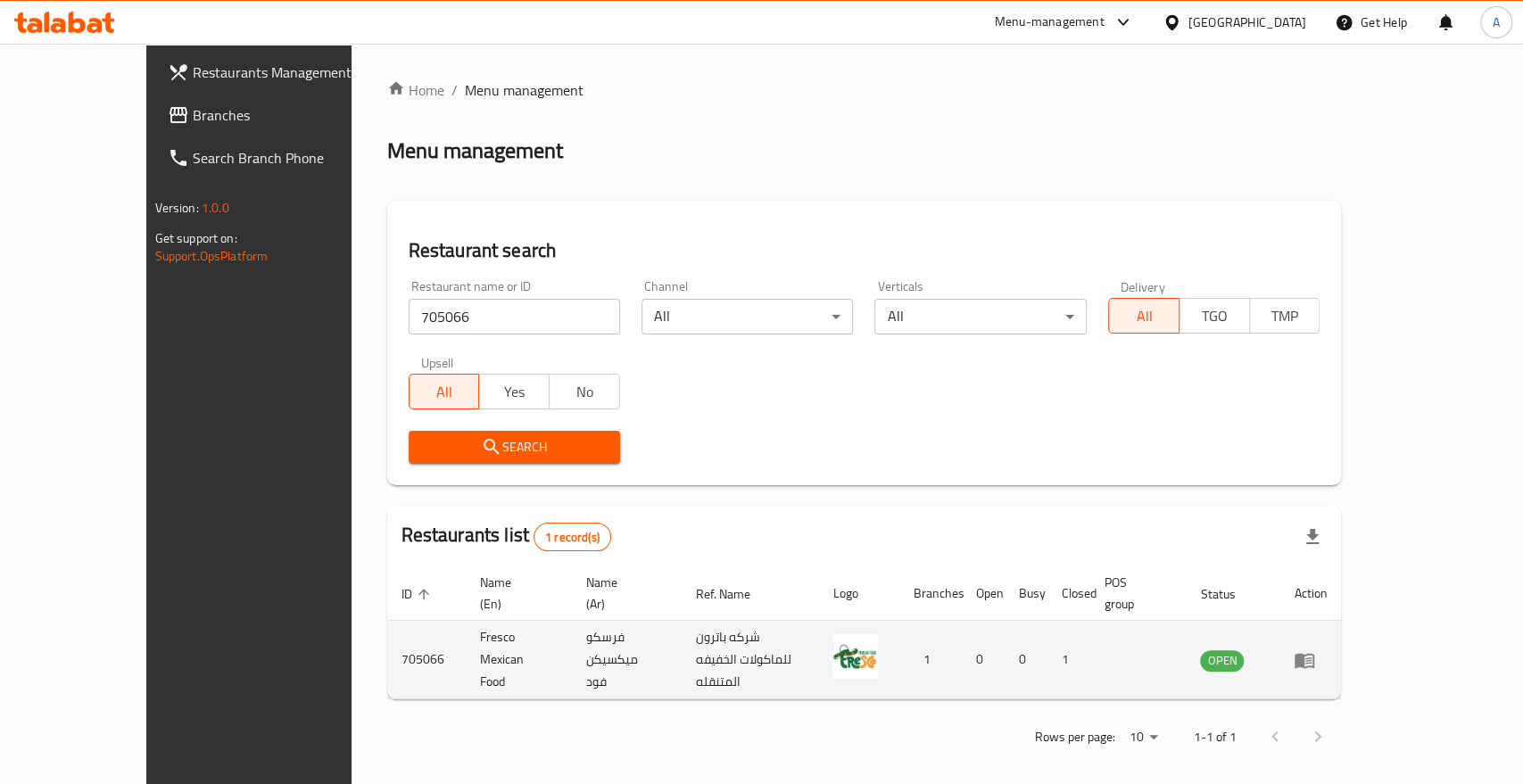
click at [1341, 620] on td "enhanced table" at bounding box center [1311, 659] width 61 height 78
click at [1314, 653] on icon "enhanced table" at bounding box center [1304, 660] width 20 height 15
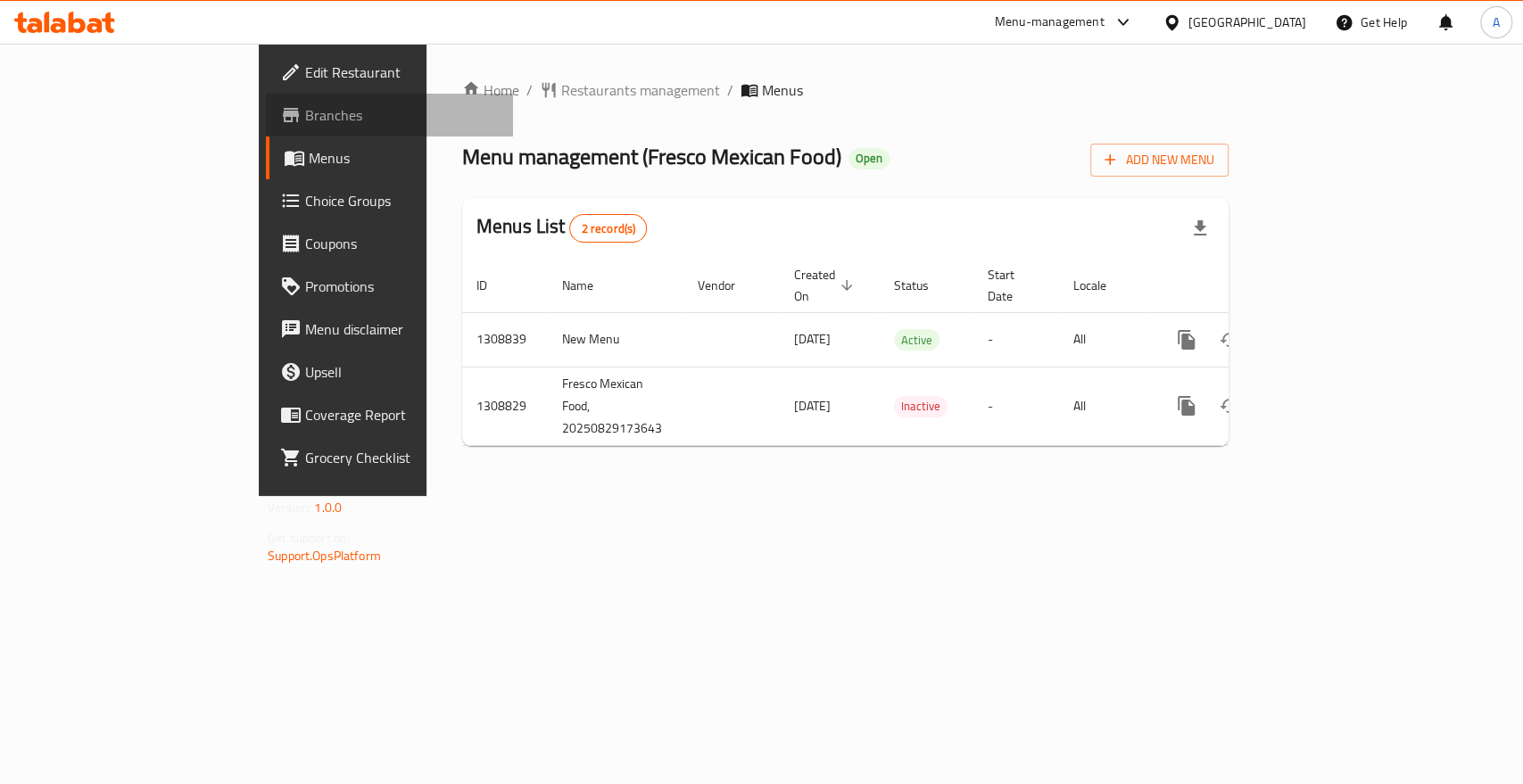
click at [305, 106] on span "Branches" at bounding box center [401, 115] width 193 height 22
